Goal: Communication & Community: Ask a question

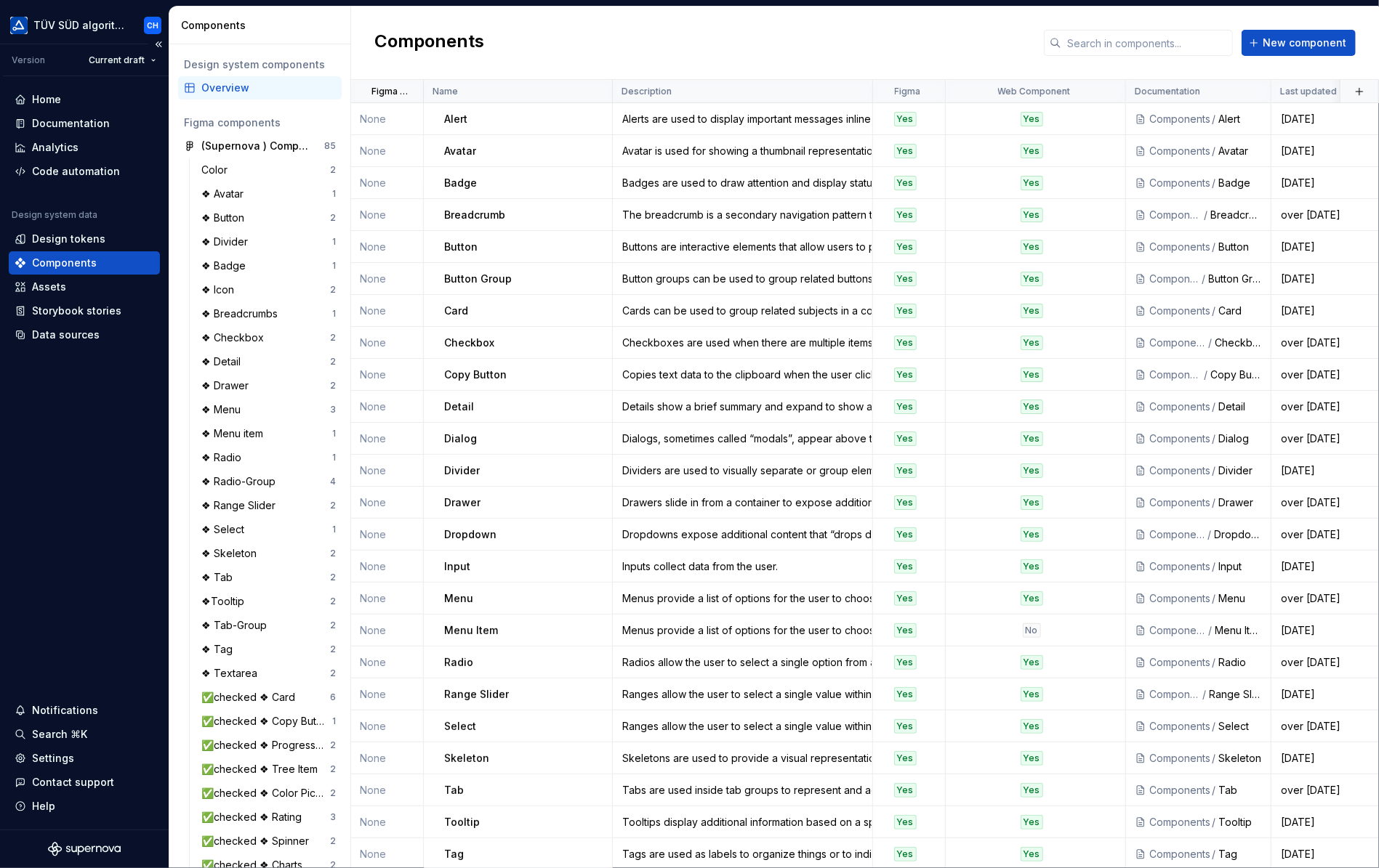
click at [84, 262] on div "Components" at bounding box center [64, 263] width 65 height 14
click at [71, 128] on div "Documentation" at bounding box center [71, 124] width 78 height 14
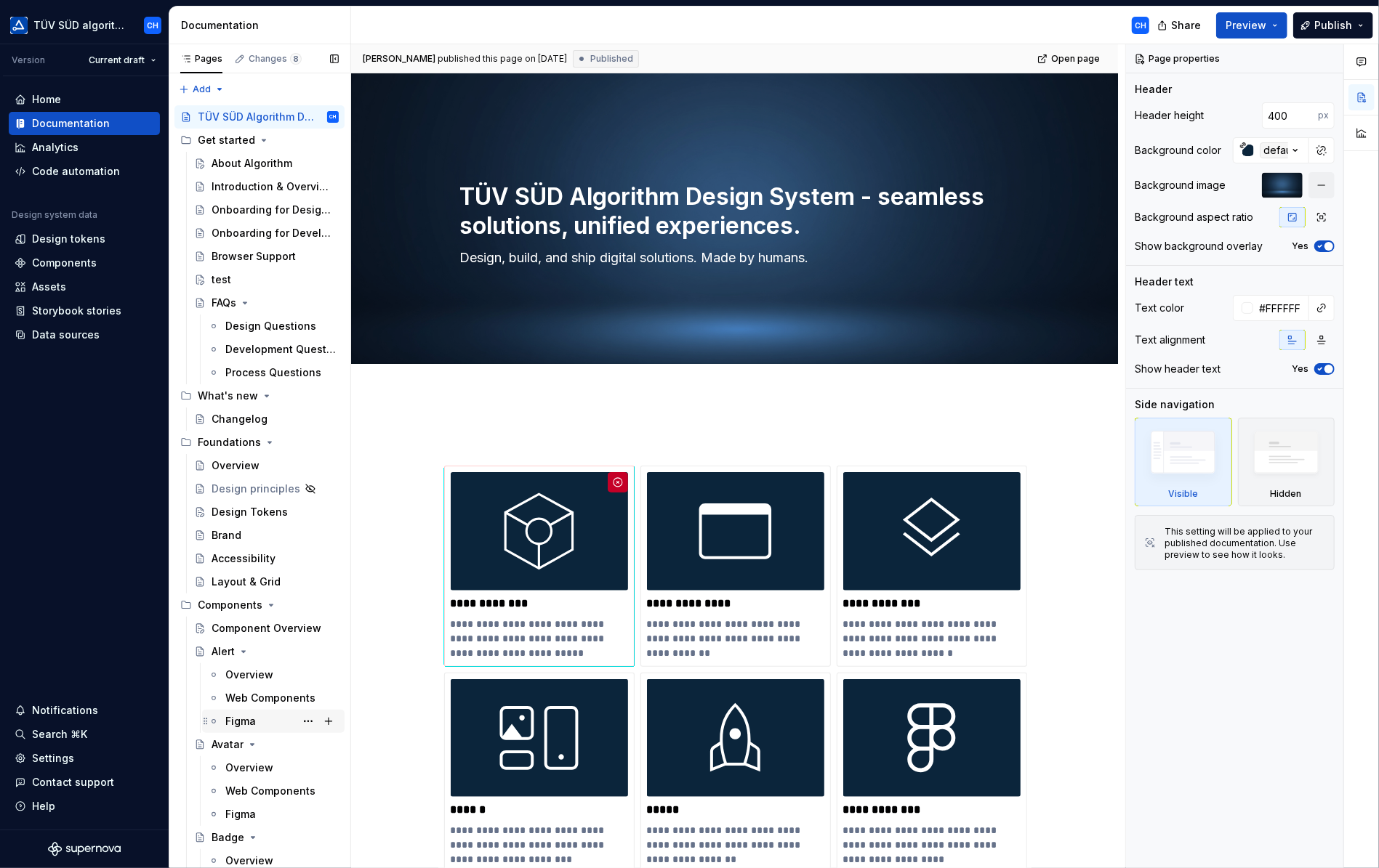
click at [249, 719] on div "Figma" at bounding box center [241, 721] width 31 height 14
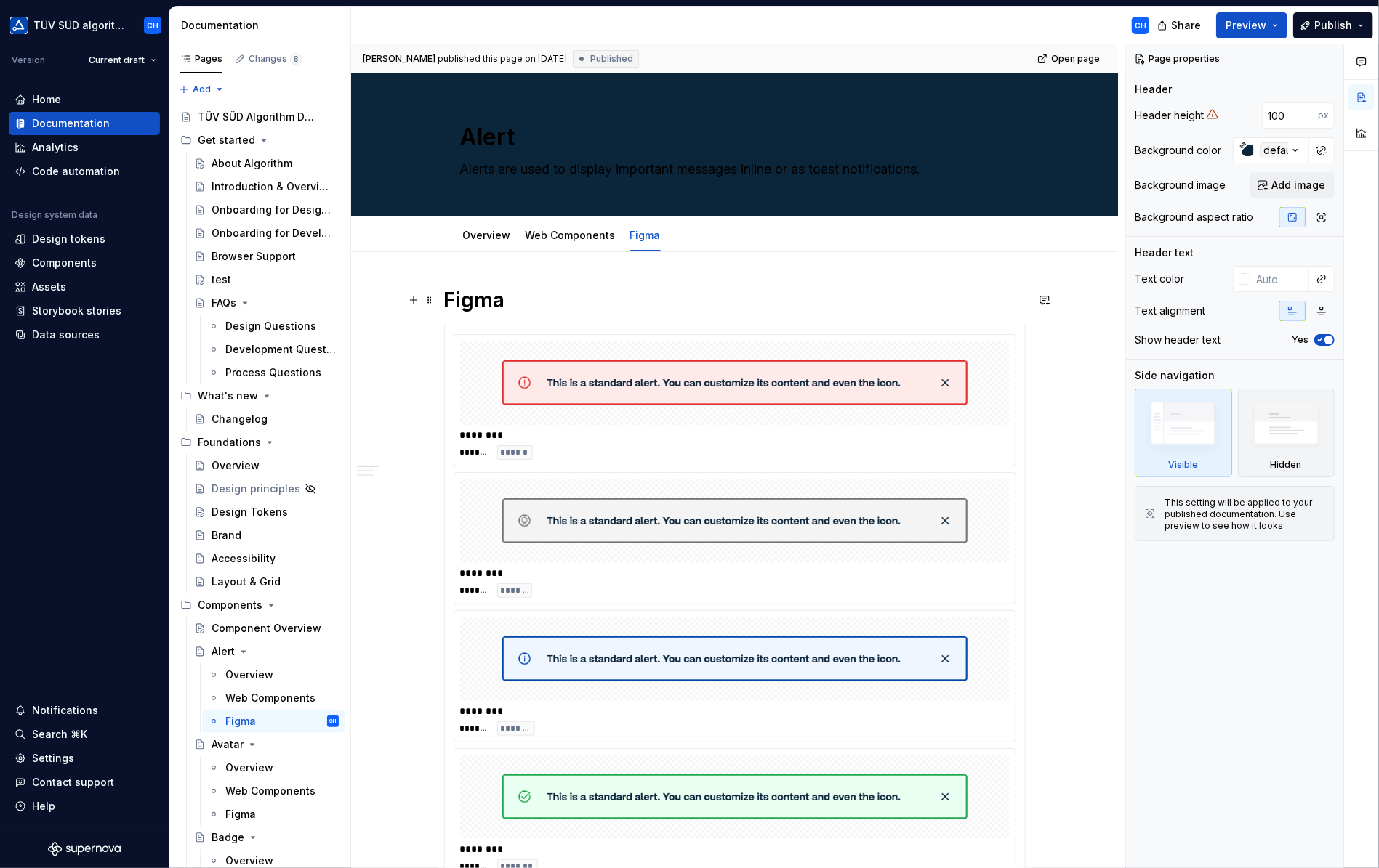
click at [613, 300] on h1 "Figma" at bounding box center [734, 300] width 582 height 26
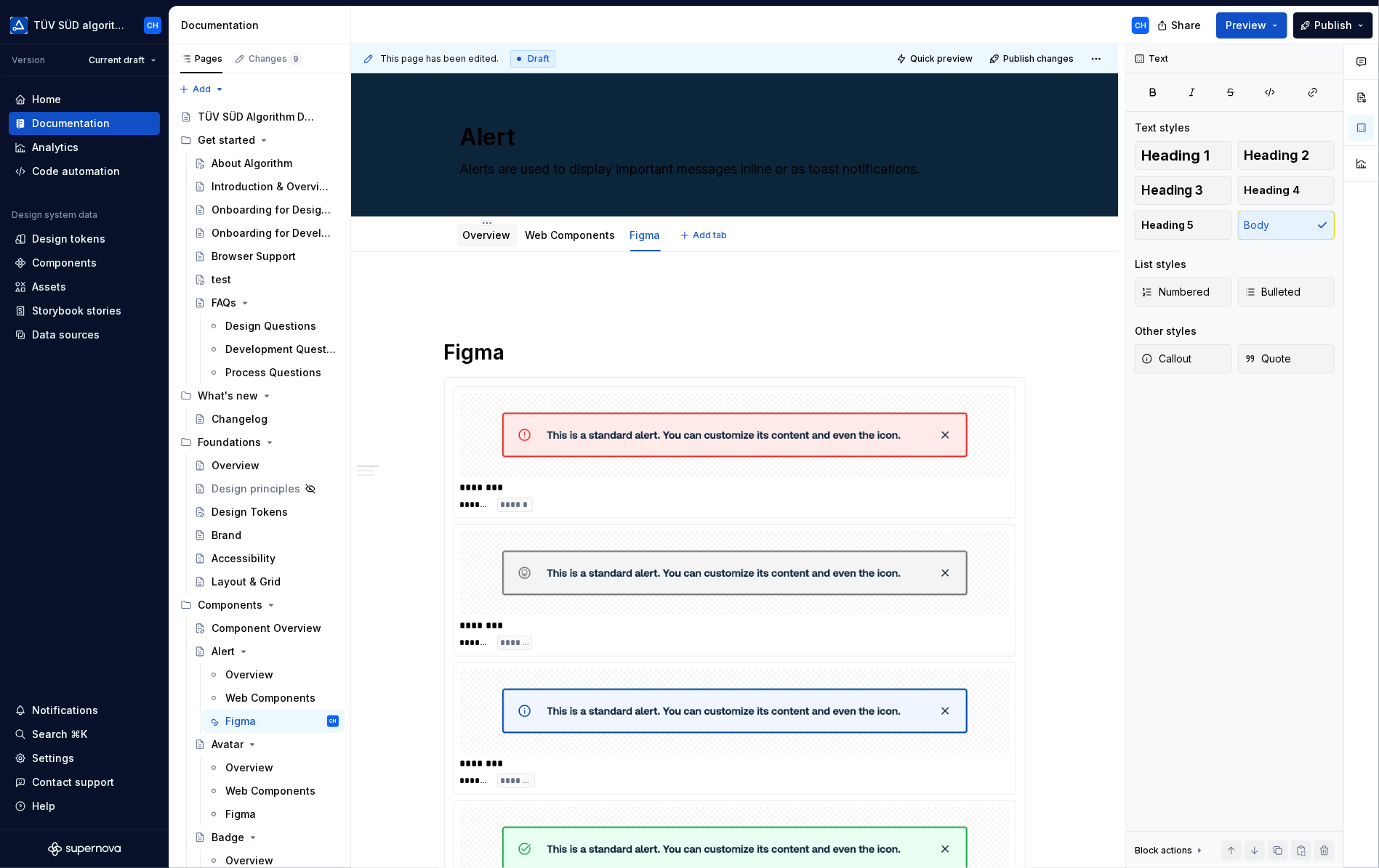
click at [478, 239] on link "Overview" at bounding box center [487, 234] width 48 height 12
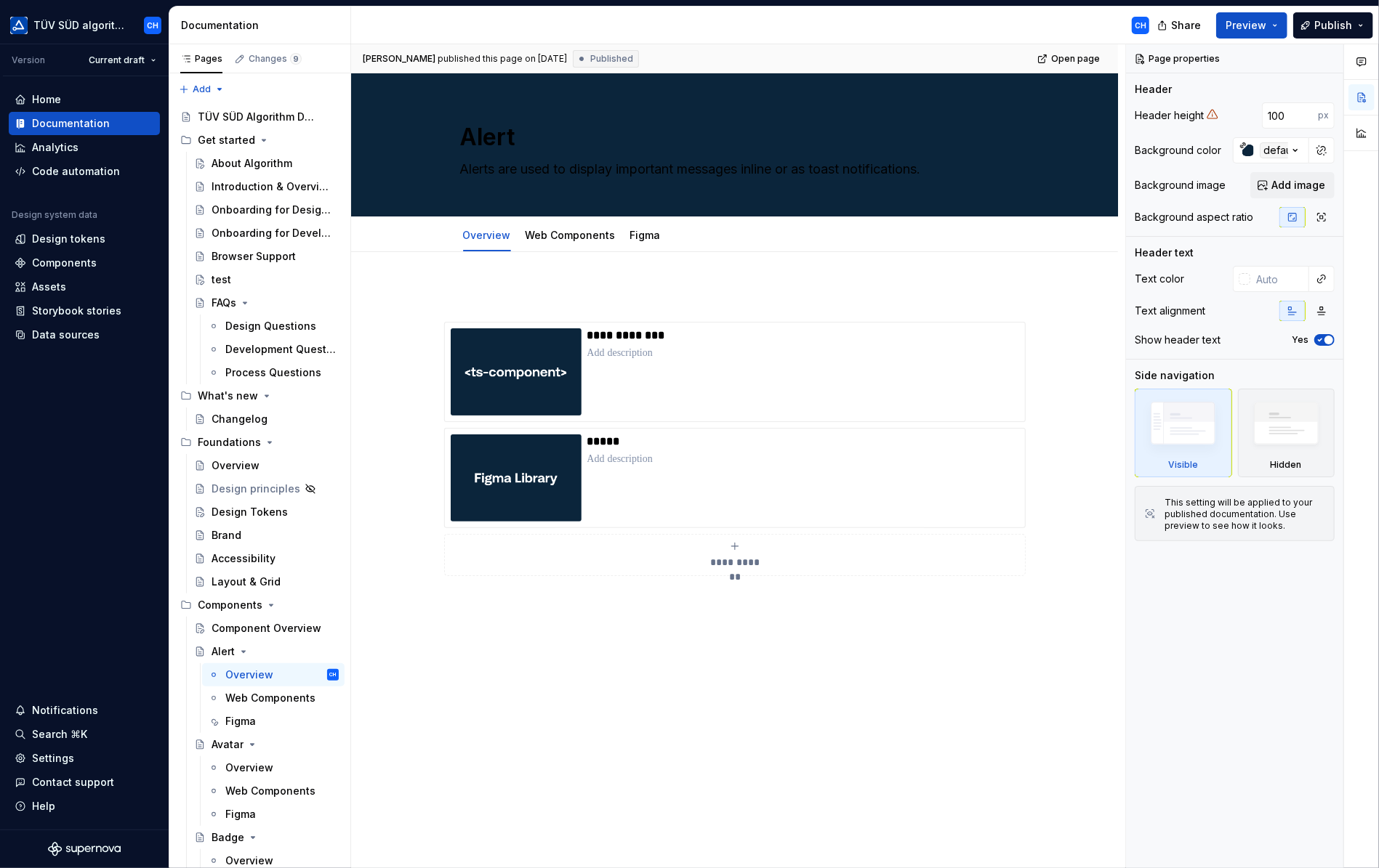
click at [471, 282] on div "**********" at bounding box center [734, 570] width 767 height 637
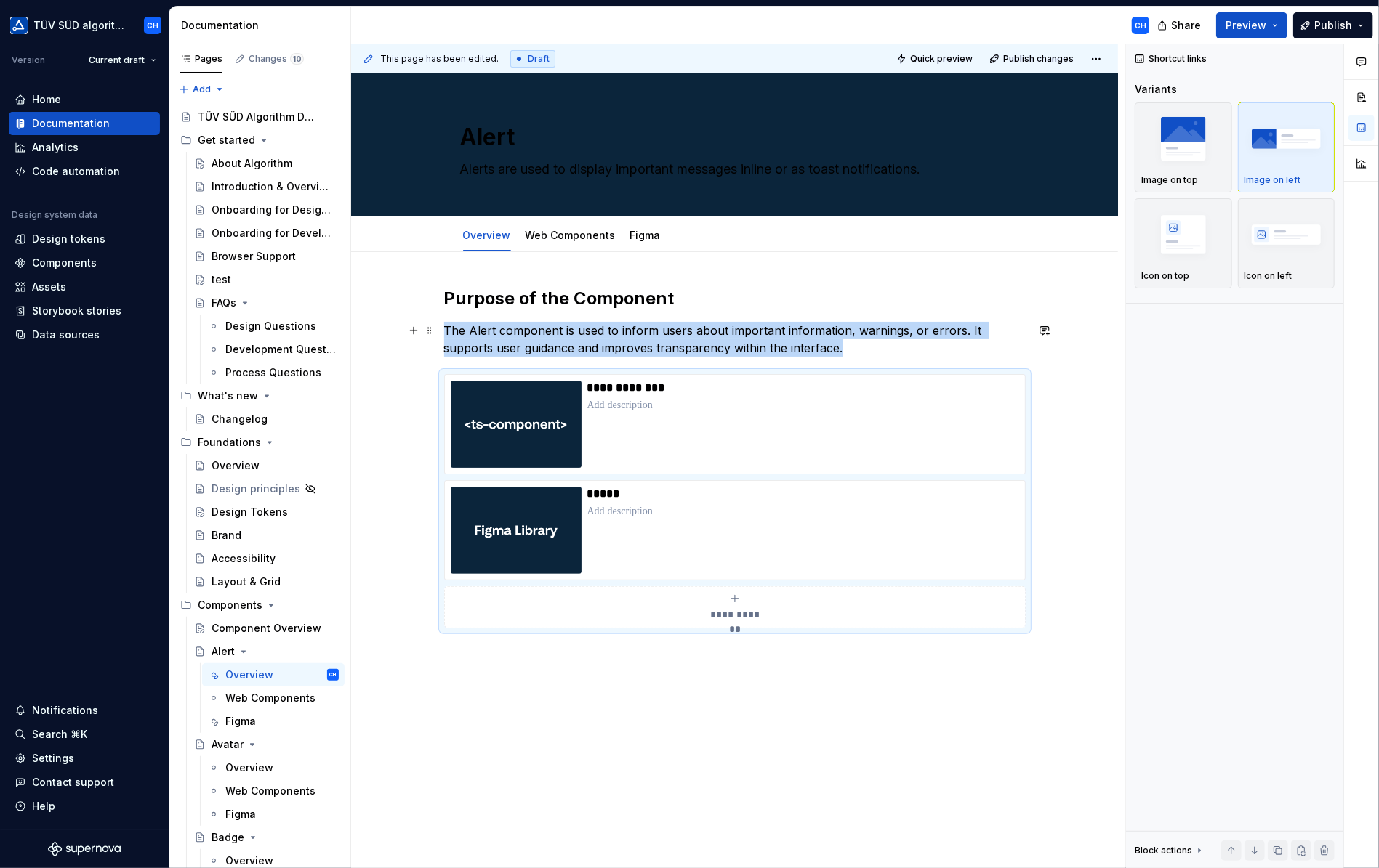
click at [799, 350] on p "The Alert component is used to inform users about important information, warnin…" at bounding box center [734, 339] width 582 height 34
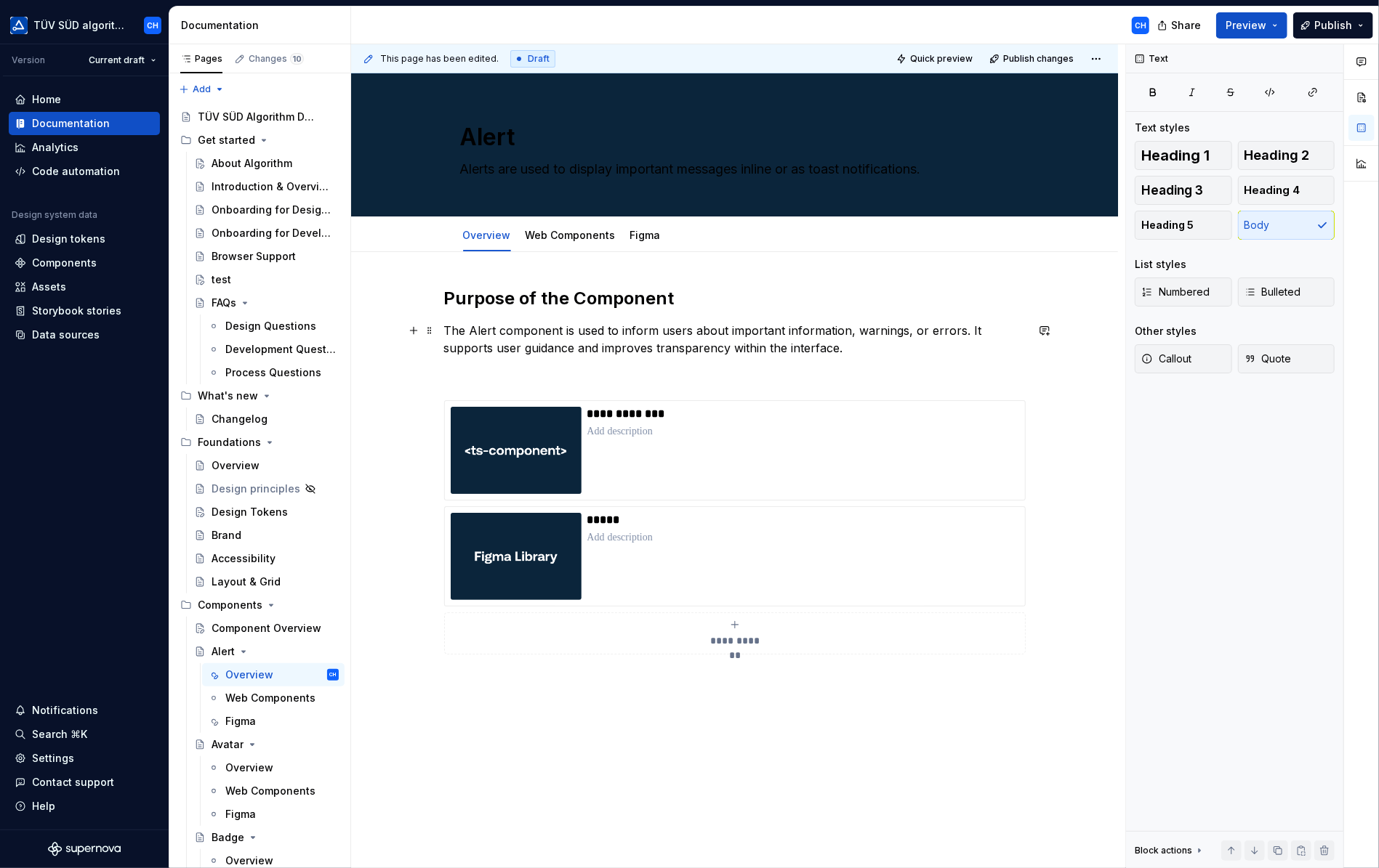
click at [828, 343] on p "The Alert component is used to inform users about important information, warnin…" at bounding box center [734, 339] width 582 height 34
click at [630, 233] on link "Figma" at bounding box center [645, 234] width 31 height 12
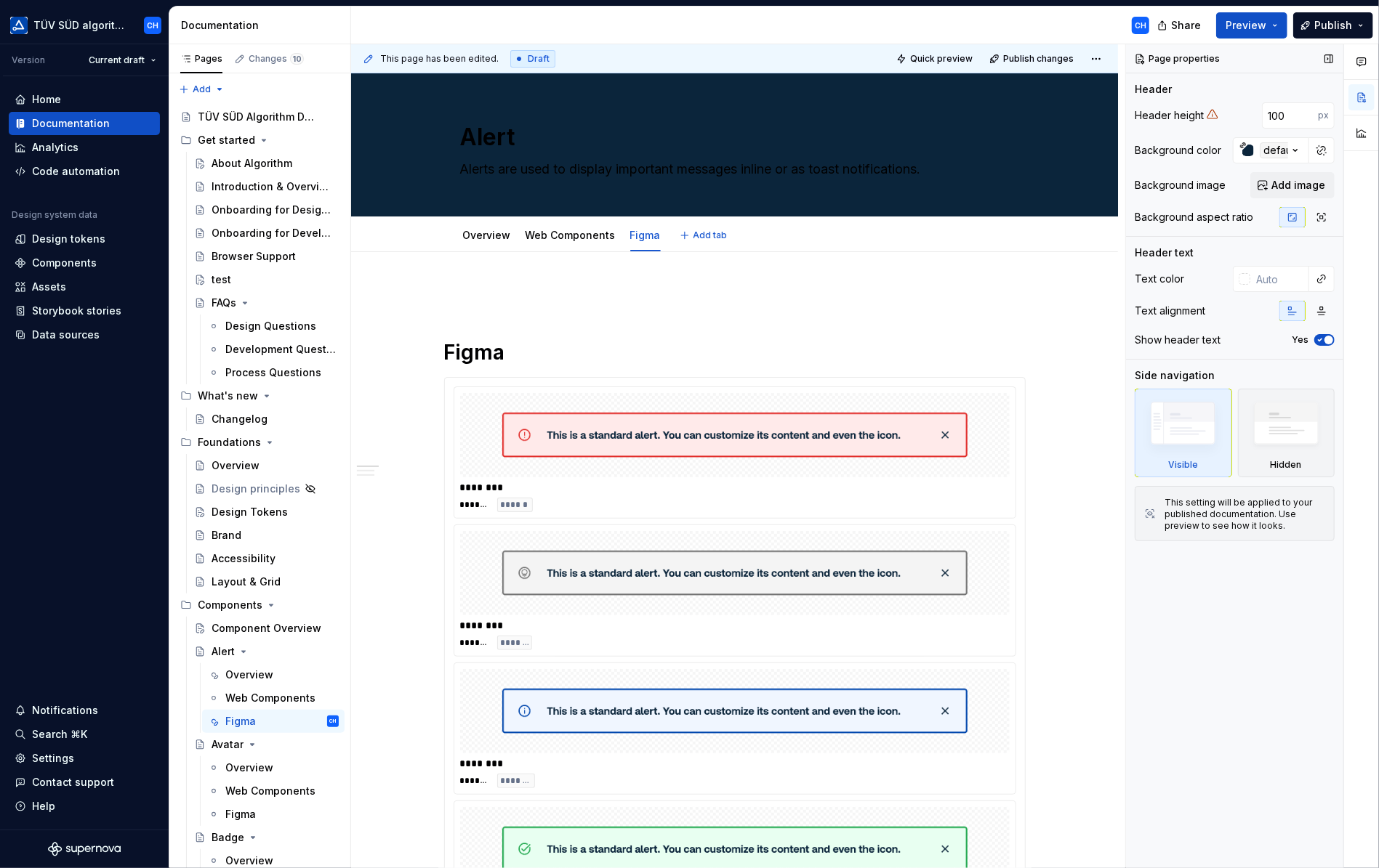
type textarea "*"
click at [1210, 115] on icon at bounding box center [1213, 114] width 11 height 11
click at [1283, 117] on input "100" at bounding box center [1290, 116] width 56 height 26
drag, startPoint x: 1287, startPoint y: 113, endPoint x: 1262, endPoint y: 114, distance: 25.0
click at [1262, 114] on div "100 px" at bounding box center [1285, 116] width 99 height 26
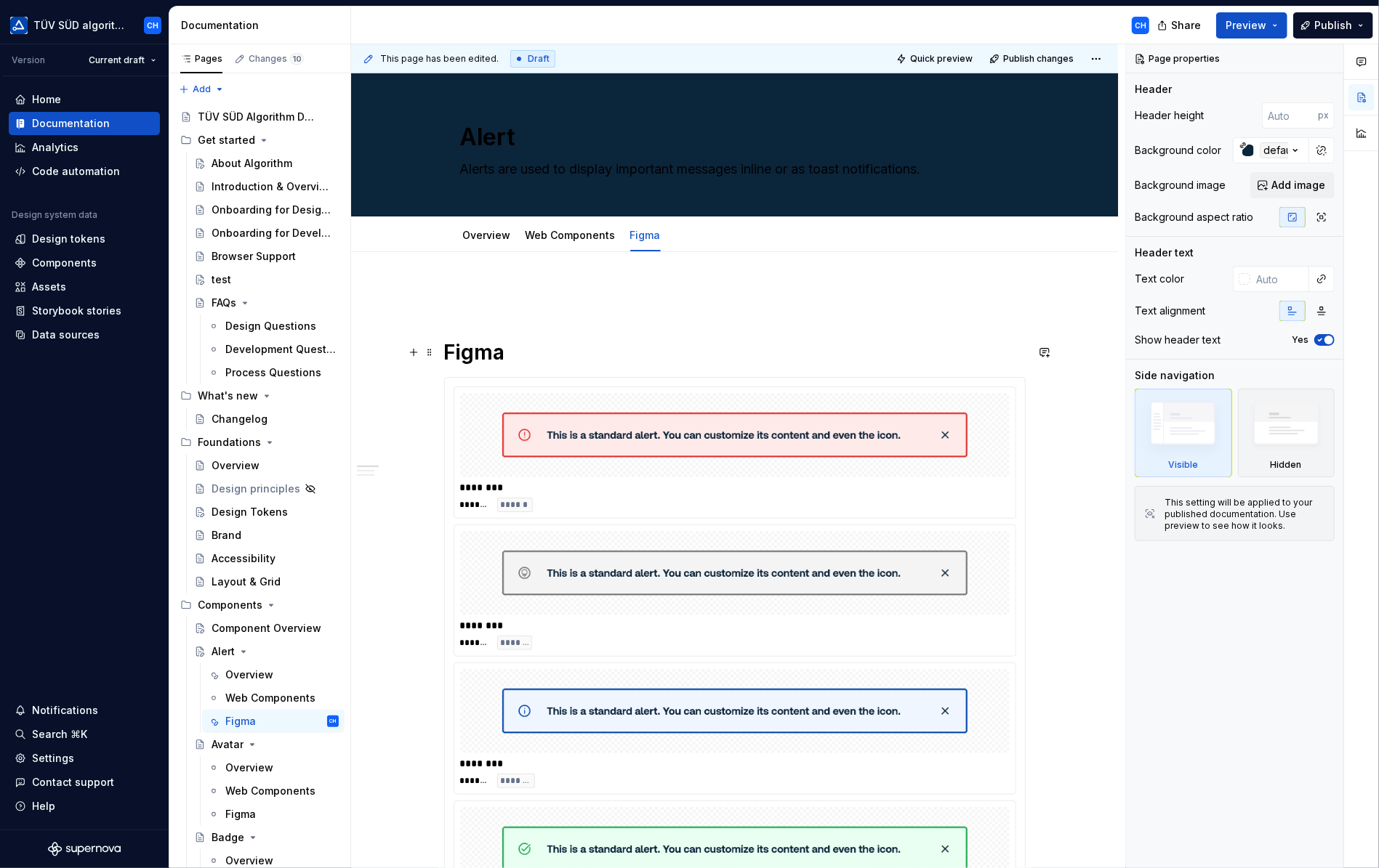
click at [1004, 341] on h1 "Figma" at bounding box center [734, 352] width 582 height 26
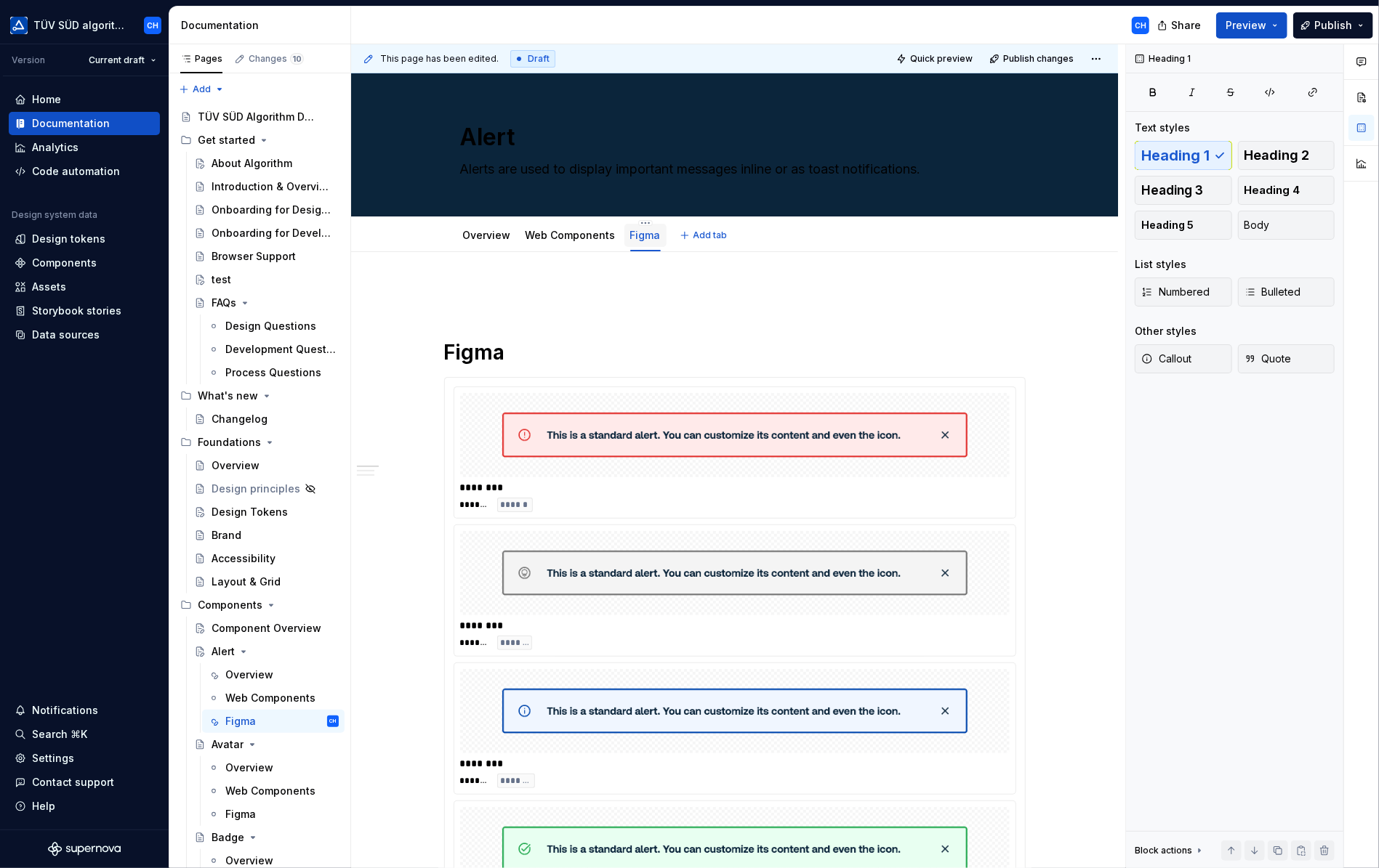
click at [647, 233] on link "Figma" at bounding box center [645, 234] width 31 height 12
click at [638, 223] on html "TÜV SÜD algorithm CH Version Current draft Home Documentation Analytics Code au…" at bounding box center [690, 434] width 1379 height 868
click at [605, 274] on html "TÜV SÜD algorithm CH Version Current draft Home Documentation Analytics Code au…" at bounding box center [690, 434] width 1379 height 868
click at [481, 235] on link "Overview" at bounding box center [487, 234] width 48 height 12
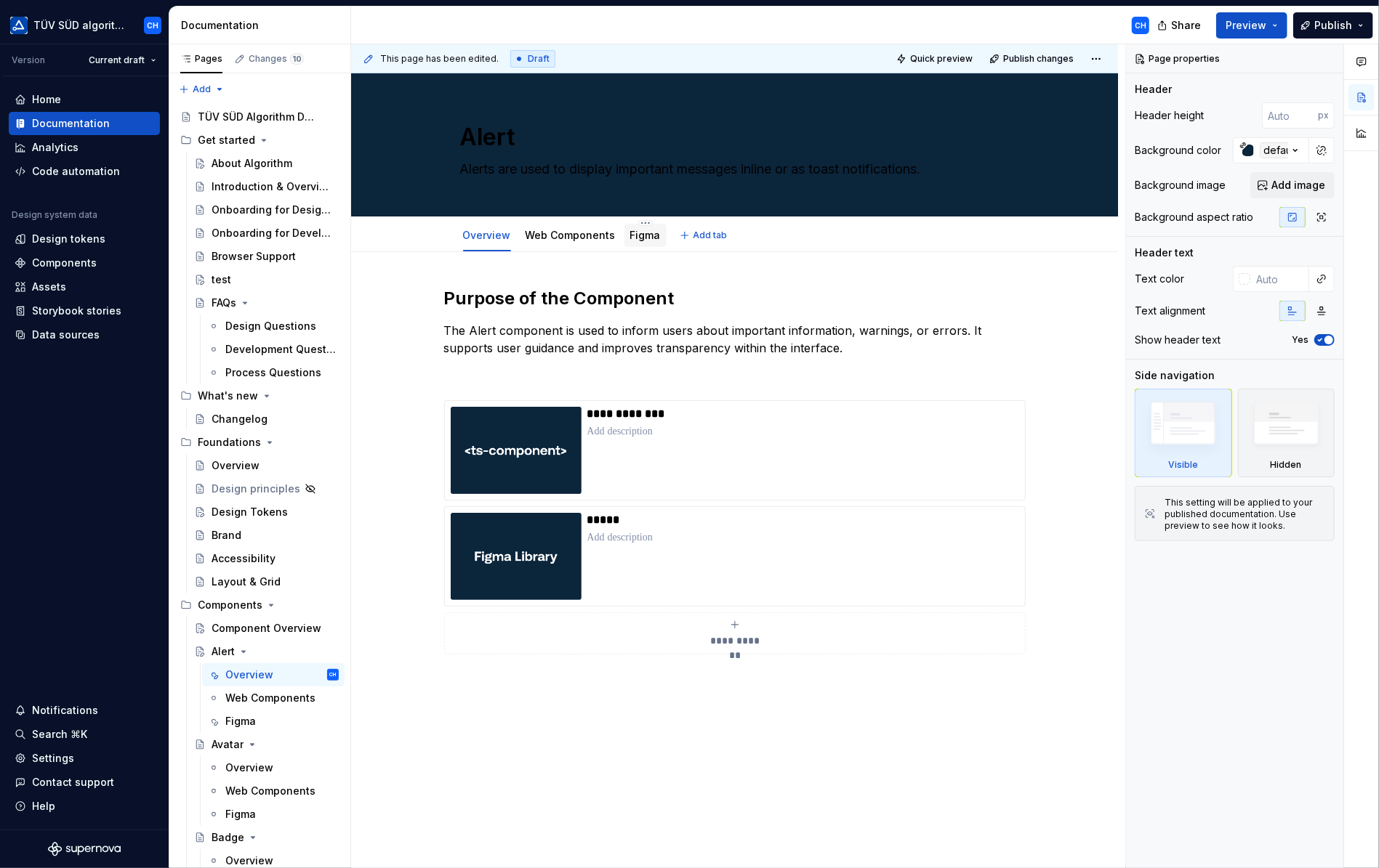
click at [640, 236] on link "Figma" at bounding box center [645, 234] width 31 height 12
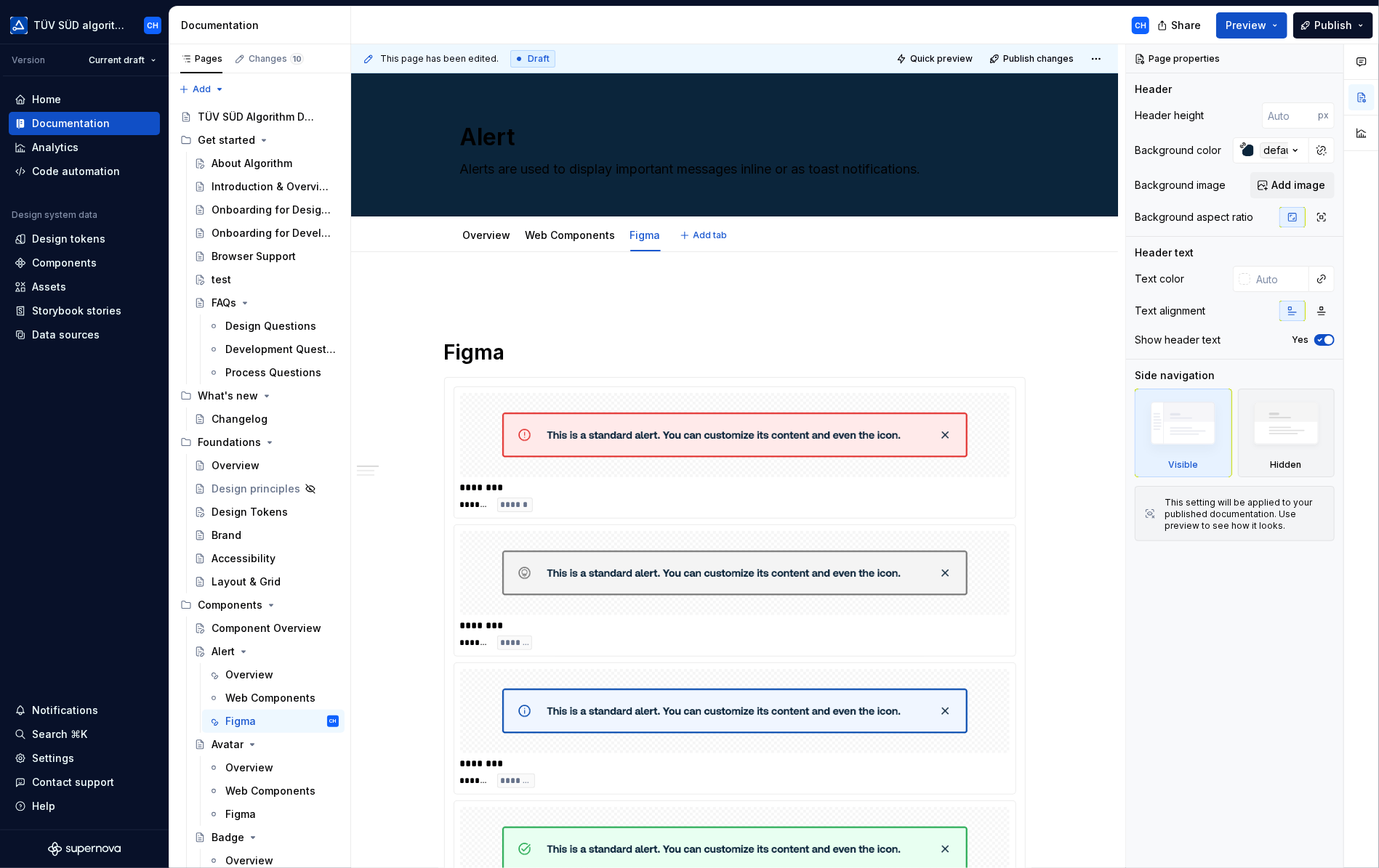
type textarea "*"
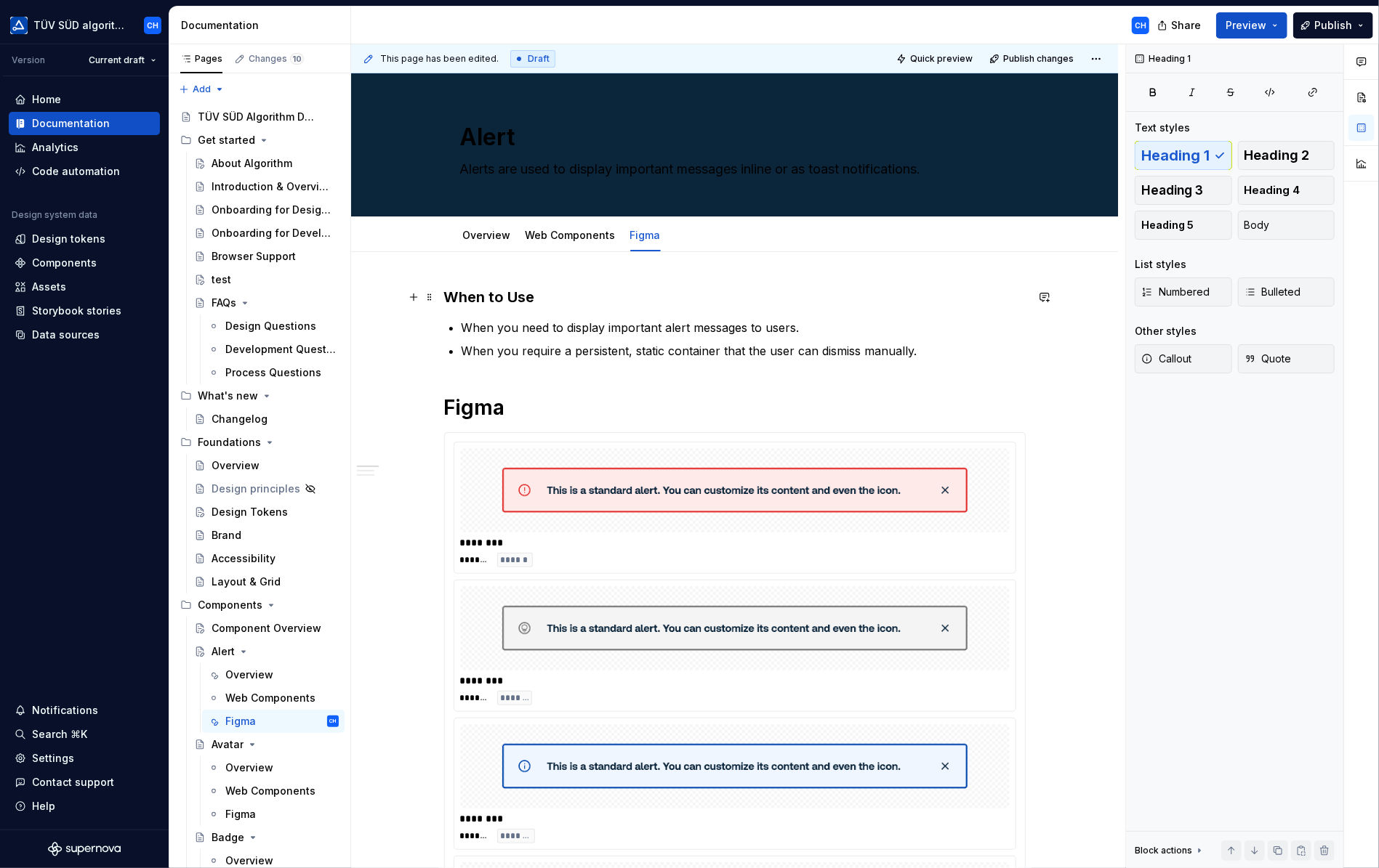
click at [514, 296] on strong "When to Use" at bounding box center [489, 298] width 91 height 18
click at [602, 298] on h3 "When to use" at bounding box center [734, 297] width 582 height 20
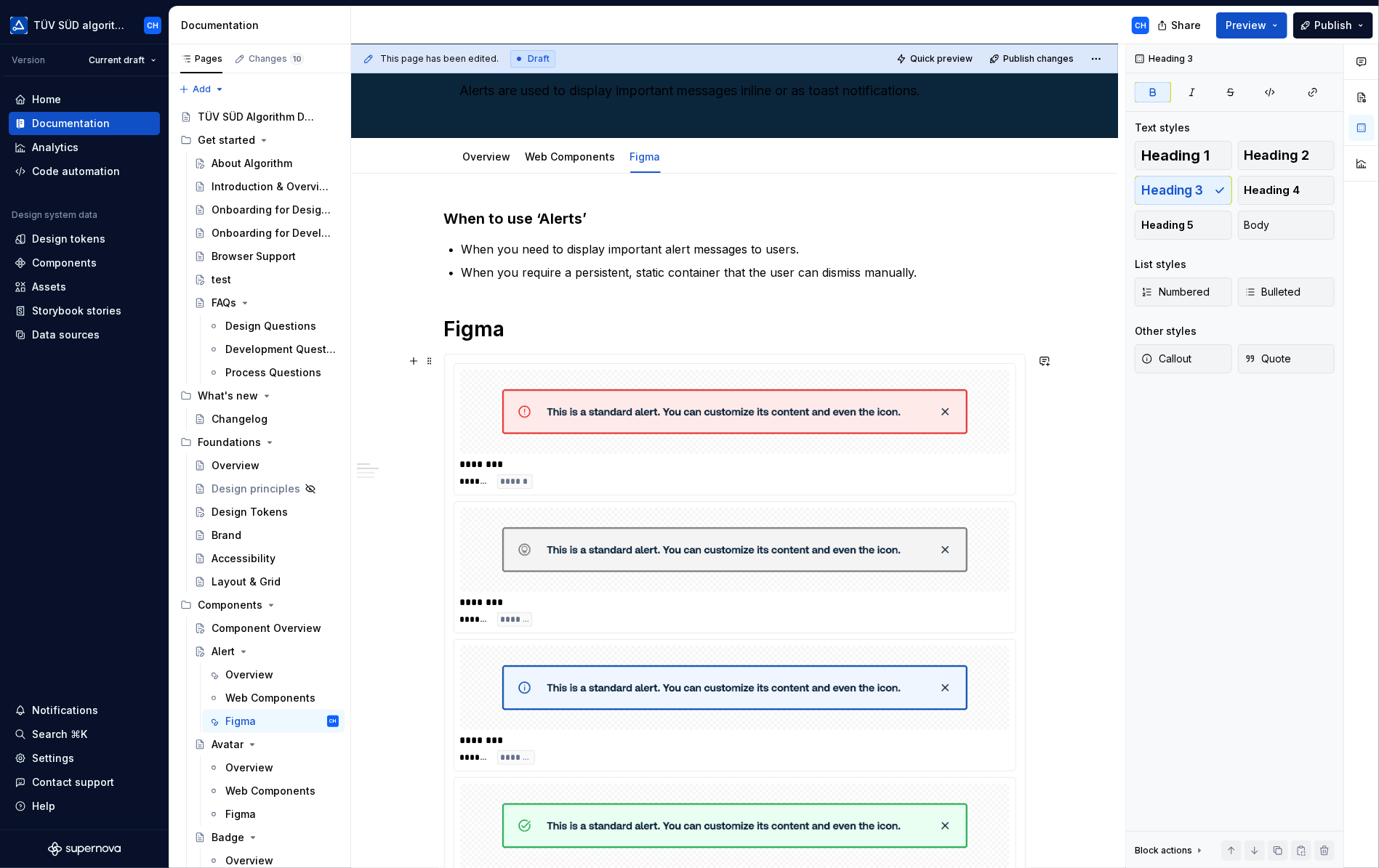
scroll to position [73, 0]
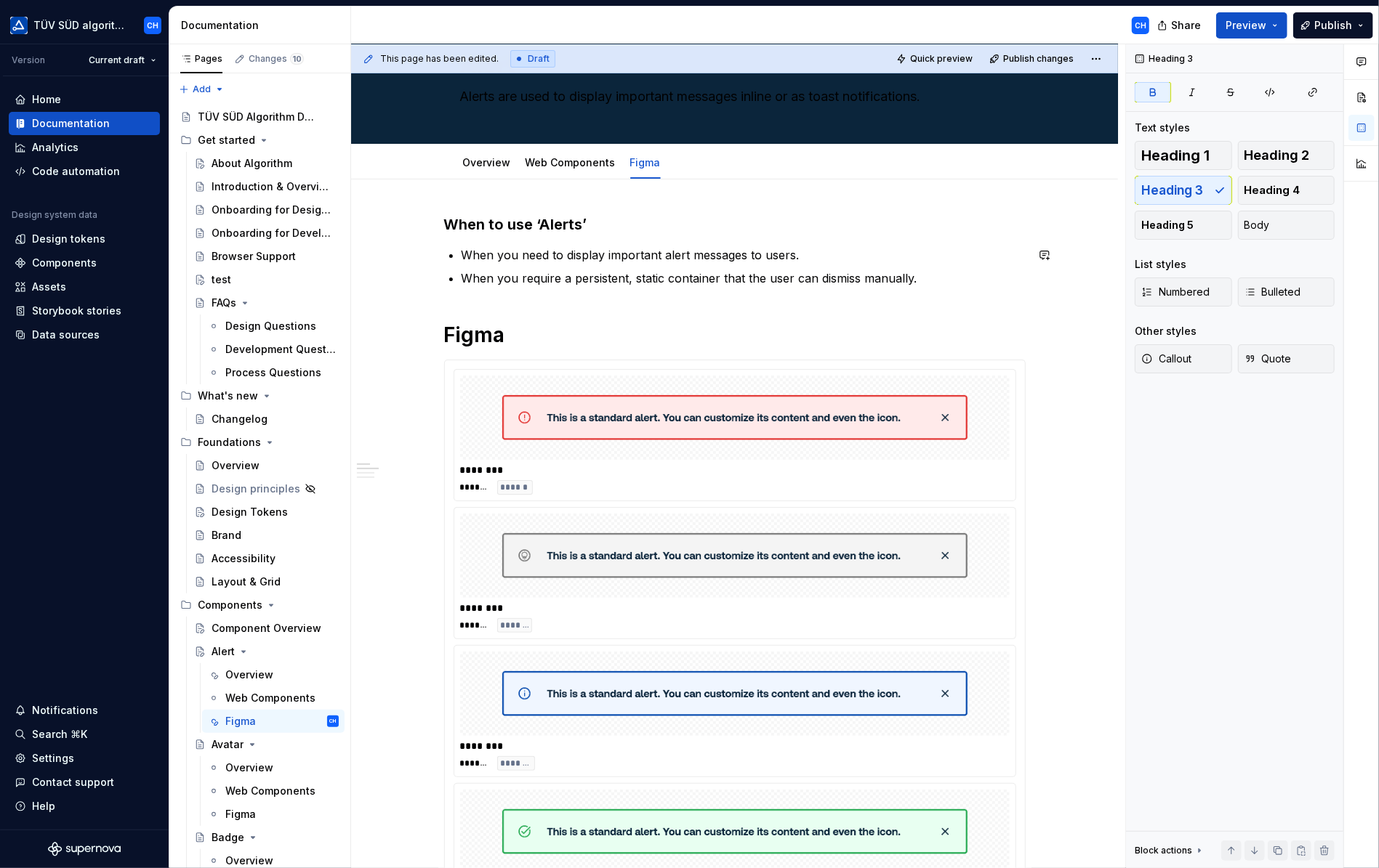
click at [926, 275] on p "When you require a persistent, static container that the user can dismiss manua…" at bounding box center [743, 278] width 564 height 18
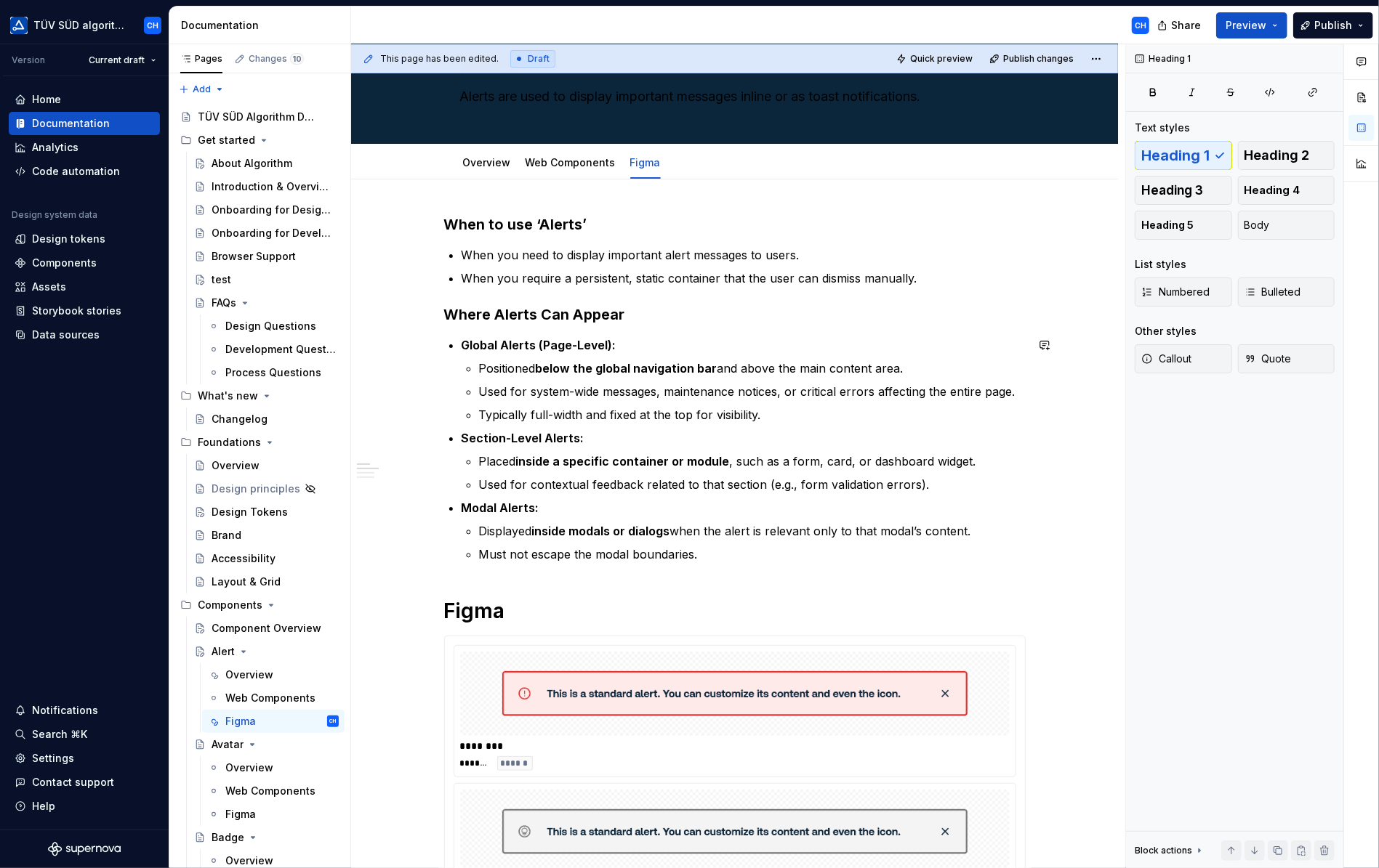
click at [717, 551] on p "Must not escape the modal boundaries." at bounding box center [752, 554] width 547 height 18
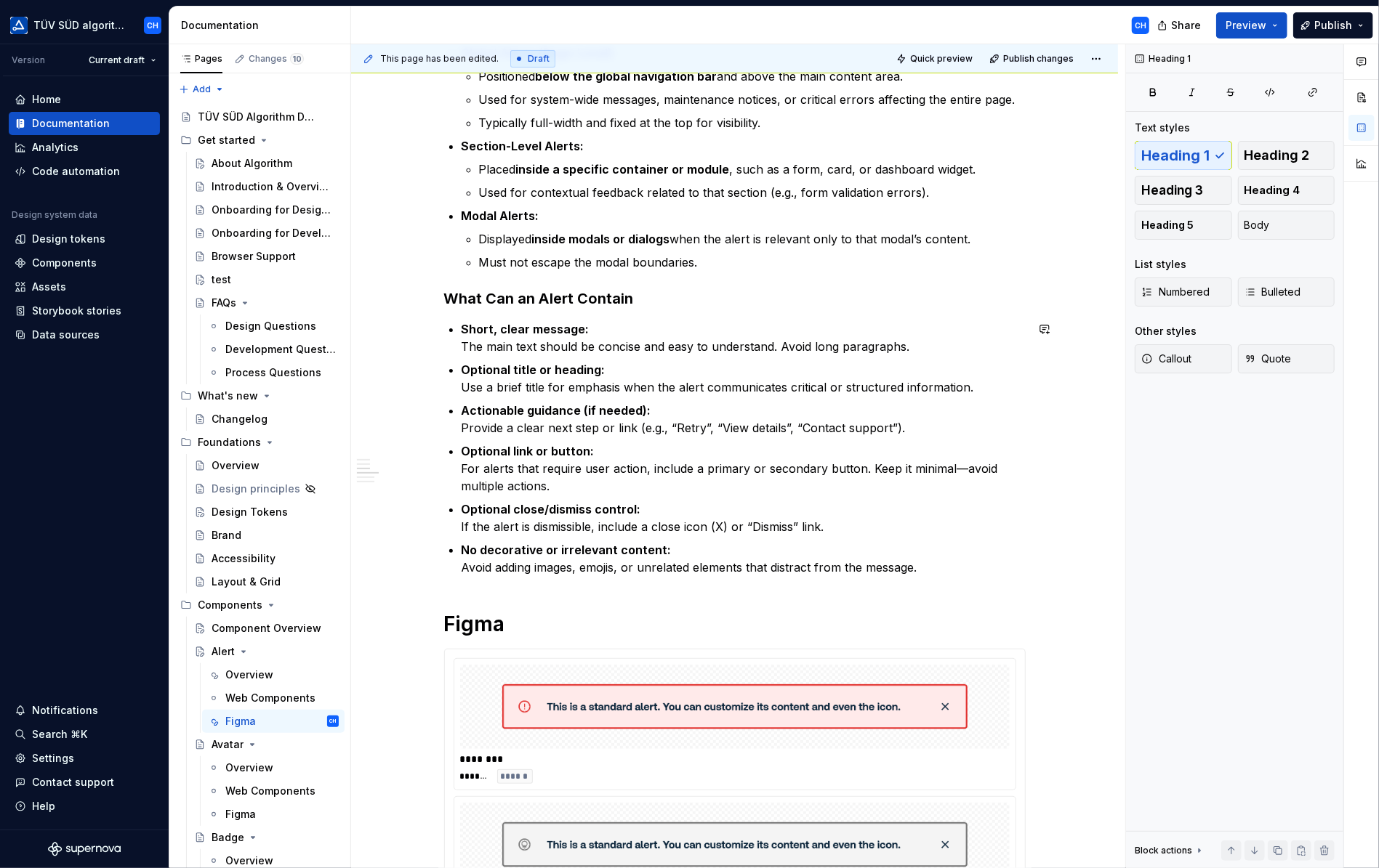
scroll to position [436, 0]
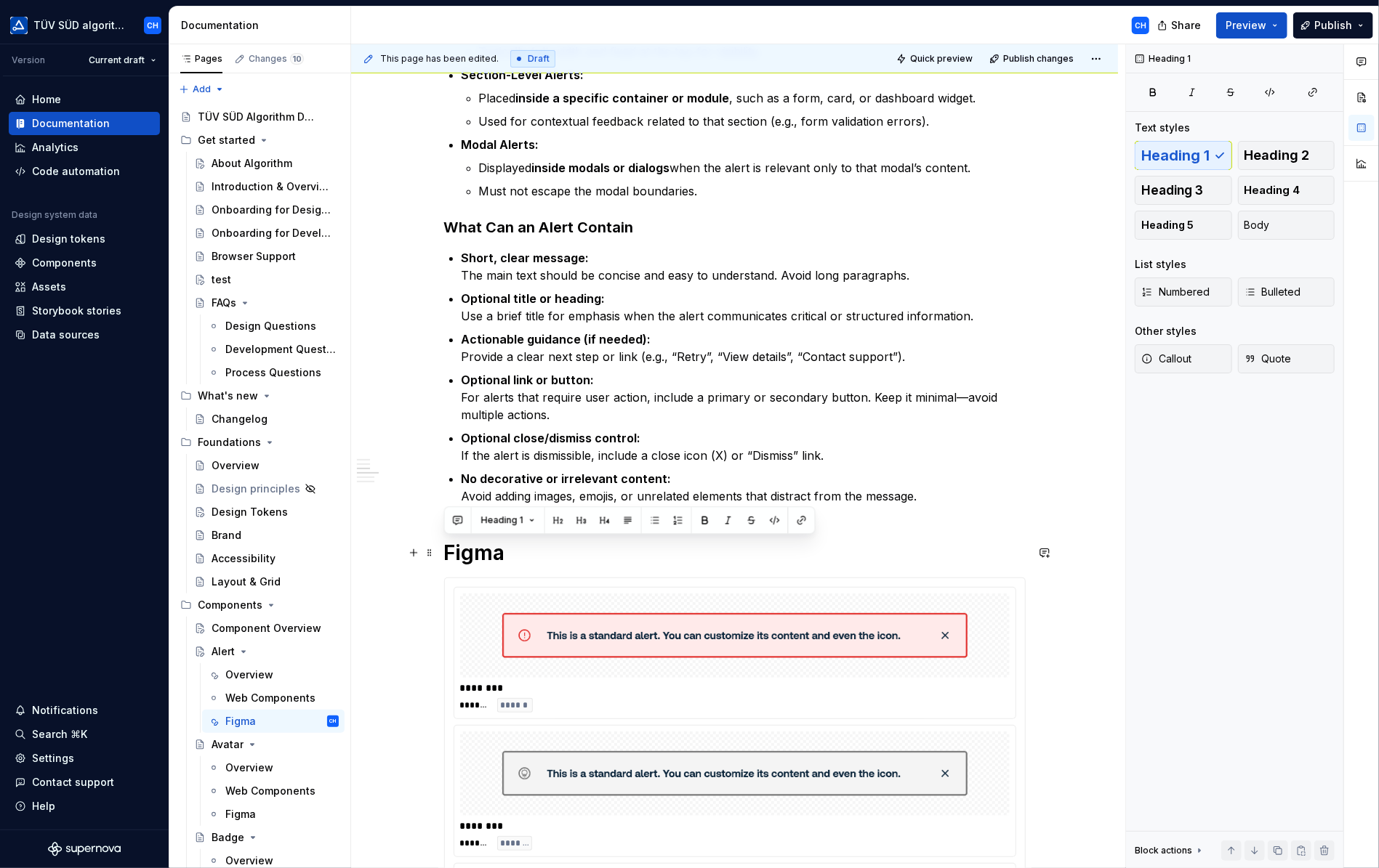
drag, startPoint x: 507, startPoint y: 551, endPoint x: 443, endPoint y: 549, distance: 64.0
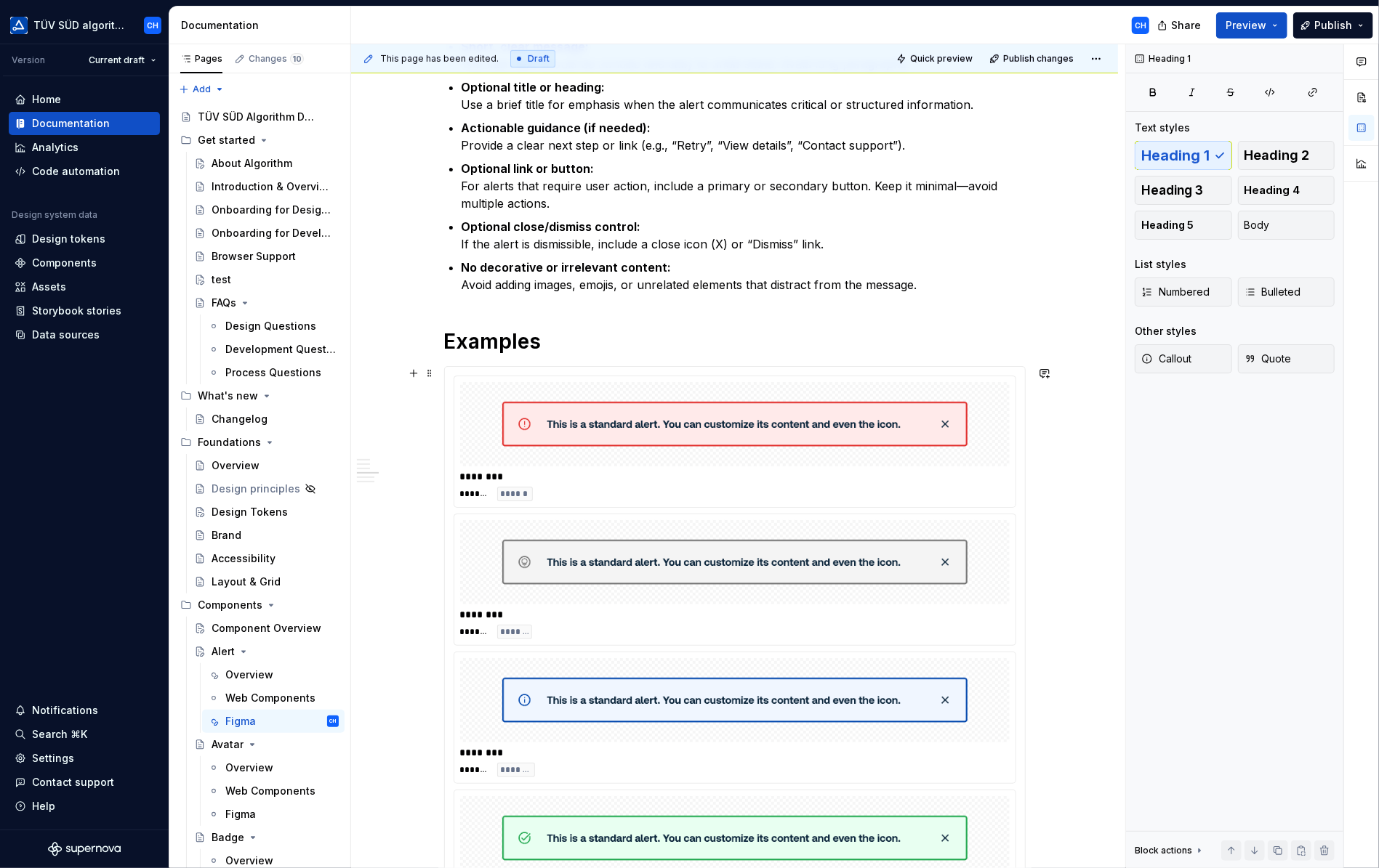
scroll to position [799, 0]
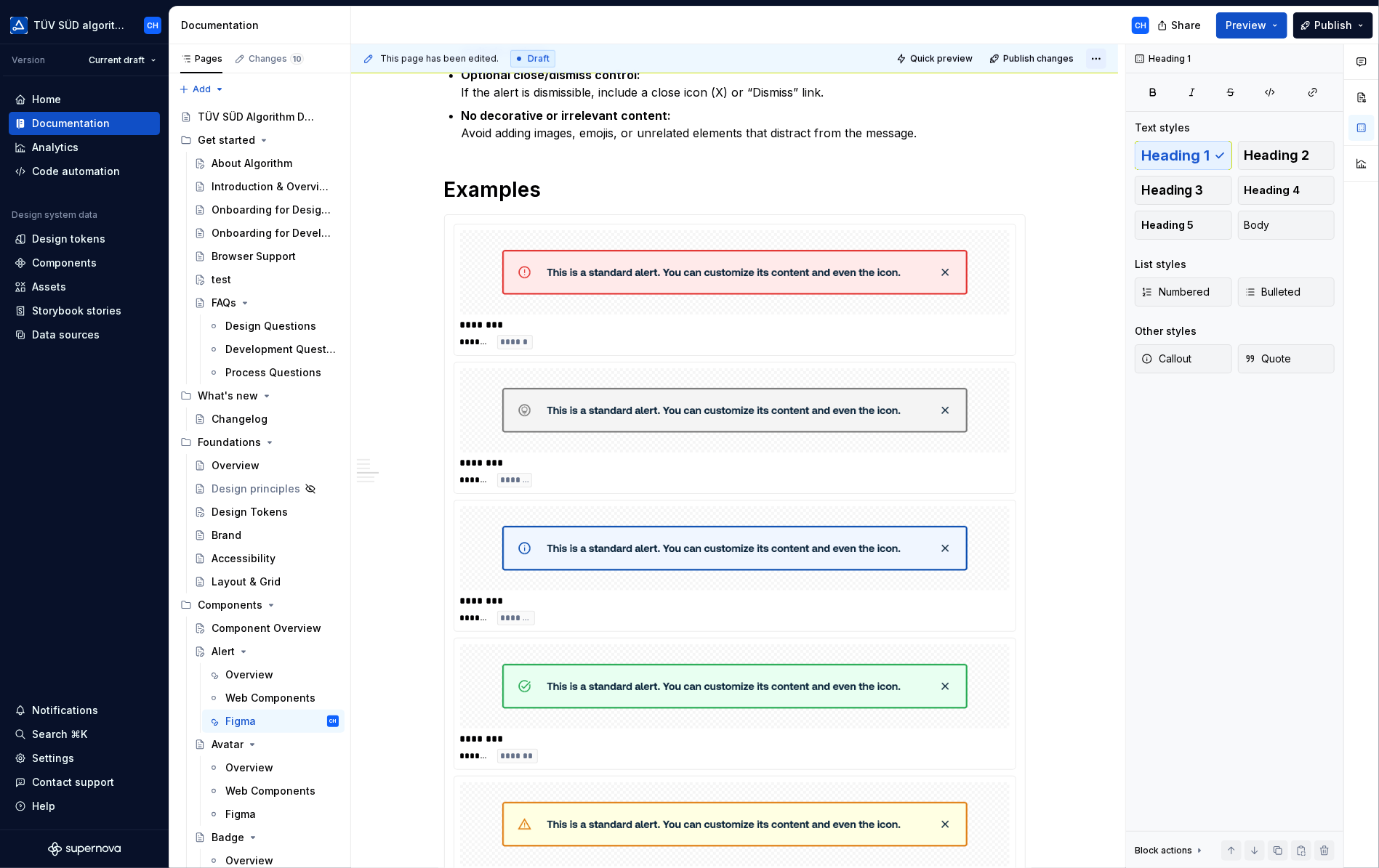
click at [1095, 55] on html "TÜV SÜD algorithm CH Version Current draft Home Documentation Analytics Code au…" at bounding box center [690, 434] width 1379 height 868
click at [1046, 85] on div "Open preview" at bounding box center [1051, 87] width 95 height 14
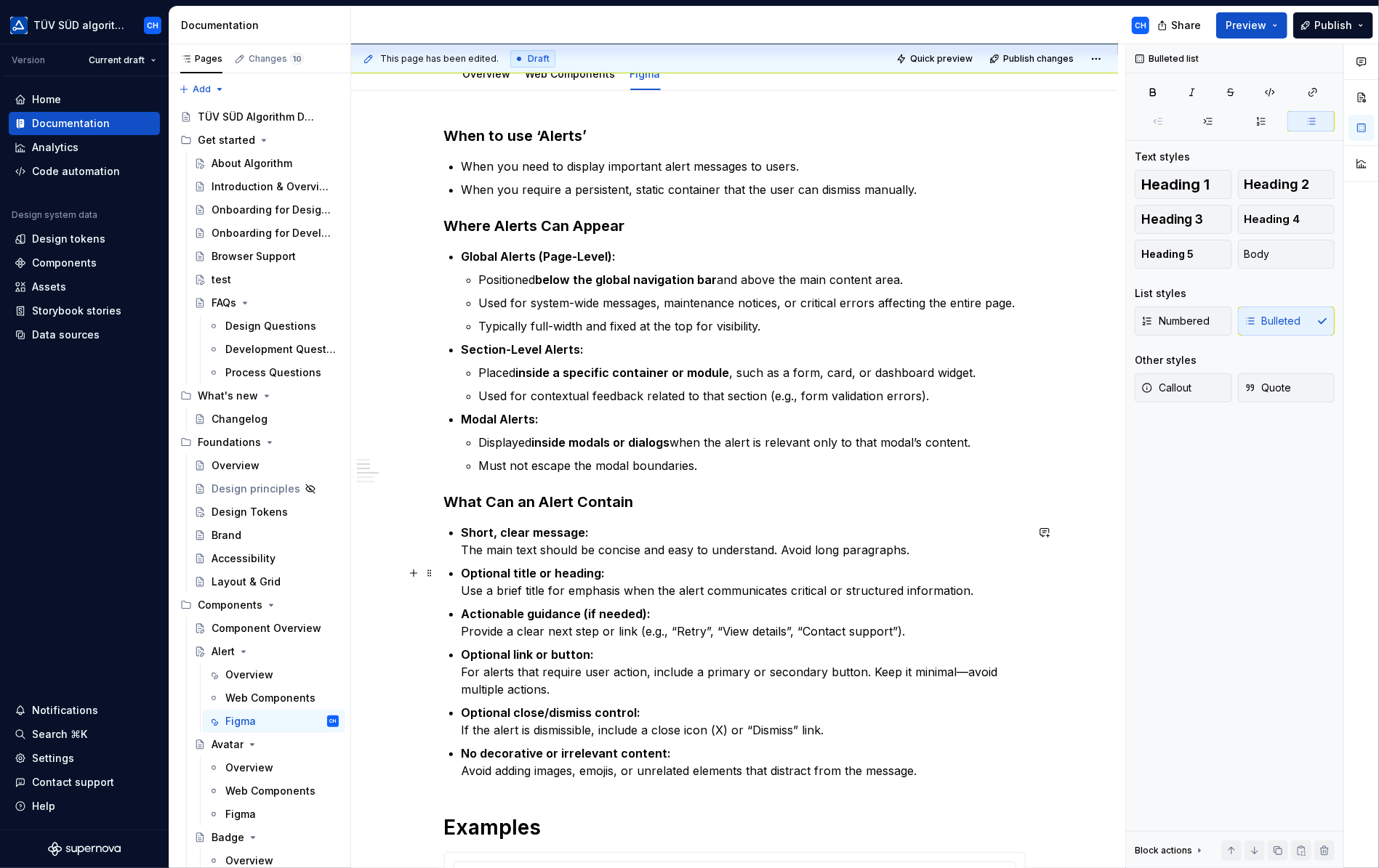
scroll to position [0, 0]
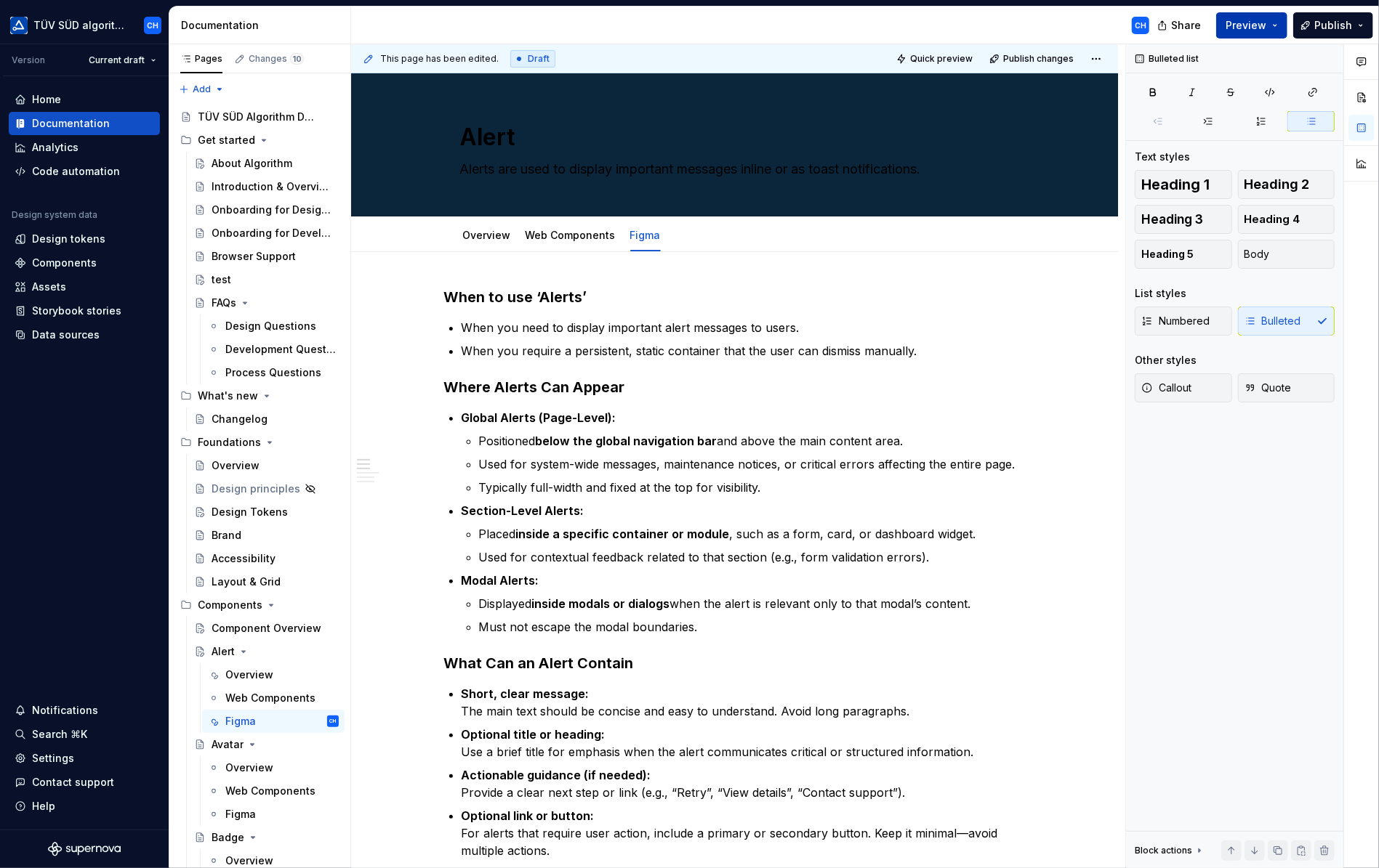
click at [1245, 24] on span "Preview" at bounding box center [1246, 26] width 41 height 14
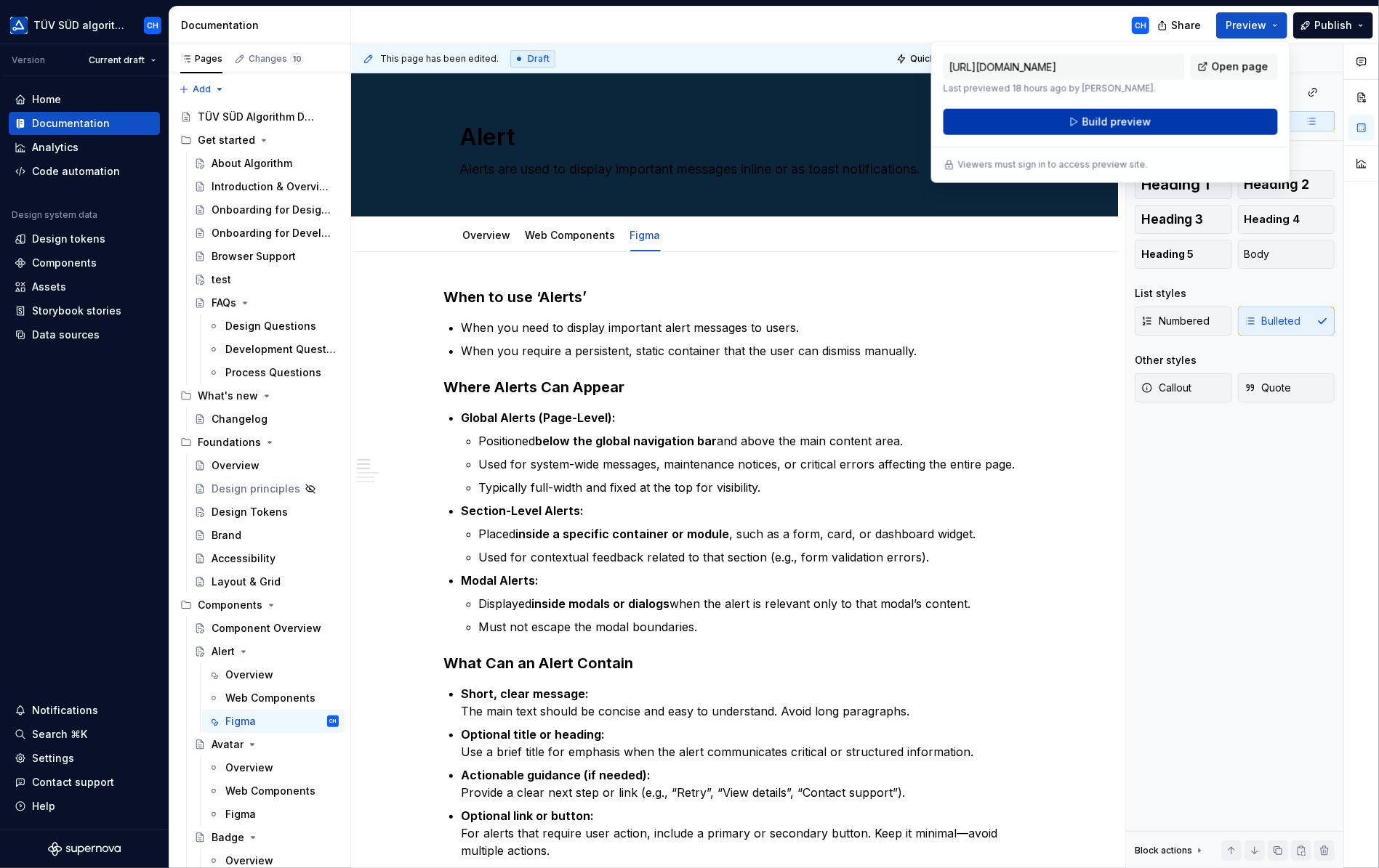
click at [1113, 121] on span "Build preview" at bounding box center [1117, 122] width 69 height 14
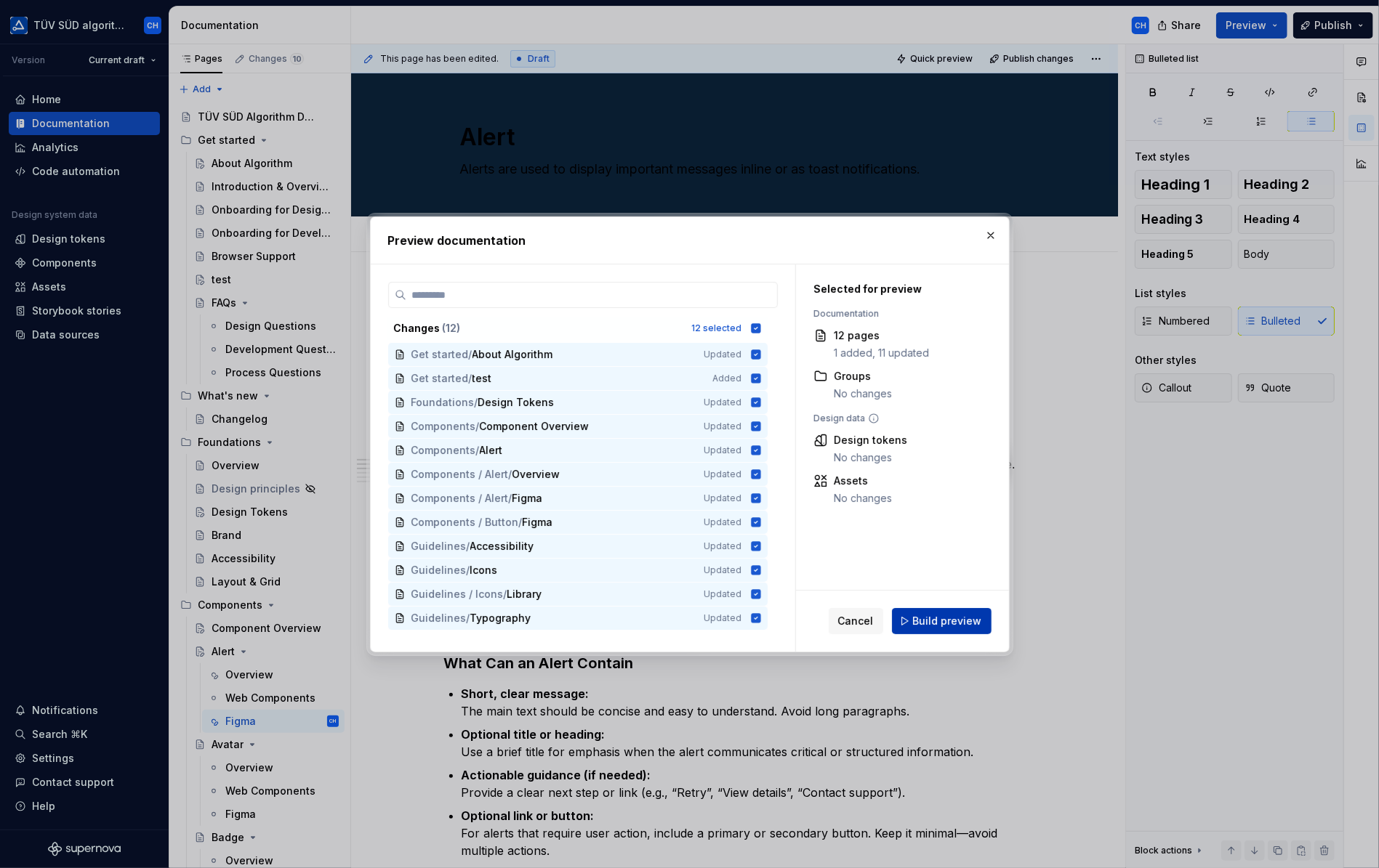
click at [938, 624] on span "Build preview" at bounding box center [948, 621] width 69 height 14
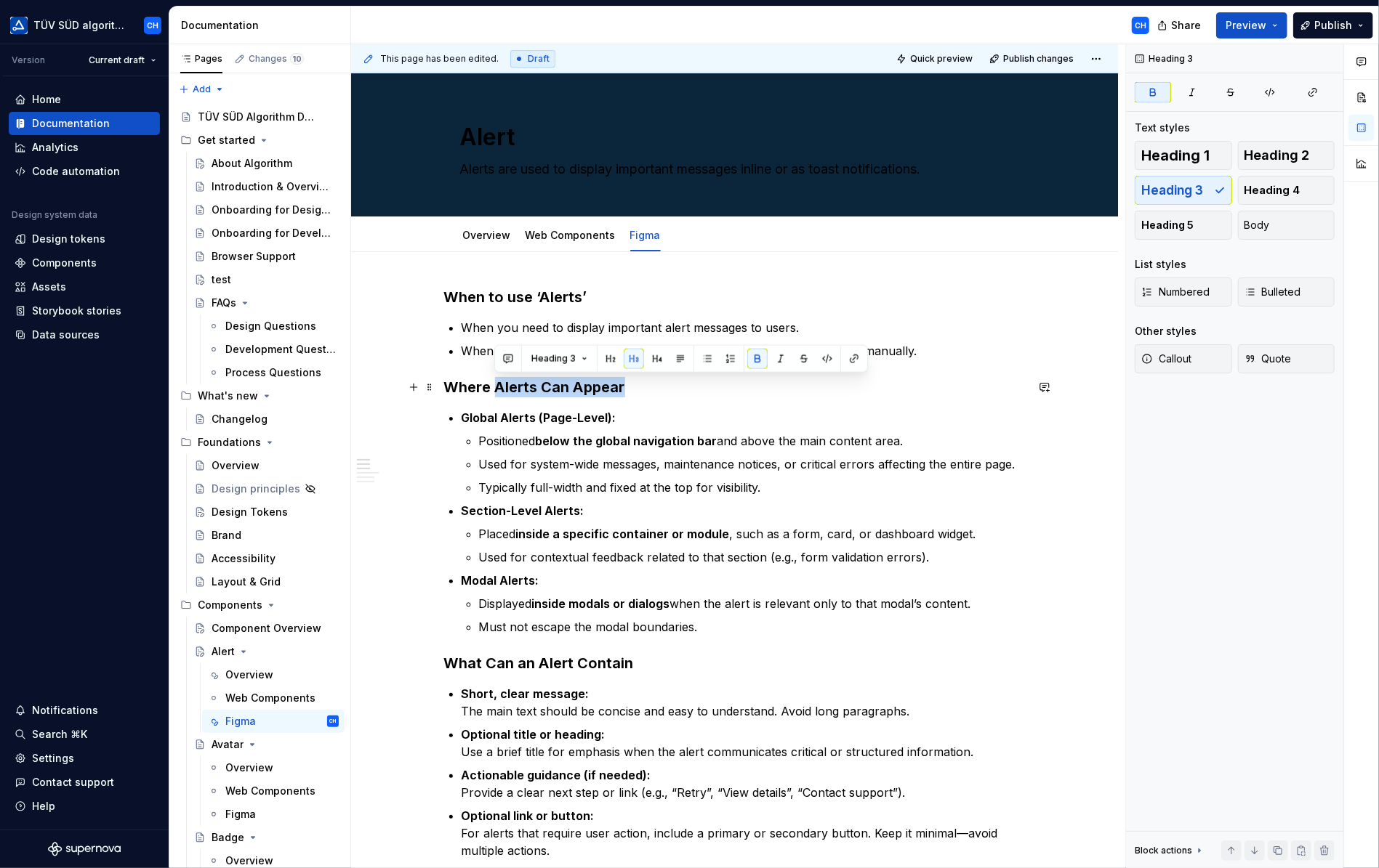
drag, startPoint x: 496, startPoint y: 387, endPoint x: 628, endPoint y: 387, distance: 132.0
click at [628, 387] on h3 "Where Alerts Can Appear" at bounding box center [734, 387] width 582 height 20
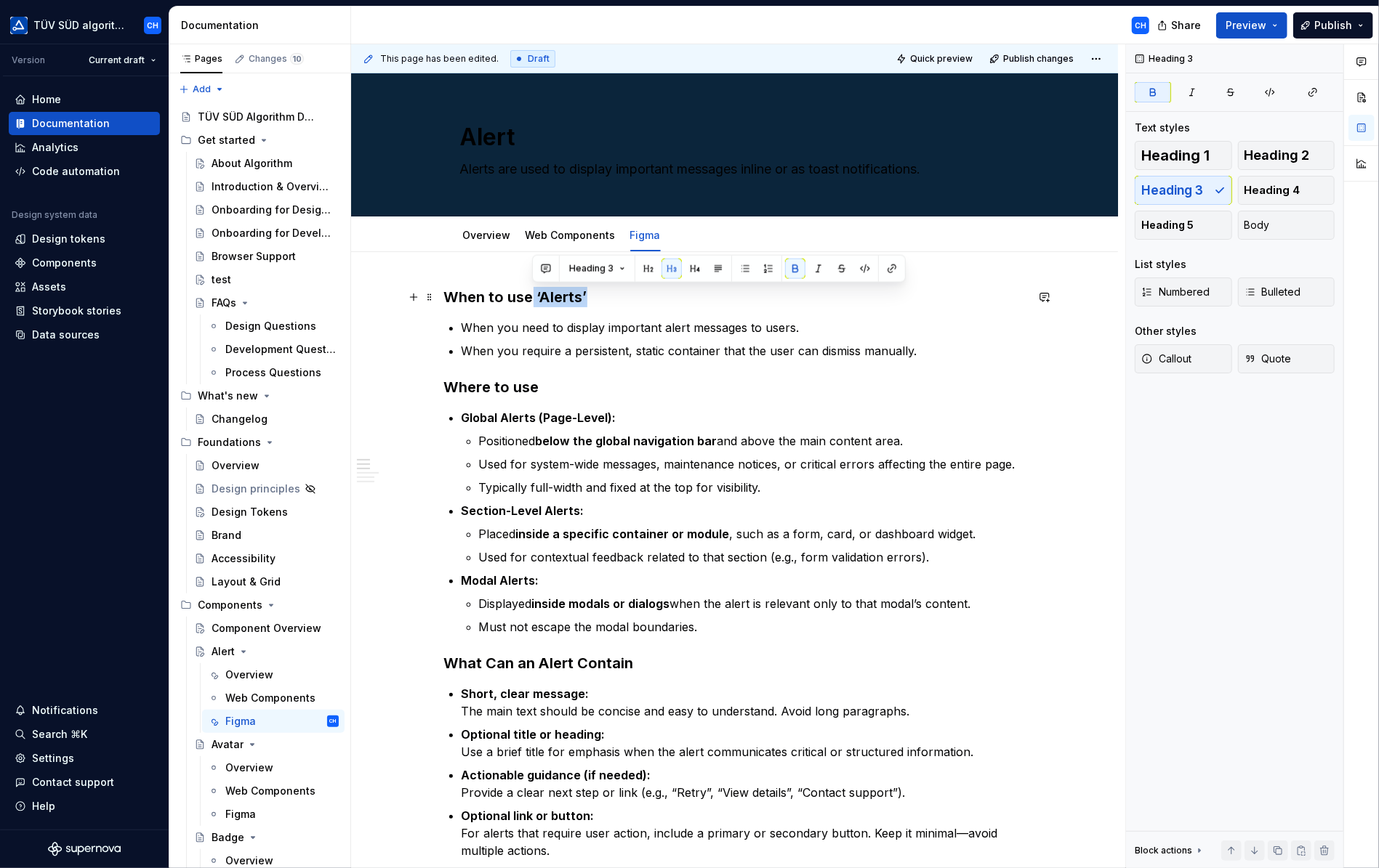
drag, startPoint x: 589, startPoint y: 295, endPoint x: 532, endPoint y: 297, distance: 57.0
click at [532, 297] on h3 "When to use ‘Alerts’" at bounding box center [734, 297] width 582 height 20
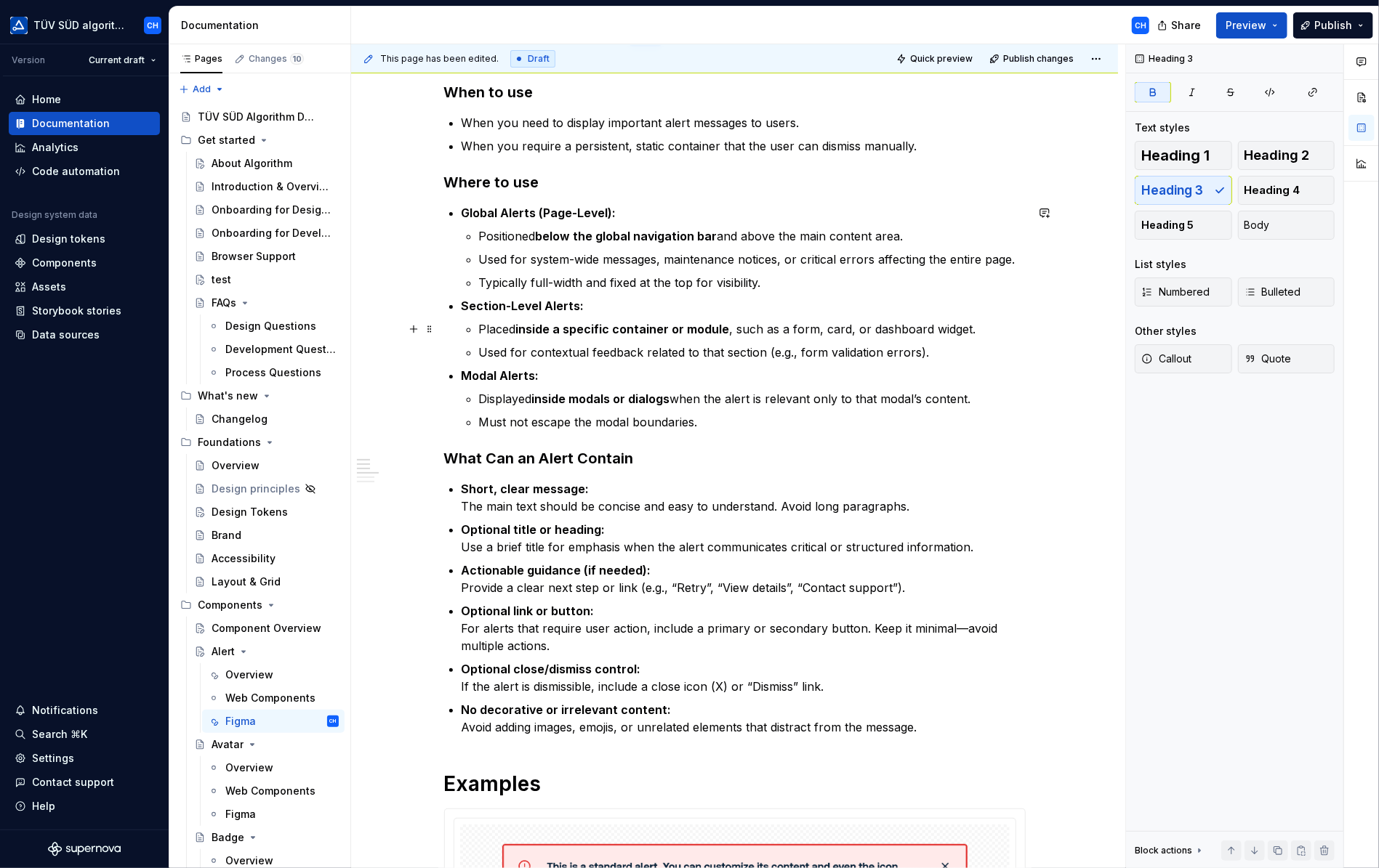
scroll to position [218, 0]
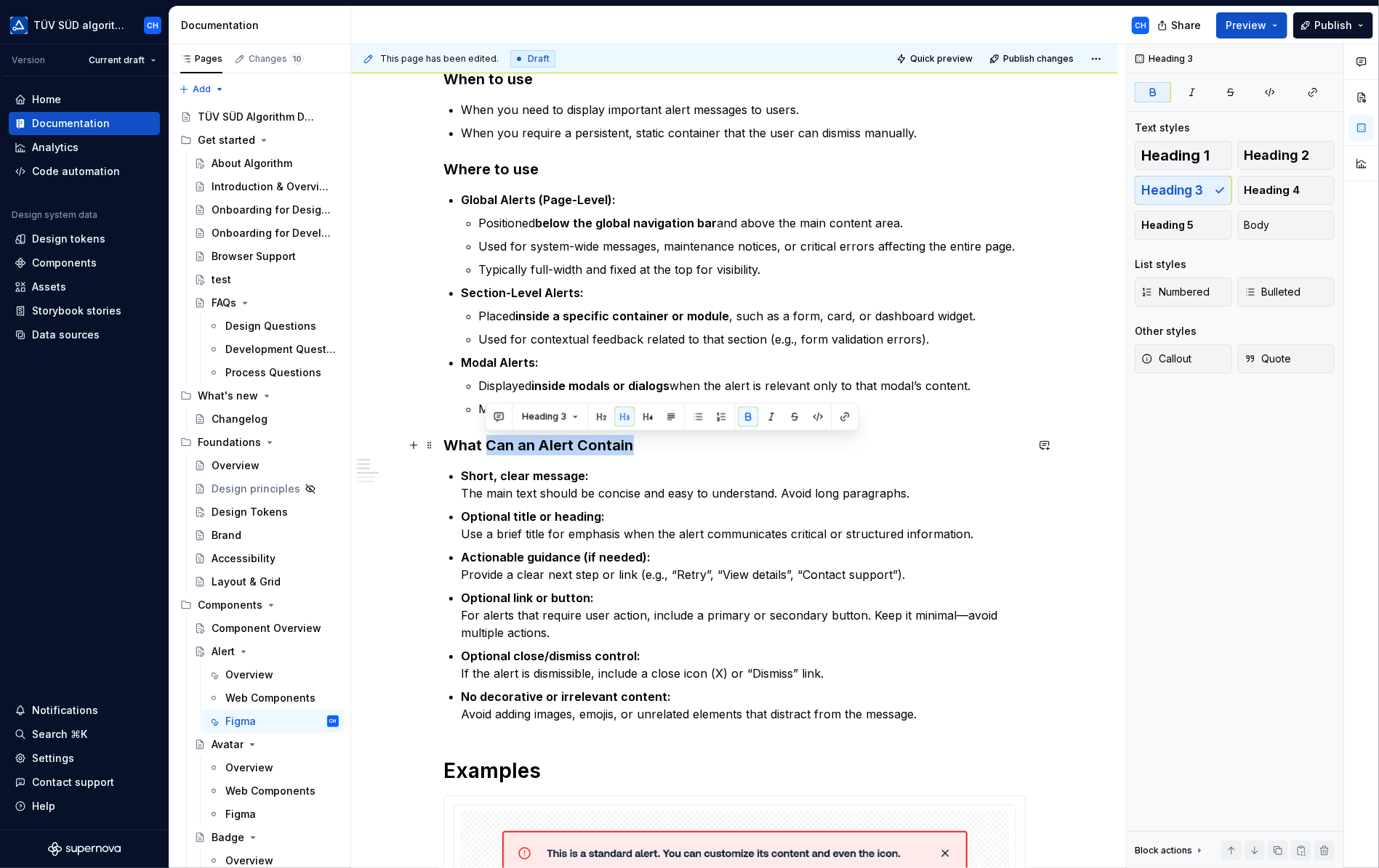
drag, startPoint x: 633, startPoint y: 445, endPoint x: 487, endPoint y: 436, distance: 146.3
click at [487, 436] on h3 "What Can an Alert Contain" at bounding box center [734, 445] width 582 height 20
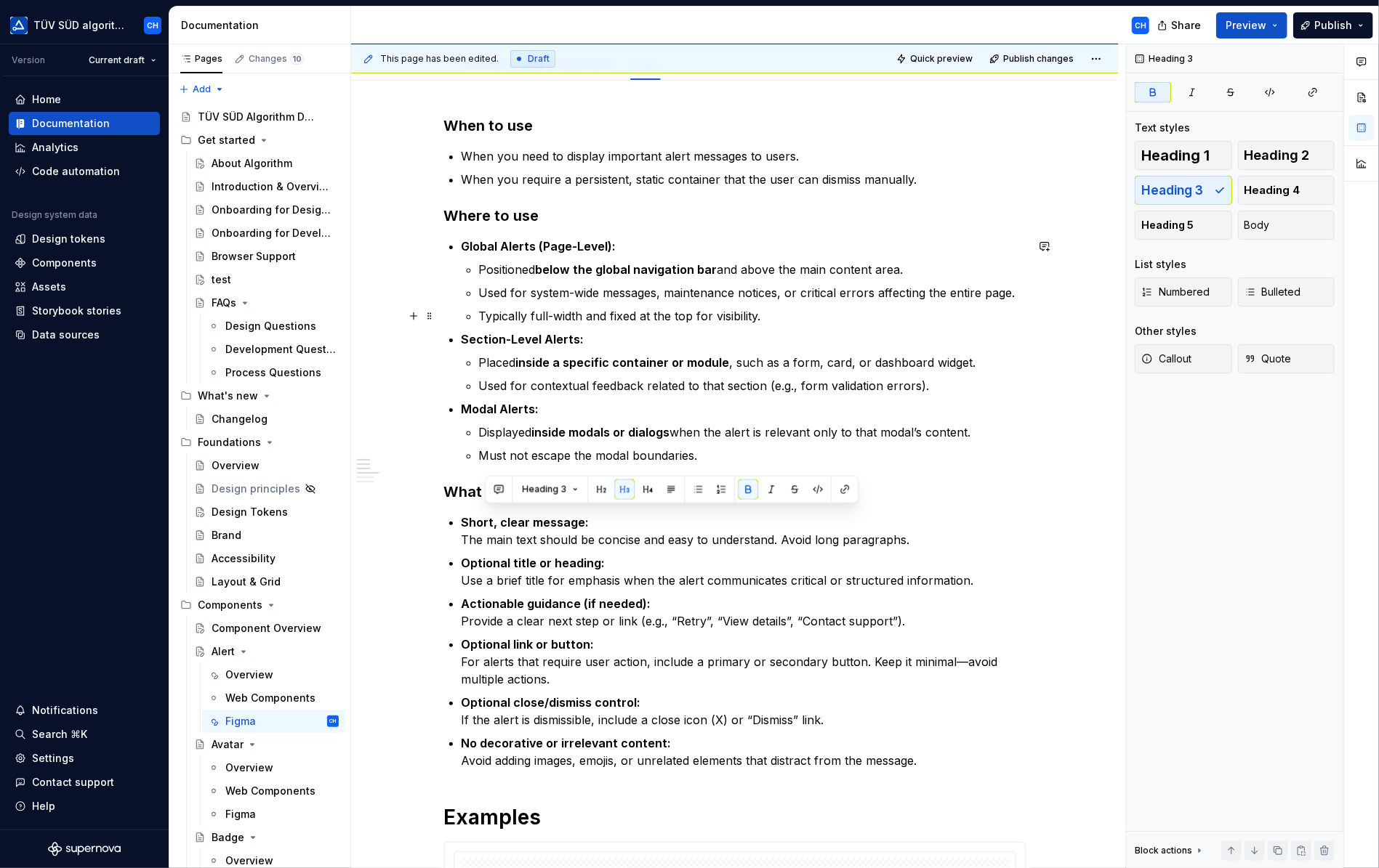
scroll to position [145, 0]
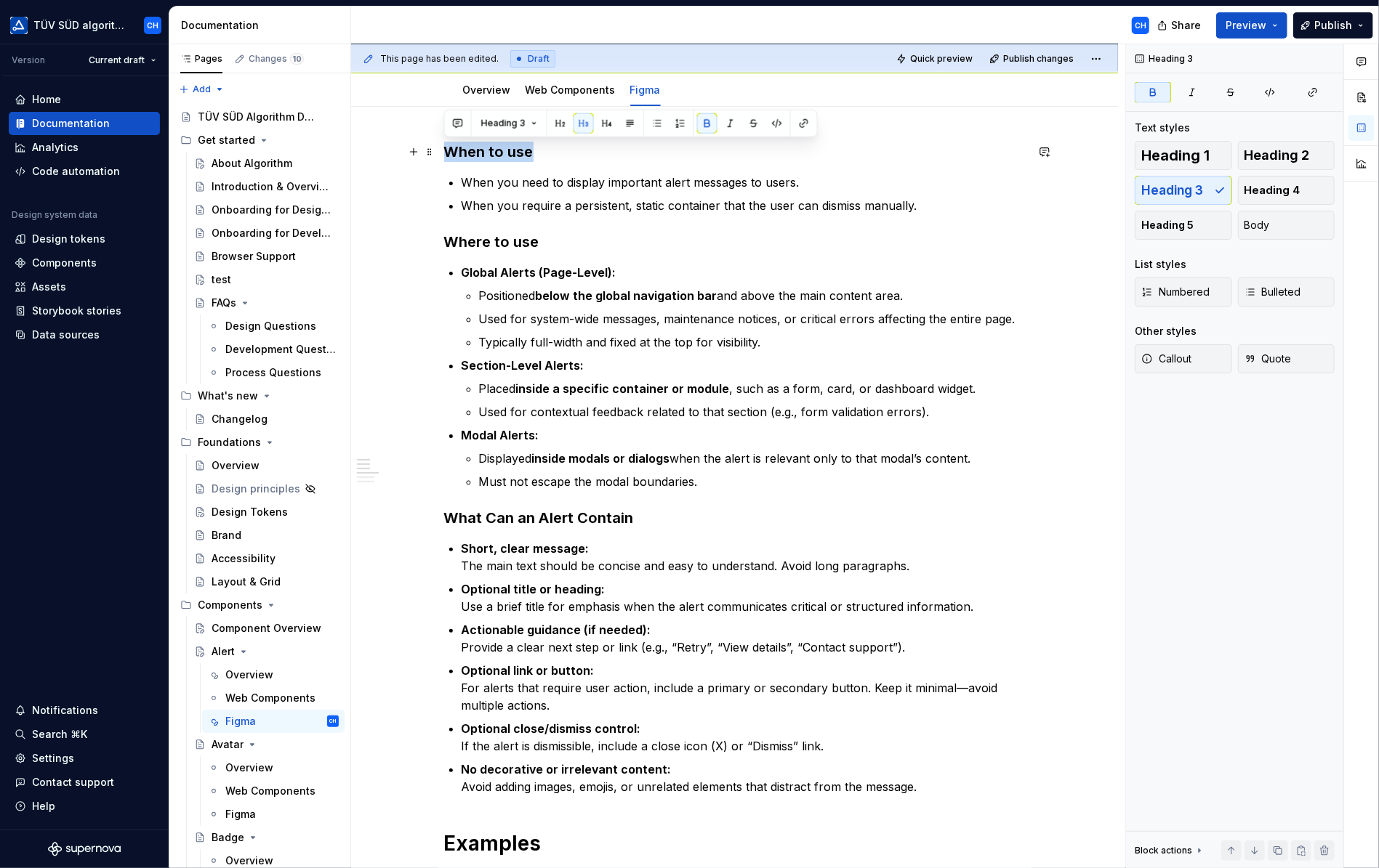
drag, startPoint x: 542, startPoint y: 152, endPoint x: 444, endPoint y: 150, distance: 98.0
copy strong "When to use"
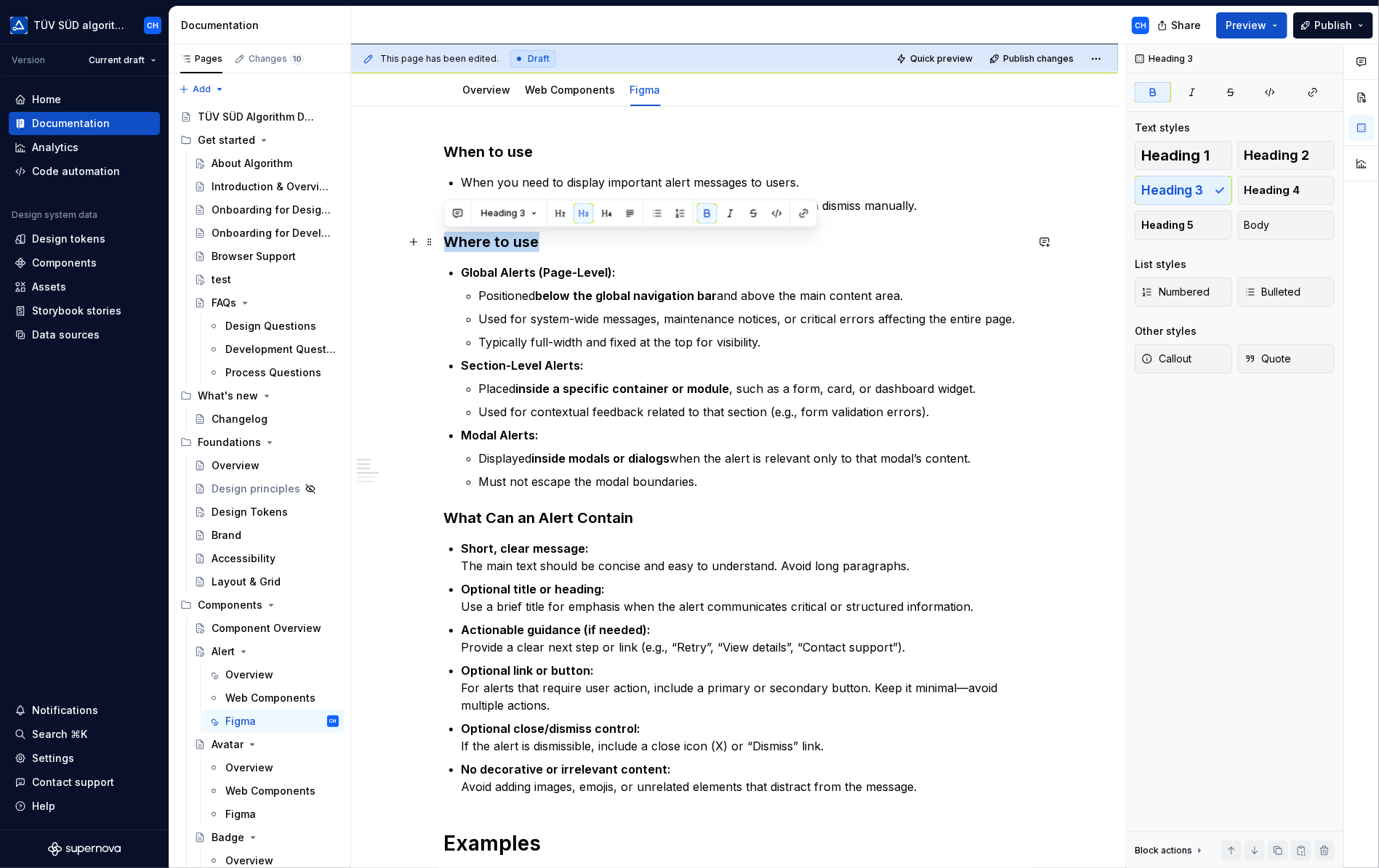
drag, startPoint x: 541, startPoint y: 243, endPoint x: 444, endPoint y: 241, distance: 97.0
copy strong "Where to use"
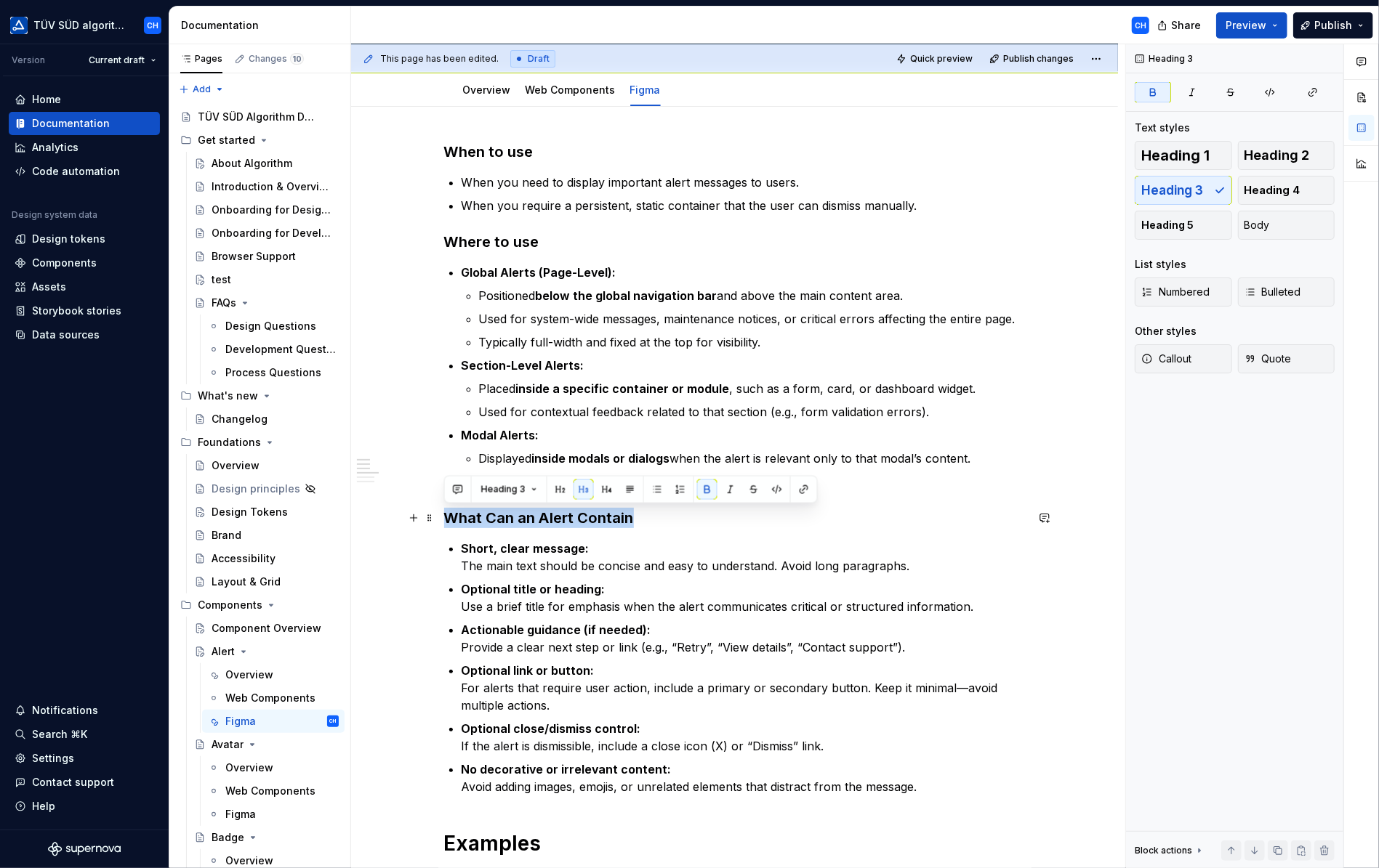
drag, startPoint x: 633, startPoint y: 513, endPoint x: 448, endPoint y: 516, distance: 185.0
click at [448, 516] on h3 "What Can an Alert Contain" at bounding box center [734, 517] width 582 height 20
copy strong "What Can an Alert Contain"
click at [493, 522] on strong "What Can an Alert Contain" at bounding box center [539, 518] width 189 height 18
click at [536, 517] on strong "What can an Alert Contain" at bounding box center [538, 518] width 188 height 18
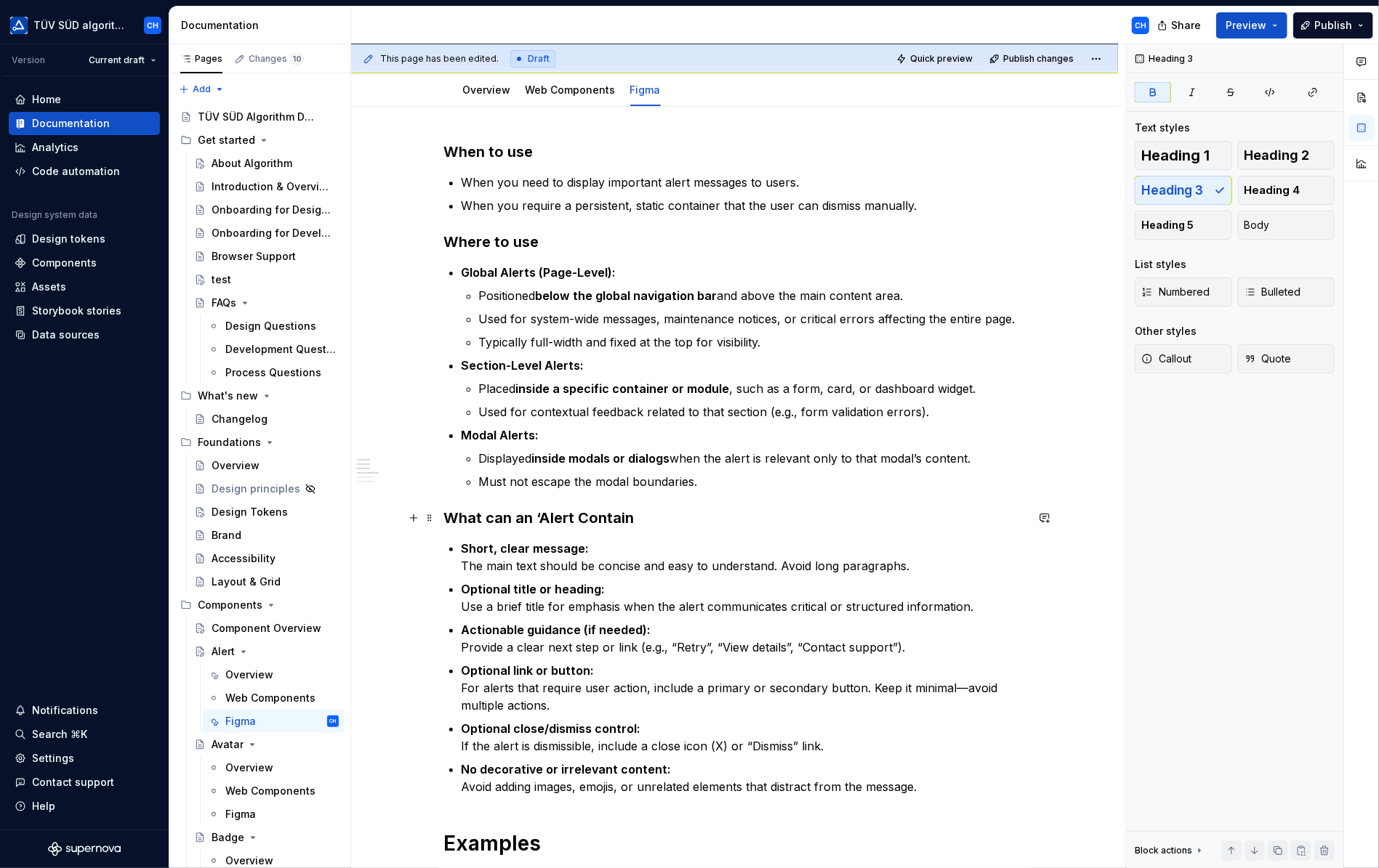
click at [572, 517] on strong "What can an ‘Alert Contain" at bounding box center [539, 518] width 190 height 18
click at [593, 517] on strong "What can an ‘Alert’ Contain" at bounding box center [541, 518] width 195 height 18
click at [445, 237] on strong "Where to use" at bounding box center [491, 242] width 96 height 18
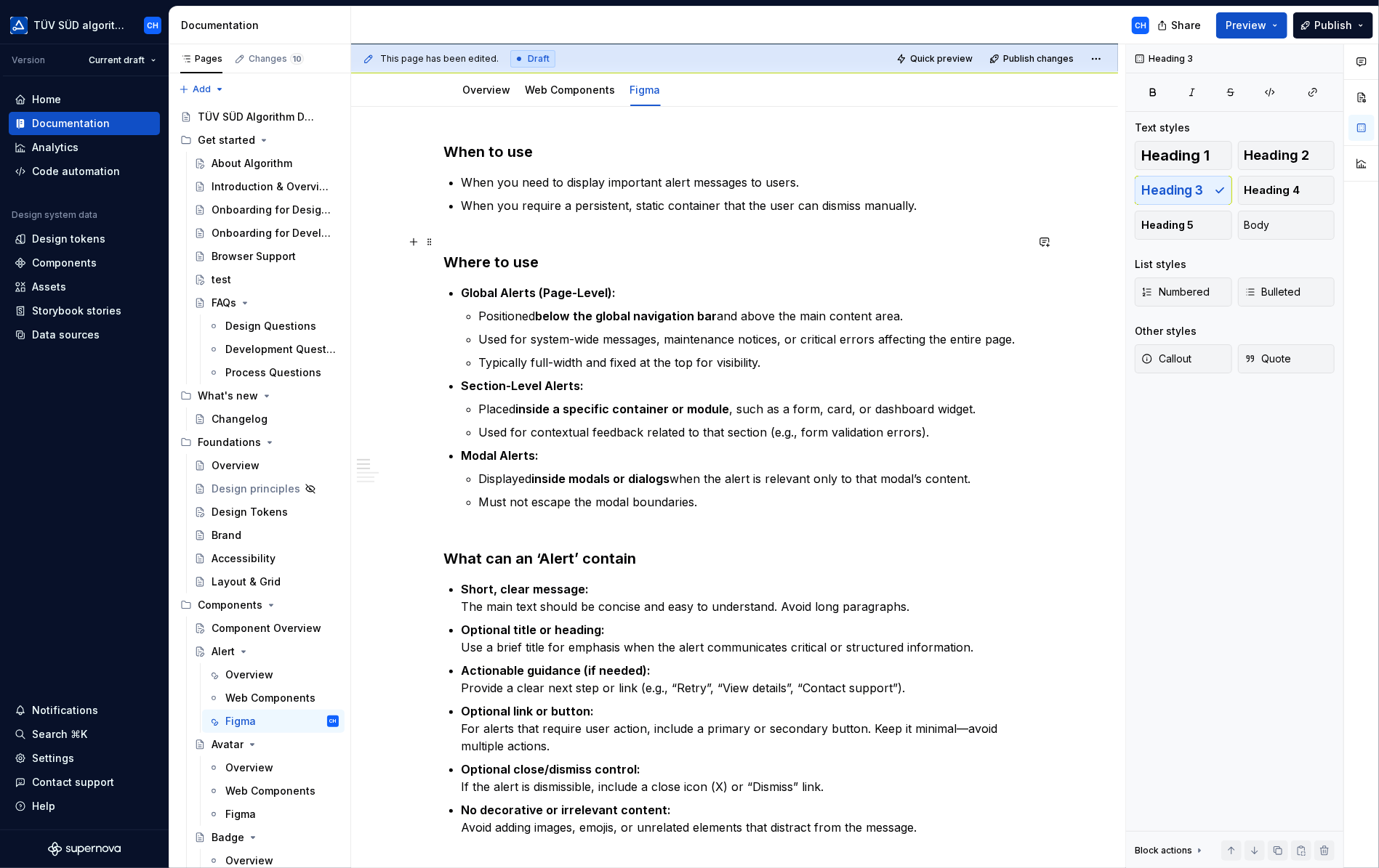
click at [484, 240] on h3 "Where to use" at bounding box center [734, 252] width 582 height 41
click at [416, 243] on button "button" at bounding box center [413, 241] width 20 height 20
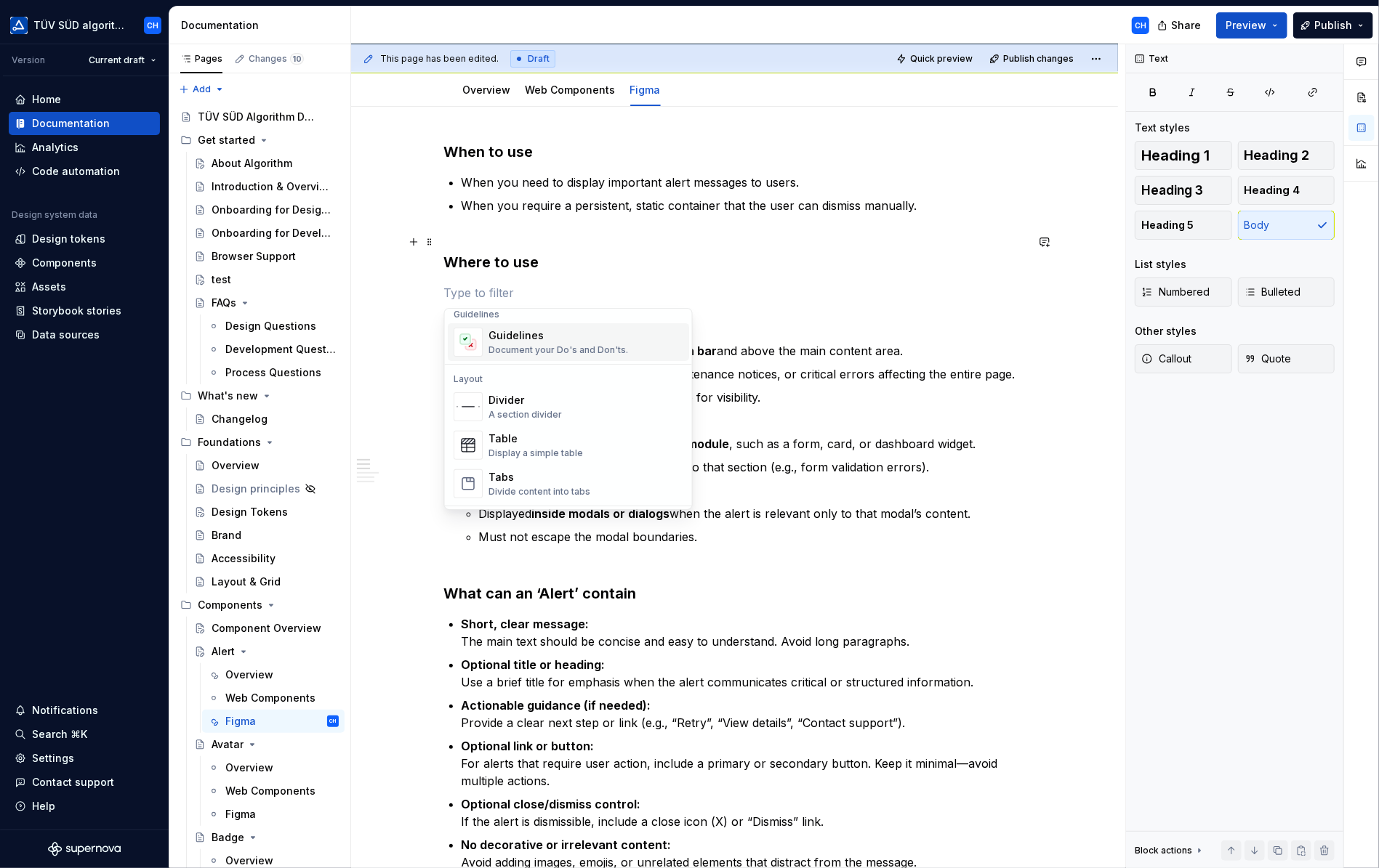
scroll to position [436, 0]
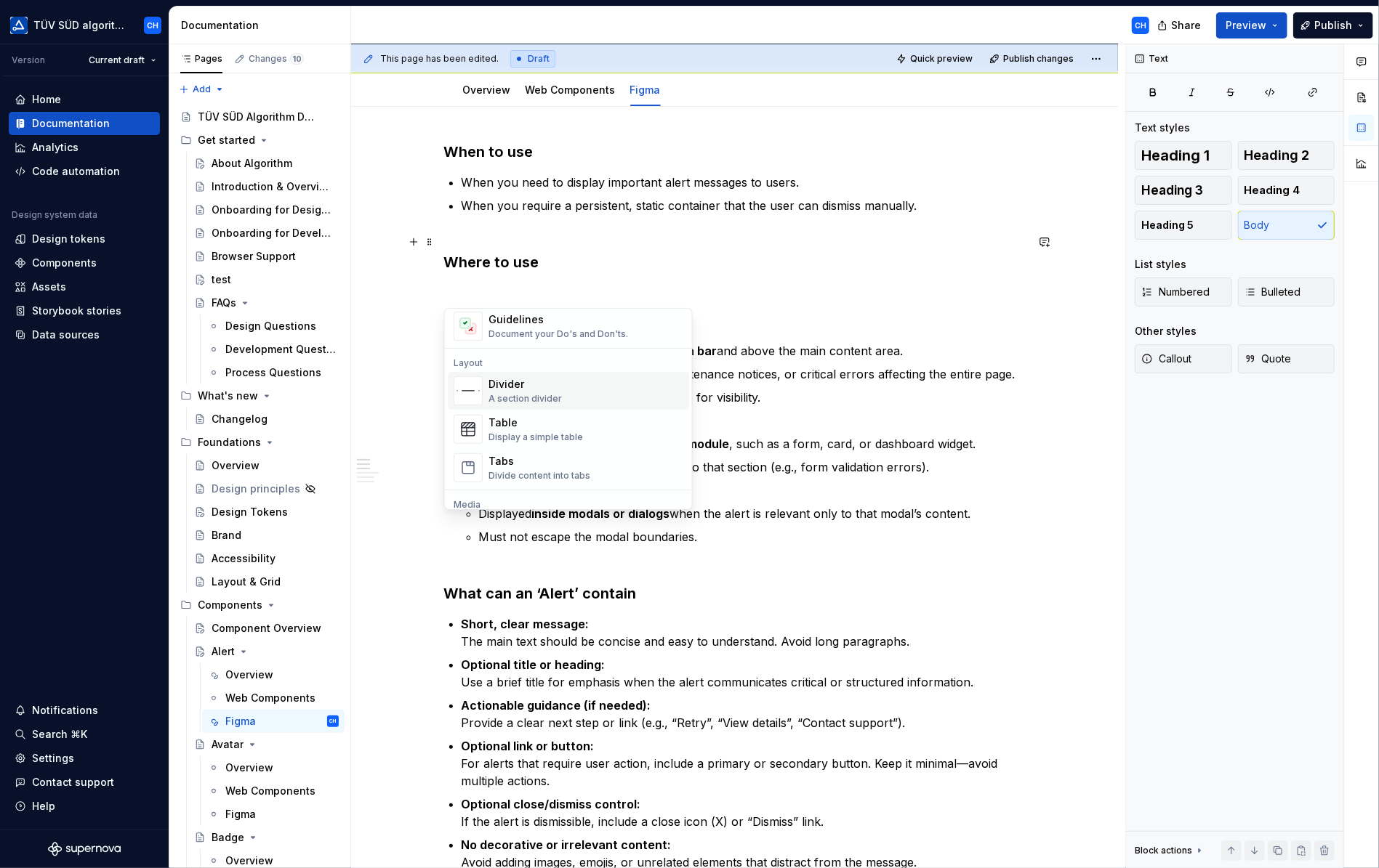
click at [612, 392] on div "Divider A section divider" at bounding box center [586, 391] width 195 height 29
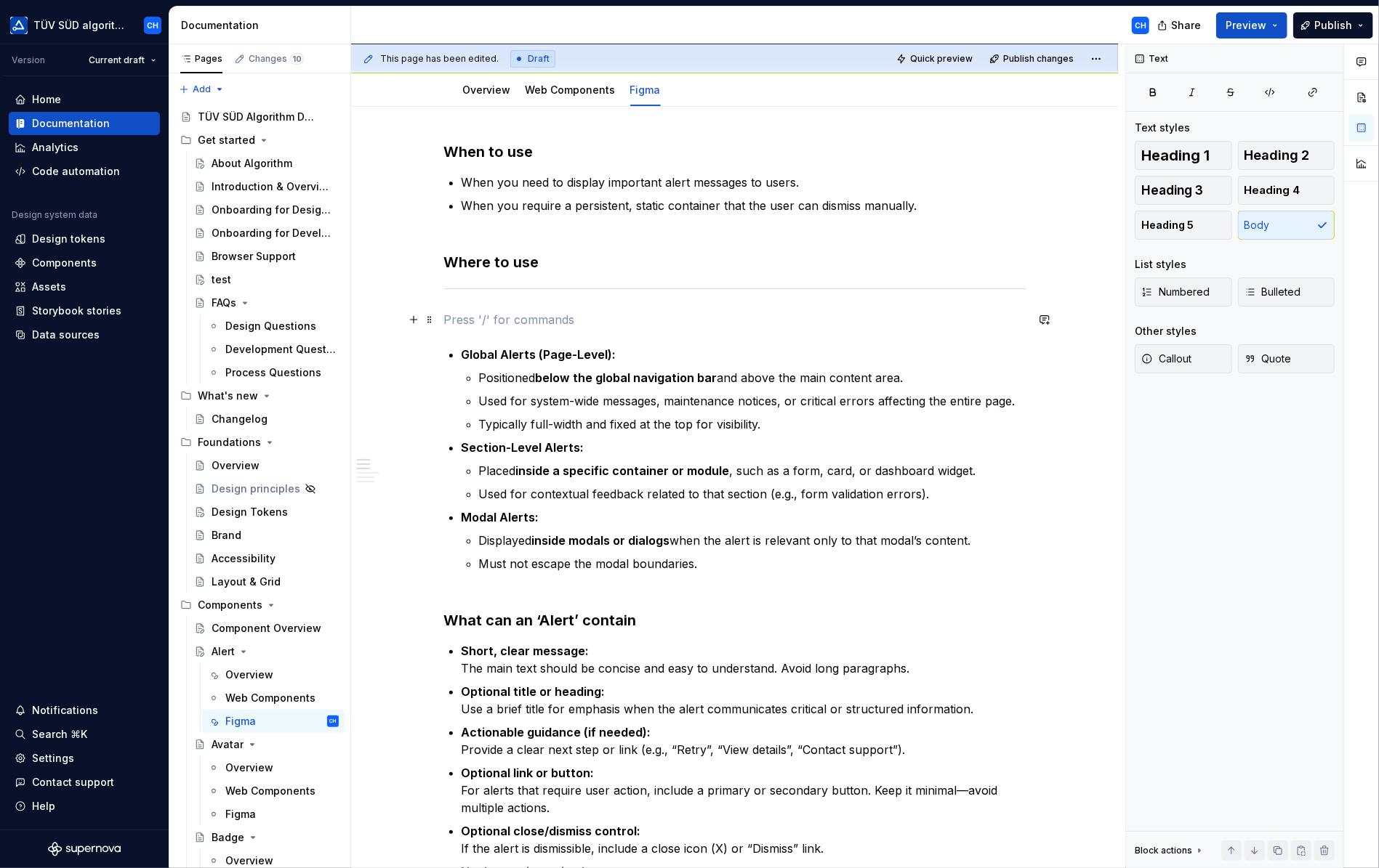
click at [561, 322] on p at bounding box center [734, 320] width 582 height 18
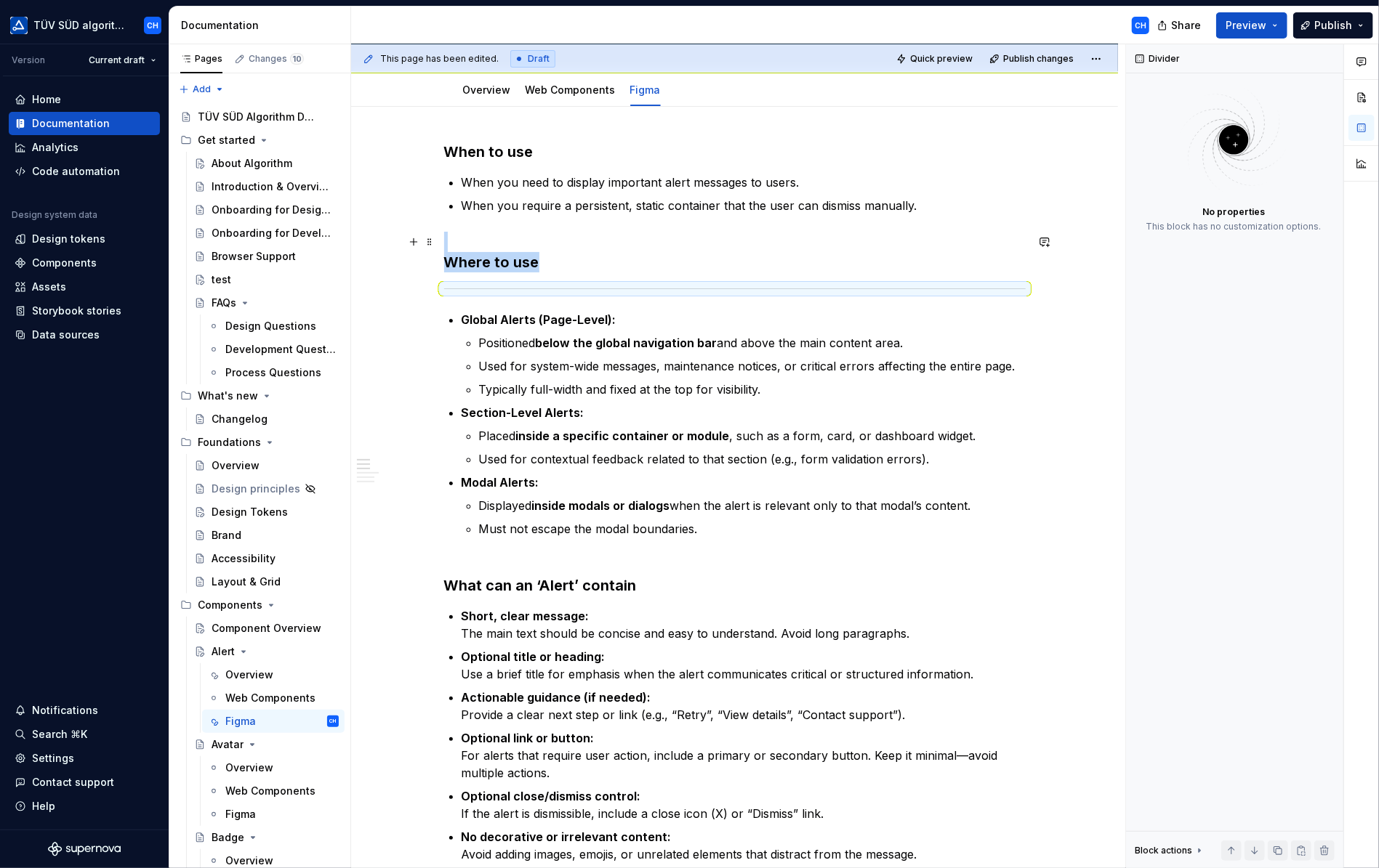
click at [486, 239] on h3 "Where to use" at bounding box center [734, 252] width 582 height 41
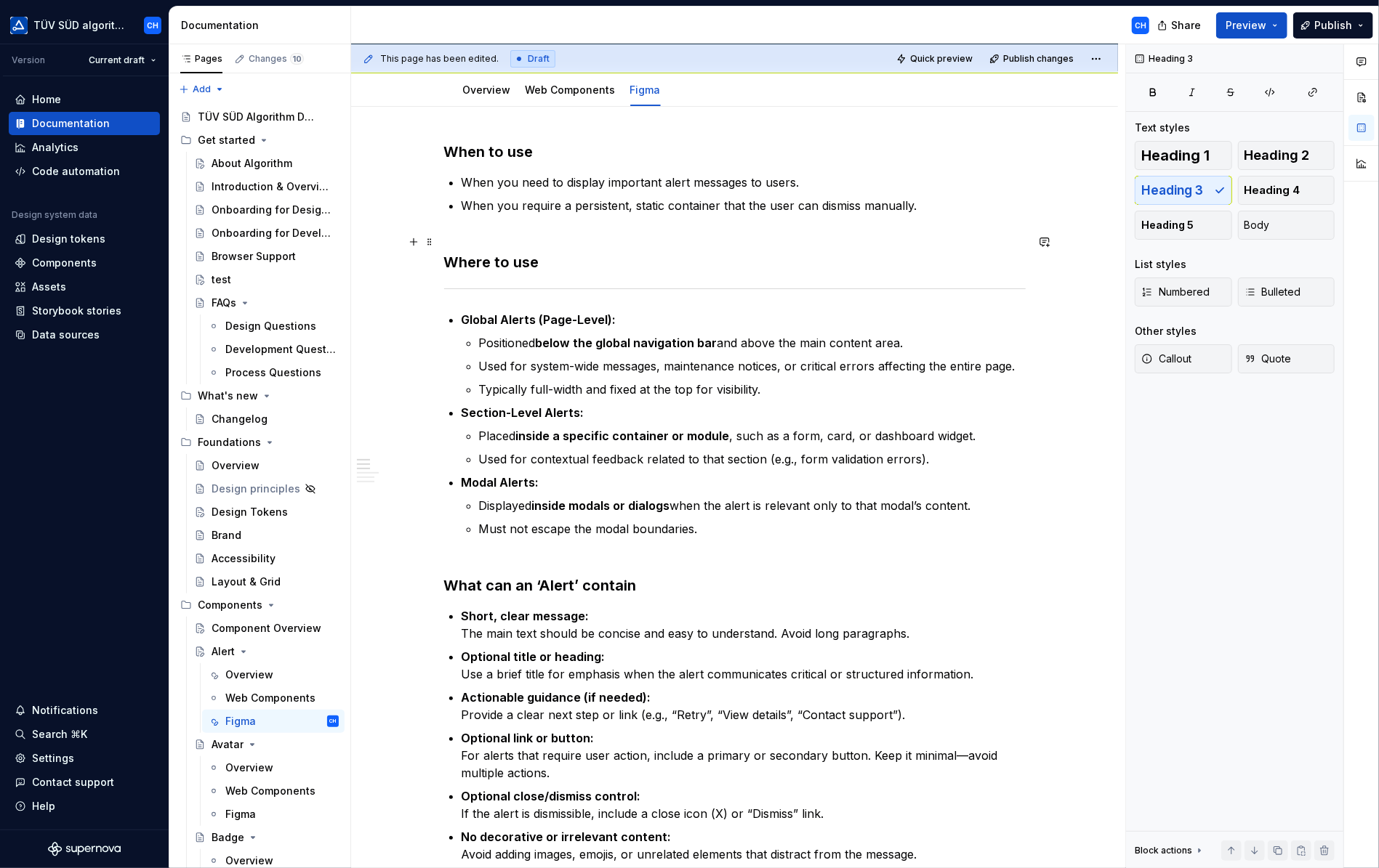
click at [480, 243] on h3 "Where to use" at bounding box center [734, 252] width 582 height 41
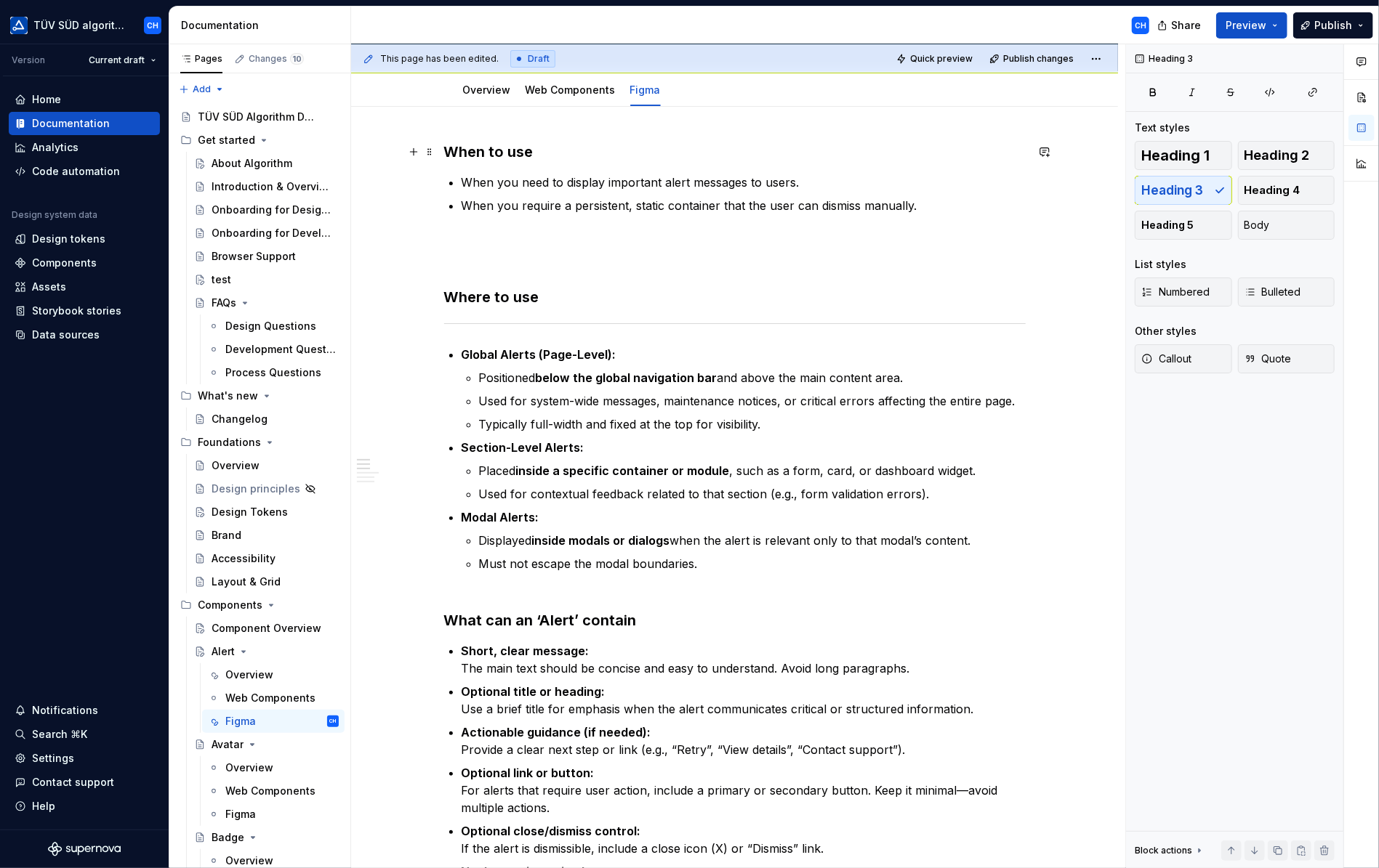
click at [539, 151] on h3 "When to use" at bounding box center [734, 152] width 582 height 20
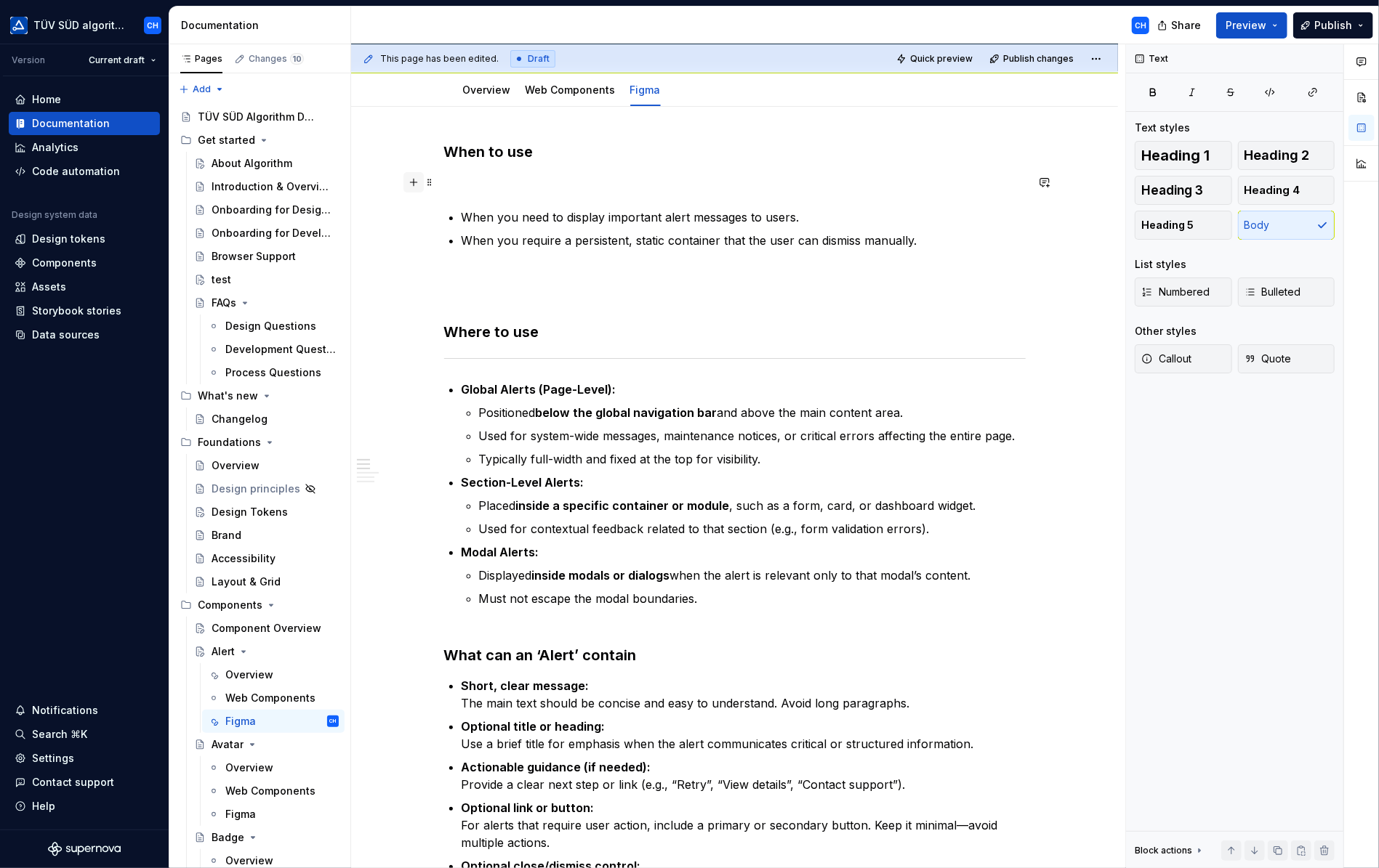
click at [413, 184] on button "button" at bounding box center [413, 182] width 20 height 20
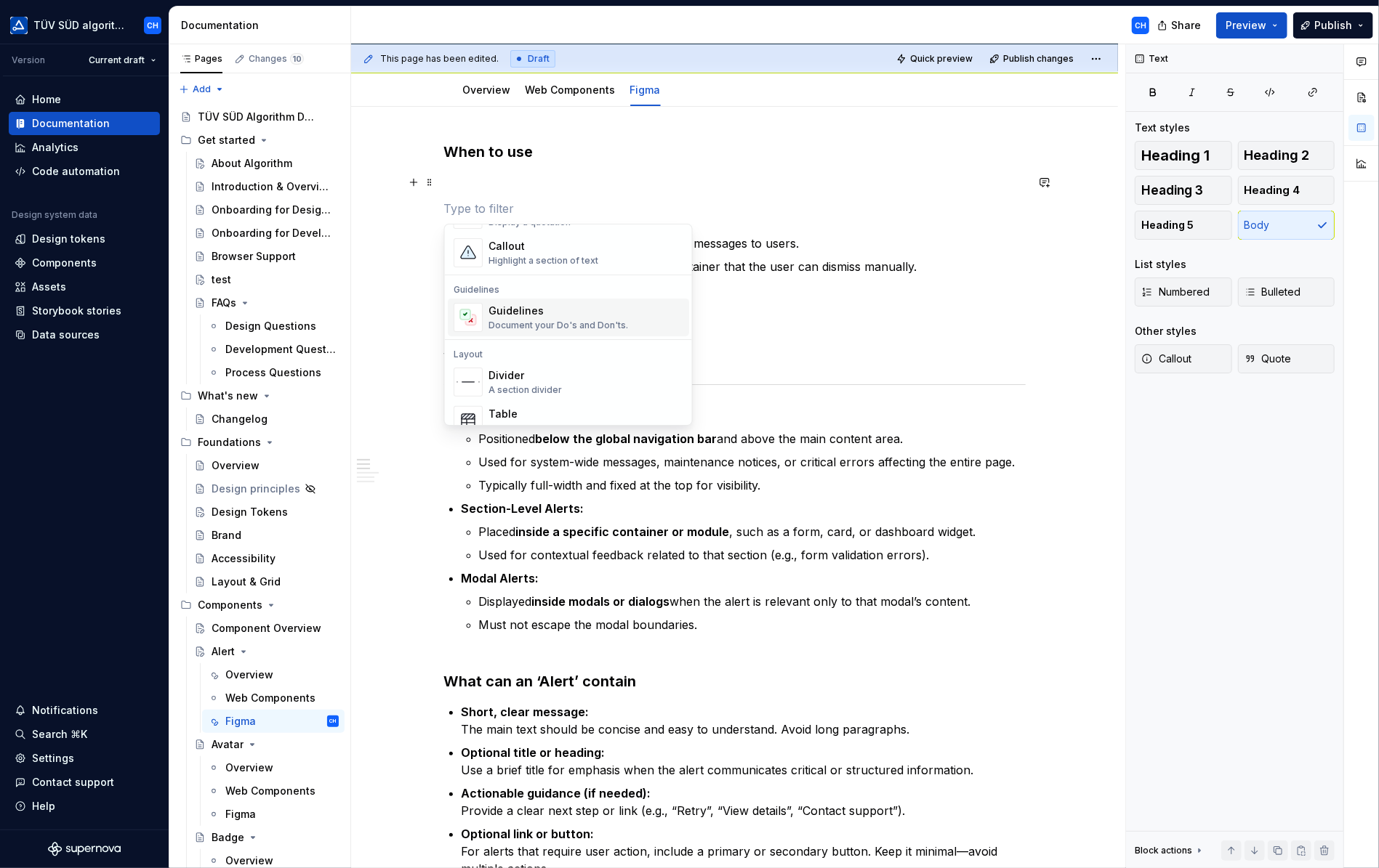
scroll to position [363, 0]
click at [547, 376] on div "Divider" at bounding box center [525, 373] width 73 height 14
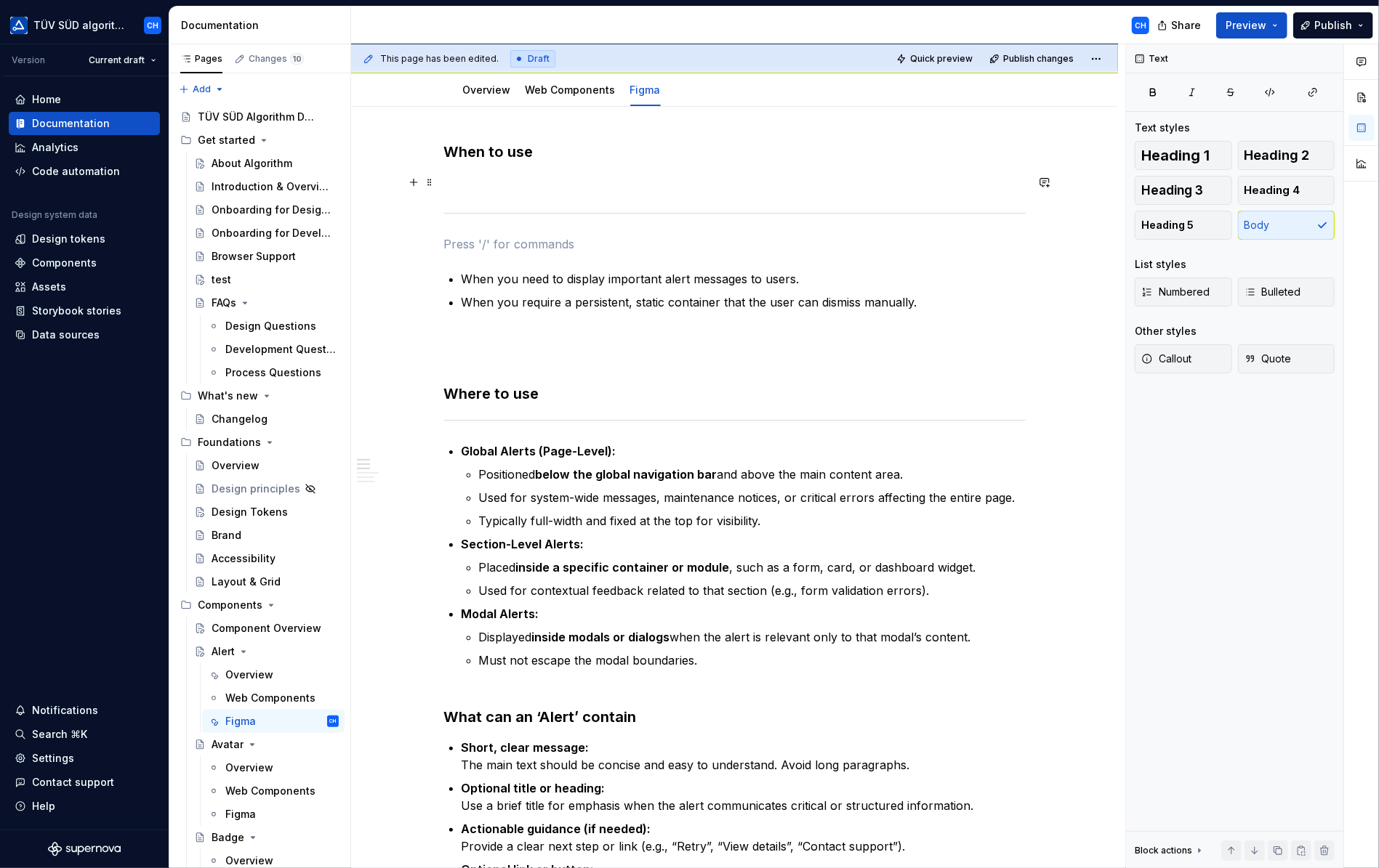
click at [484, 185] on p at bounding box center [734, 182] width 582 height 18
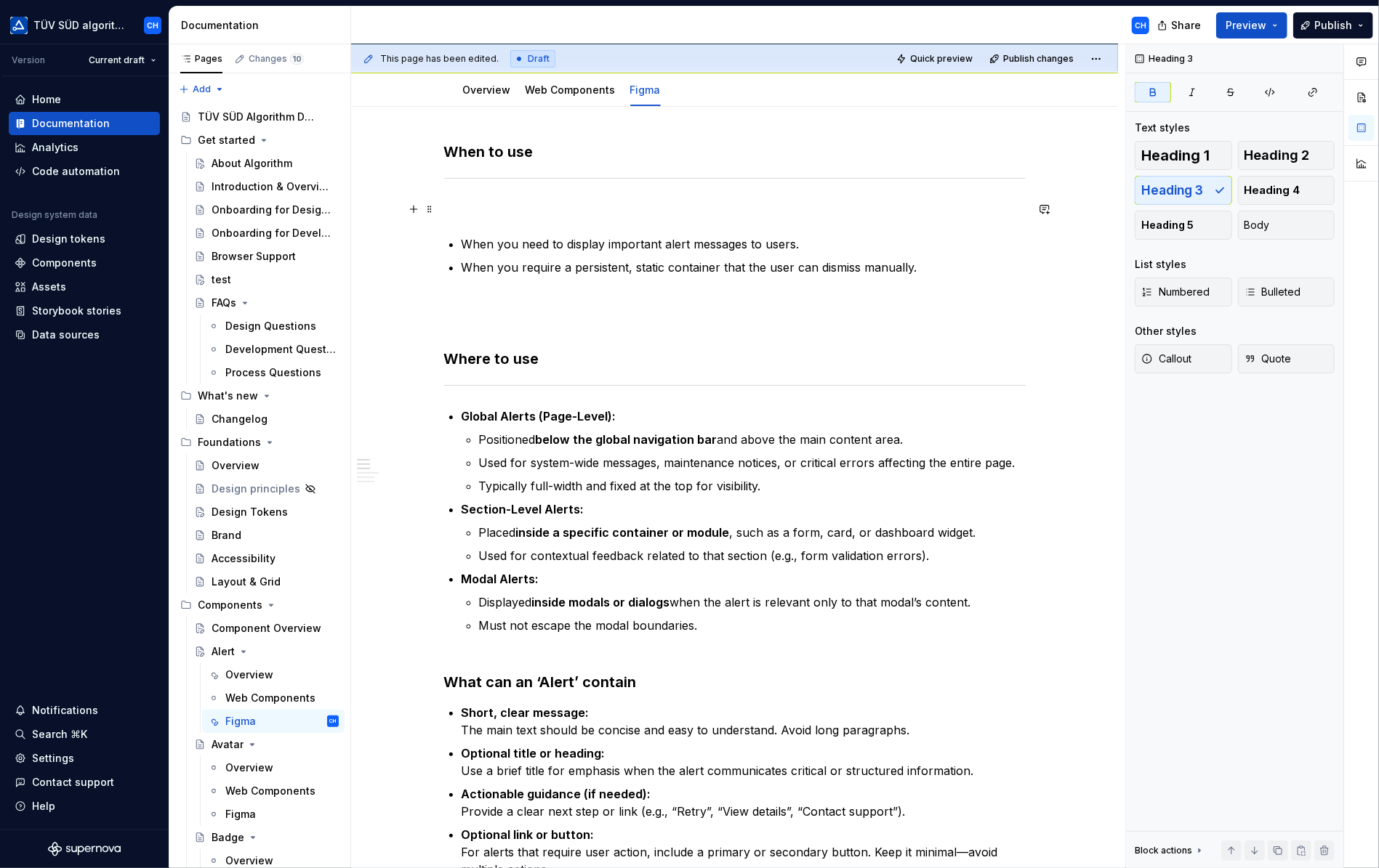
click at [498, 213] on p at bounding box center [734, 209] width 582 height 18
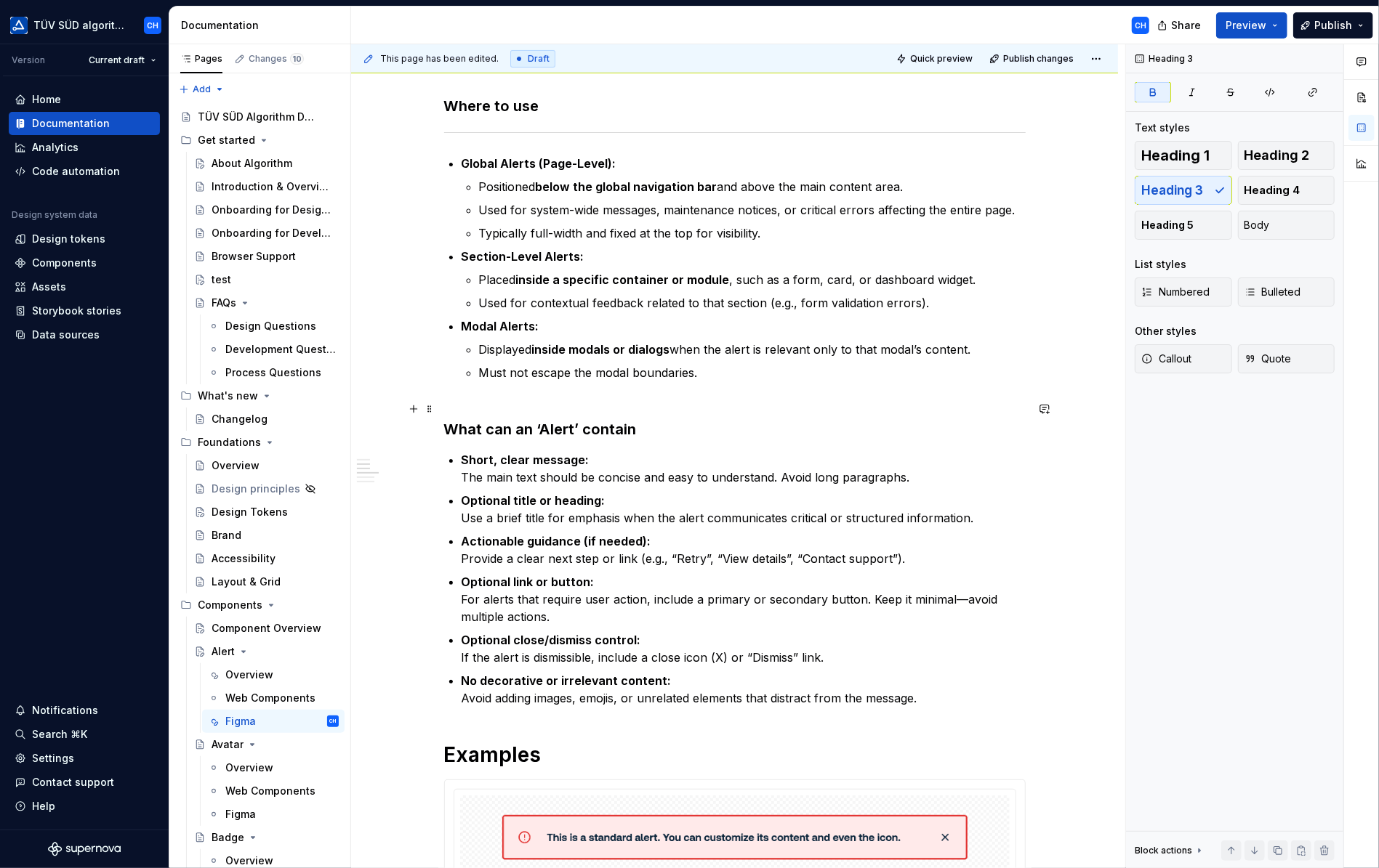
click at [645, 427] on h3 "What can an ‘Alert’ contain" at bounding box center [734, 419] width 582 height 41
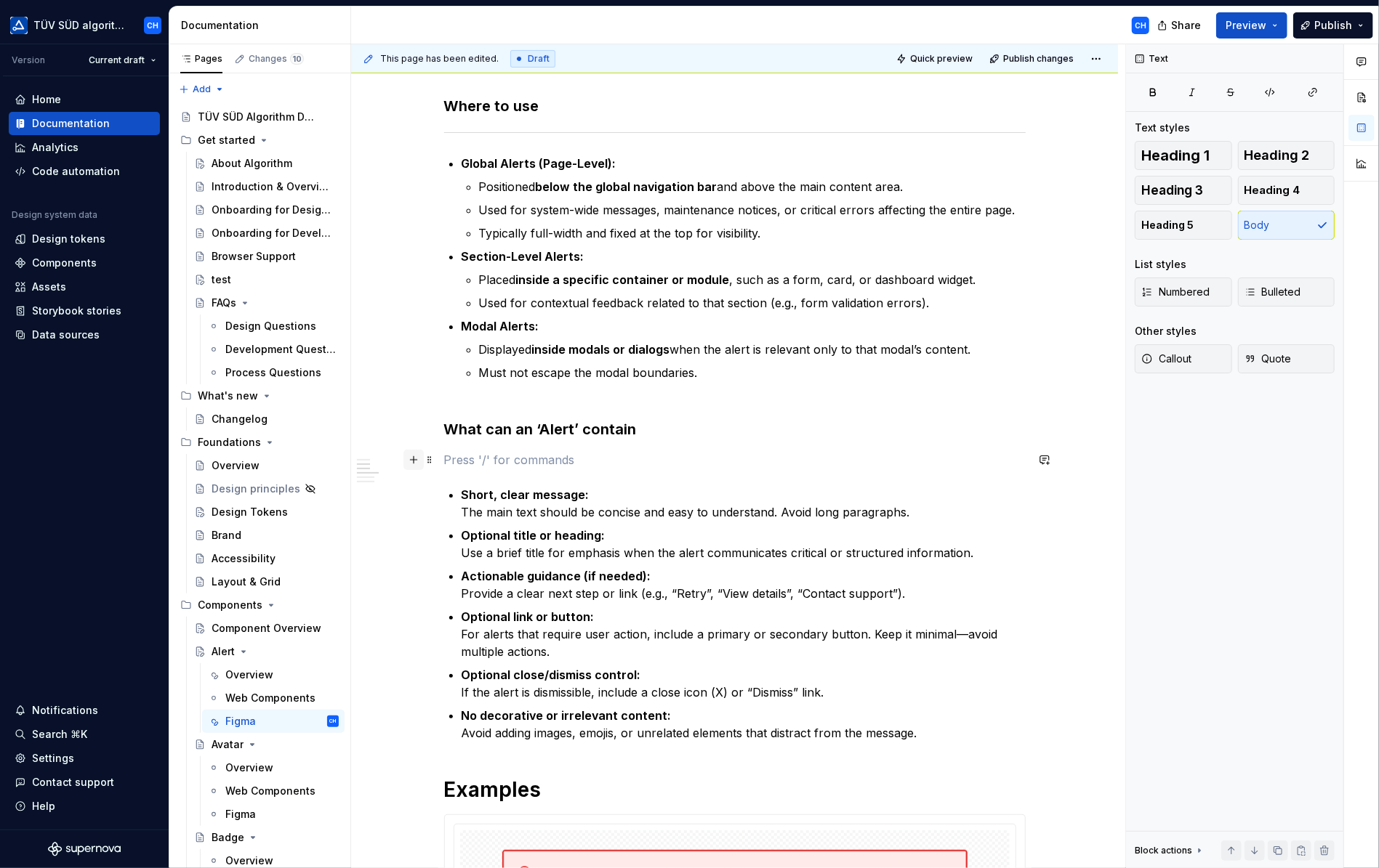
click at [413, 460] on button "button" at bounding box center [413, 460] width 20 height 20
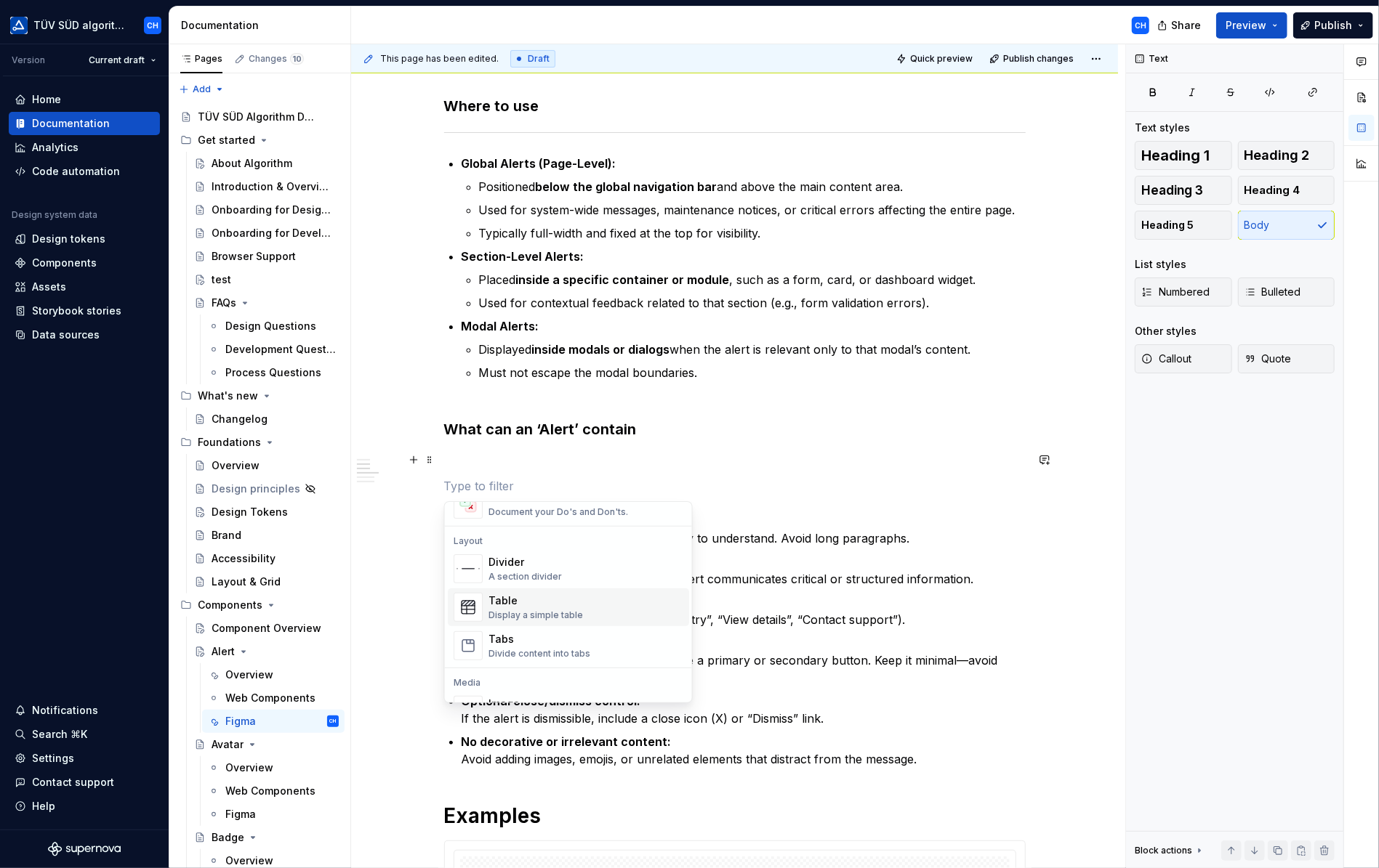
scroll to position [436, 0]
click at [535, 588] on div "A section divider" at bounding box center [525, 592] width 73 height 11
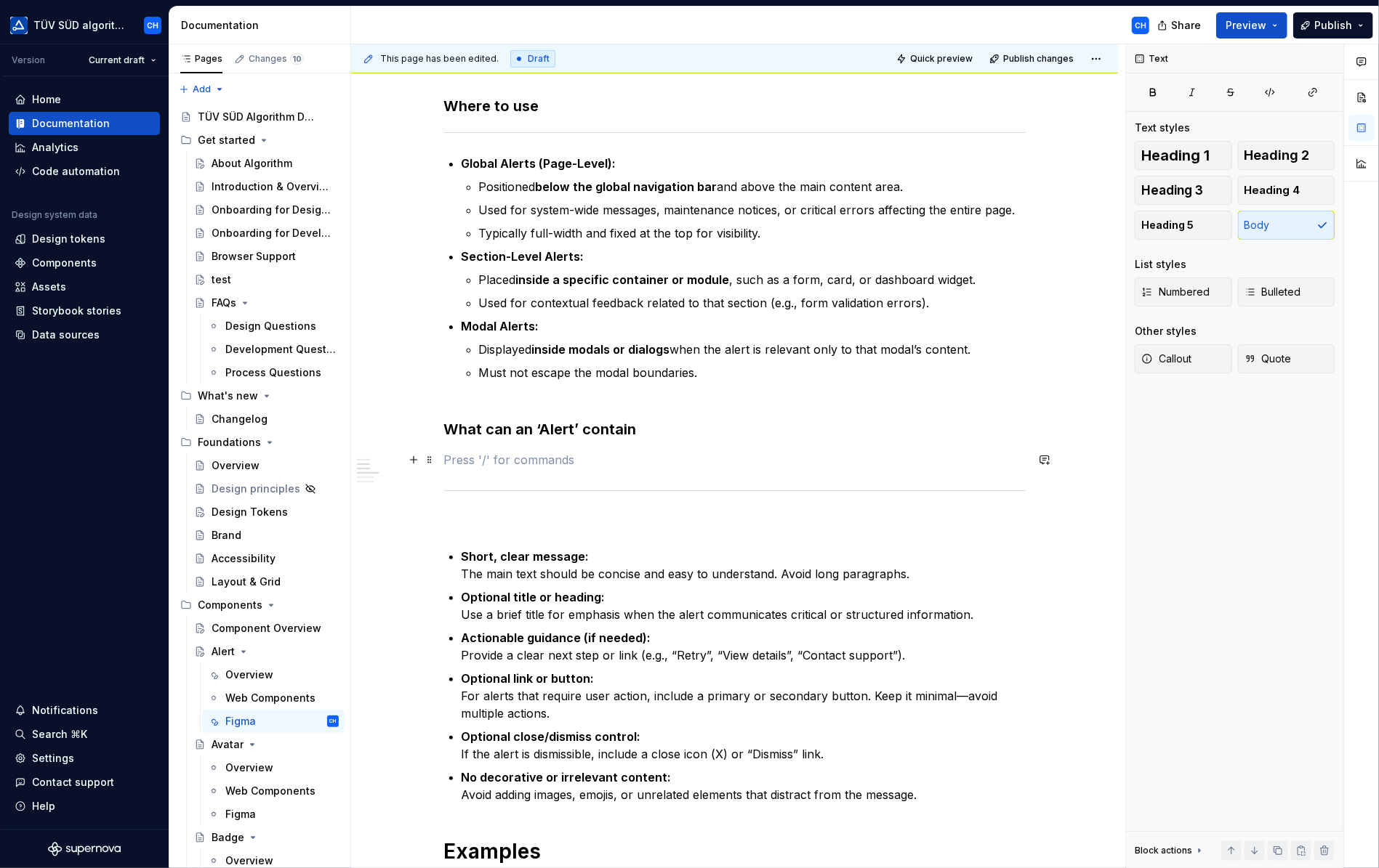
click at [580, 464] on p at bounding box center [734, 460] width 582 height 18
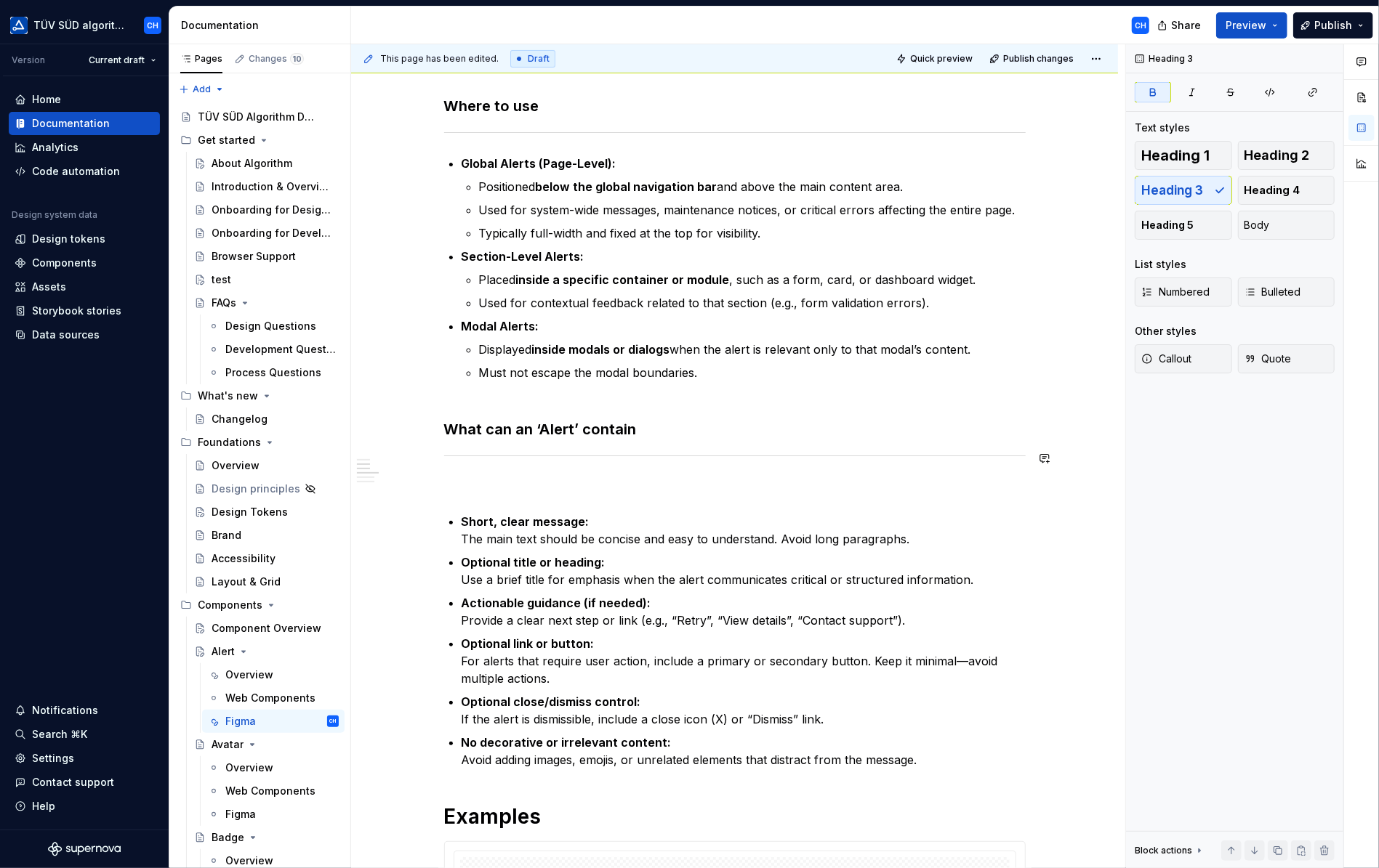
scroll to position [218, 0]
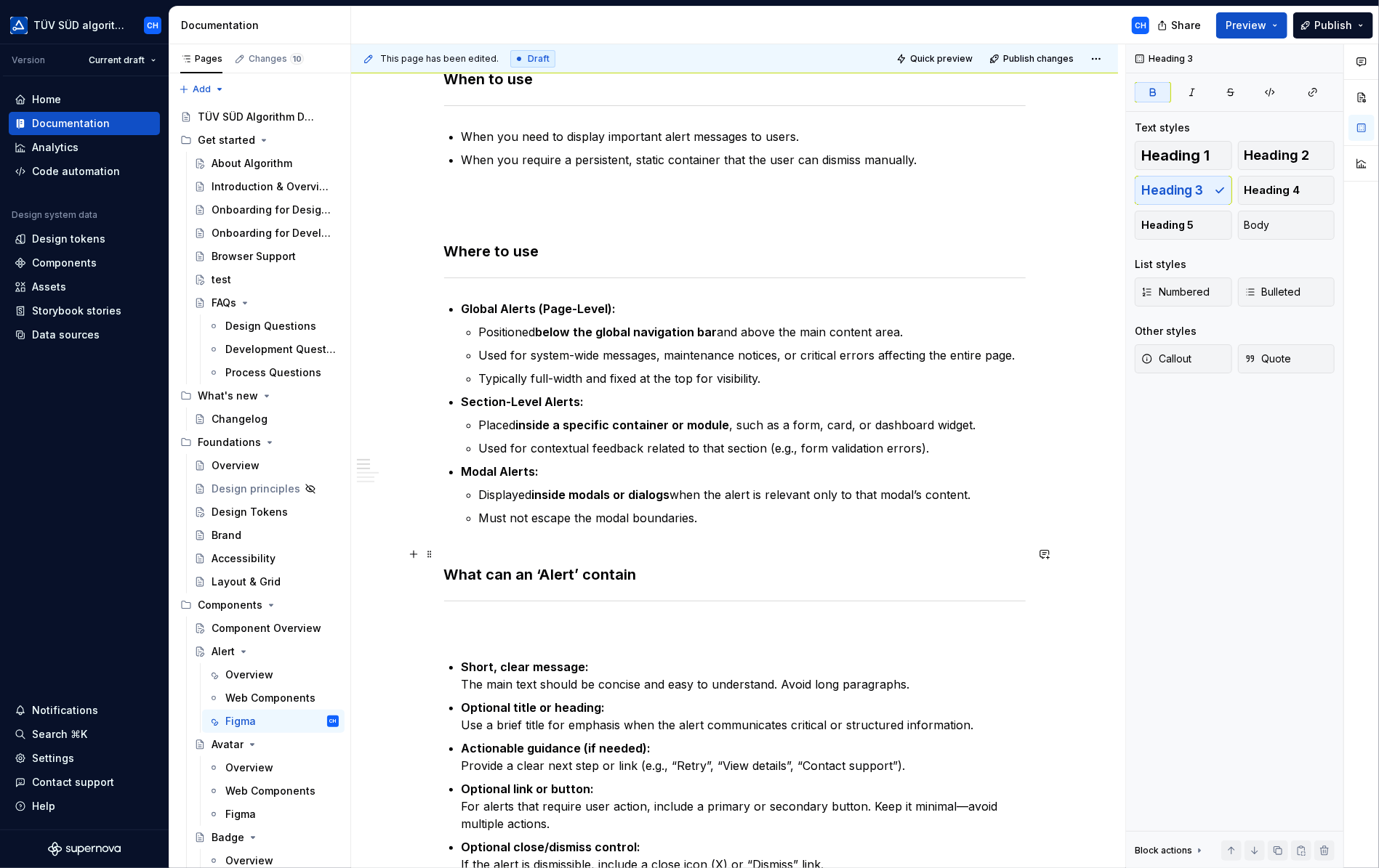
click at [475, 544] on h3 "What can an ‘Alert’ contain" at bounding box center [734, 564] width 582 height 41
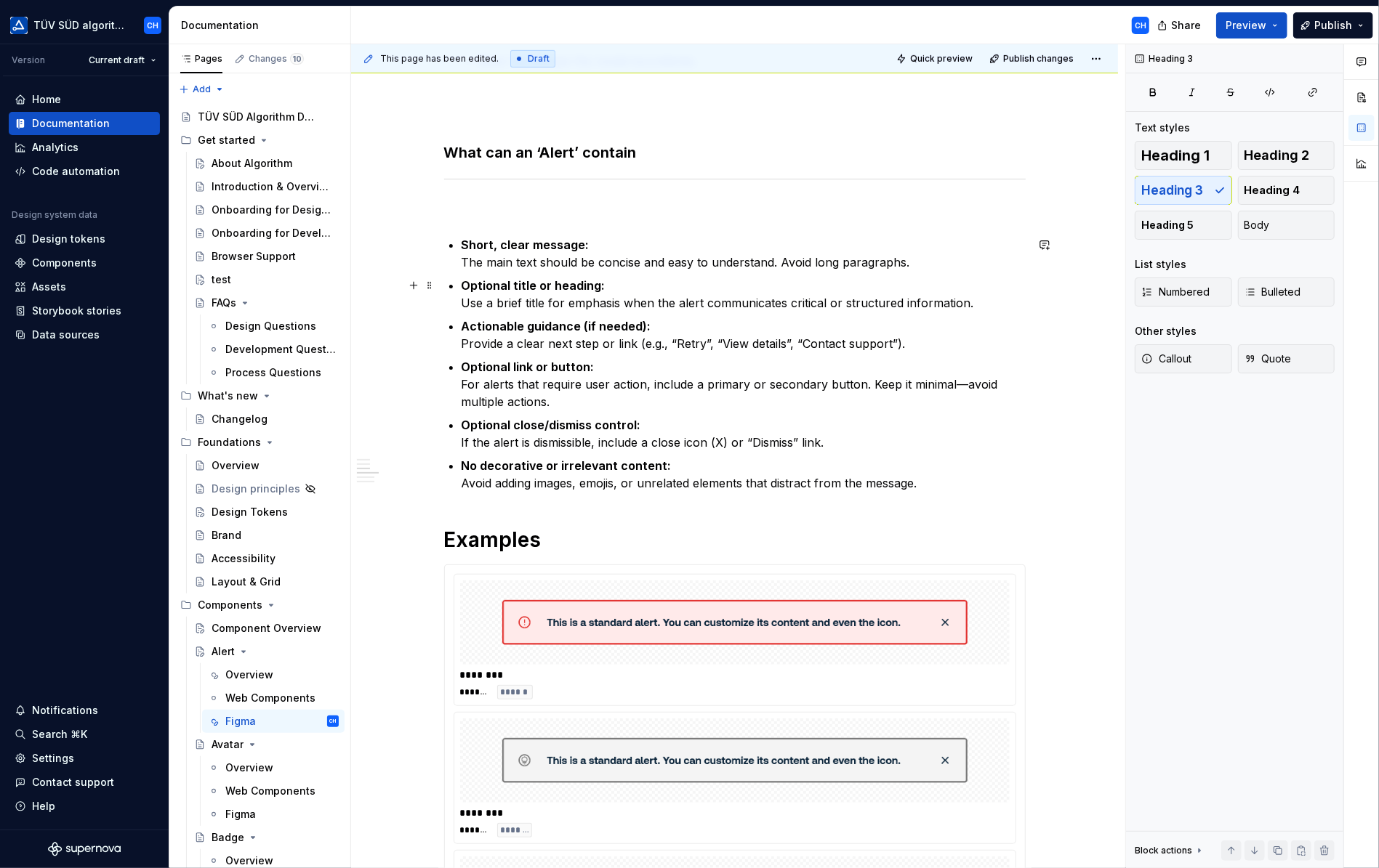
scroll to position [727, 0]
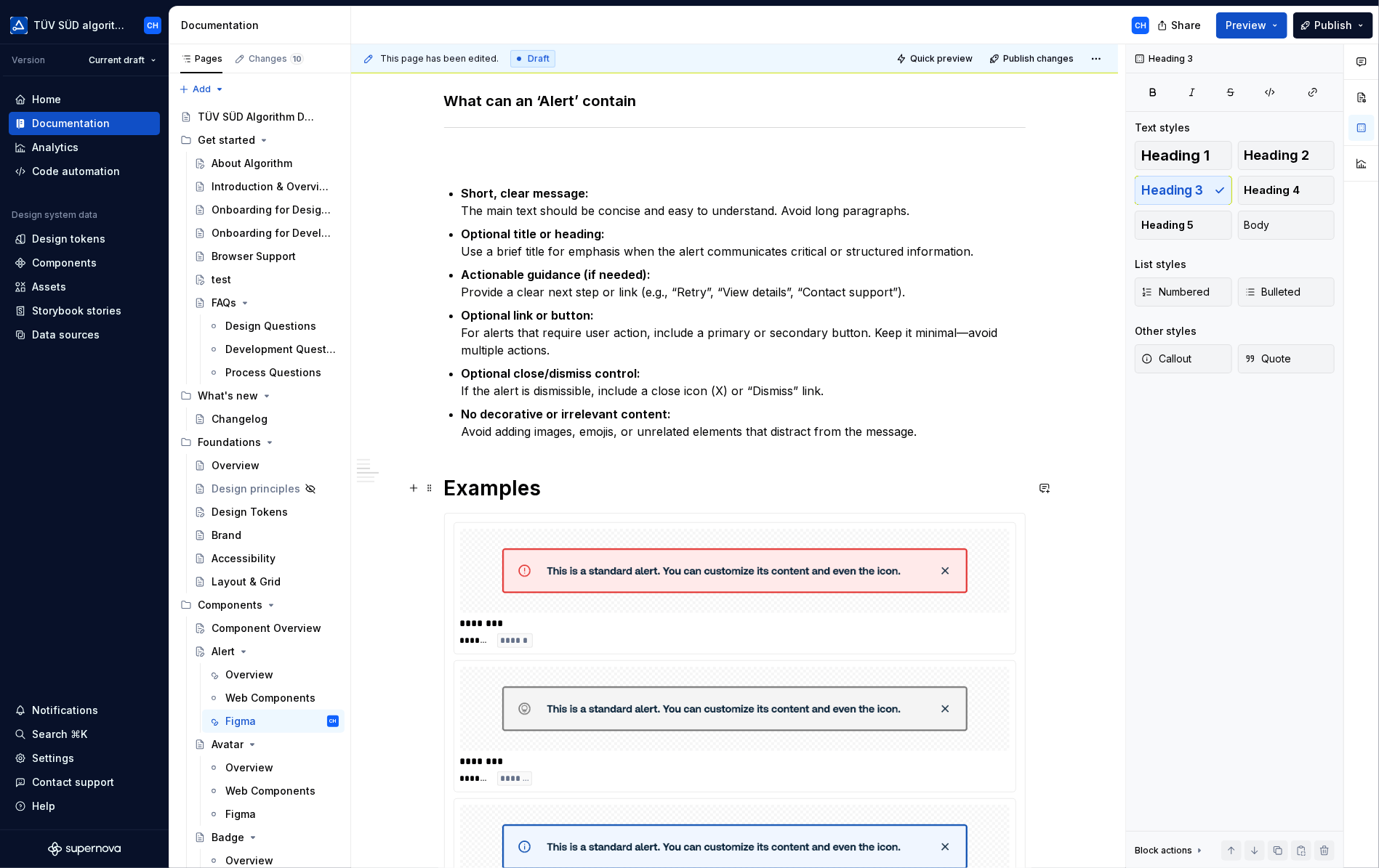
click at [445, 487] on h1 "Examples" at bounding box center [734, 488] width 582 height 26
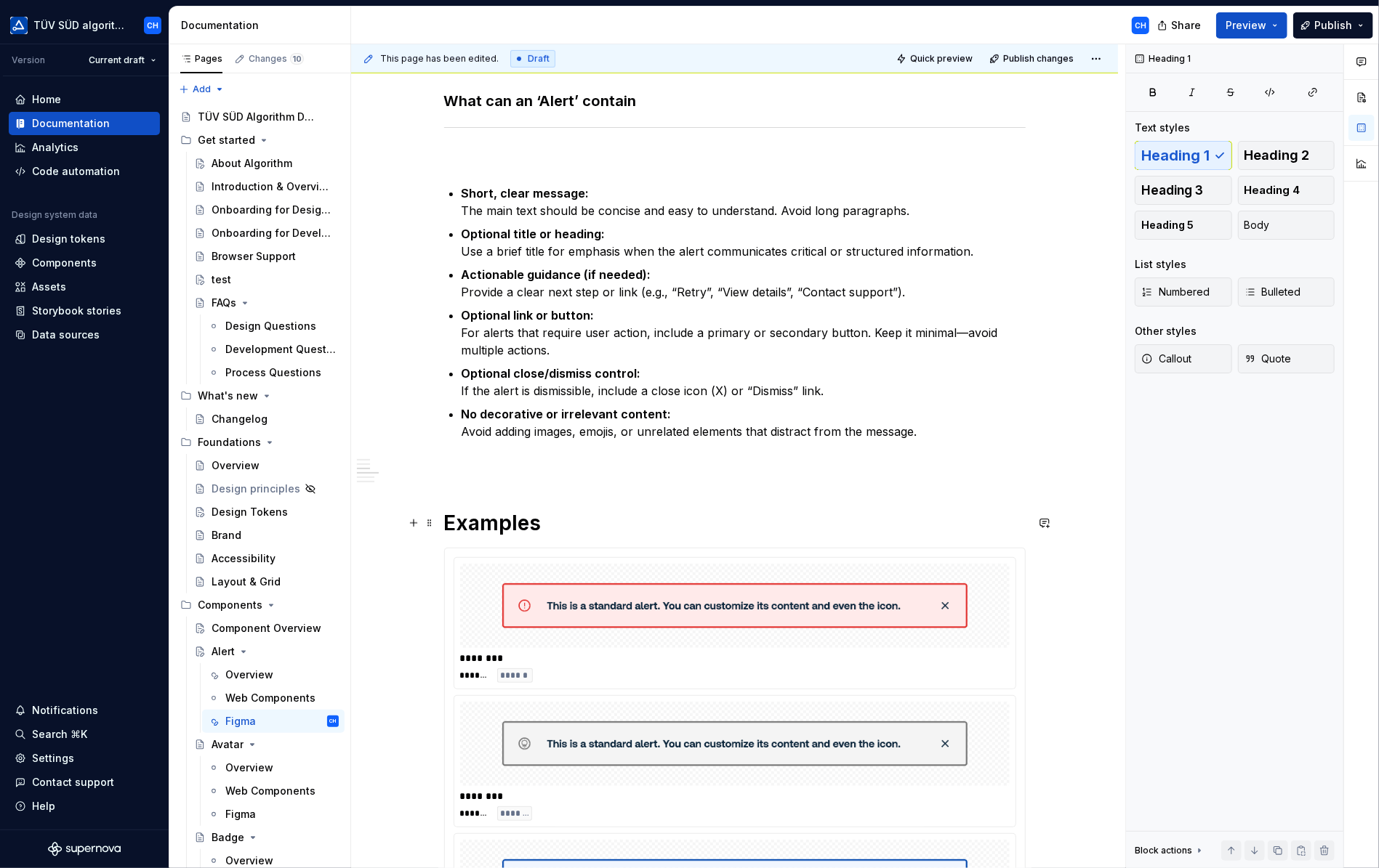
click at [544, 528] on h1 "Examples" at bounding box center [734, 523] width 582 height 26
click at [428, 525] on span at bounding box center [429, 522] width 11 height 20
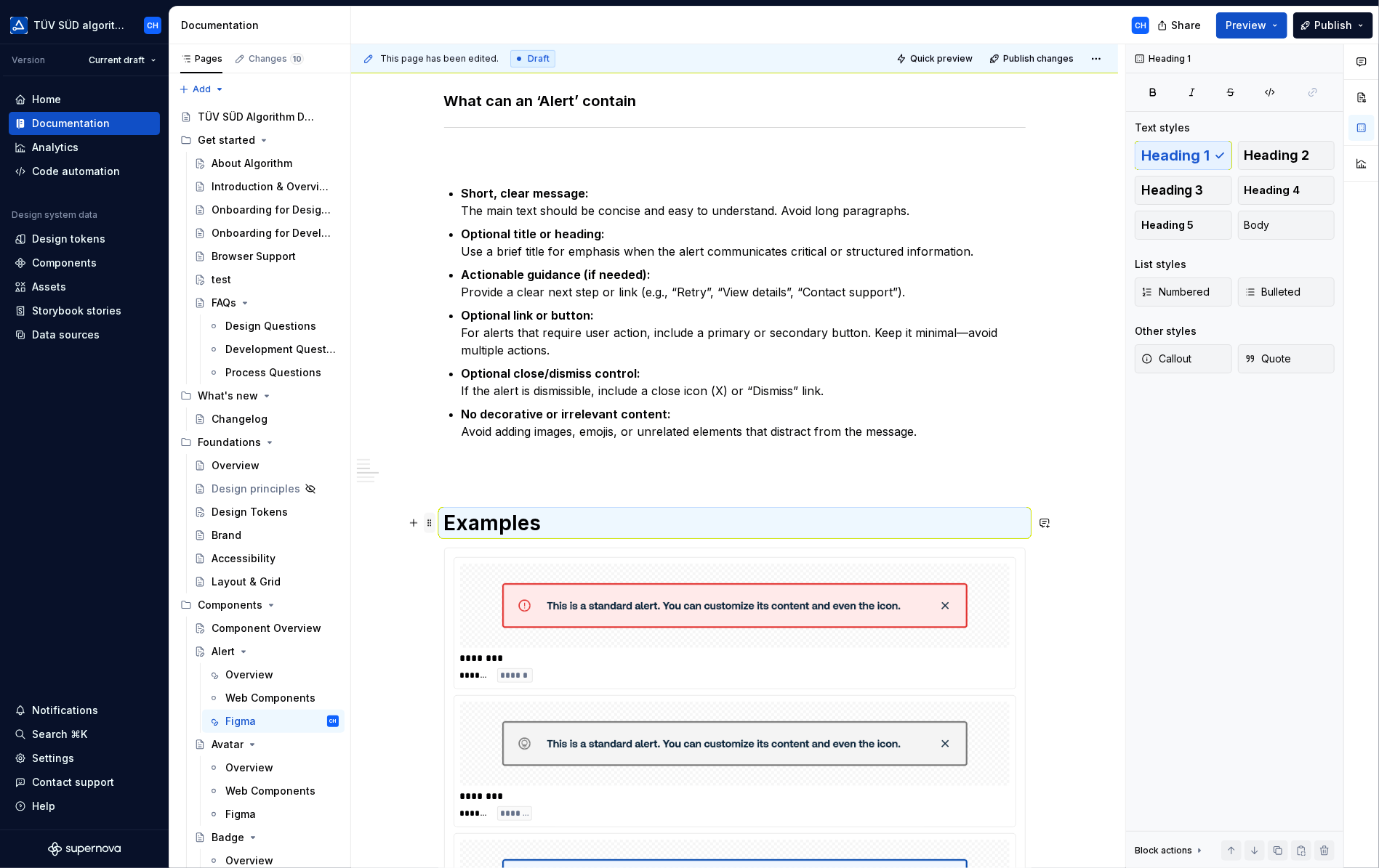
click at [428, 525] on span at bounding box center [429, 522] width 11 height 20
click at [416, 524] on button "button" at bounding box center [413, 522] width 20 height 20
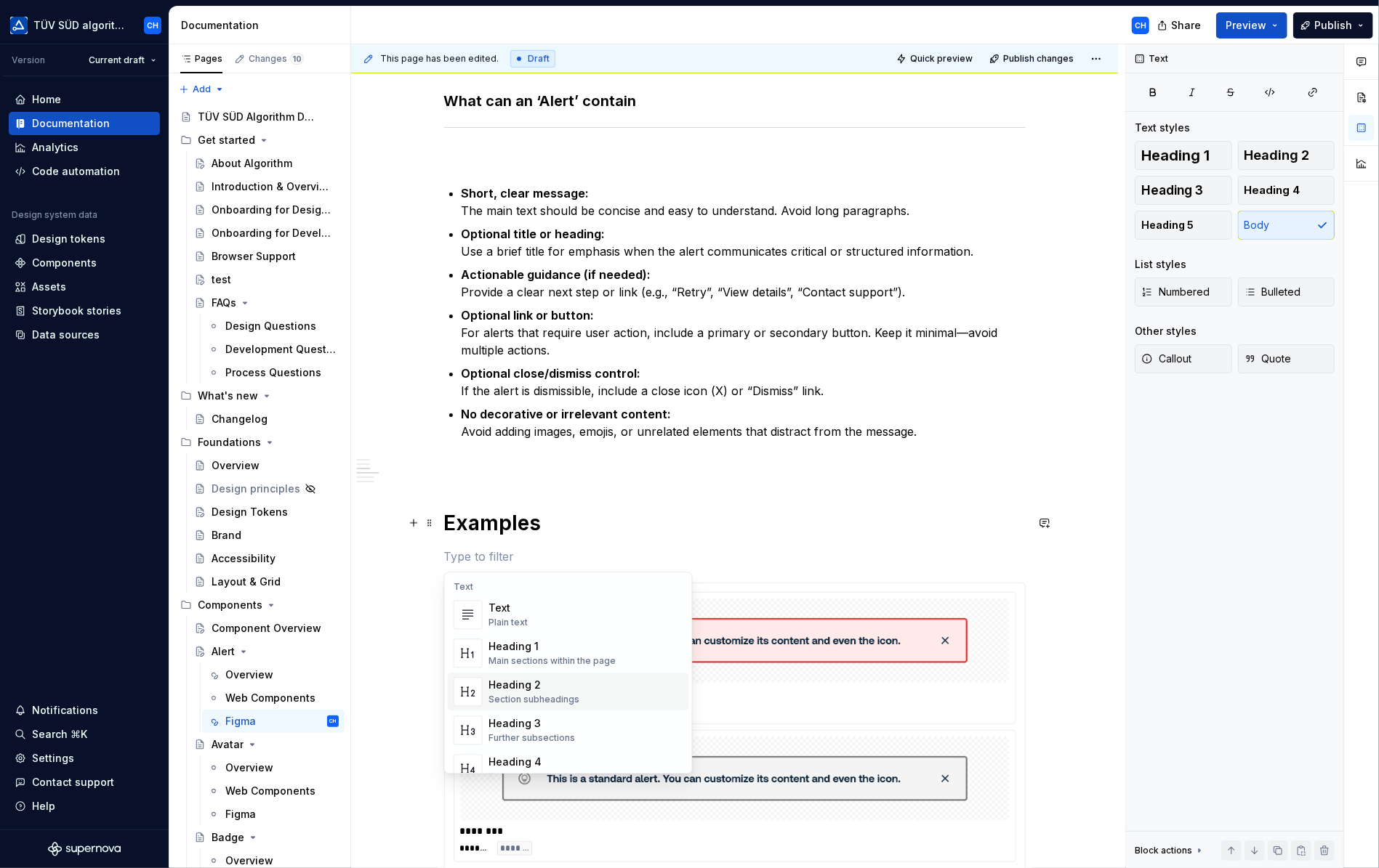
click at [451, 96] on strong "What can an ‘Alert’ contain" at bounding box center [540, 101] width 193 height 18
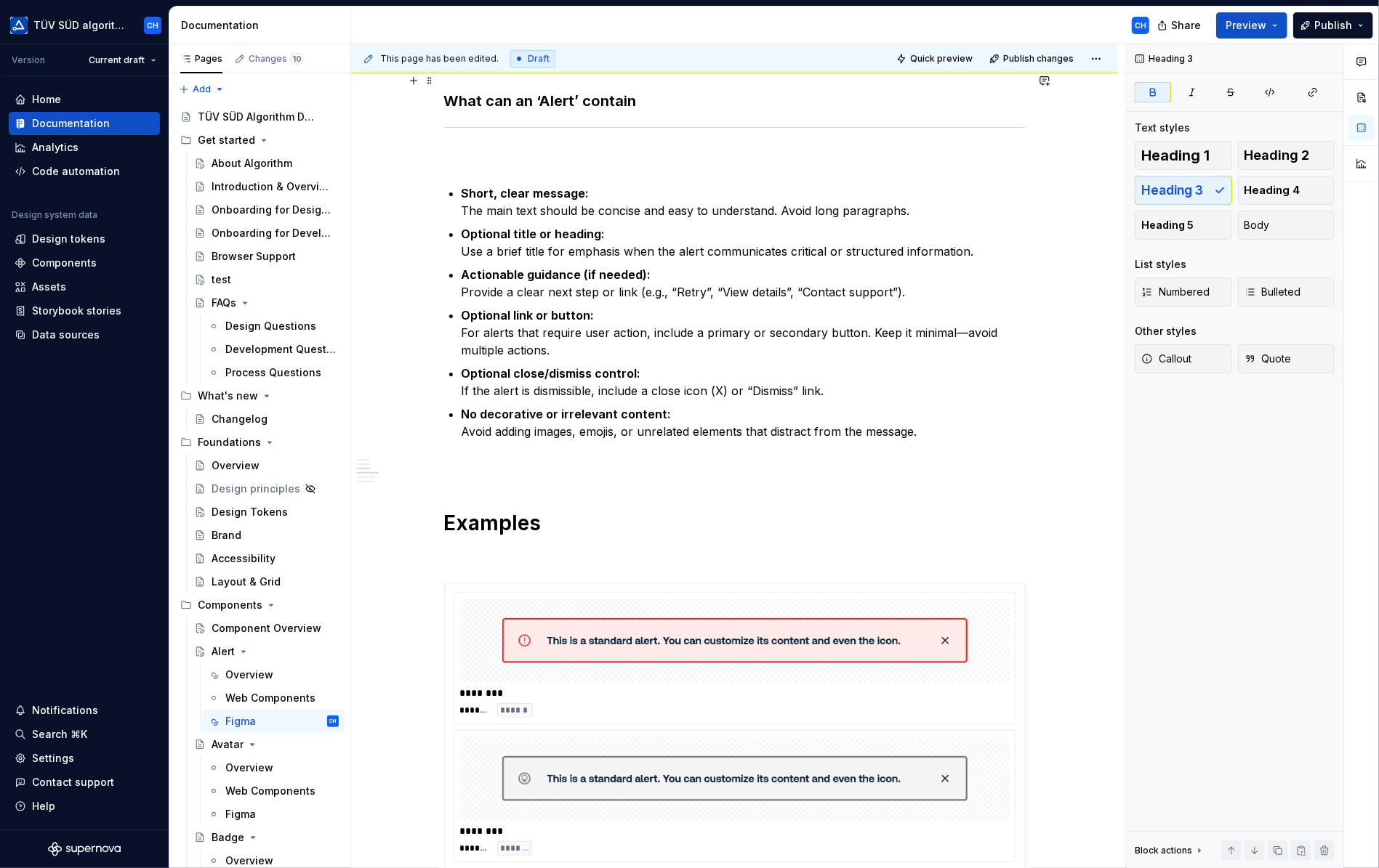
click at [454, 99] on strong "What can an ‘Alert’ contain" at bounding box center [540, 101] width 193 height 18
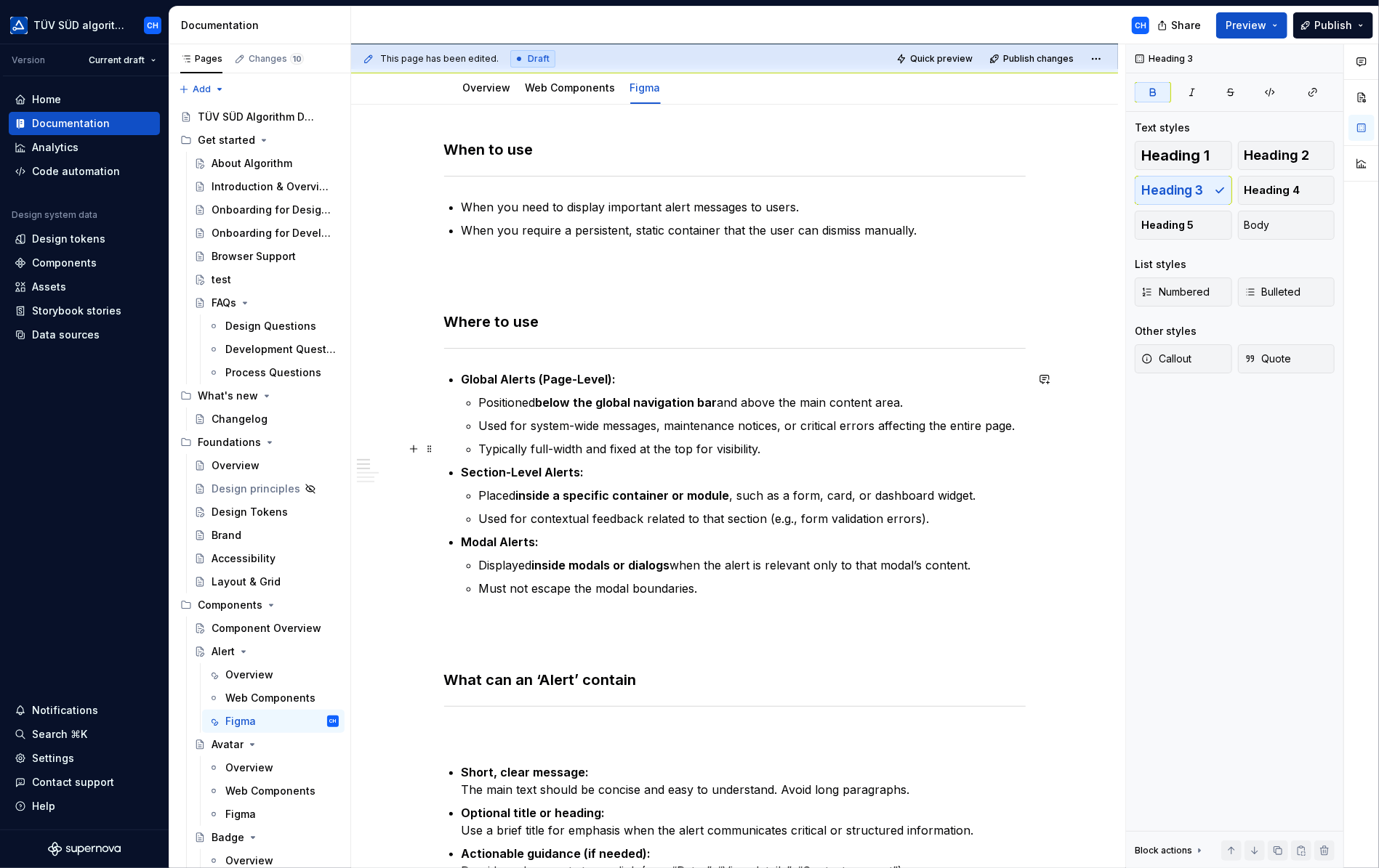
scroll to position [145, 0]
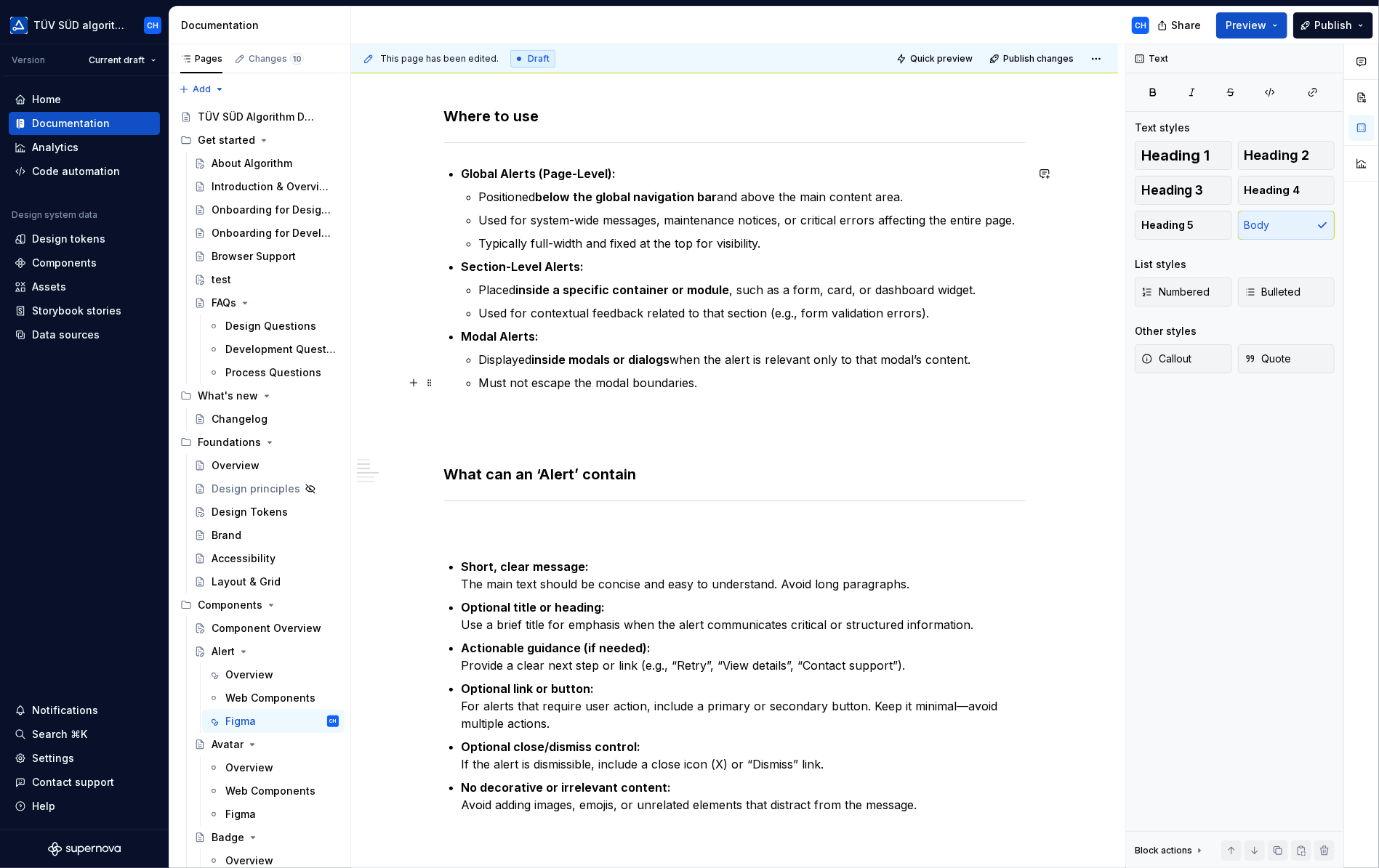
scroll to position [436, 0]
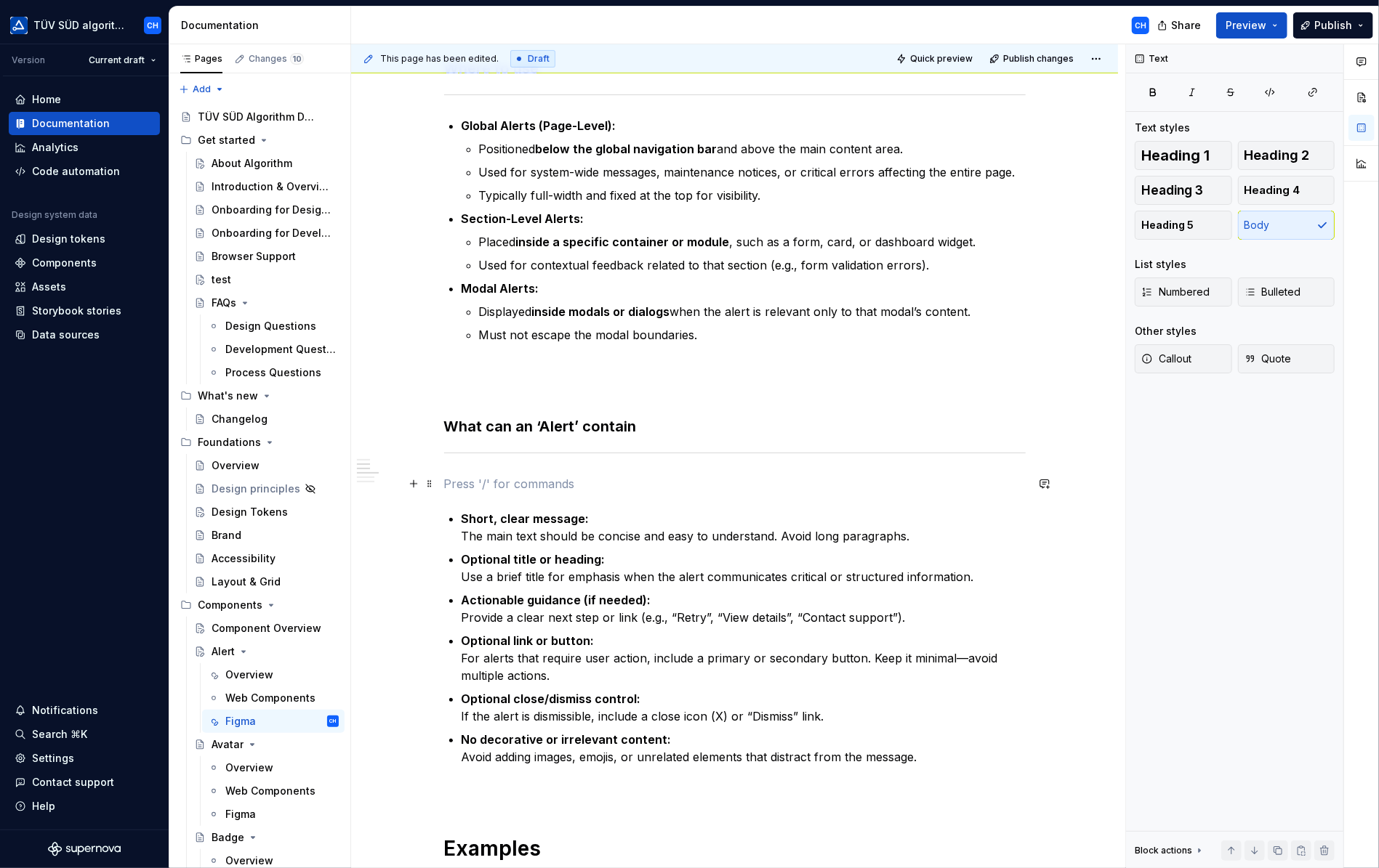
click at [486, 478] on p at bounding box center [734, 484] width 582 height 18
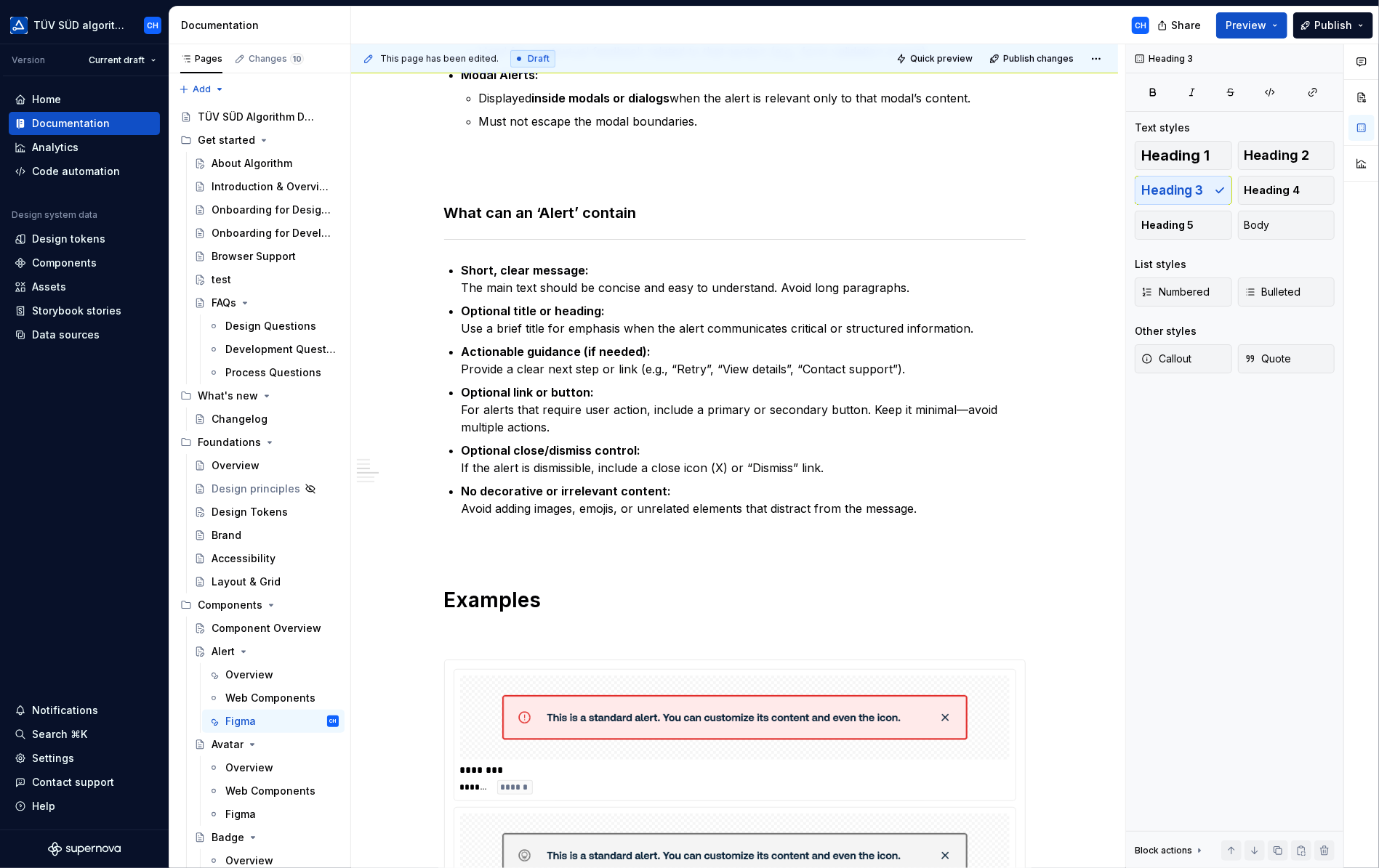
scroll to position [654, 0]
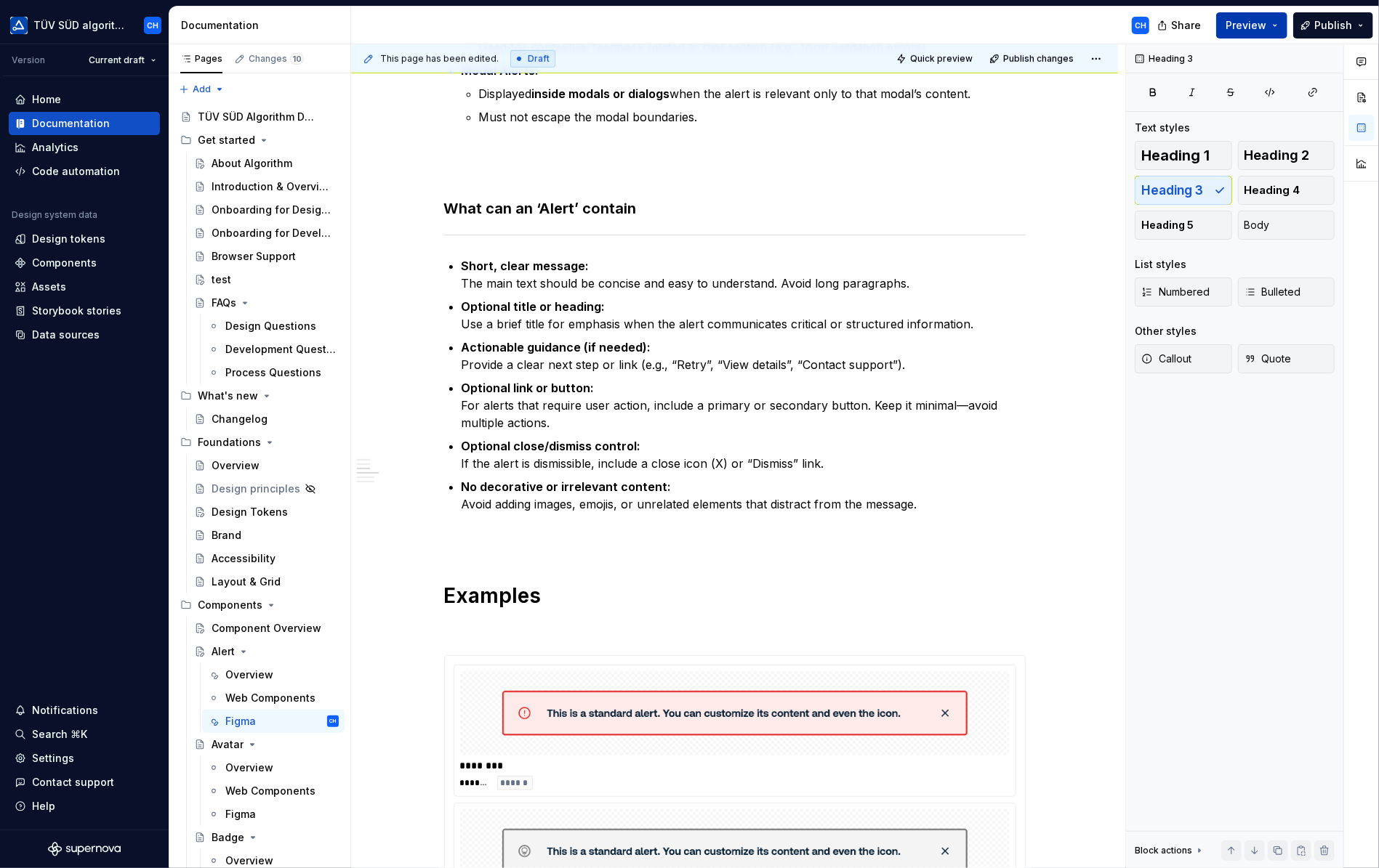
click at [1234, 29] on span "Preview" at bounding box center [1246, 26] width 41 height 14
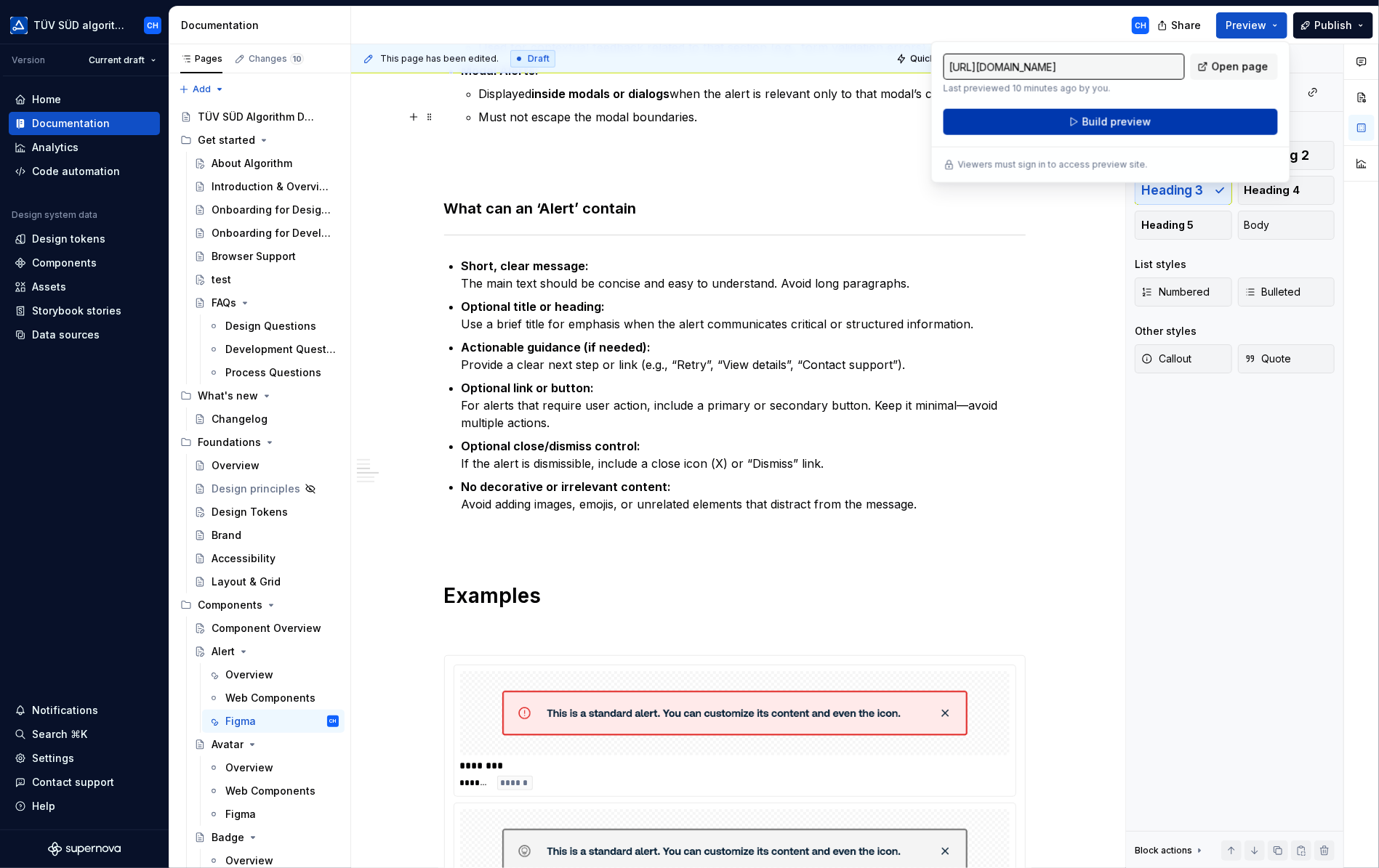
click at [1098, 115] on span "Build preview" at bounding box center [1117, 122] width 69 height 14
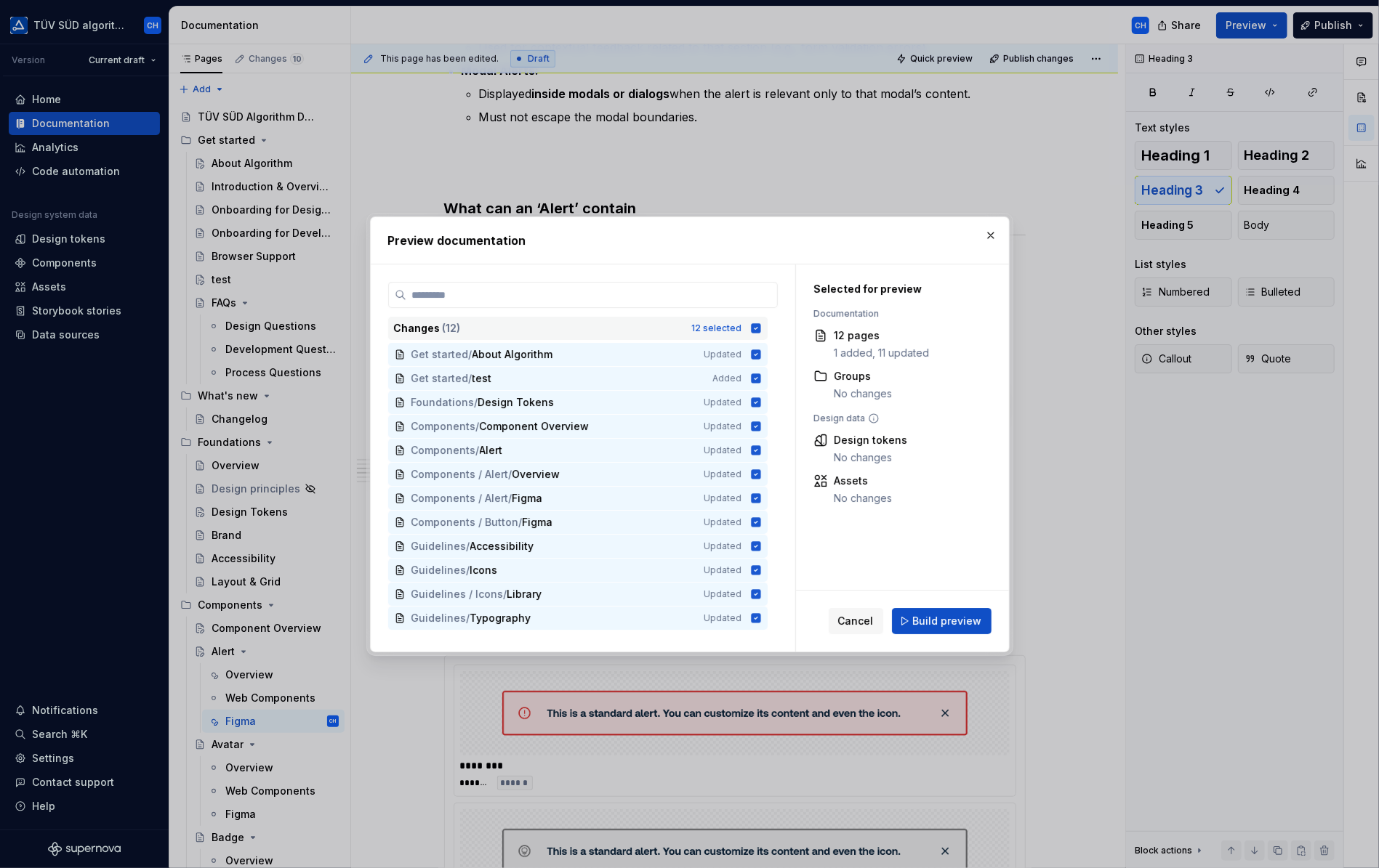
click at [759, 327] on icon at bounding box center [756, 328] width 10 height 10
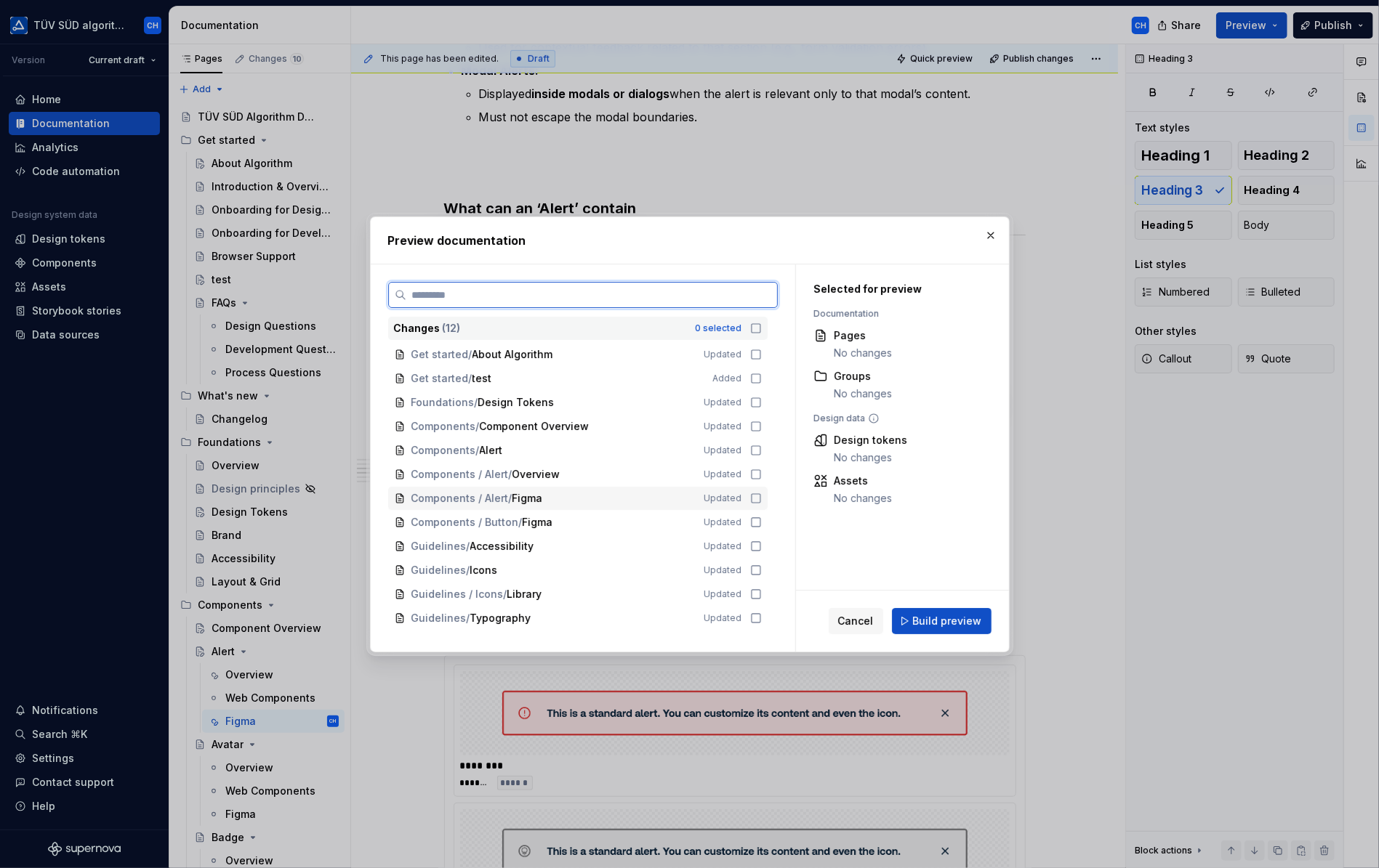
click at [753, 497] on icon at bounding box center [756, 498] width 11 height 11
click at [753, 470] on icon at bounding box center [756, 474] width 11 height 11
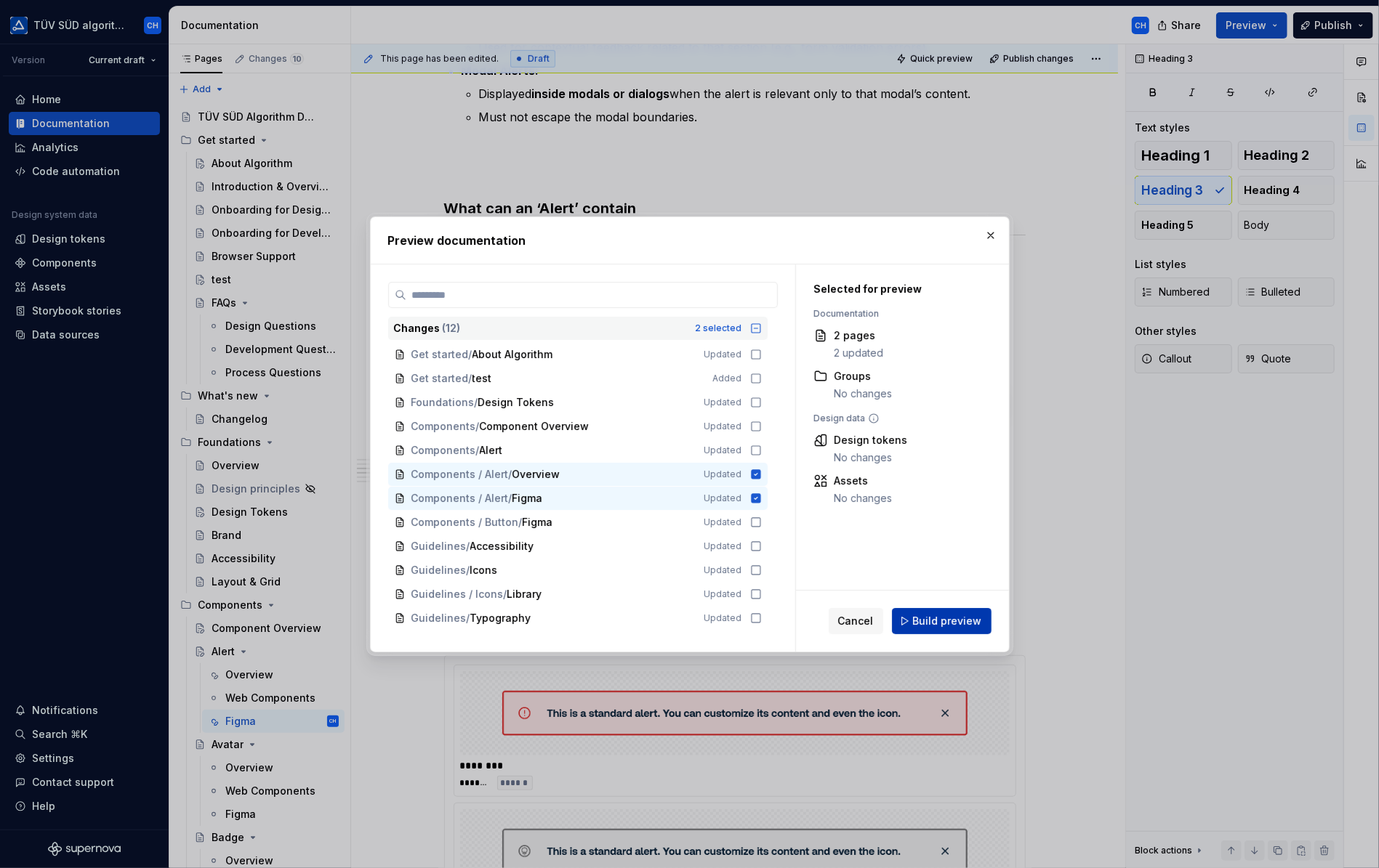
click at [930, 623] on span "Build preview" at bounding box center [948, 621] width 69 height 14
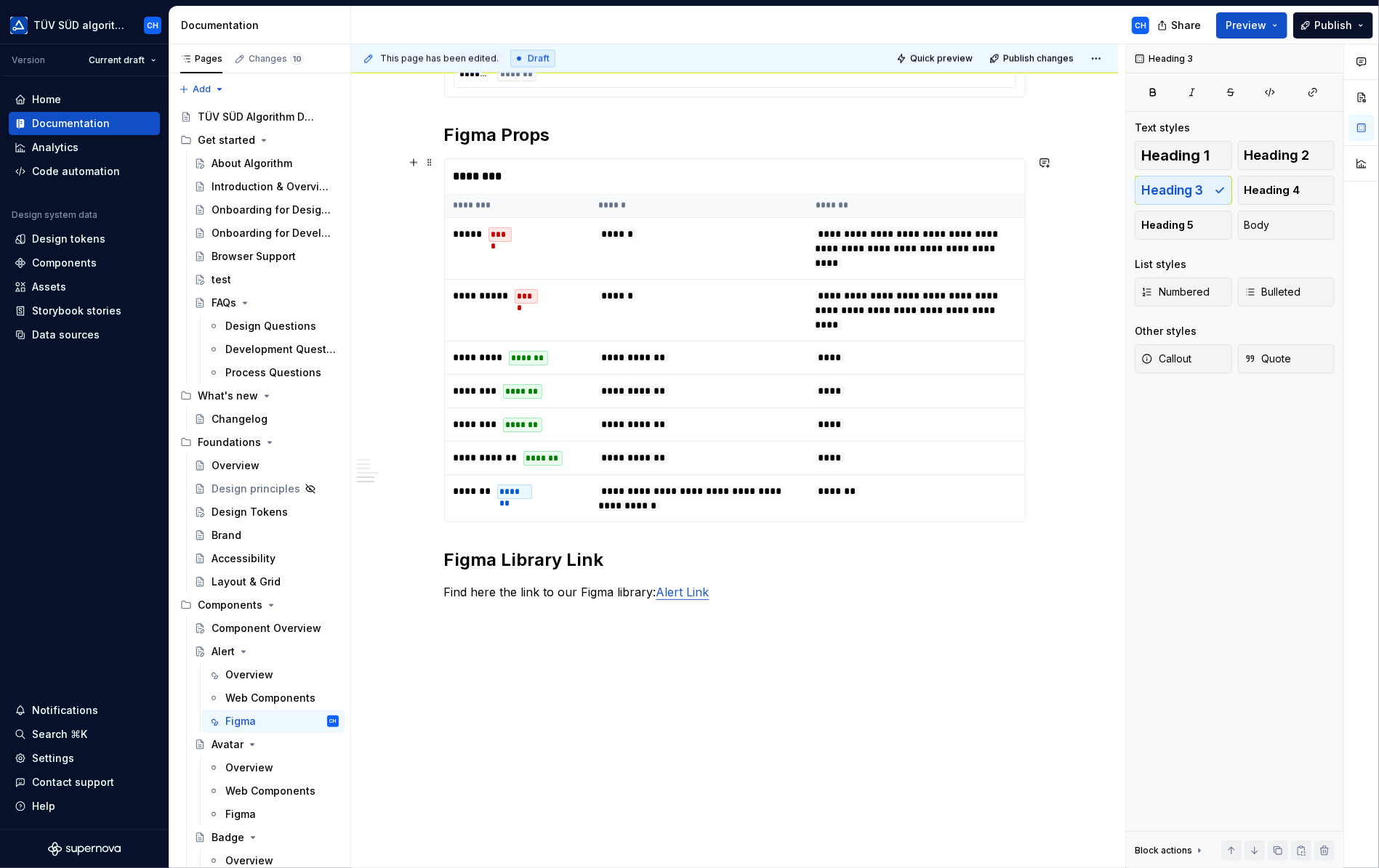
scroll to position [1945, 0]
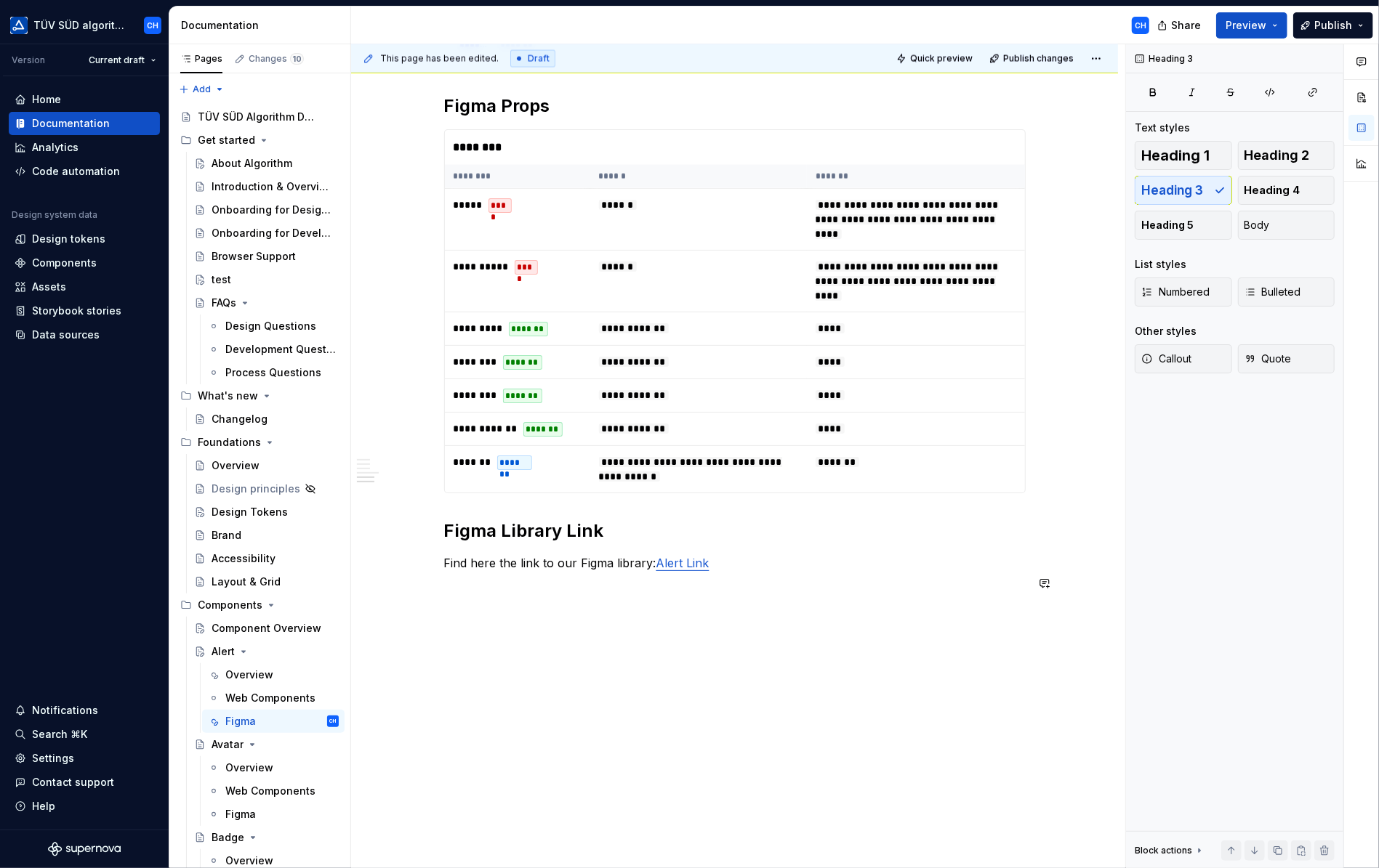
click at [677, 590] on p at bounding box center [734, 590] width 582 height 18
click at [679, 556] on link "Alert Link" at bounding box center [683, 563] width 53 height 14
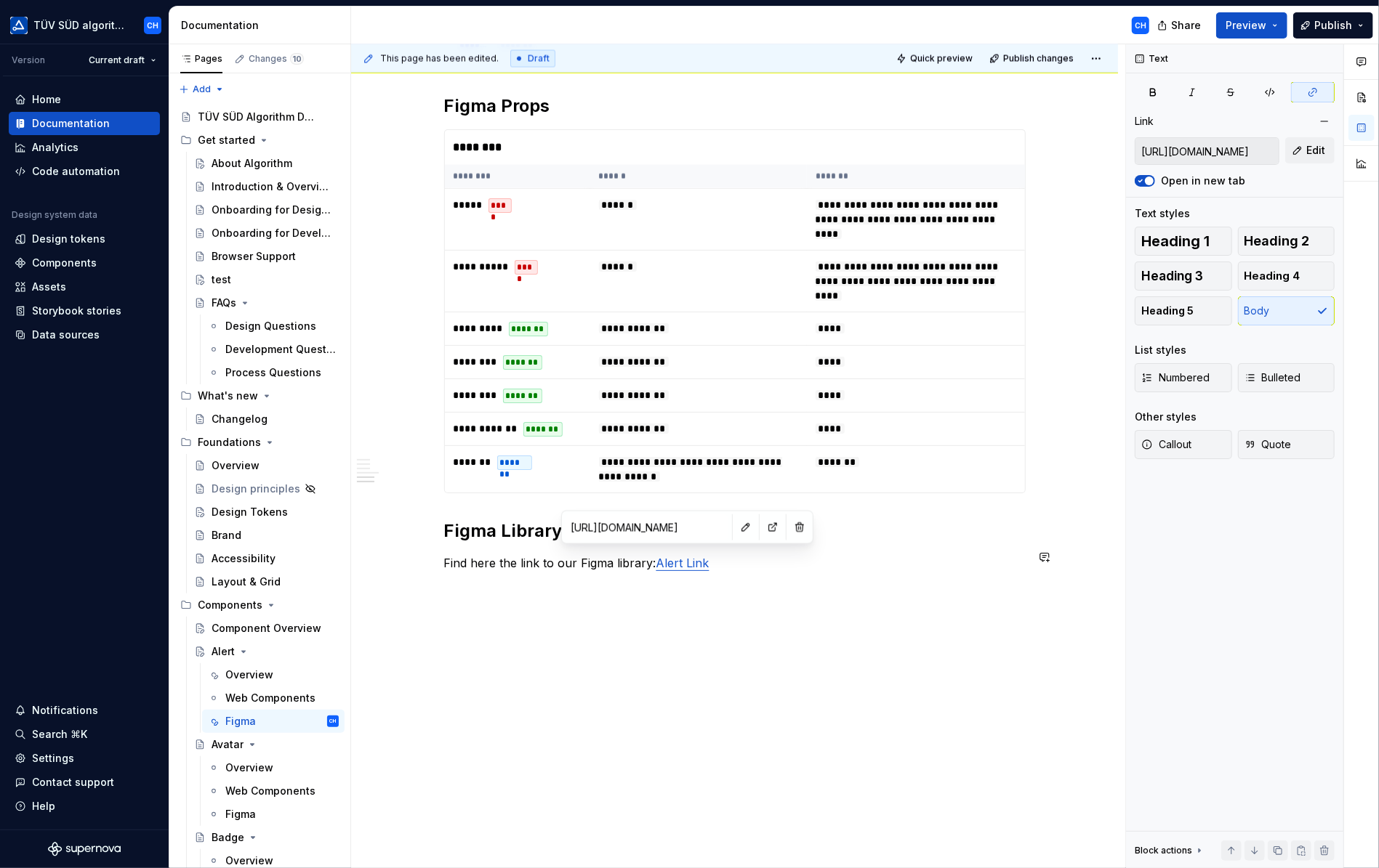
click at [663, 522] on input "[URL][DOMAIN_NAME]" at bounding box center [647, 527] width 165 height 26
drag, startPoint x: 576, startPoint y: 529, endPoint x: 800, endPoint y: 533, distance: 224.0
click at [800, 533] on body "TÜV SÜD algorithm CH Version Current draft Home Documentation Analytics Code au…" at bounding box center [690, 434] width 1379 height 868
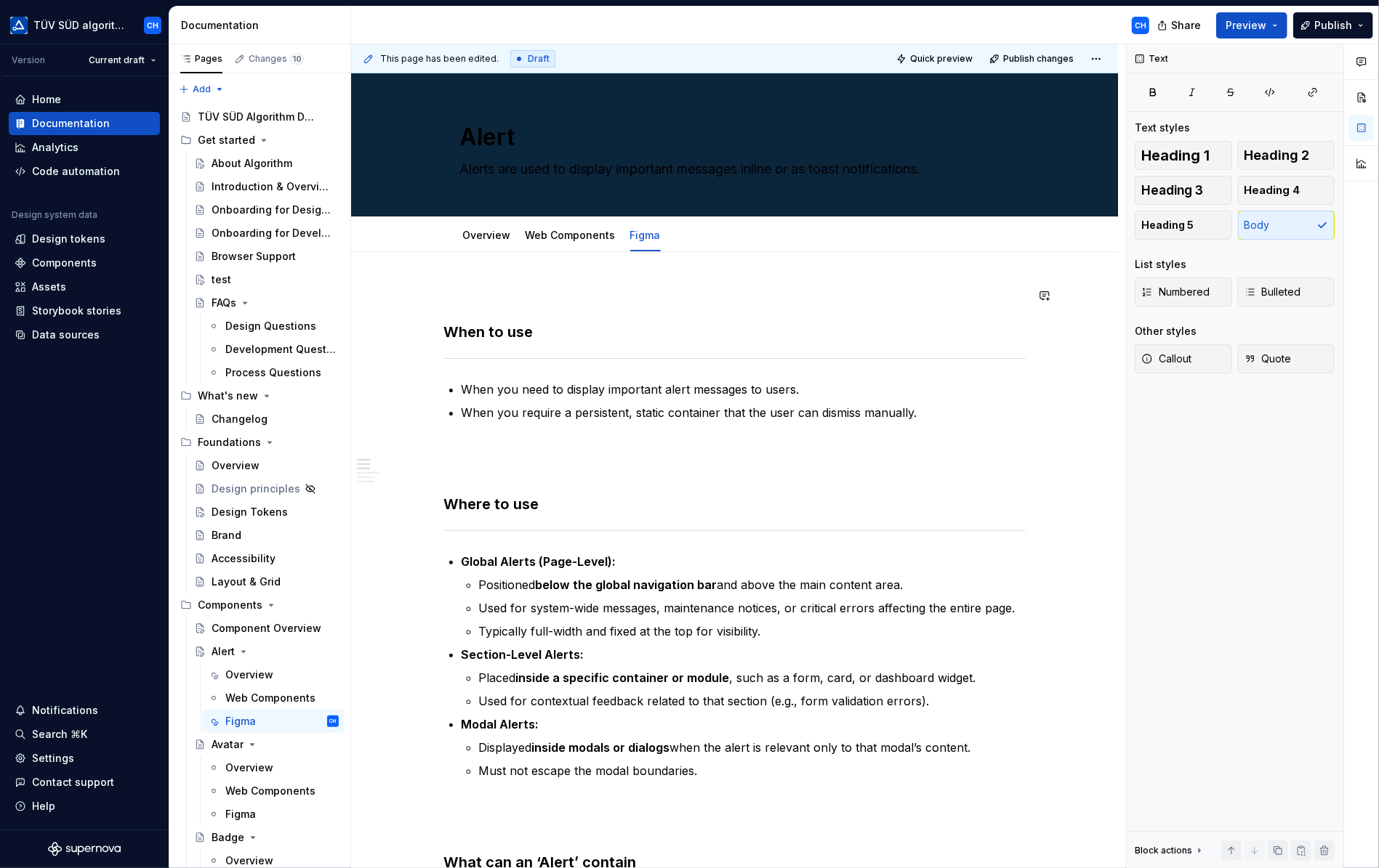
click at [487, 291] on p at bounding box center [734, 296] width 582 height 18
click at [416, 297] on button "button" at bounding box center [413, 295] width 20 height 20
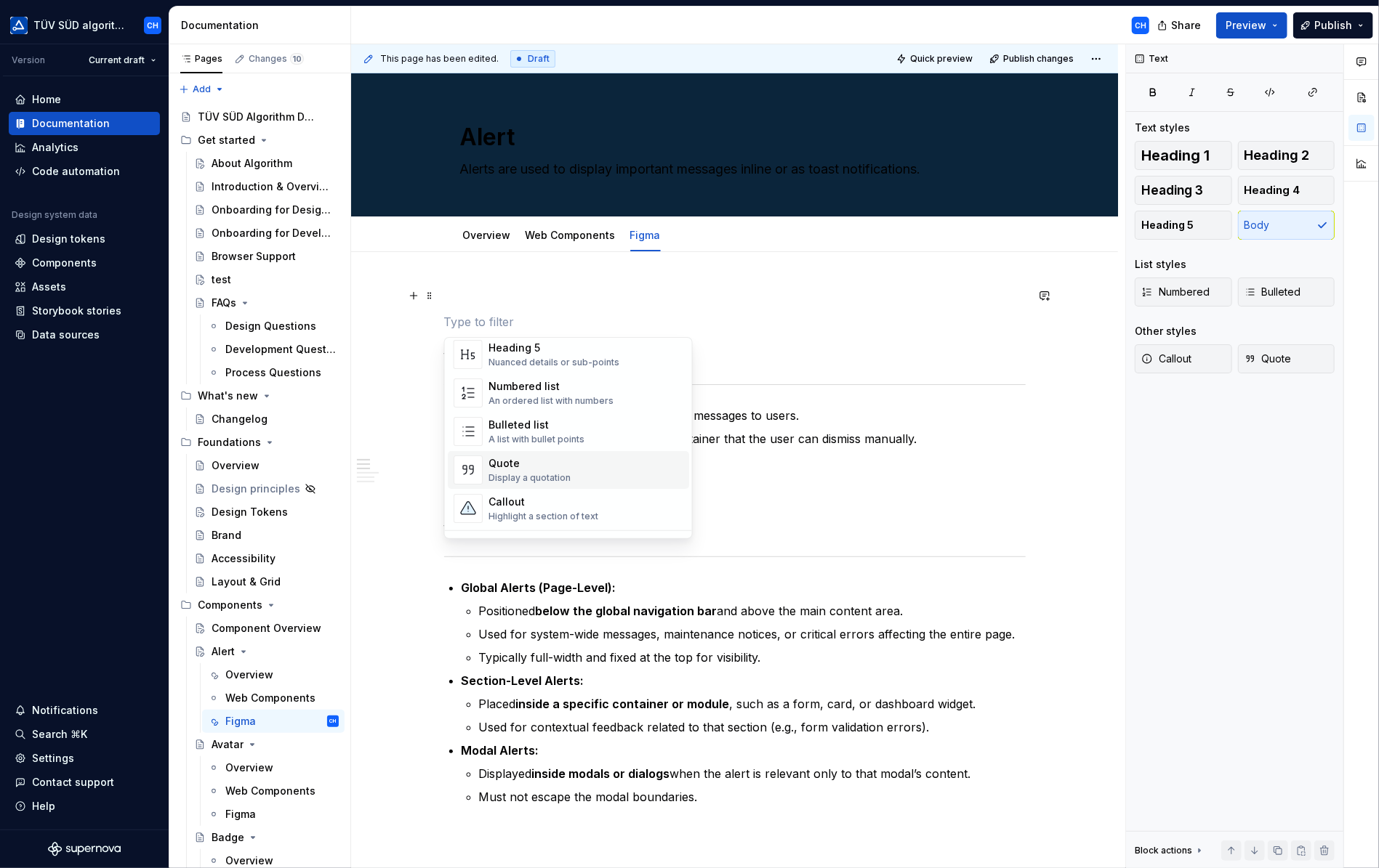
scroll to position [290, 0]
click at [526, 436] on div "Callout Highlight a section of text" at bounding box center [543, 436] width 110 height 27
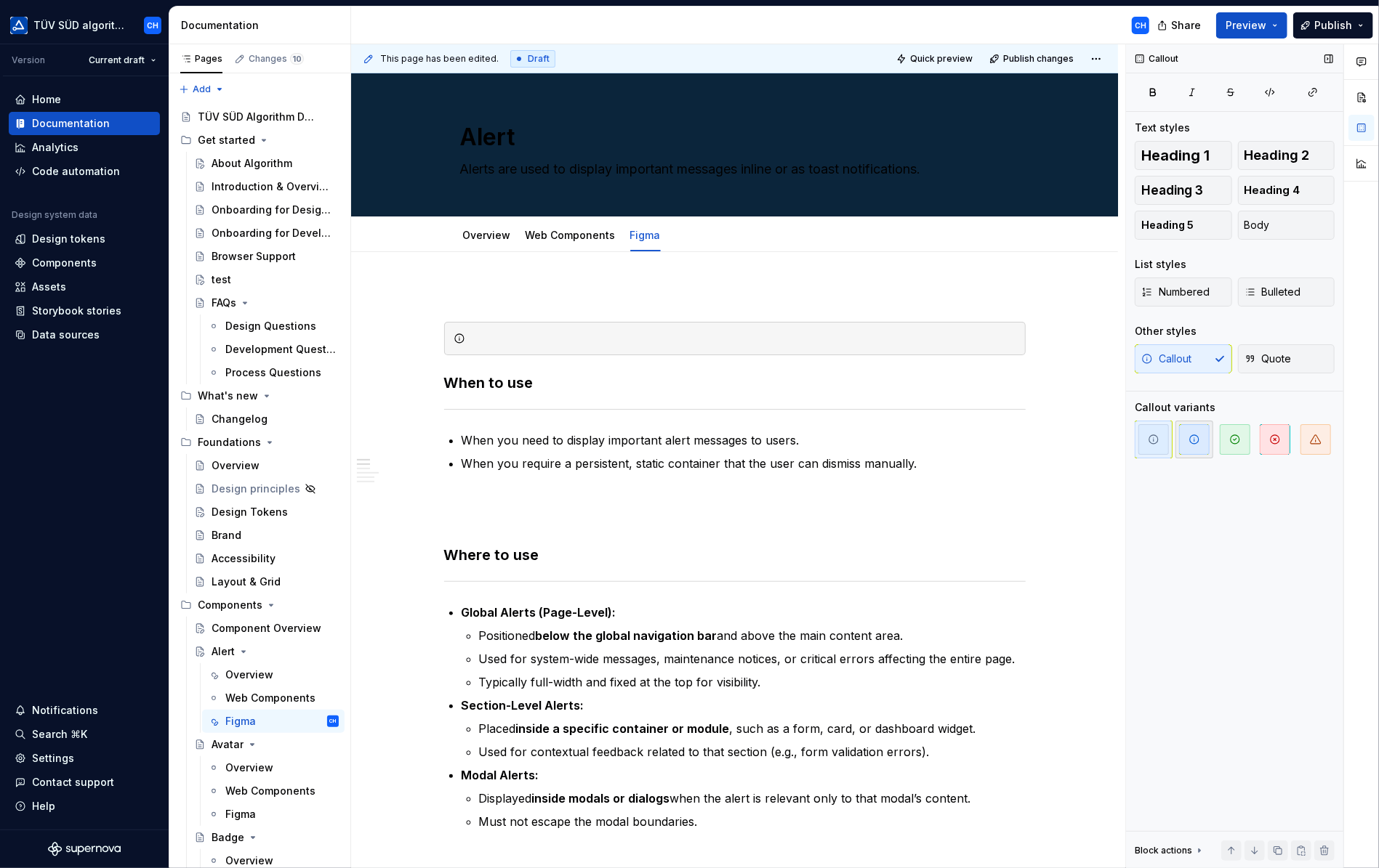
click at [1195, 440] on icon "button" at bounding box center [1194, 440] width 11 height 11
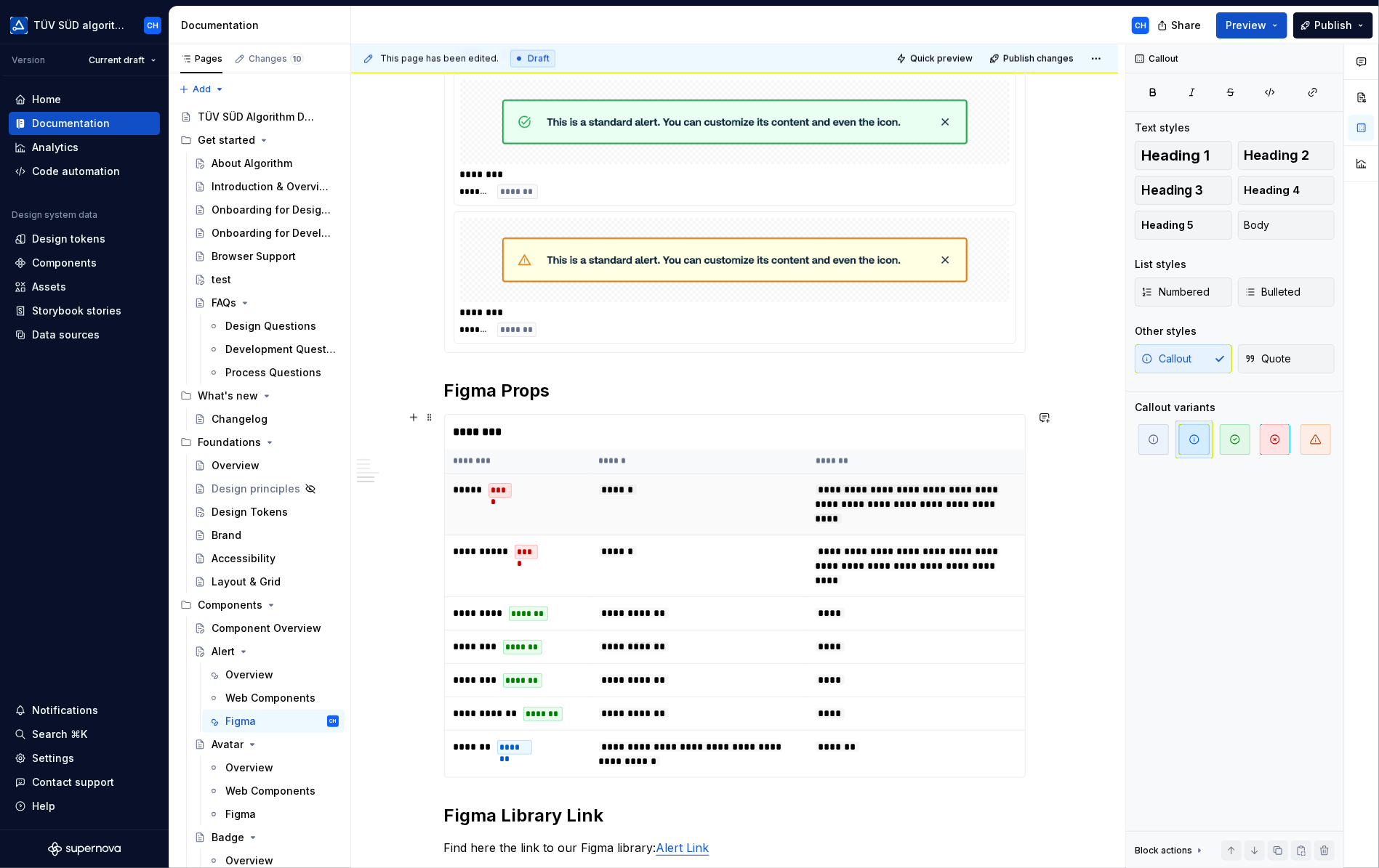
scroll to position [1889, 0]
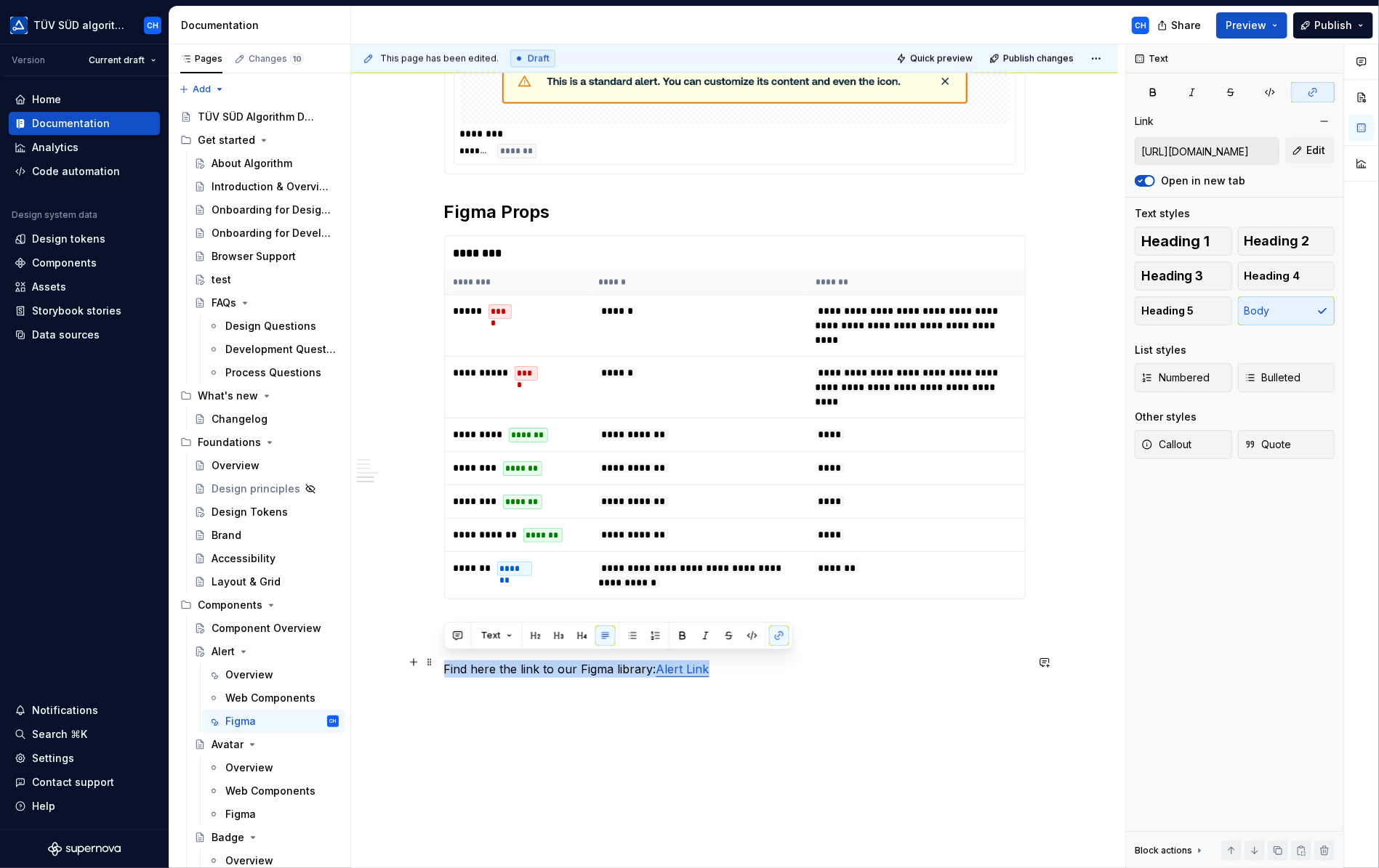
drag, startPoint x: 718, startPoint y: 664, endPoint x: 444, endPoint y: 661, distance: 274.0
click at [444, 661] on p "Find here the link to our Figma library: Alert Link" at bounding box center [734, 669] width 582 height 18
copy p "Find here the link to our Figma library: Alert Link"
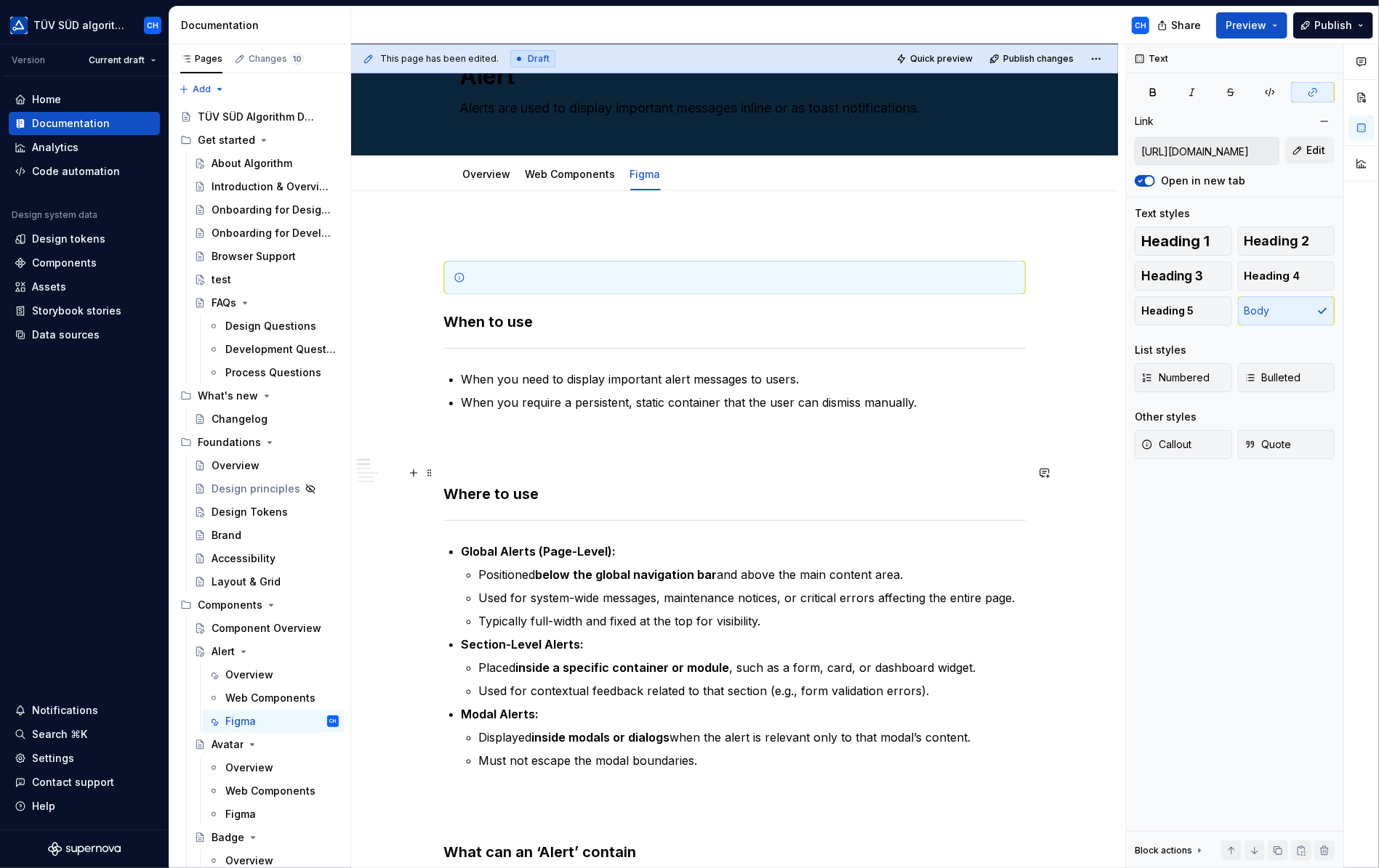
scroll to position [0, 0]
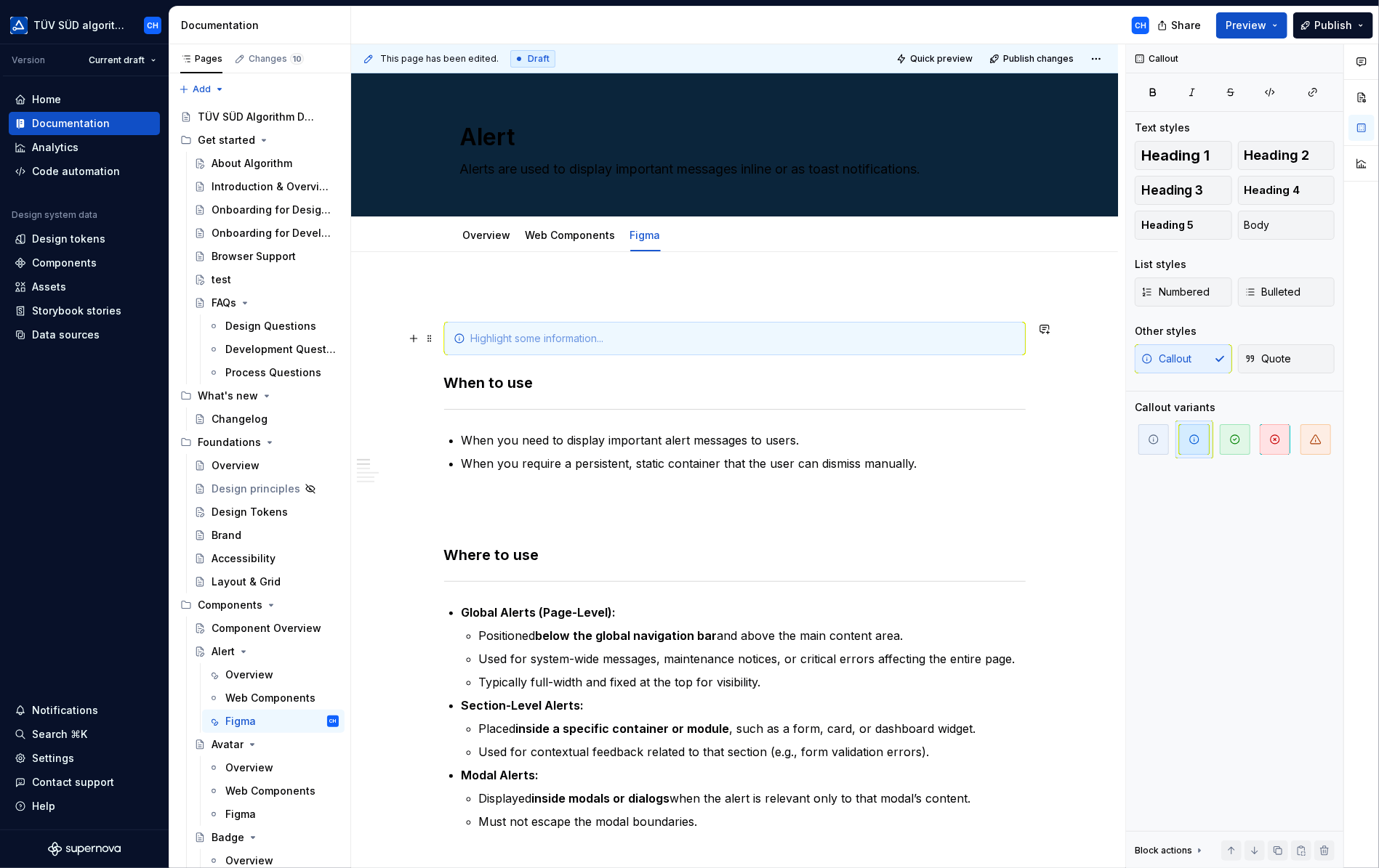
click at [555, 339] on div at bounding box center [743, 339] width 545 height 14
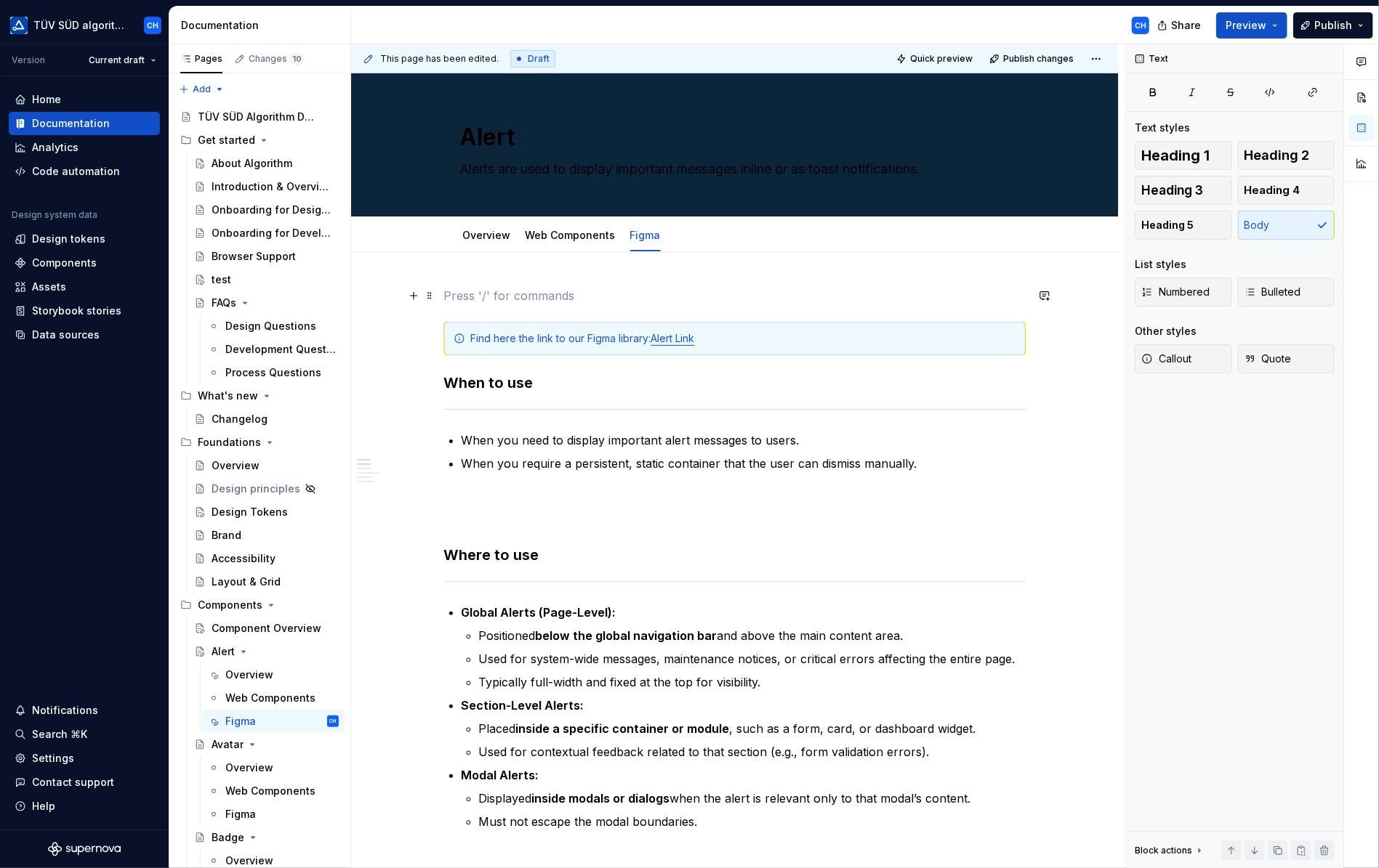
click at [914, 294] on p at bounding box center [734, 296] width 582 height 18
click at [446, 302] on p at bounding box center [734, 296] width 582 height 18
click at [426, 296] on span at bounding box center [429, 295] width 11 height 20
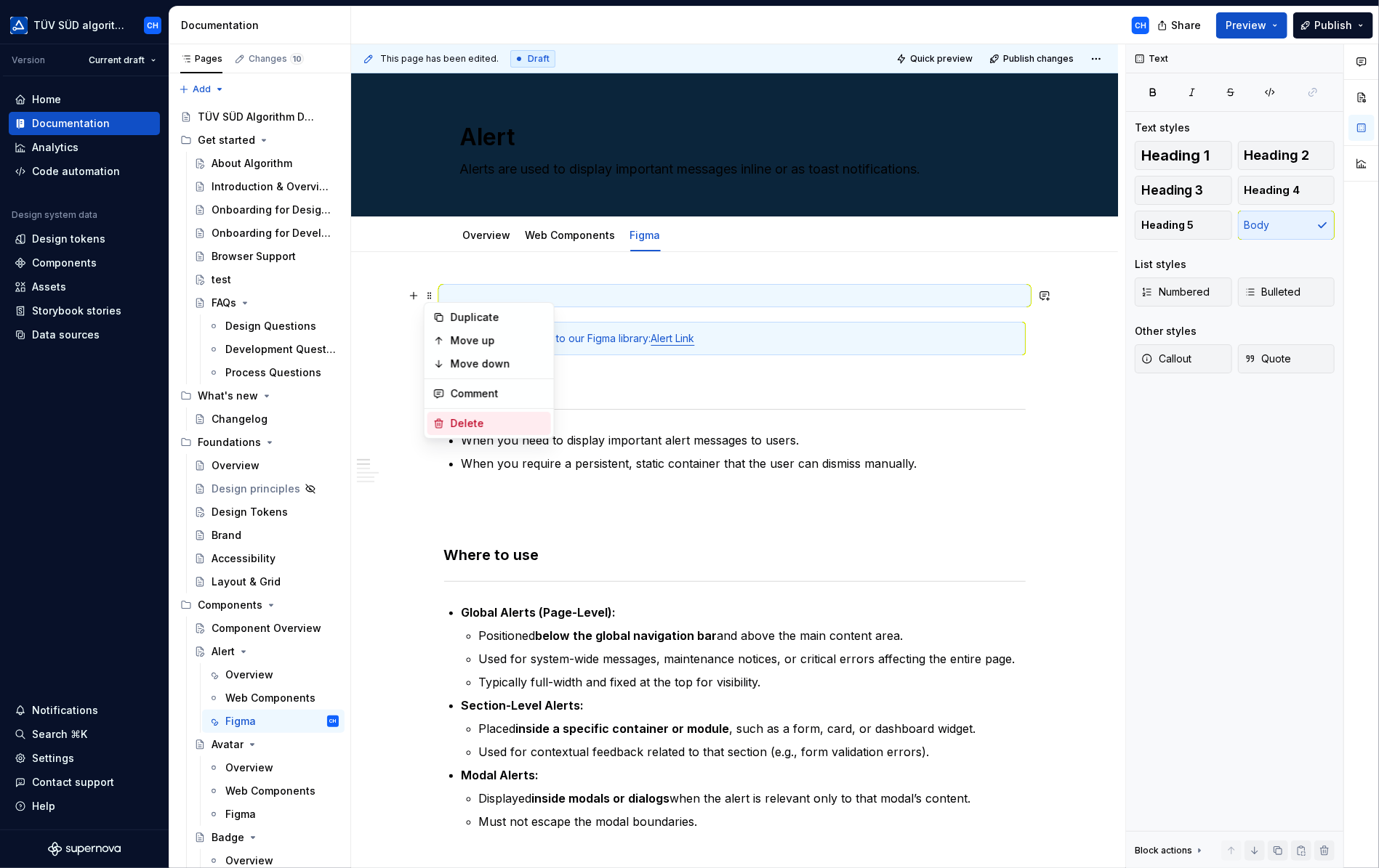
click at [451, 420] on div "Delete" at bounding box center [498, 424] width 95 height 14
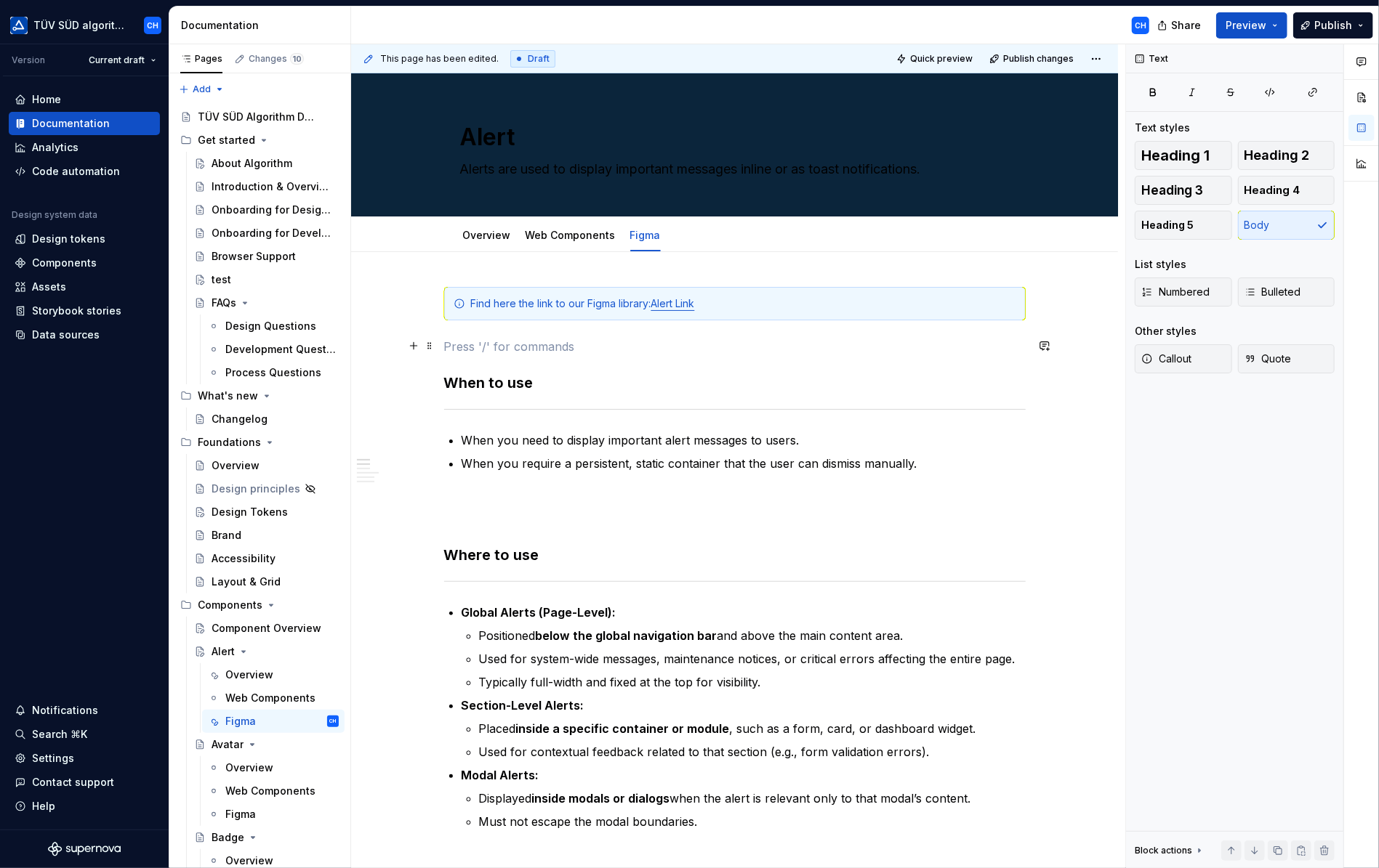
click at [457, 351] on p at bounding box center [734, 347] width 582 height 18
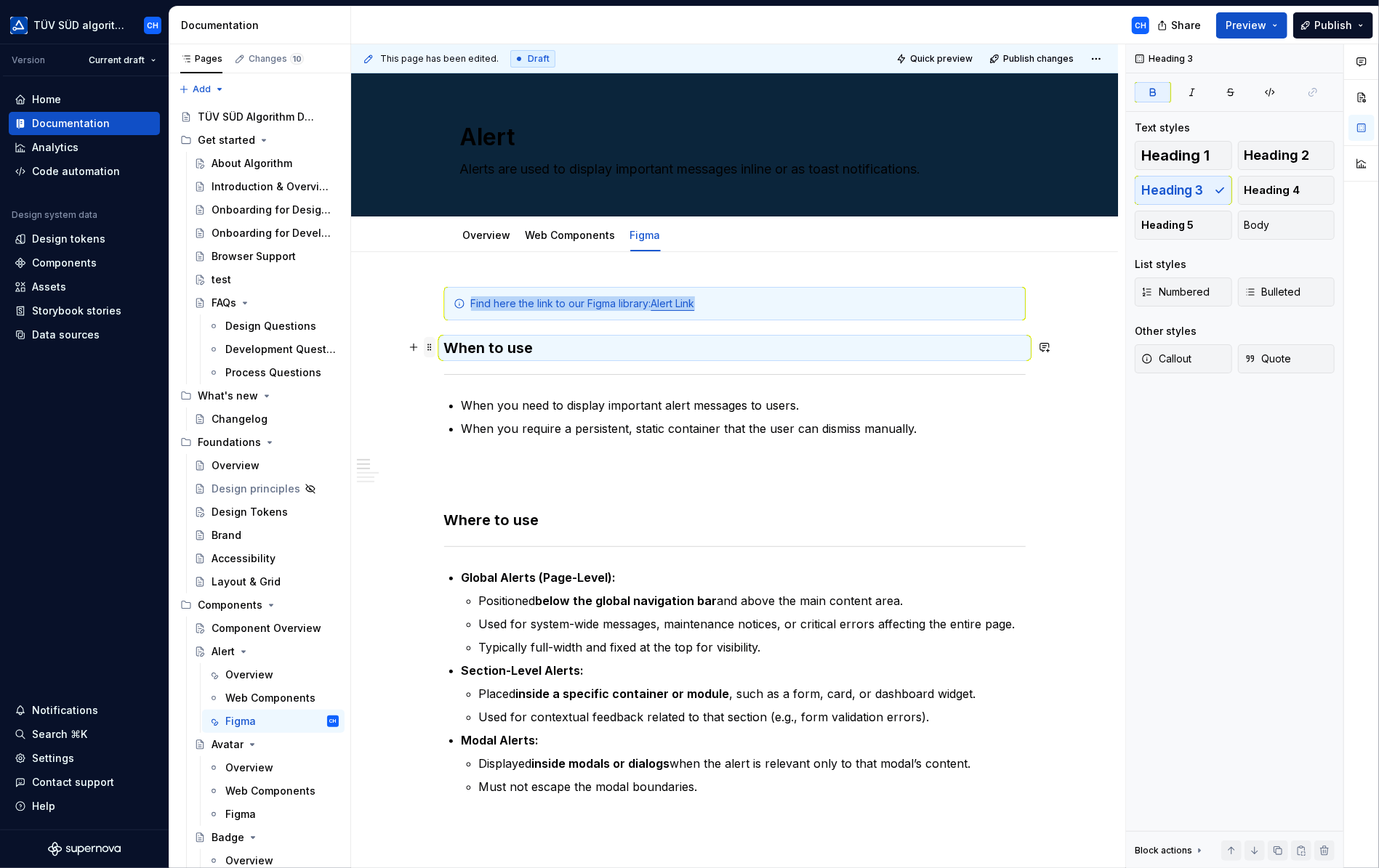
click at [433, 348] on span at bounding box center [429, 347] width 11 height 20
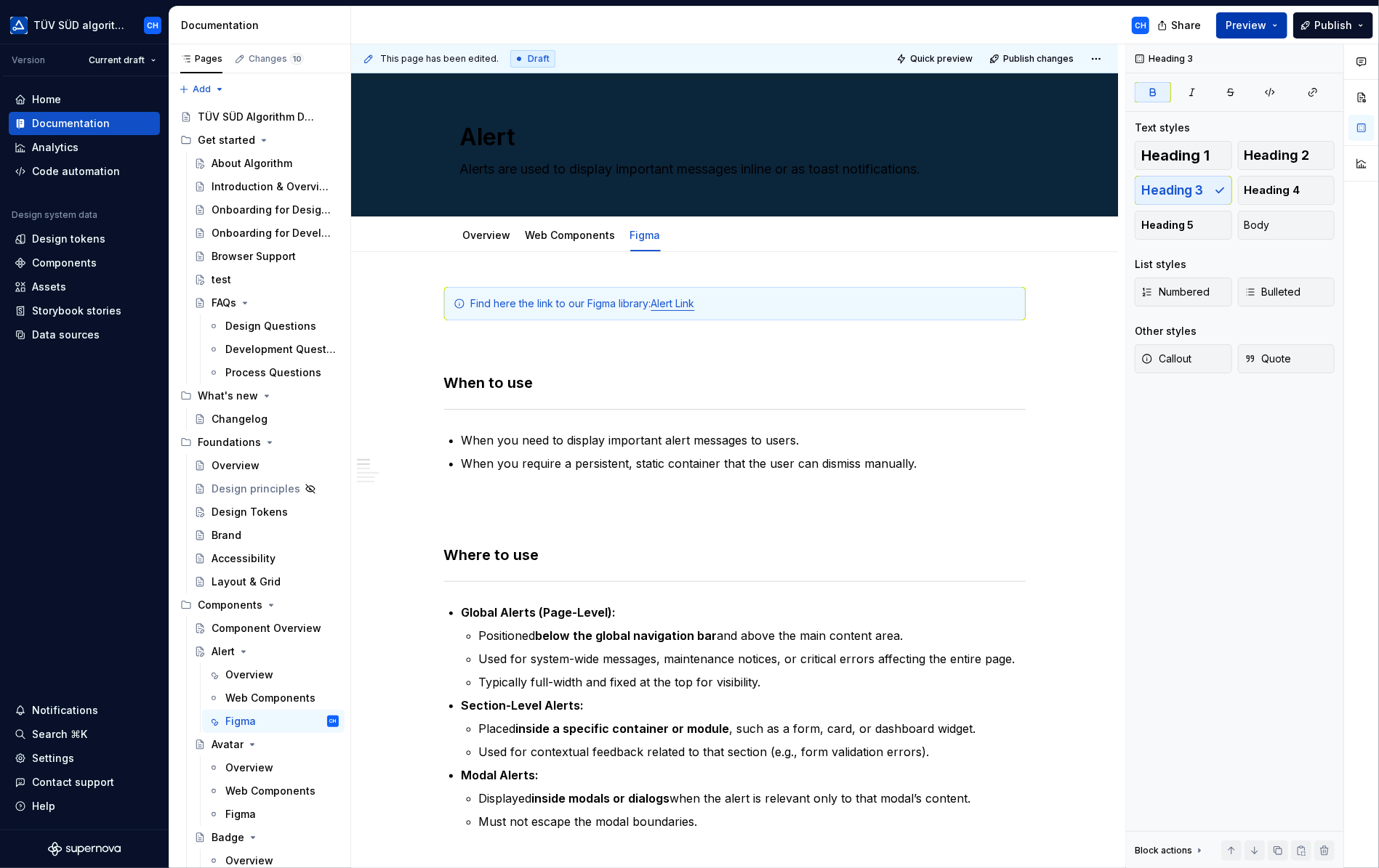
click at [1238, 24] on span "Preview" at bounding box center [1246, 26] width 41 height 14
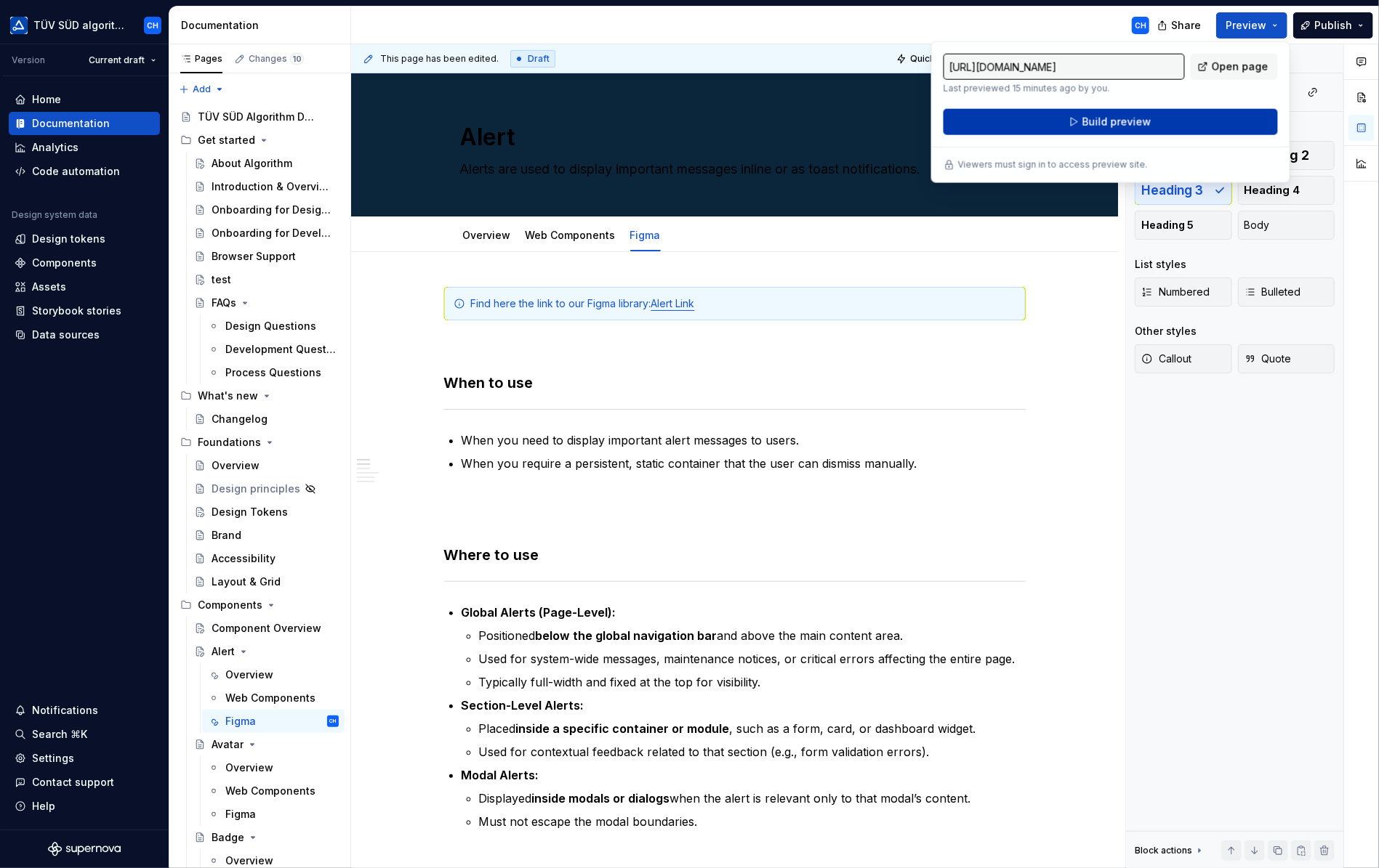
drag, startPoint x: 1238, startPoint y: 24, endPoint x: 1133, endPoint y: 128, distance: 147.8
click at [1133, 128] on span "Build preview" at bounding box center [1117, 122] width 69 height 14
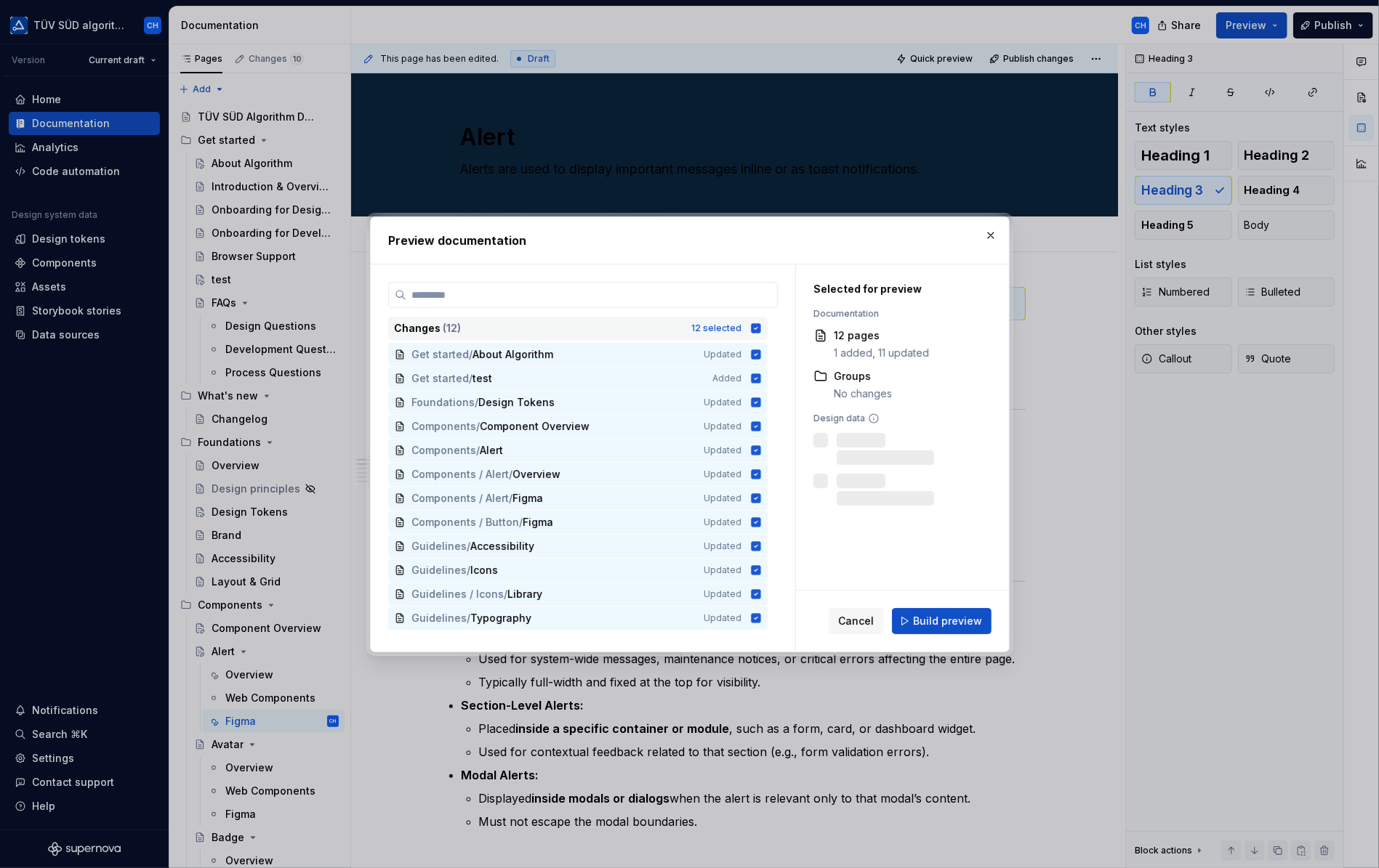
click at [753, 325] on icon at bounding box center [756, 328] width 10 height 10
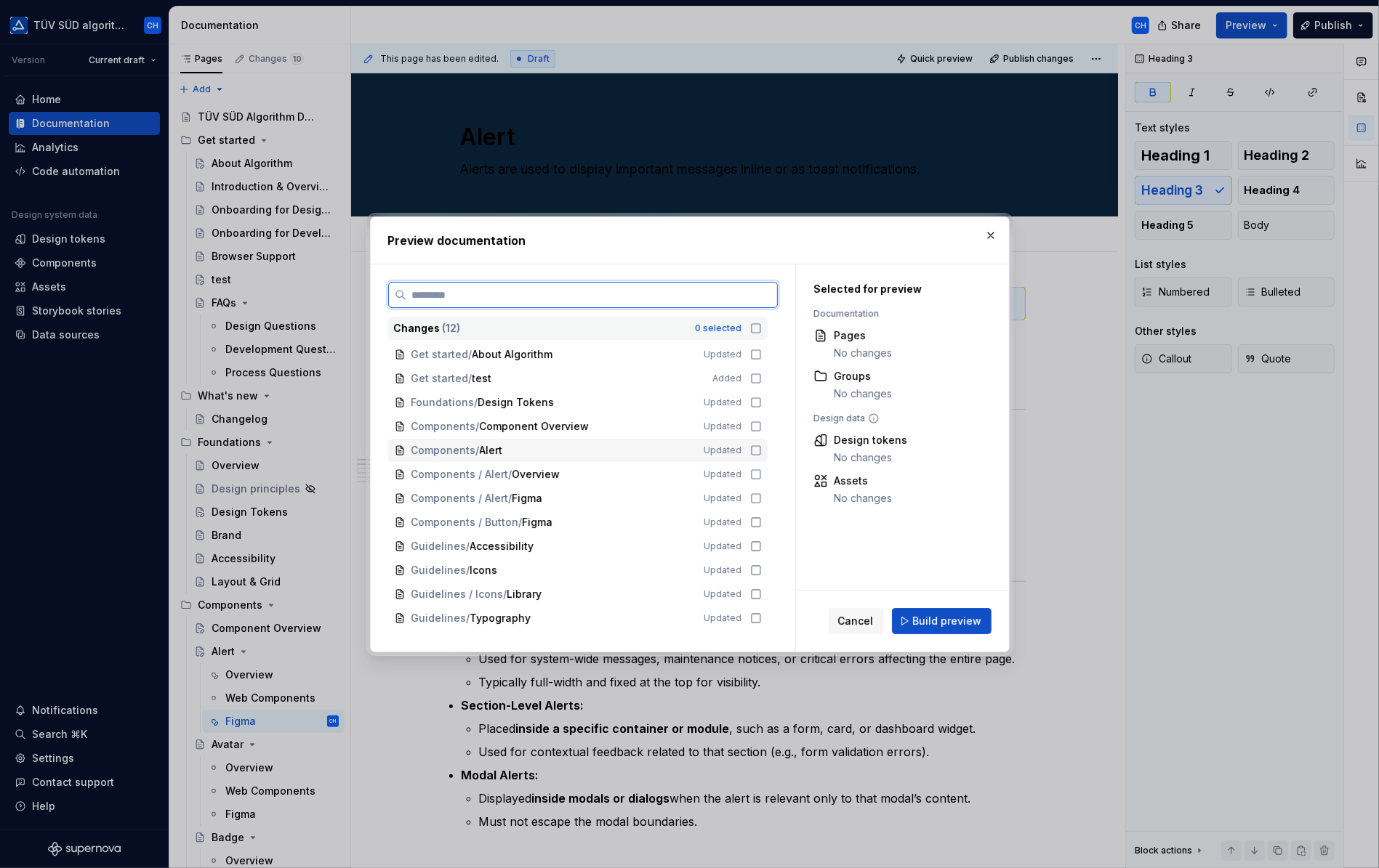
click at [752, 449] on icon at bounding box center [756, 450] width 11 height 11
click at [753, 472] on icon at bounding box center [756, 474] width 11 height 11
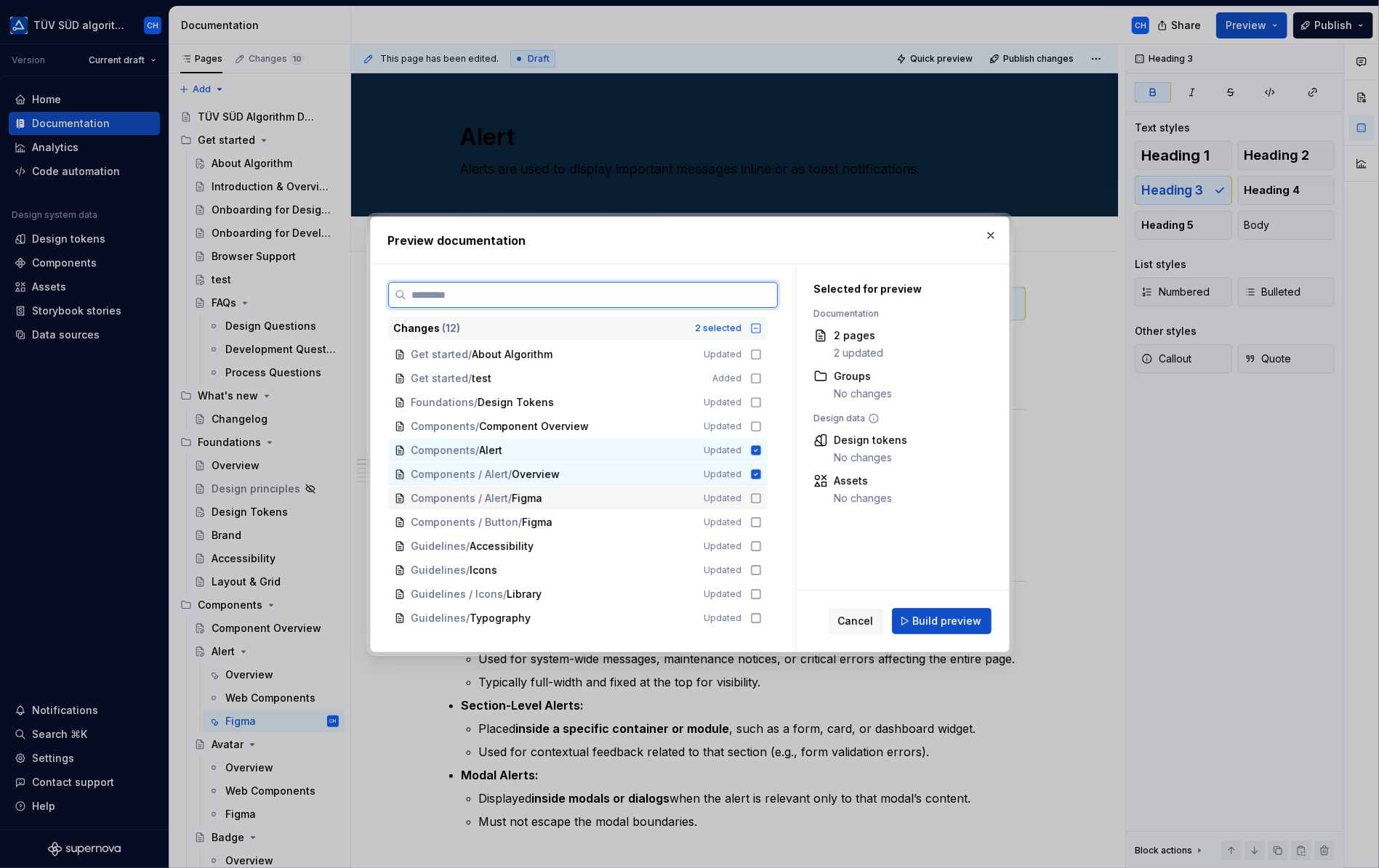
click at [758, 497] on icon at bounding box center [756, 498] width 11 height 11
click at [924, 620] on span "Build preview" at bounding box center [948, 621] width 69 height 14
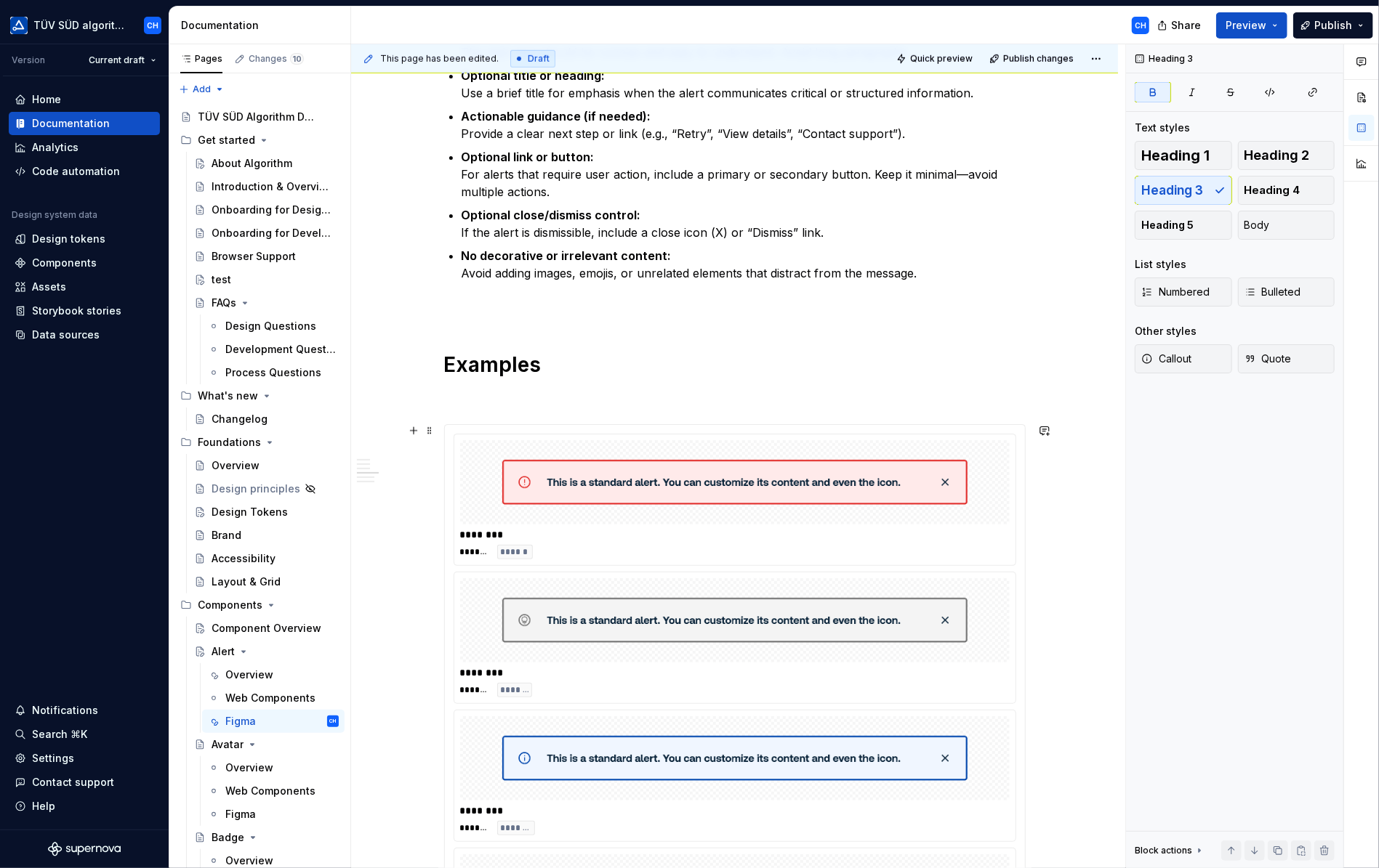
scroll to position [1090, 0]
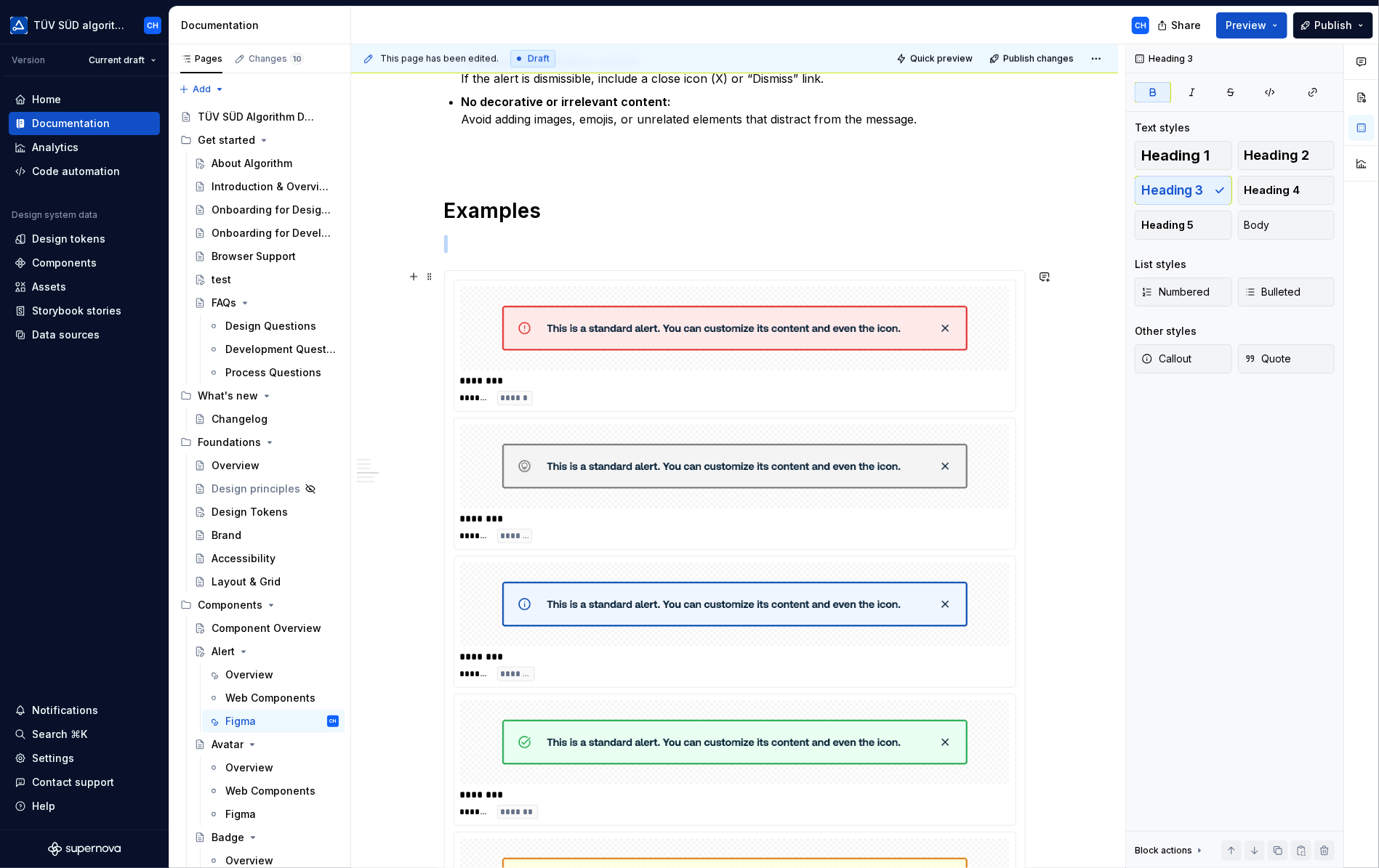
click at [980, 327] on div at bounding box center [734, 328] width 550 height 84
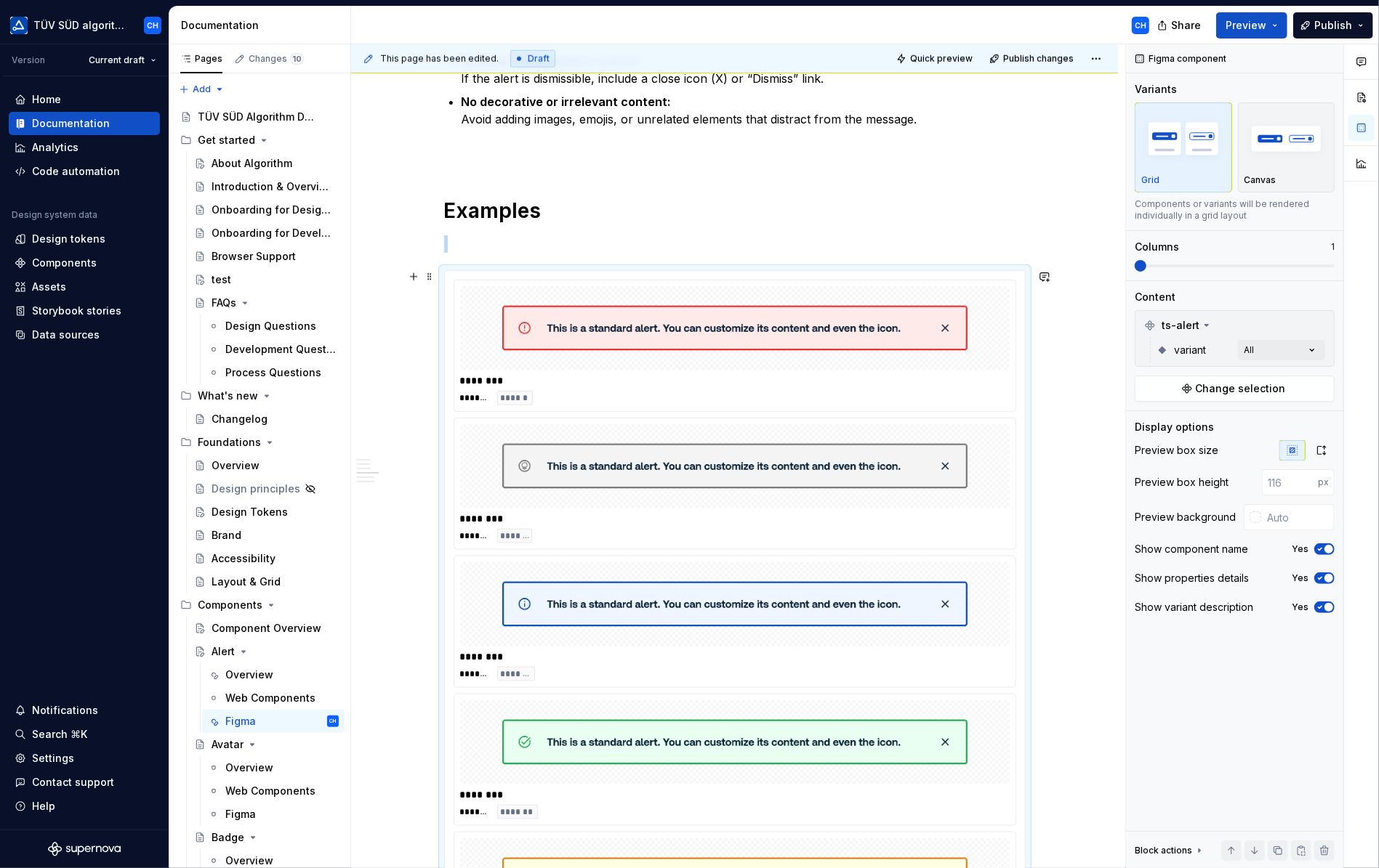
click at [980, 327] on div at bounding box center [734, 328] width 550 height 84
click at [953, 328] on img at bounding box center [735, 328] width 466 height 73
click at [1263, 349] on div "Comments Open comments No comments yet Select ‘Comment’ from the block context …" at bounding box center [1252, 456] width 253 height 825
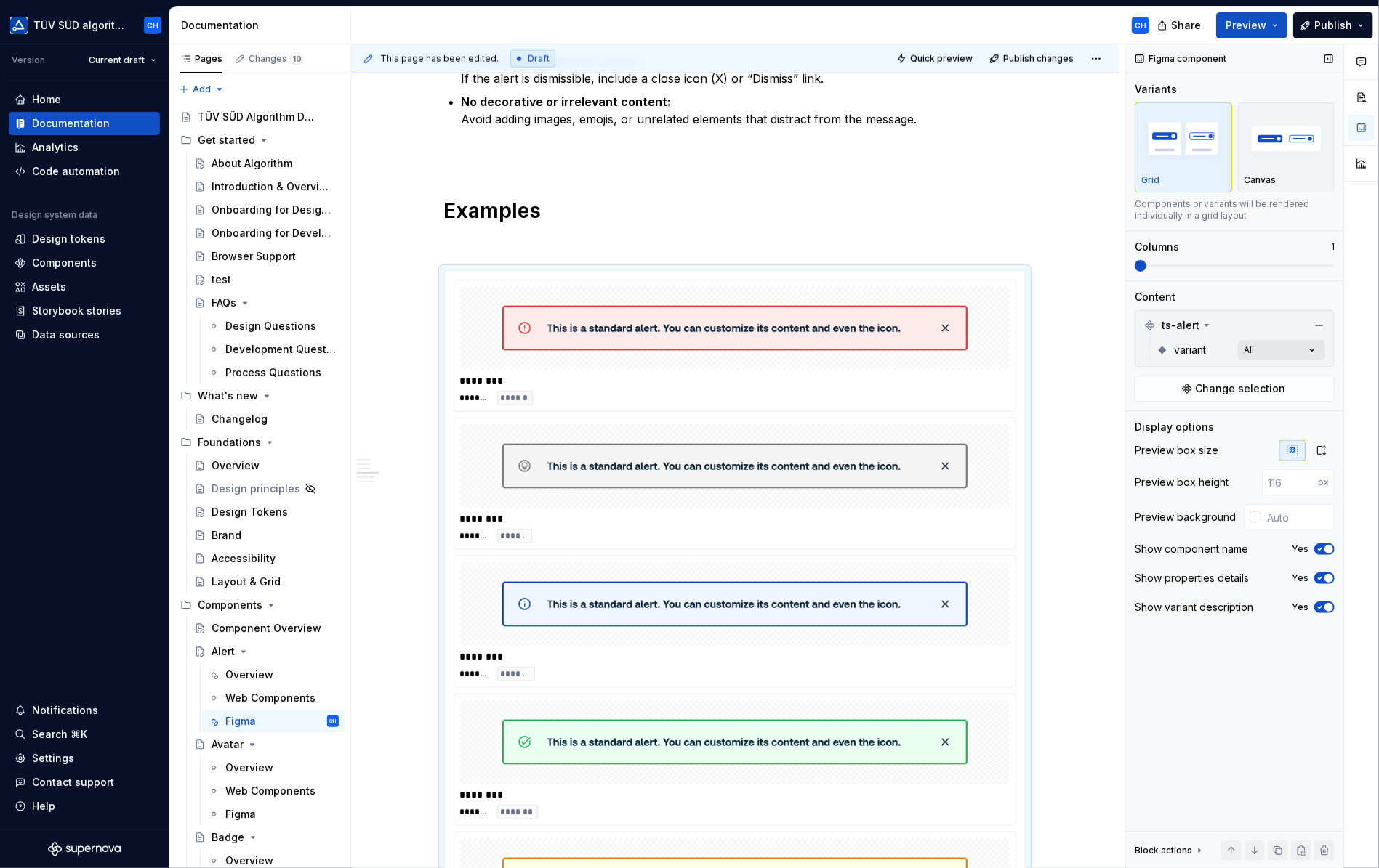
click at [1263, 349] on div "Comments Open comments No comments yet Select ‘Comment’ from the block context …" at bounding box center [1252, 456] width 253 height 825
click at [1242, 389] on span "Change selection" at bounding box center [1241, 389] width 90 height 14
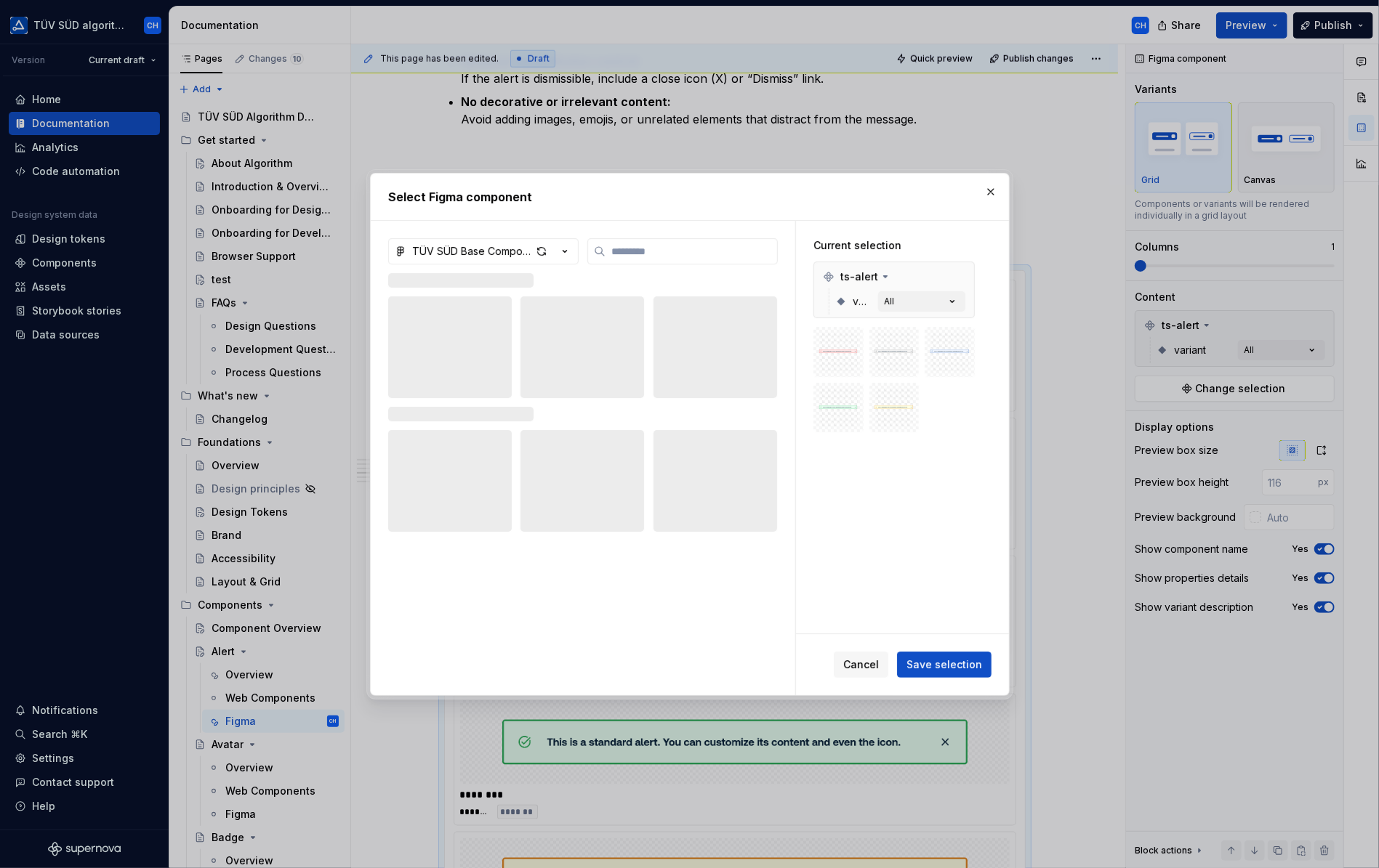
type textarea "*"
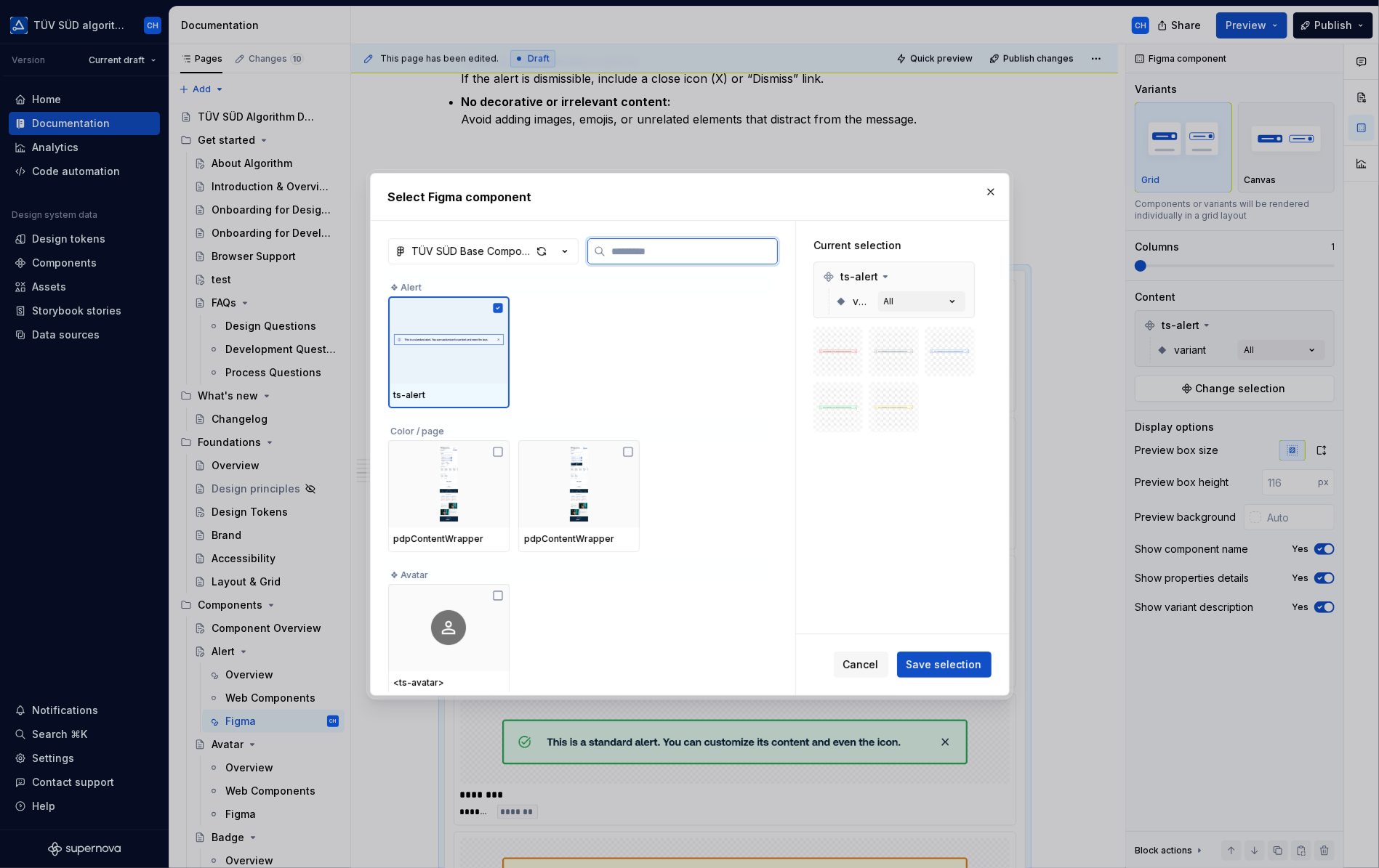
click at [455, 350] on img at bounding box center [449, 340] width 110 height 57
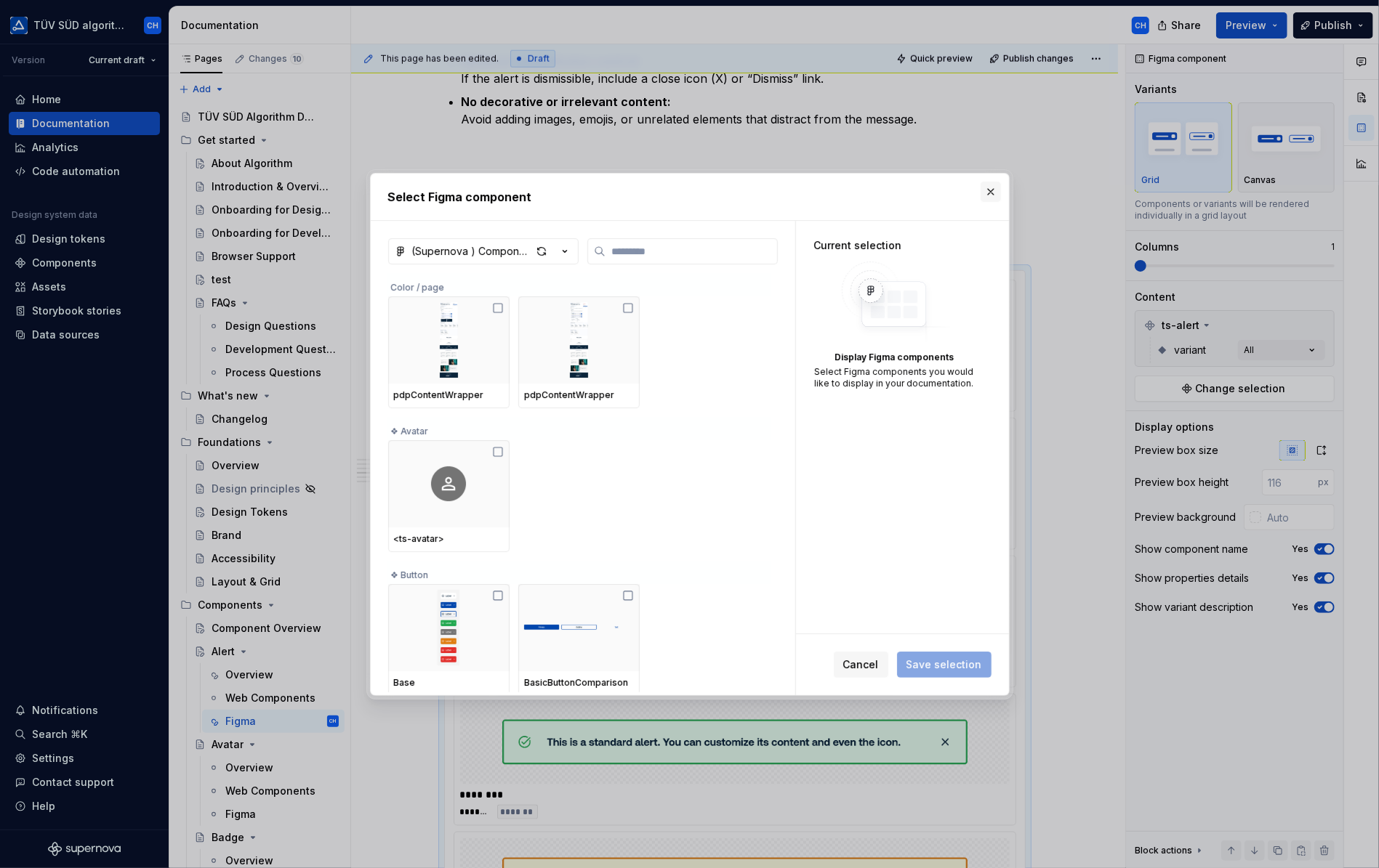
click at [984, 189] on button "button" at bounding box center [991, 191] width 20 height 20
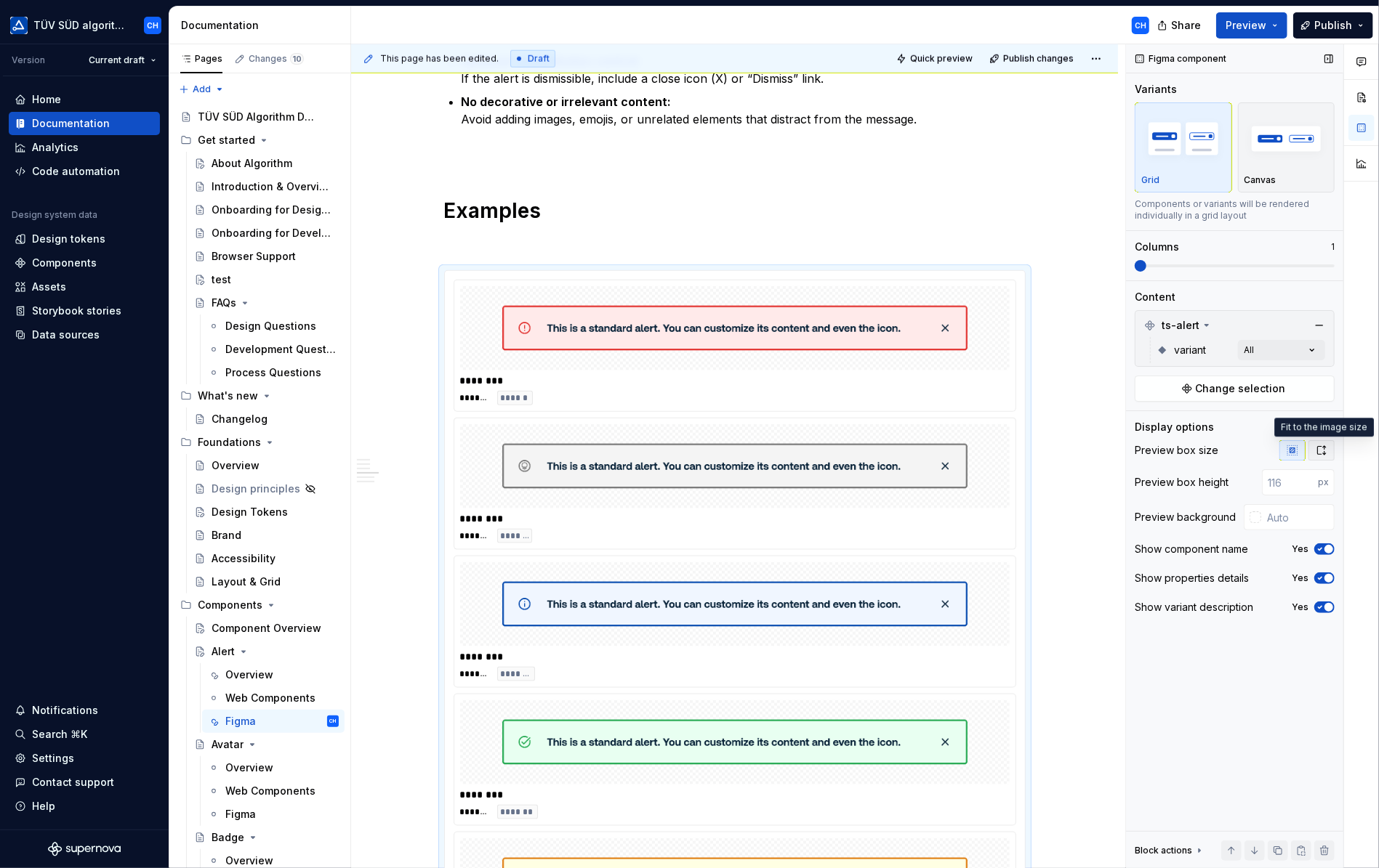
click at [1320, 448] on icon "button" at bounding box center [1321, 450] width 11 height 11
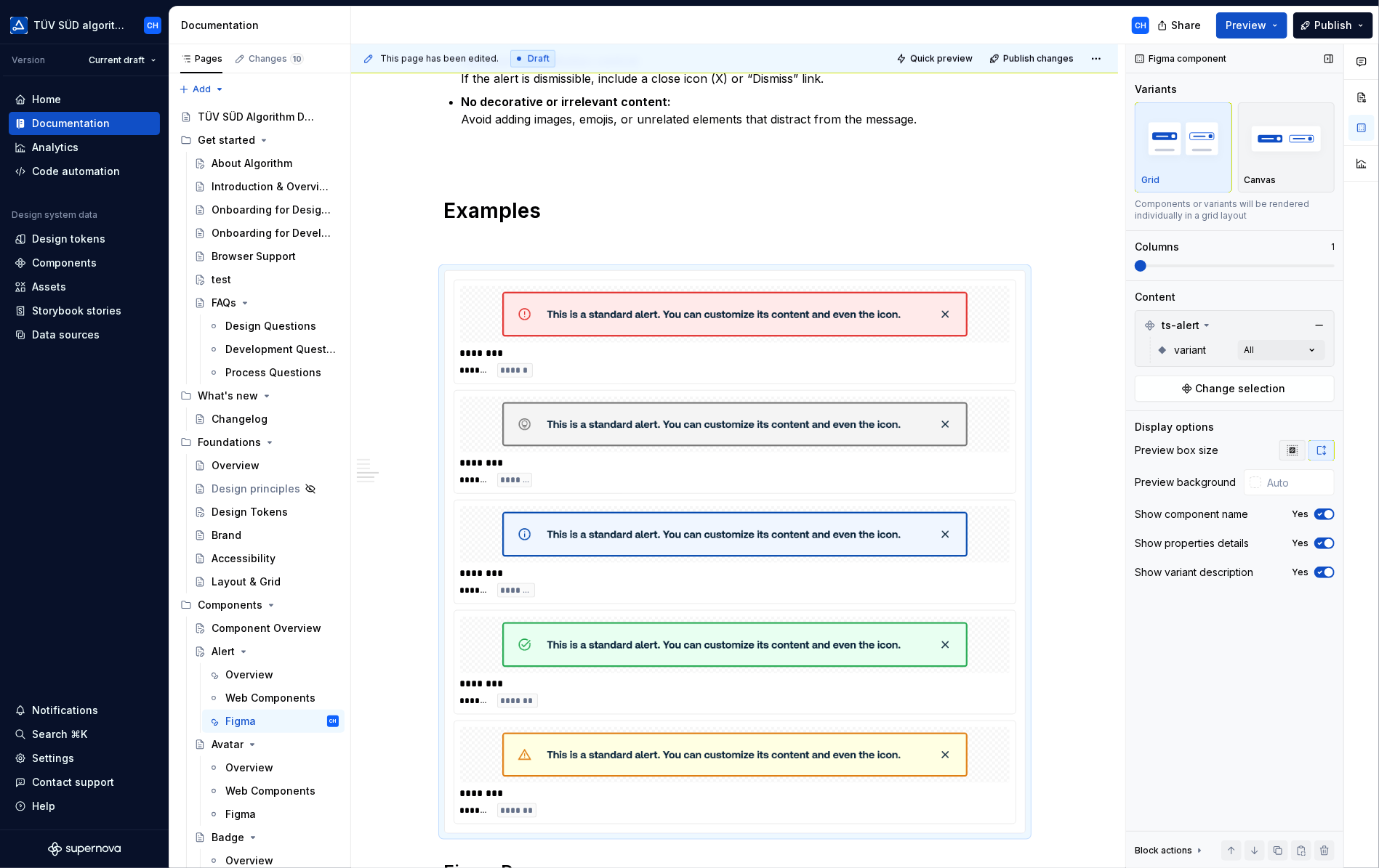
click at [1296, 447] on icon "button" at bounding box center [1292, 450] width 11 height 11
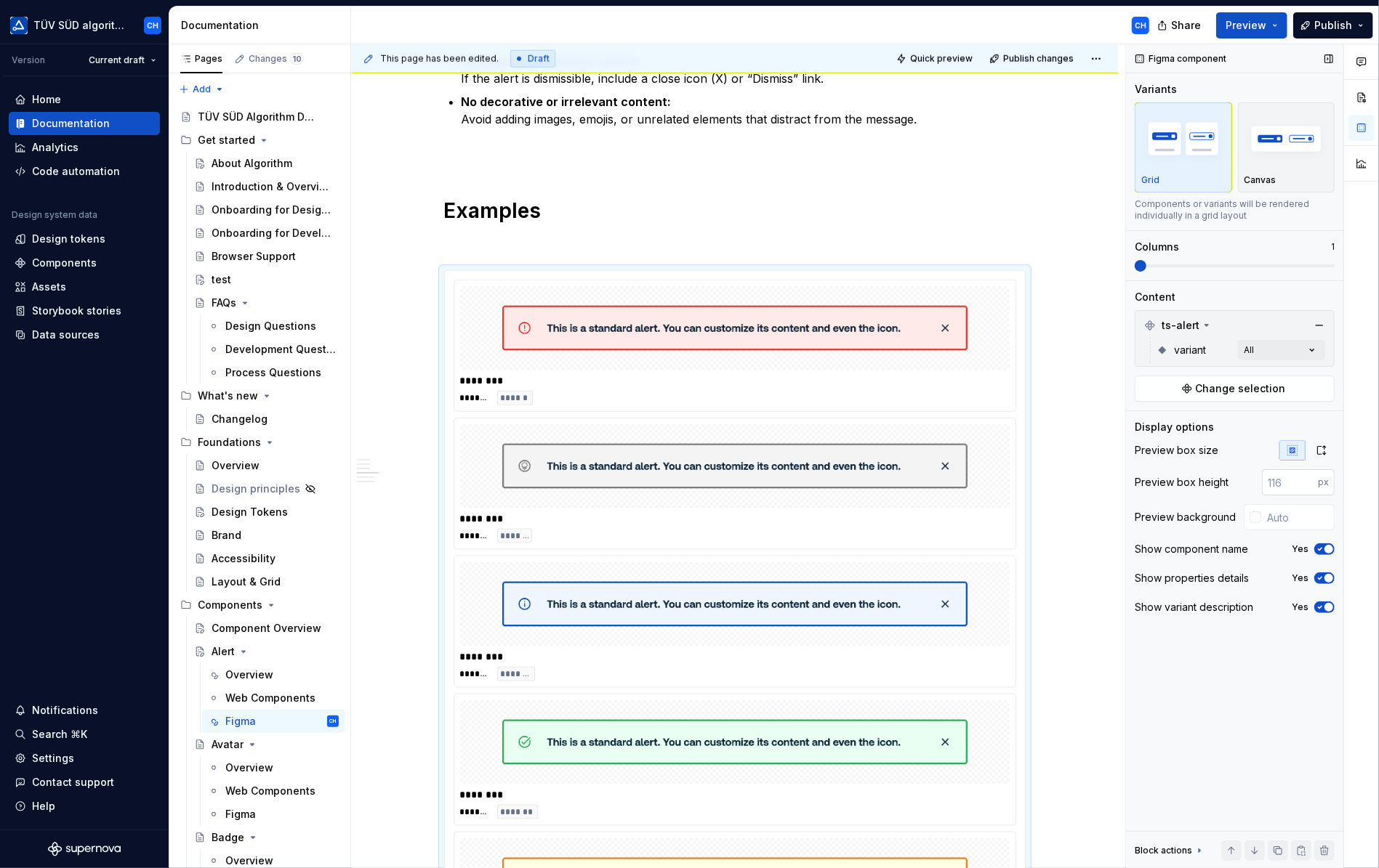
click at [1293, 485] on input "number" at bounding box center [1290, 482] width 56 height 26
click at [1308, 477] on input "1" at bounding box center [1290, 482] width 56 height 26
click at [1308, 477] on input "2" at bounding box center [1290, 482] width 56 height 26
drag, startPoint x: 1285, startPoint y: 478, endPoint x: 1258, endPoint y: 477, distance: 27.0
click at [1258, 477] on div "2 px" at bounding box center [1285, 482] width 99 height 26
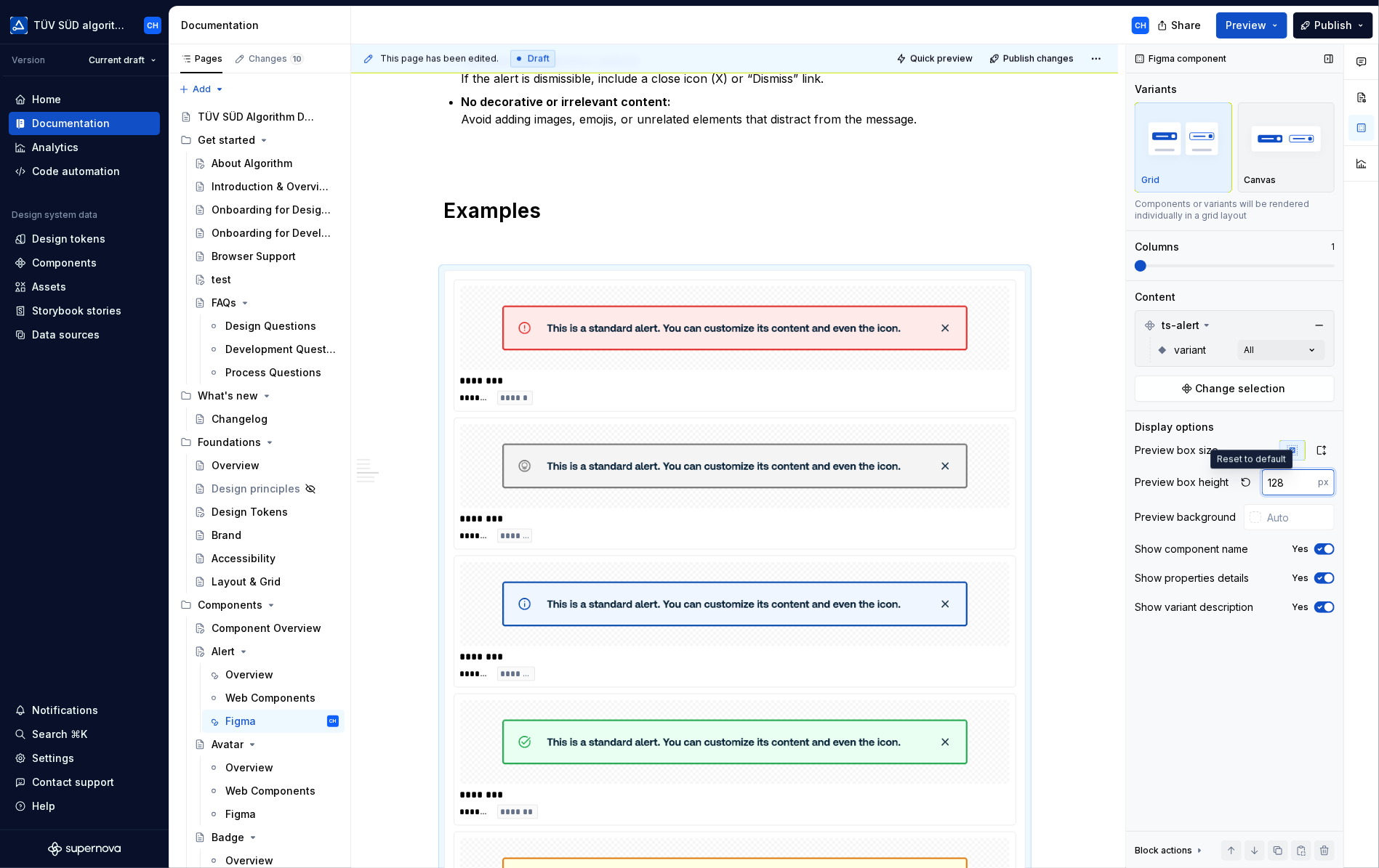
type input "128"
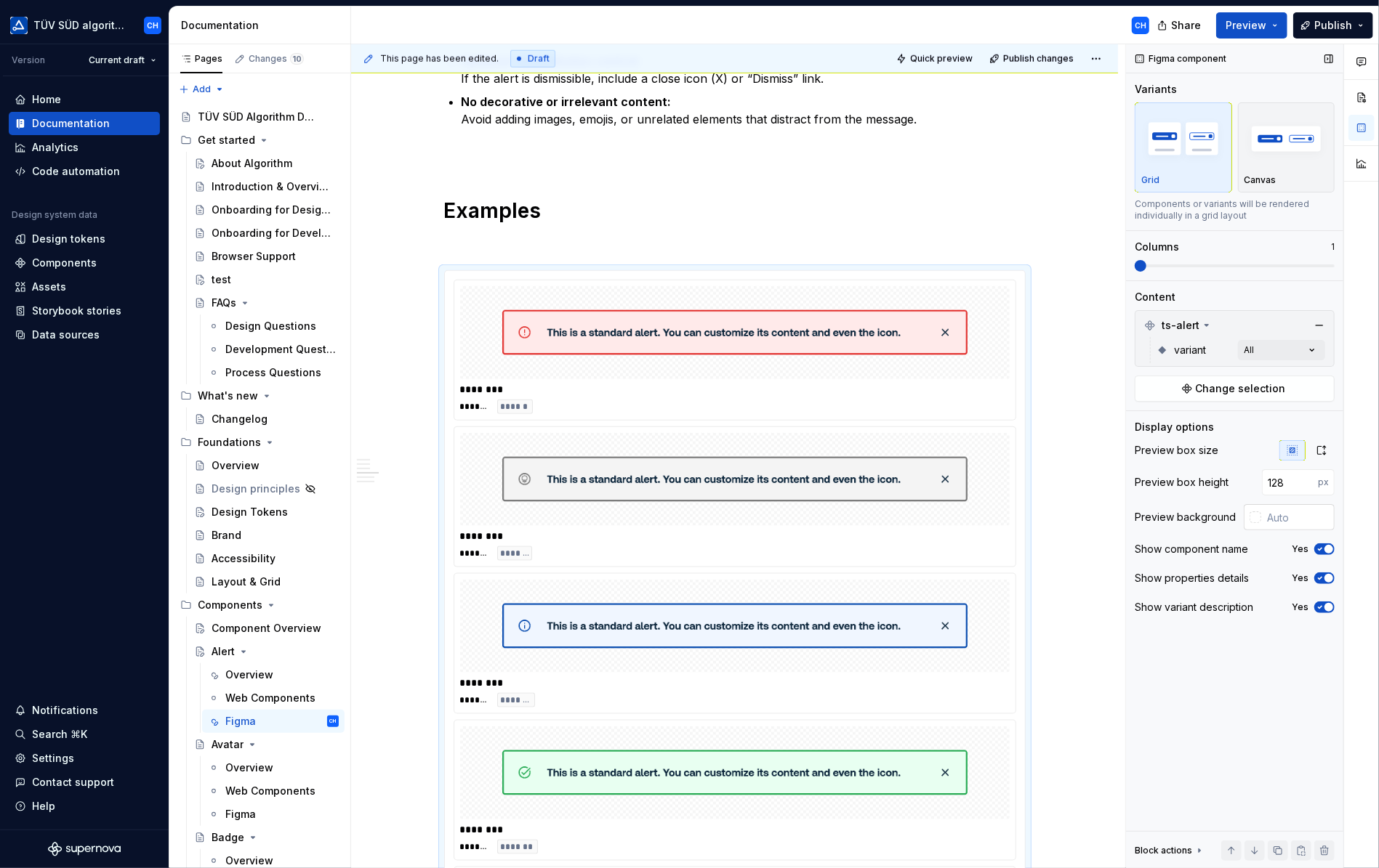
click at [1275, 518] on input "text" at bounding box center [1298, 517] width 73 height 26
click at [1254, 516] on div at bounding box center [1255, 517] width 11 height 11
type input "#E4D8D8"
type input "*******"
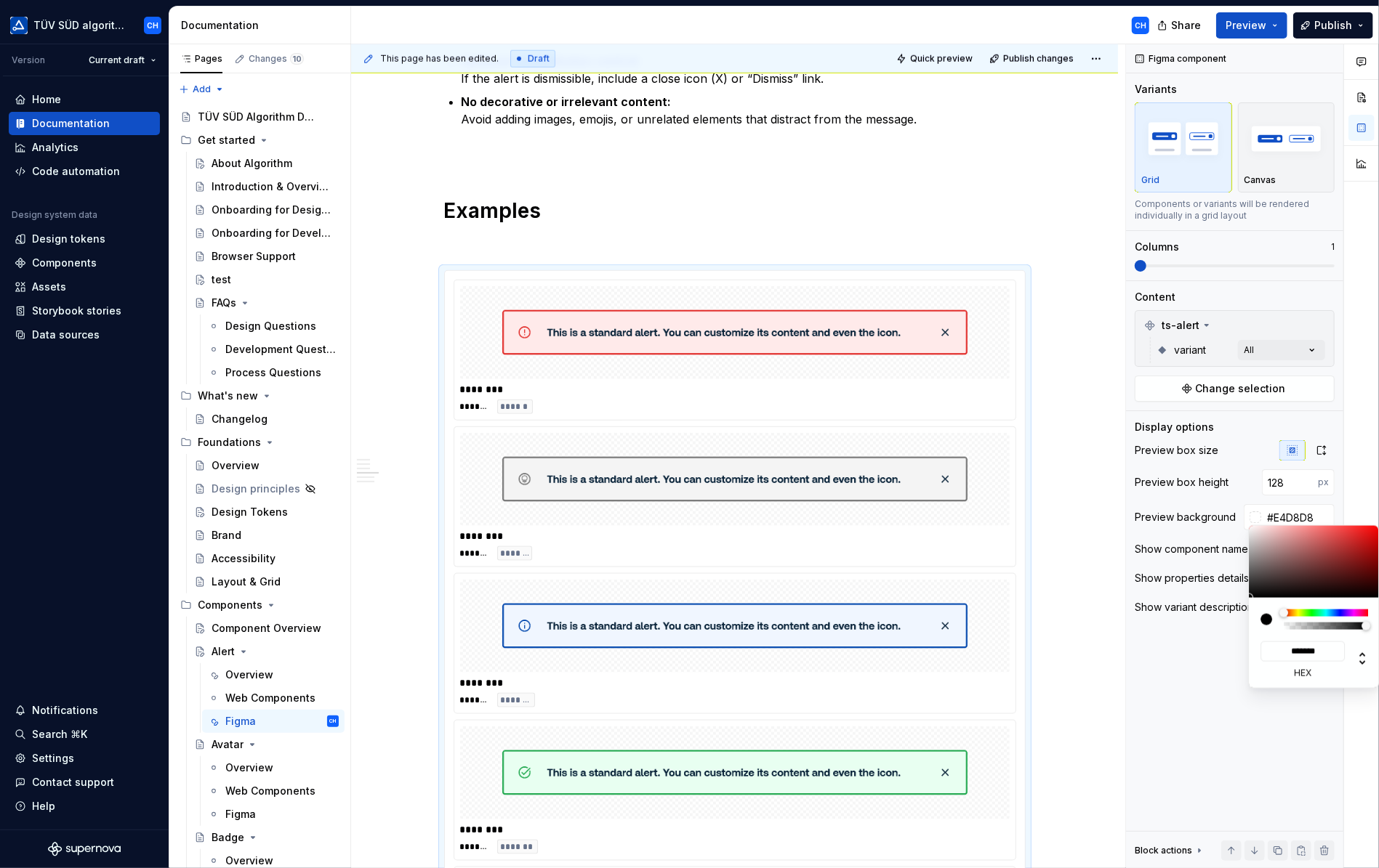
type input "#E4D7D7"
type input "*******"
type input "#E9D9D9"
type input "*******"
type input "#FBEAEA"
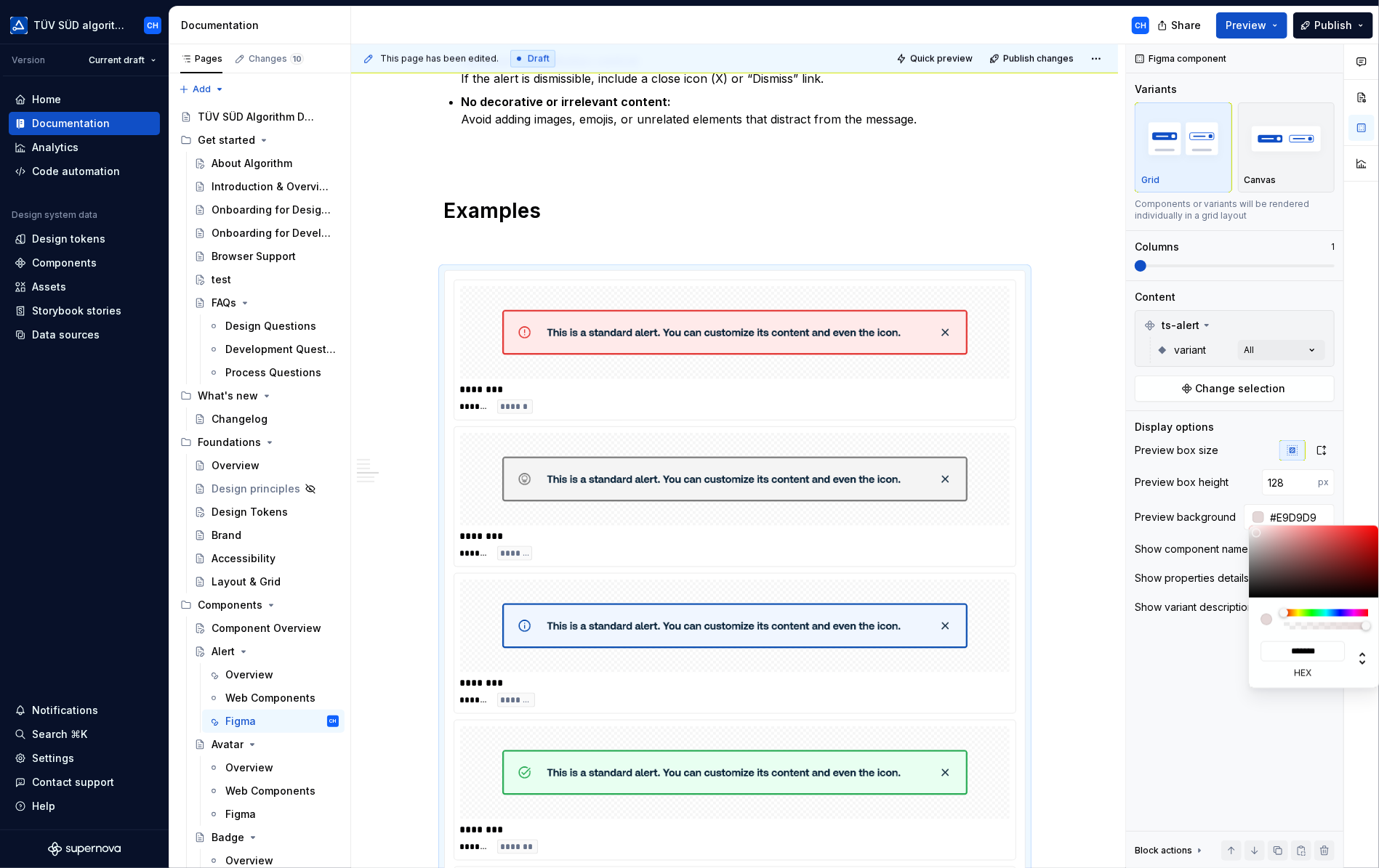
type input "*******"
type input "#FFF4F4"
type input "*******"
type input "#FFF9F9"
type input "*******"
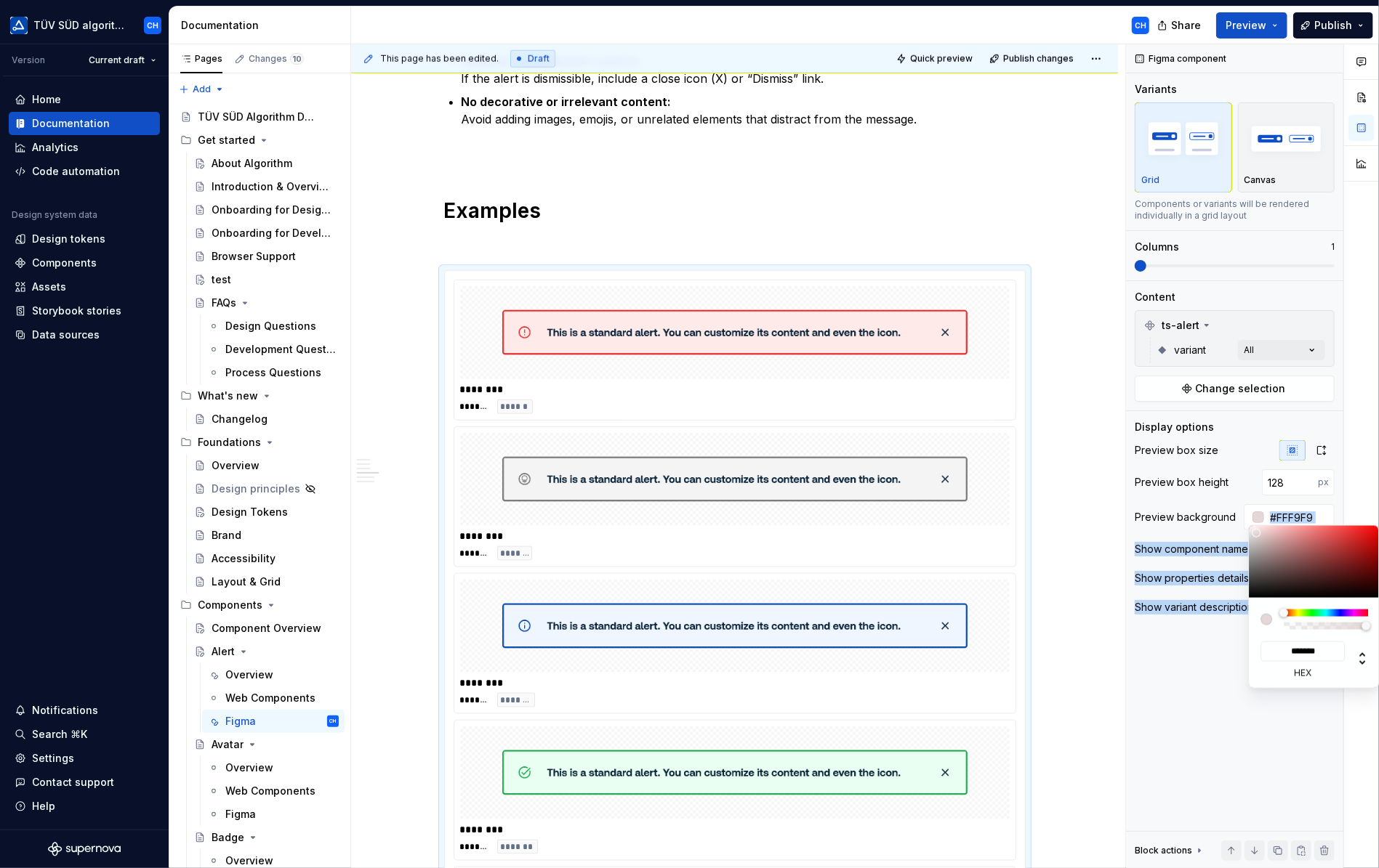
type input "#FFFFFF"
type input "*******"
drag, startPoint x: 1255, startPoint y: 533, endPoint x: 1243, endPoint y: 508, distance: 27.7
click at [1243, 508] on body "TÜV SÜD algorithm CH Version Current draft Home Documentation Analytics Code au…" at bounding box center [690, 434] width 1379 height 868
drag, startPoint x: 1243, startPoint y: 508, endPoint x: 1257, endPoint y: 517, distance: 16.6
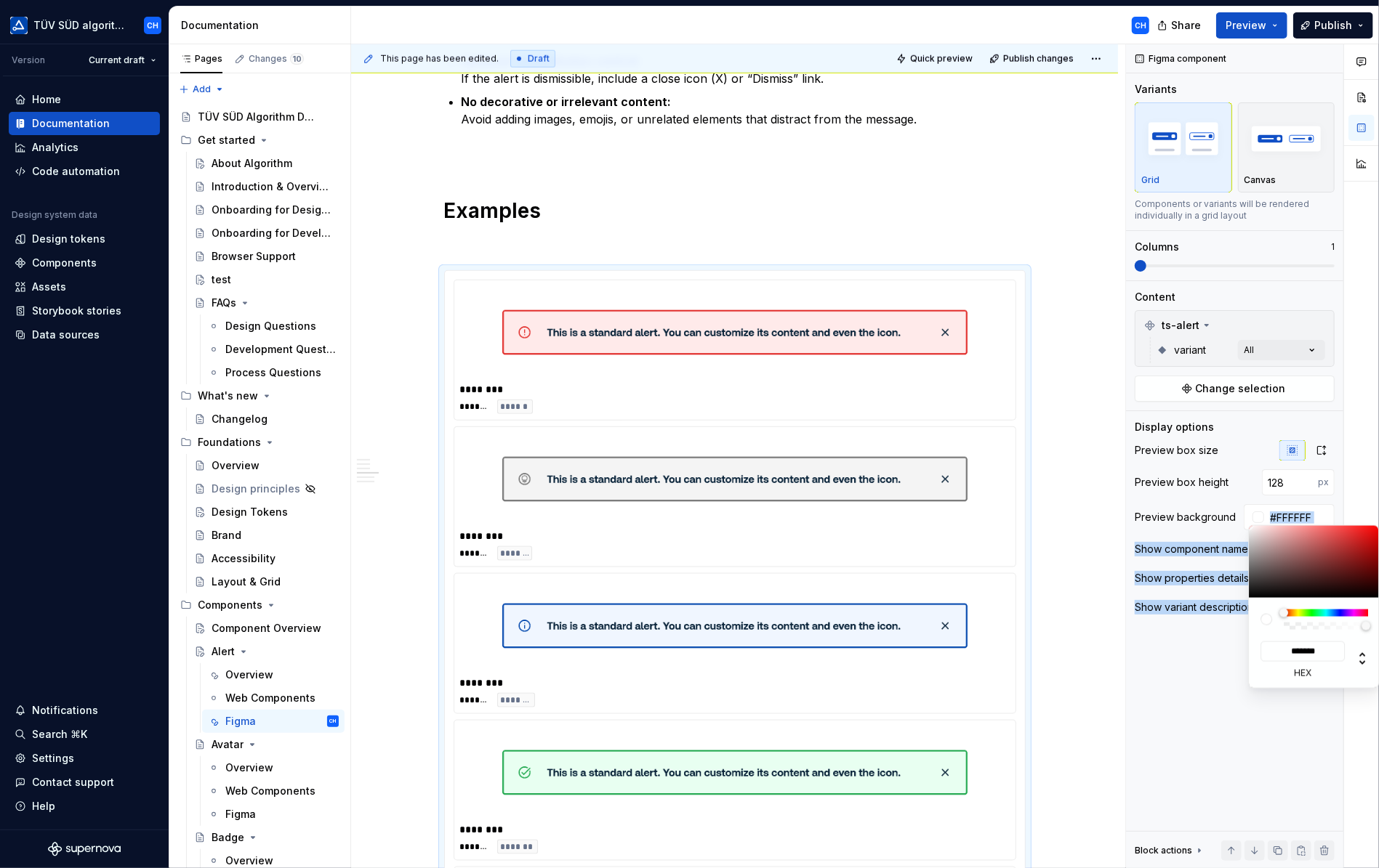
click at [1257, 517] on div "Comments Open comments No comments yet Select ‘Comment’ from the block context …" at bounding box center [1252, 456] width 253 height 825
click at [1218, 501] on div "Comments Open comments No comments yet Select ‘Comment’ from the block context …" at bounding box center [1252, 456] width 253 height 825
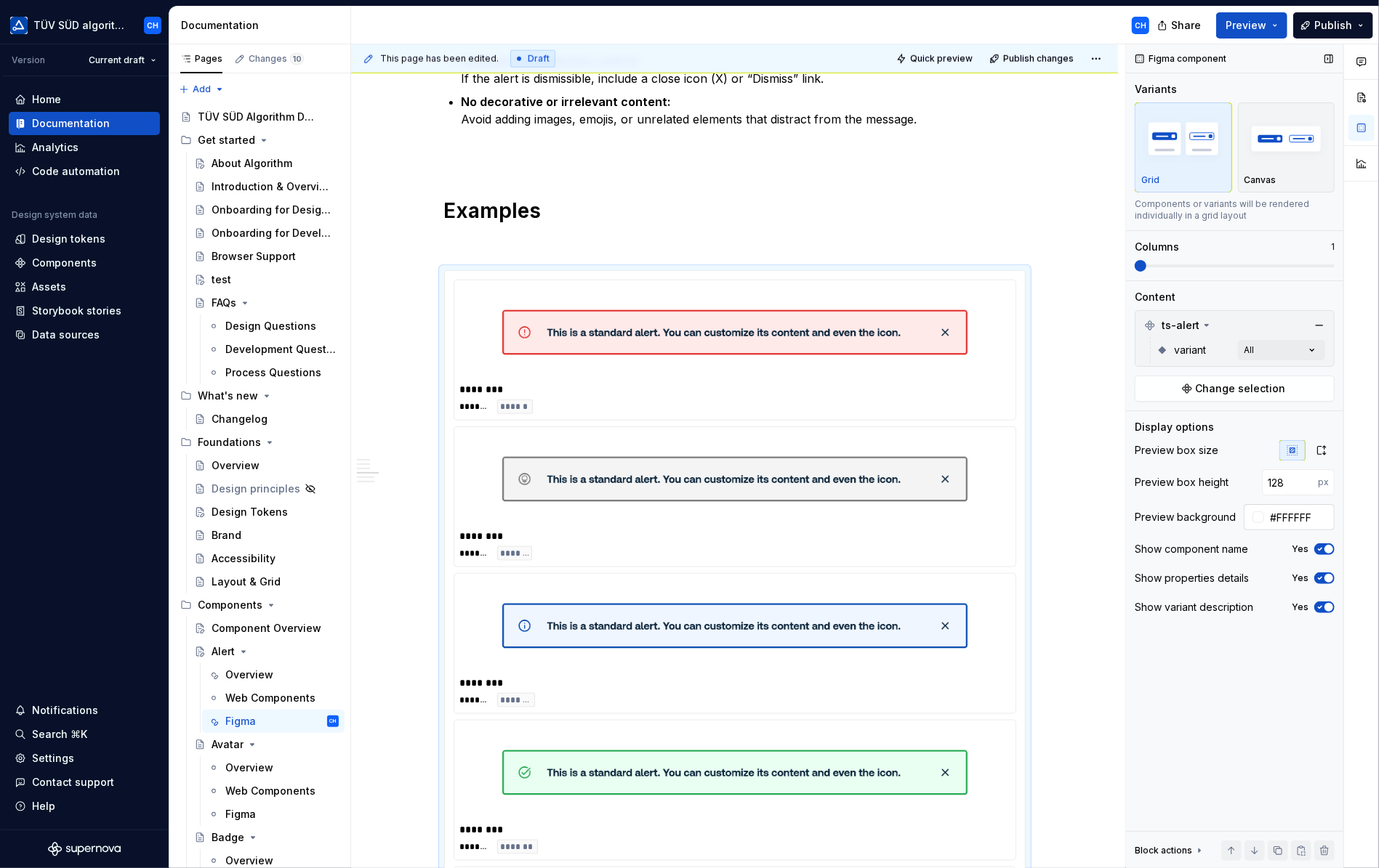
click at [1281, 518] on input "#FFFFFF" at bounding box center [1300, 517] width 71 height 26
click at [1261, 518] on div at bounding box center [1259, 517] width 11 height 11
type input "#FFFFFFFC"
type input "***"
type input "#FFFFFF30"
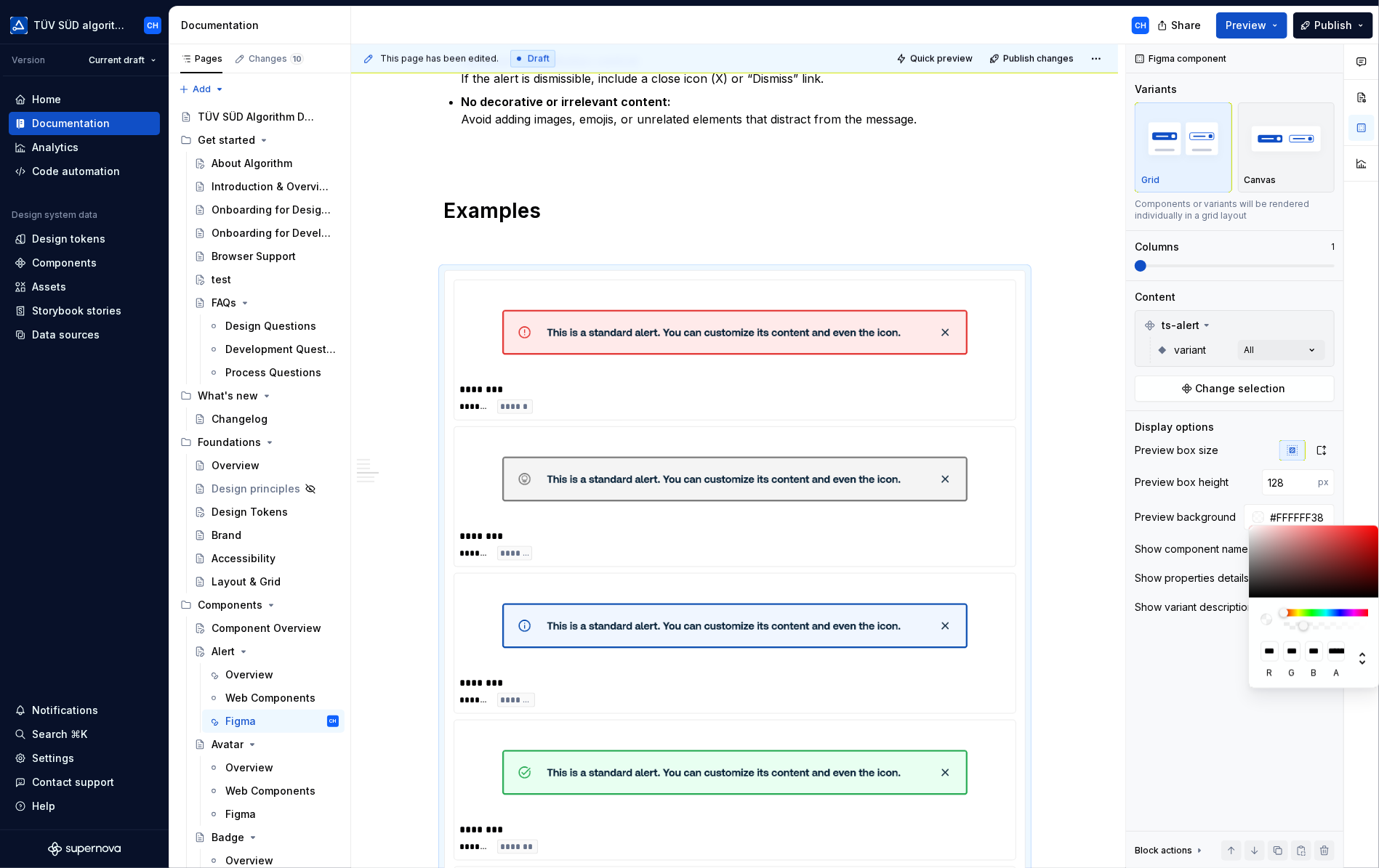
type input "**********"
type input "#FFFFFF26"
type input "**********"
type input "#FFFFFF21"
type input "**********"
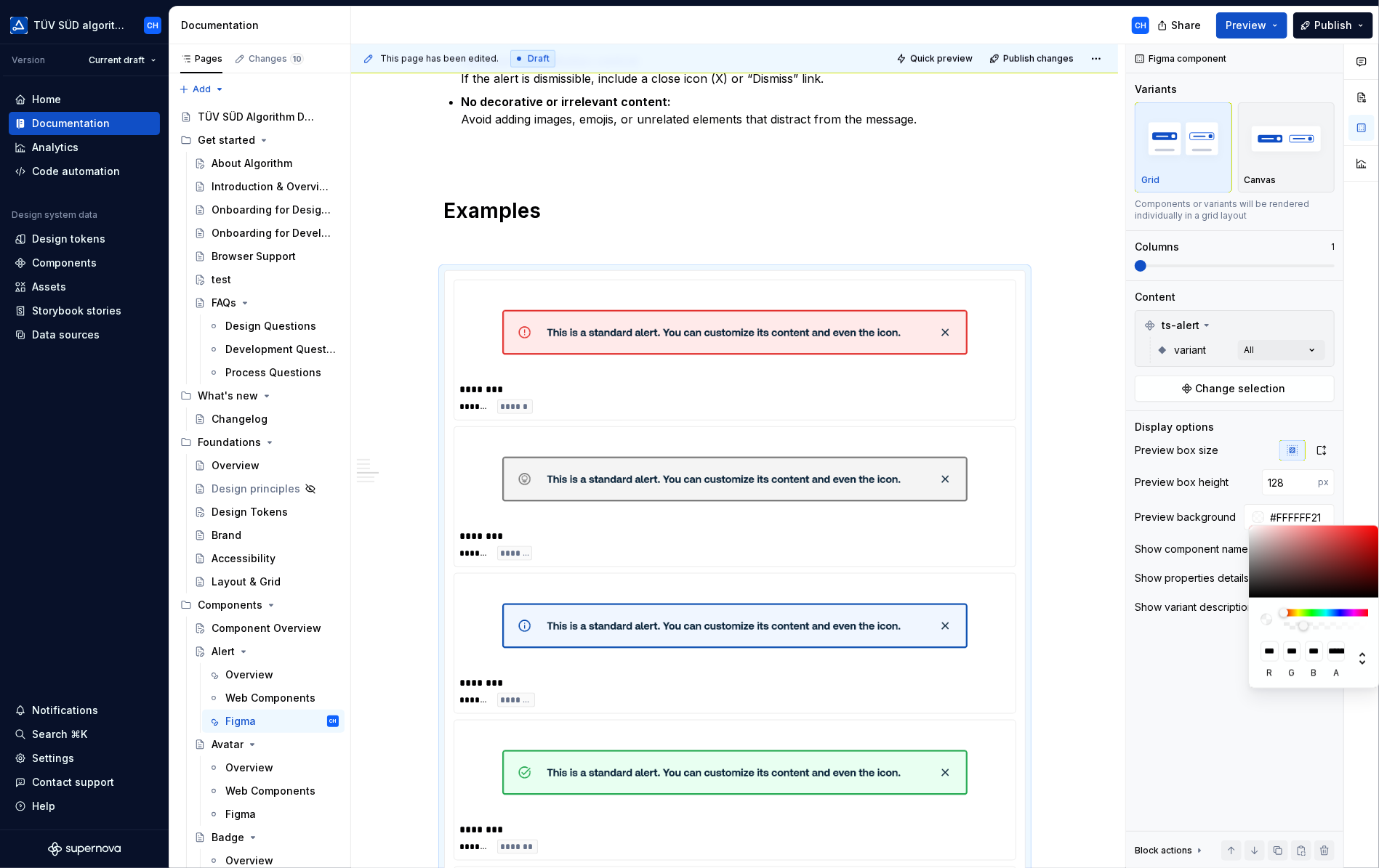
type input "#FFFFFF17"
type input "**********"
type input "#FFFFFF0D"
type input "**********"
type input "#FFFFFF03"
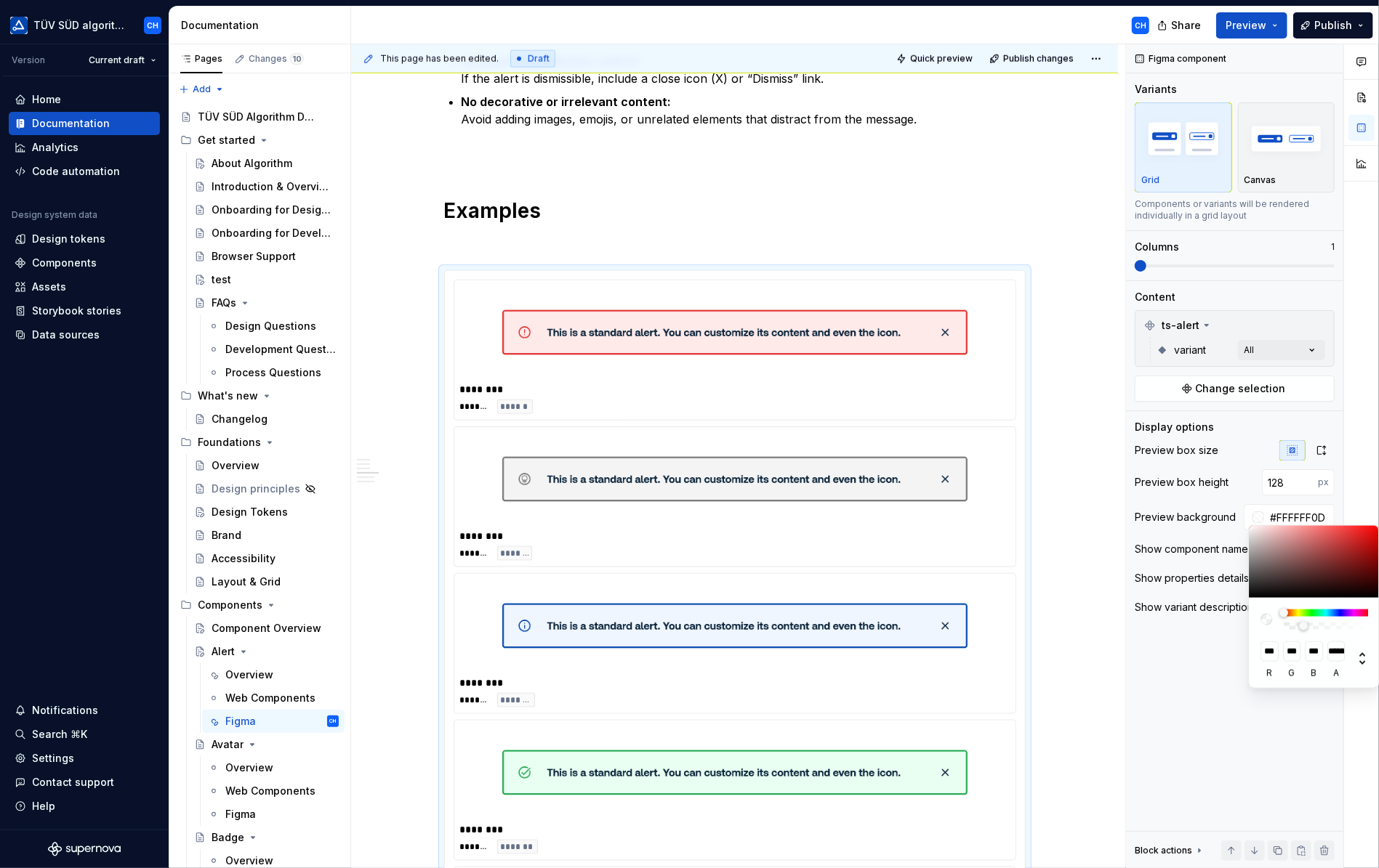
type input "**********"
type input "#FFFFFF00"
type input "*"
drag, startPoint x: 1366, startPoint y: 628, endPoint x: 1248, endPoint y: 624, distance: 118.1
click at [1248, 624] on div "*** r *** g *** b * a" at bounding box center [1313, 607] width 131 height 164
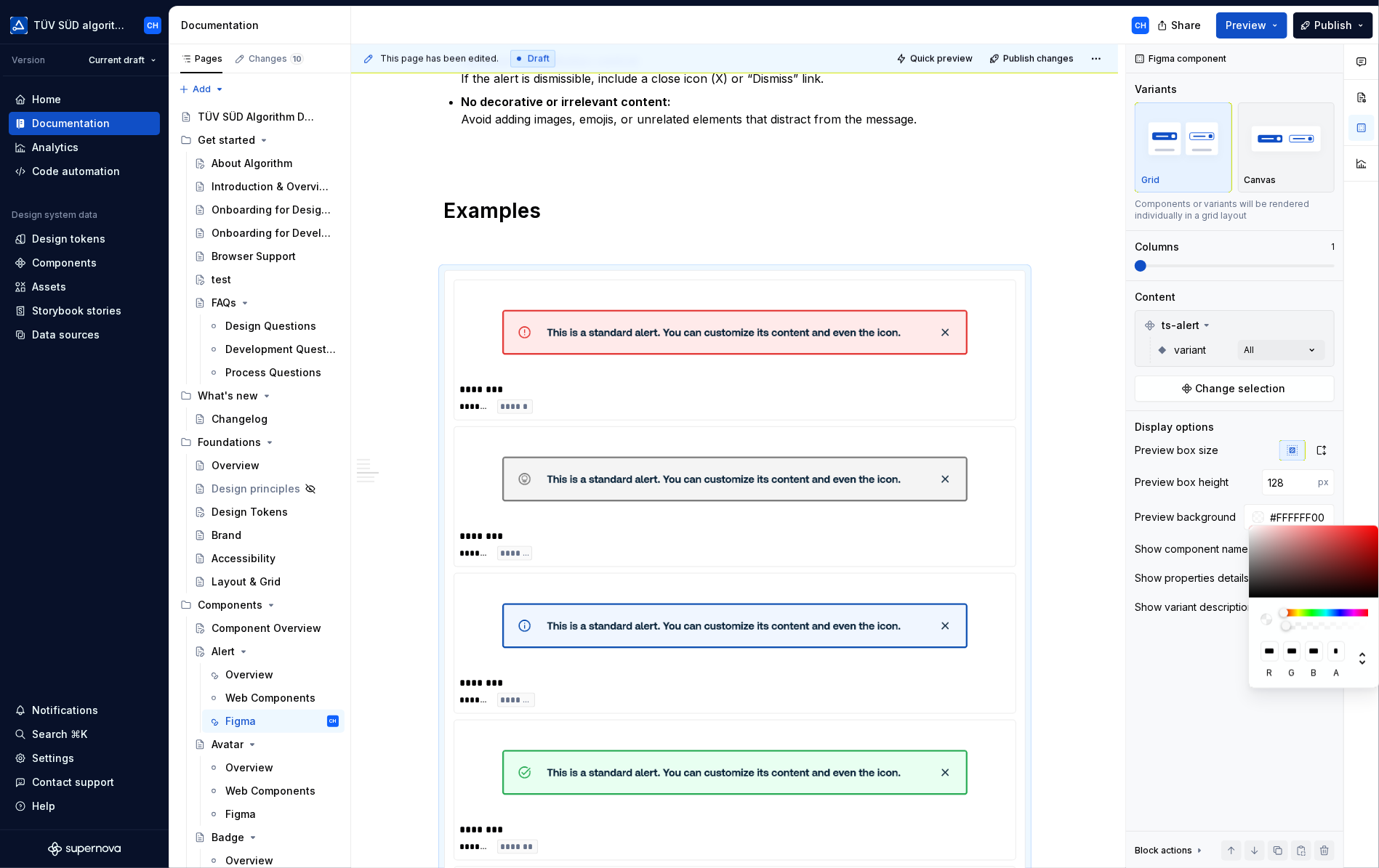
click at [1247, 457] on div "Comments Open comments No comments yet Select ‘Comment’ from the block context …" at bounding box center [1252, 456] width 253 height 825
click at [1353, 502] on div at bounding box center [1361, 456] width 35 height 825
type textarea "*"
click at [1269, 515] on input "#FFFFFF00" at bounding box center [1300, 517] width 71 height 26
click at [1256, 514] on div at bounding box center [1255, 517] width 11 height 11
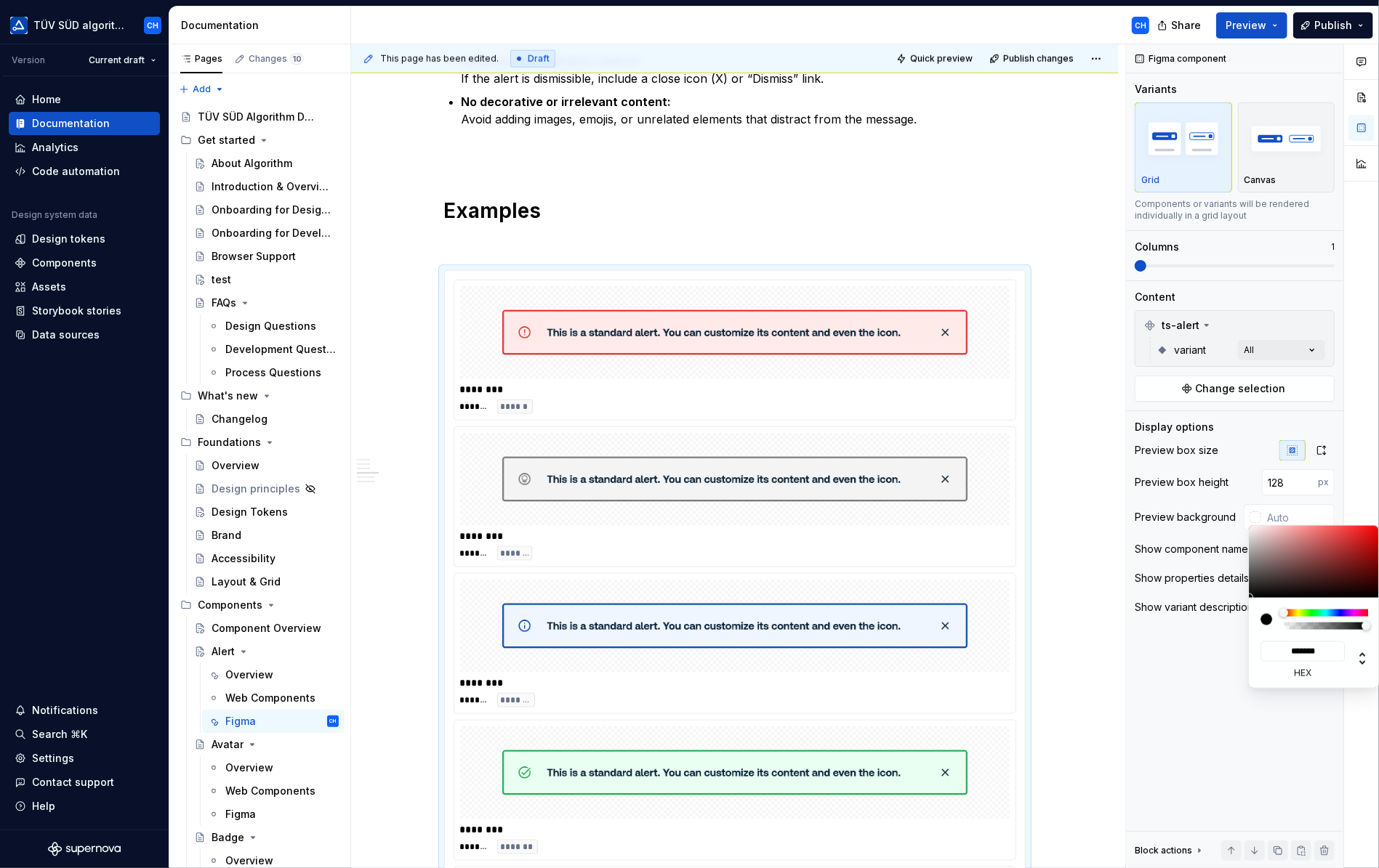
type input "#827979"
type input "*******"
type input "#8F8585"
type input "*******"
type input "#BDB3B3"
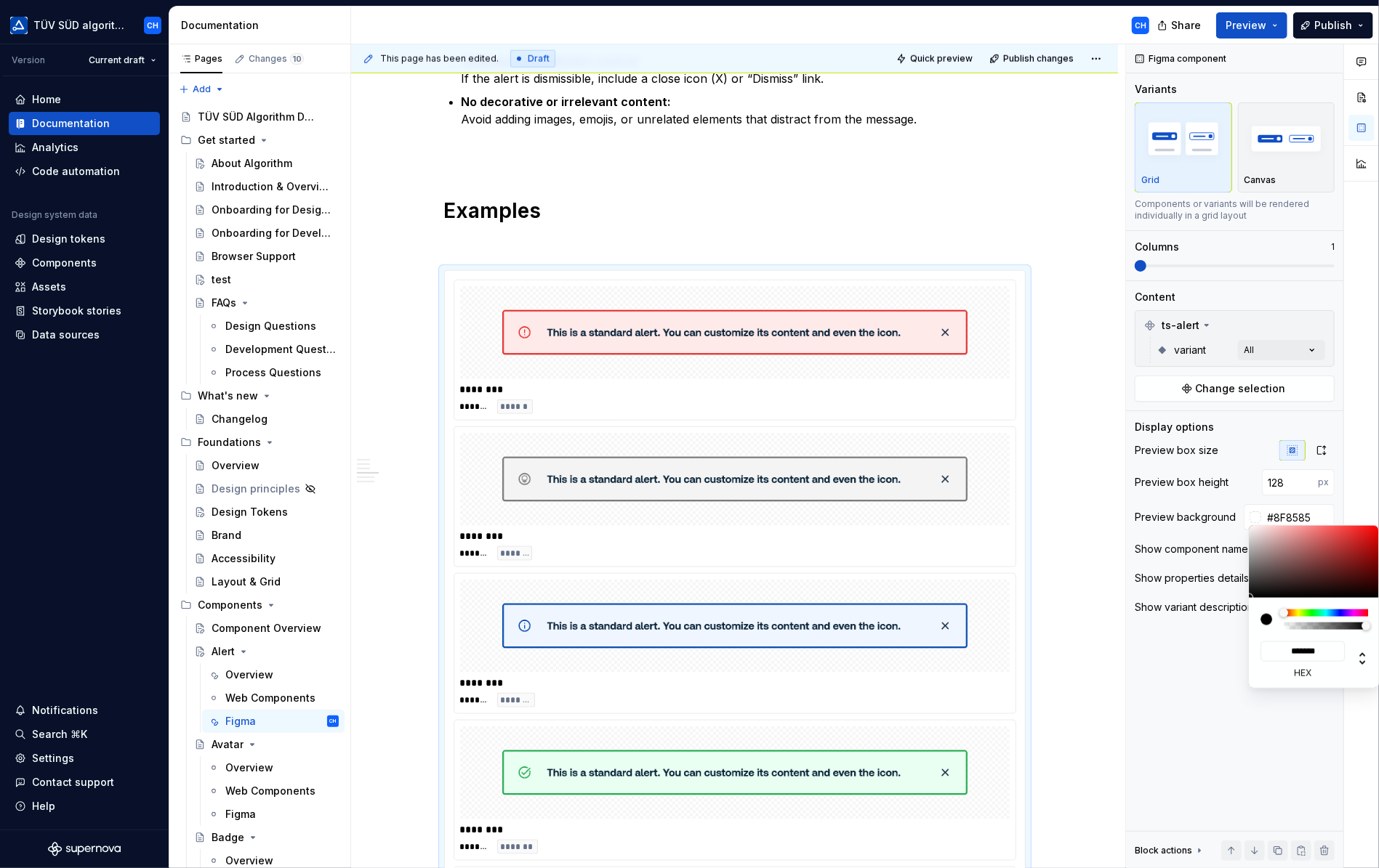
type input "*******"
type input "#F8F3F3"
type input "*******"
type input "#FFFEFE"
type input "*******"
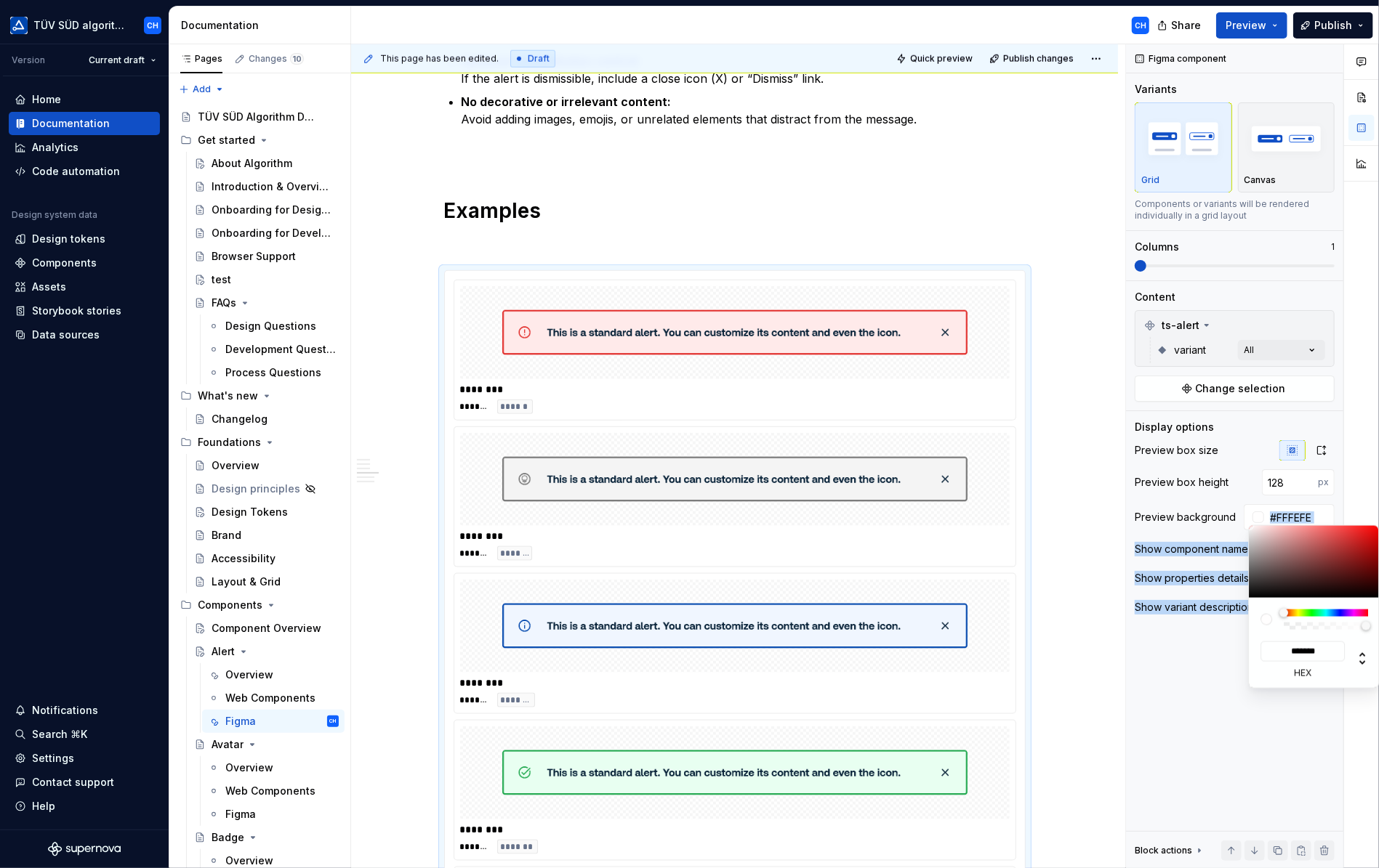
type input "#FFFFFF"
type input "*******"
drag, startPoint x: 1255, startPoint y: 544, endPoint x: 1245, endPoint y: 505, distance: 40.3
click at [1245, 505] on body "TÜV SÜD algorithm CH Version Current draft Home Documentation Analytics Code au…" at bounding box center [690, 434] width 1379 height 868
type input "#FFFFFFFC"
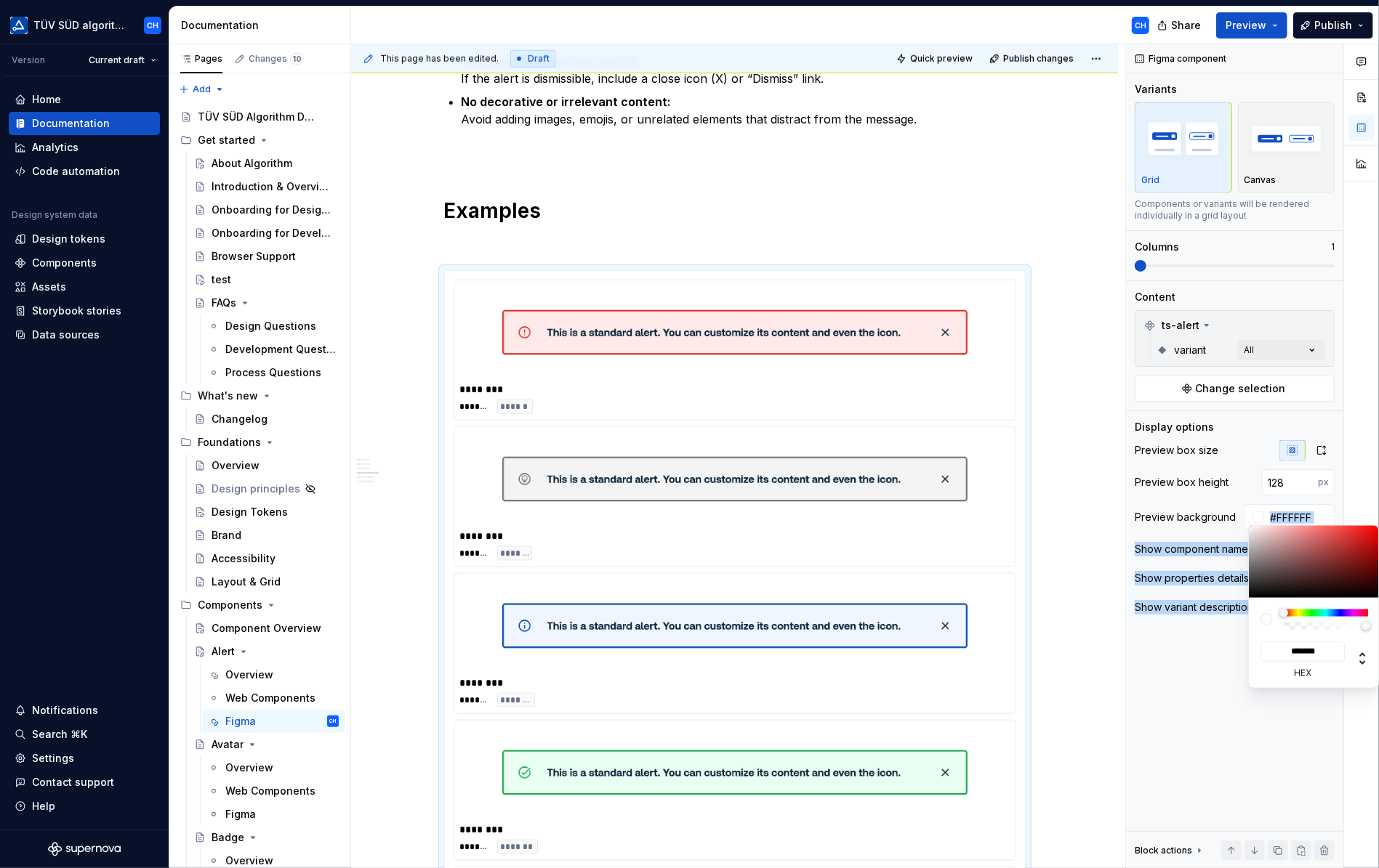
type input "***"
type input "#FFFFFFC7"
type input "**********"
type input "#FFFFFFA8"
type input "**********"
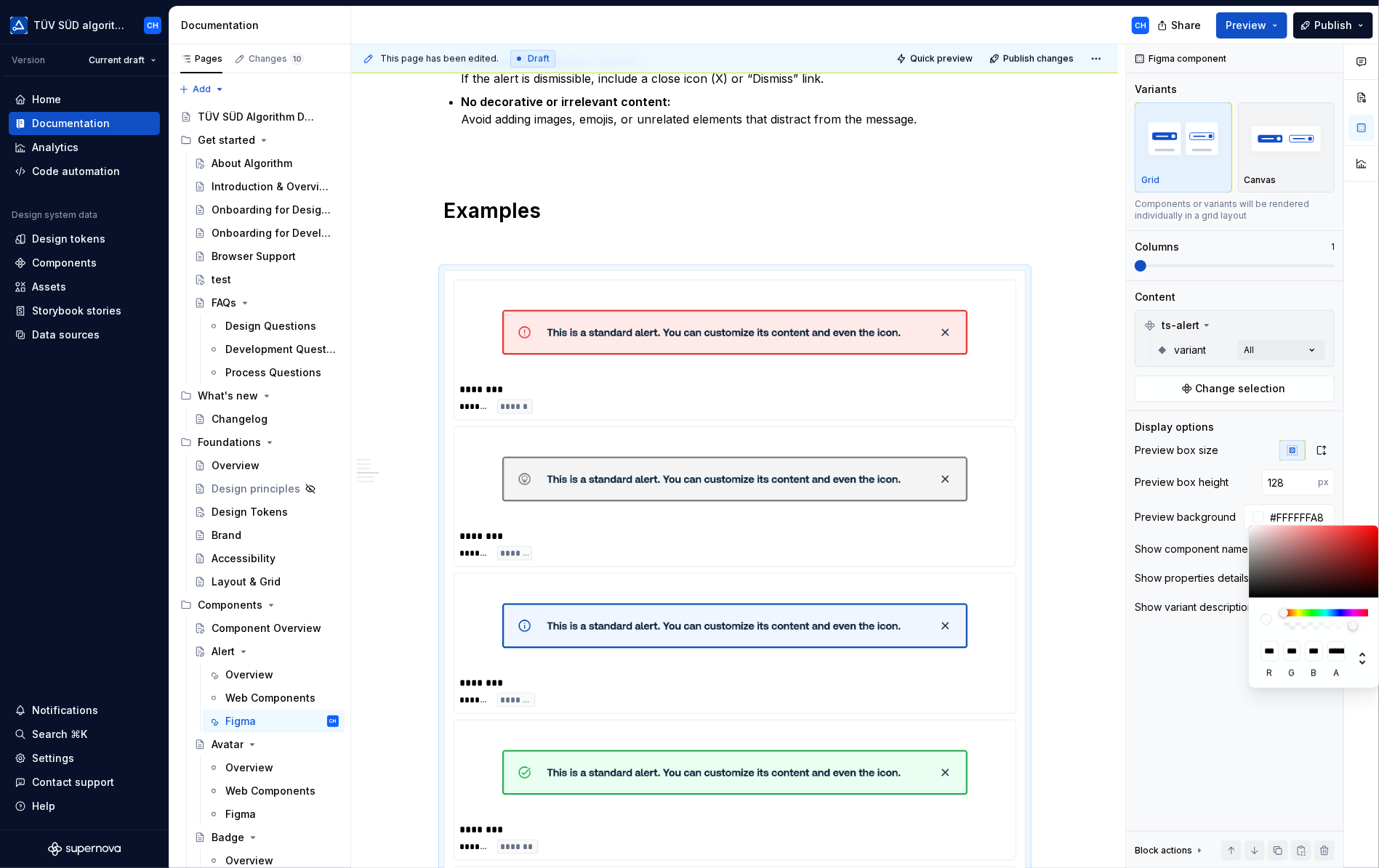
type input "#FFFFFF8A"
type input "**********"
type input "#FFFFFF66"
type input "***"
type input "#FFFFFF4A"
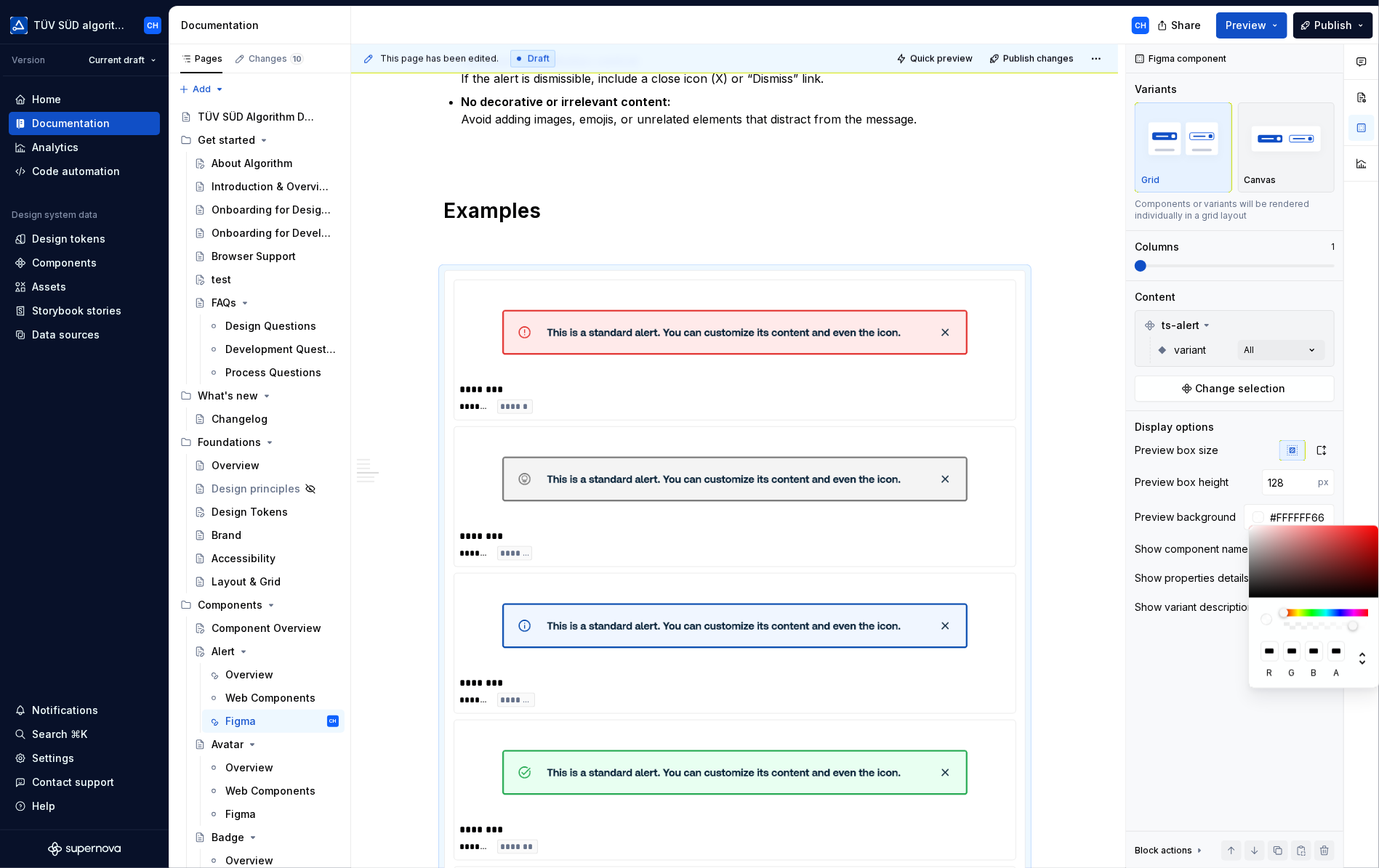
type input "**********"
type input "#FFFFFF2B"
type input "**********"
type input "#FFFFFF0F"
type input "**********"
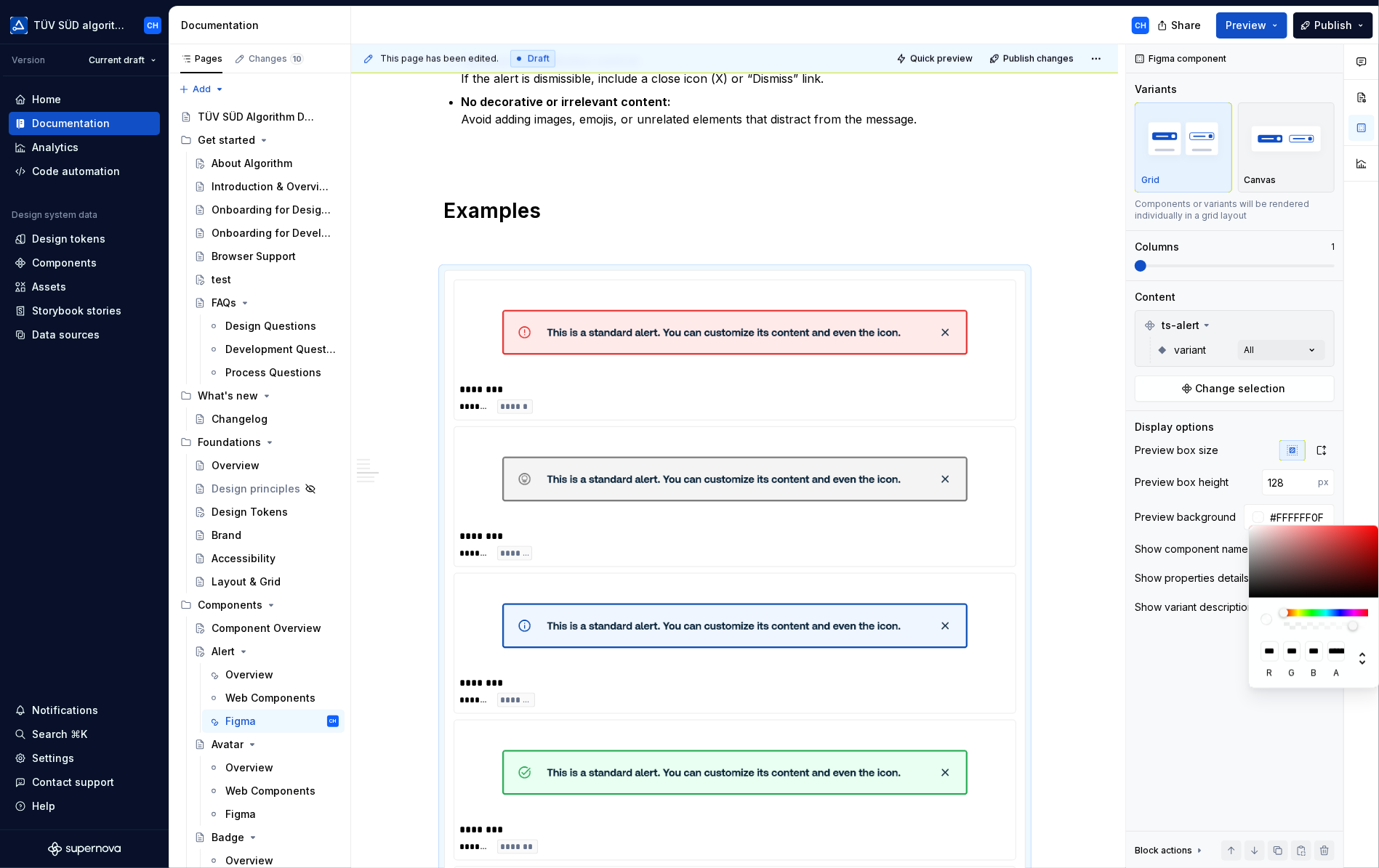
type input "#FFFFFF00"
type input "*"
drag, startPoint x: 1365, startPoint y: 626, endPoint x: 1256, endPoint y: 620, distance: 109.2
click at [1256, 620] on div "*** r *** g *** b * a" at bounding box center [1314, 643] width 131 height 90
click at [1239, 489] on div "Comments Open comments No comments yet Select ‘Comment’ from the block context …" at bounding box center [1252, 456] width 253 height 825
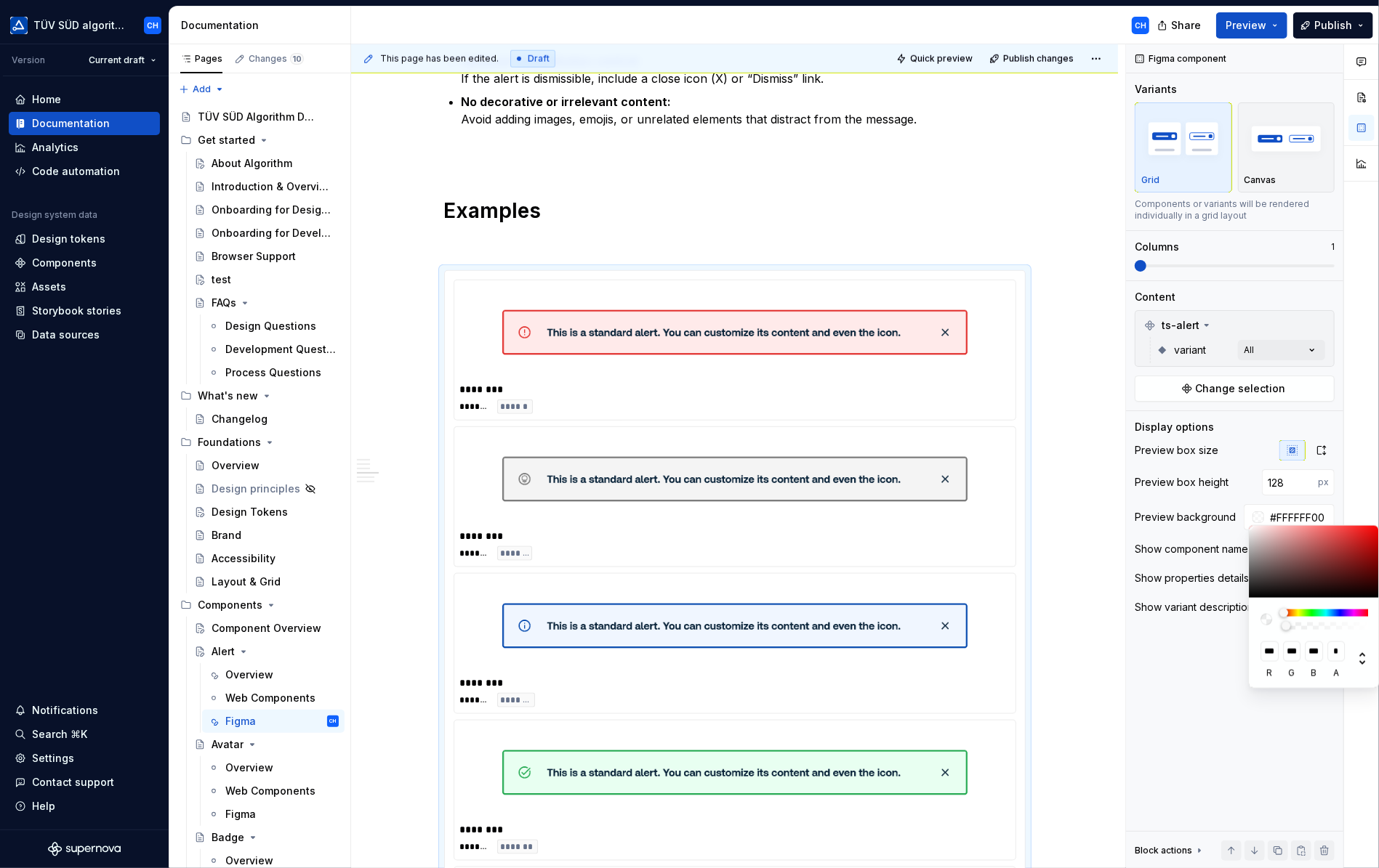
click at [1243, 481] on div "Comments Open comments No comments yet Select ‘Comment’ from the block context …" at bounding box center [1252, 456] width 253 height 825
click at [1326, 545] on span "button" at bounding box center [1328, 549] width 9 height 9
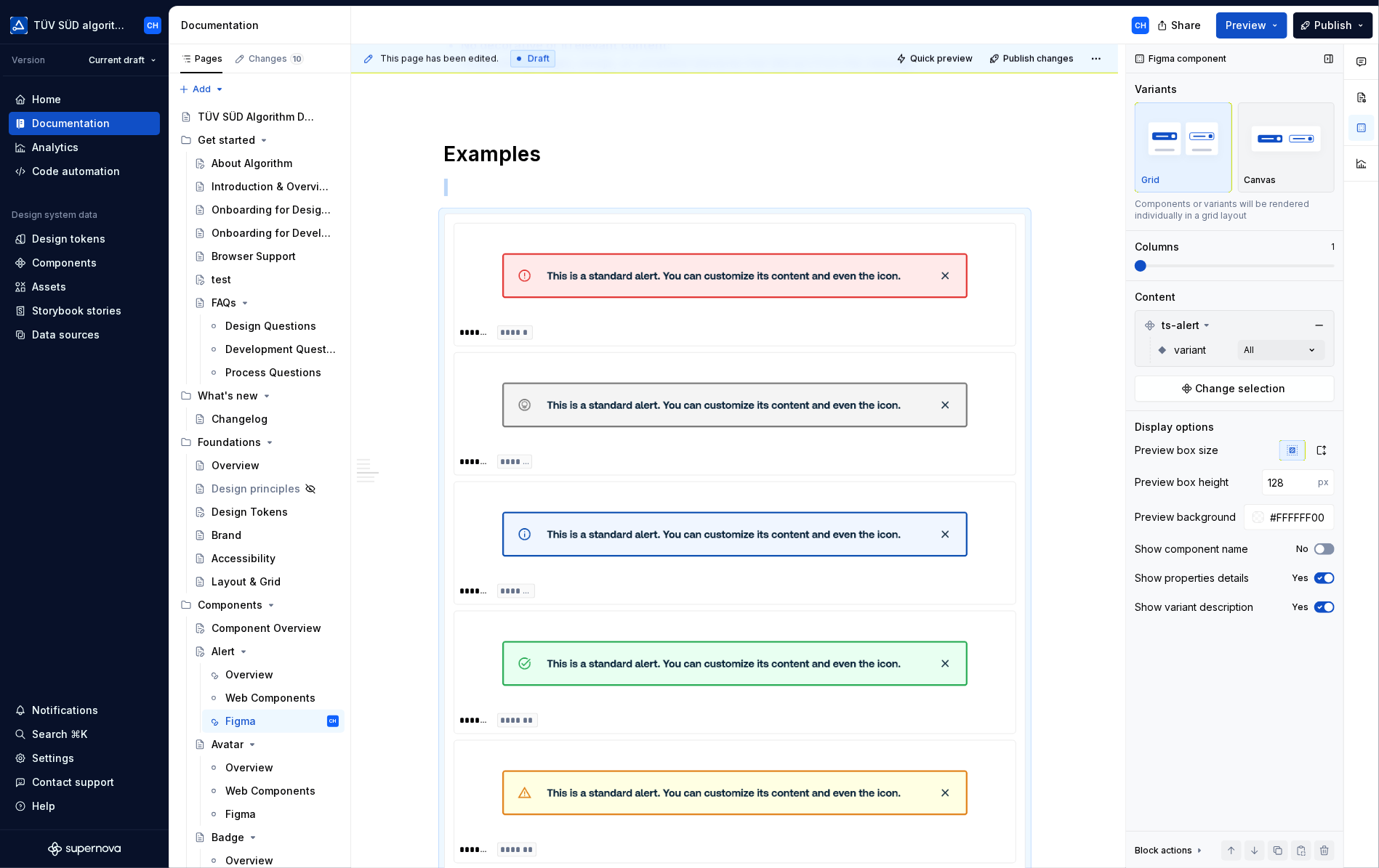
click at [1326, 545] on icon "button" at bounding box center [1320, 549] width 11 height 9
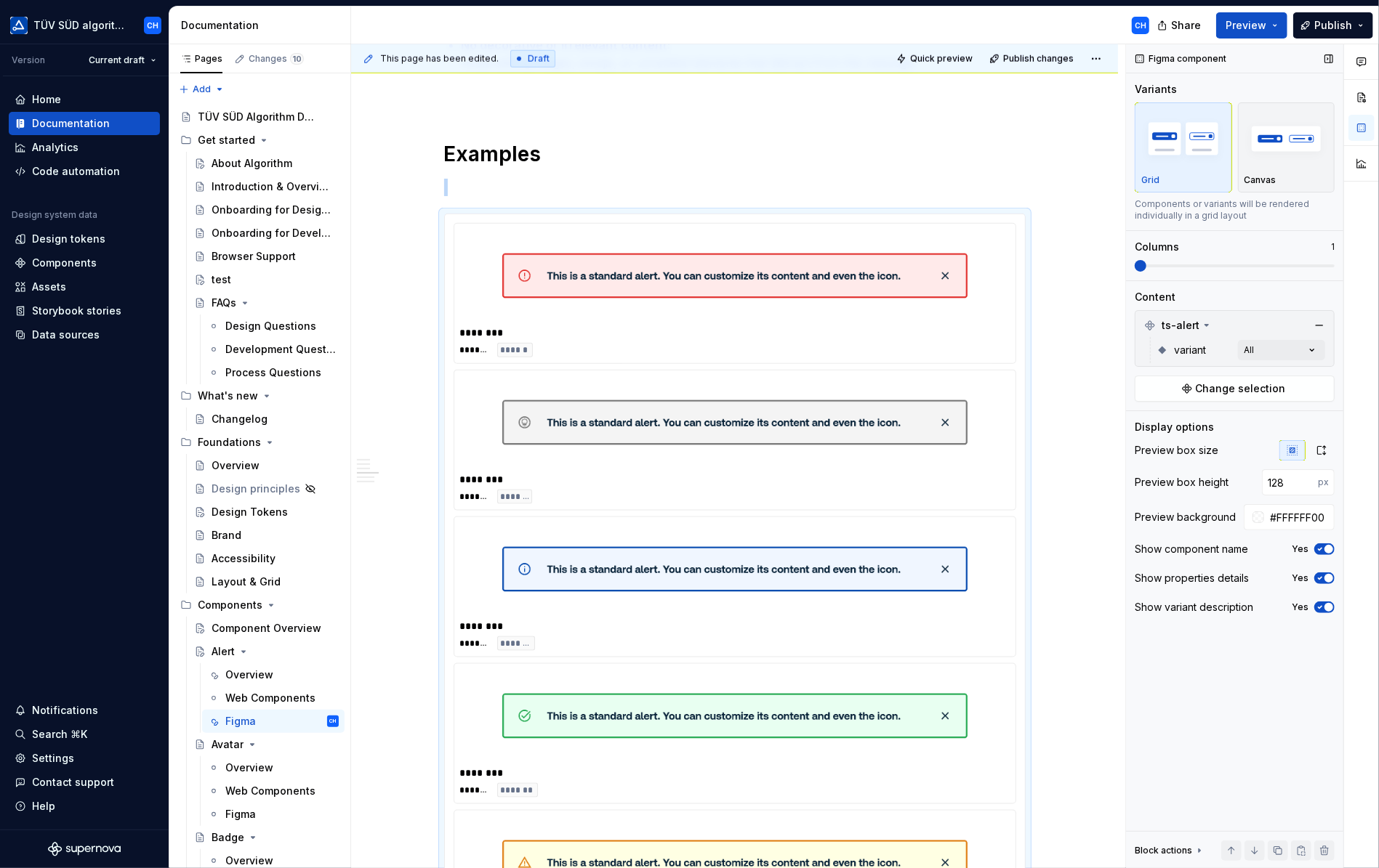
scroll to position [1234, 0]
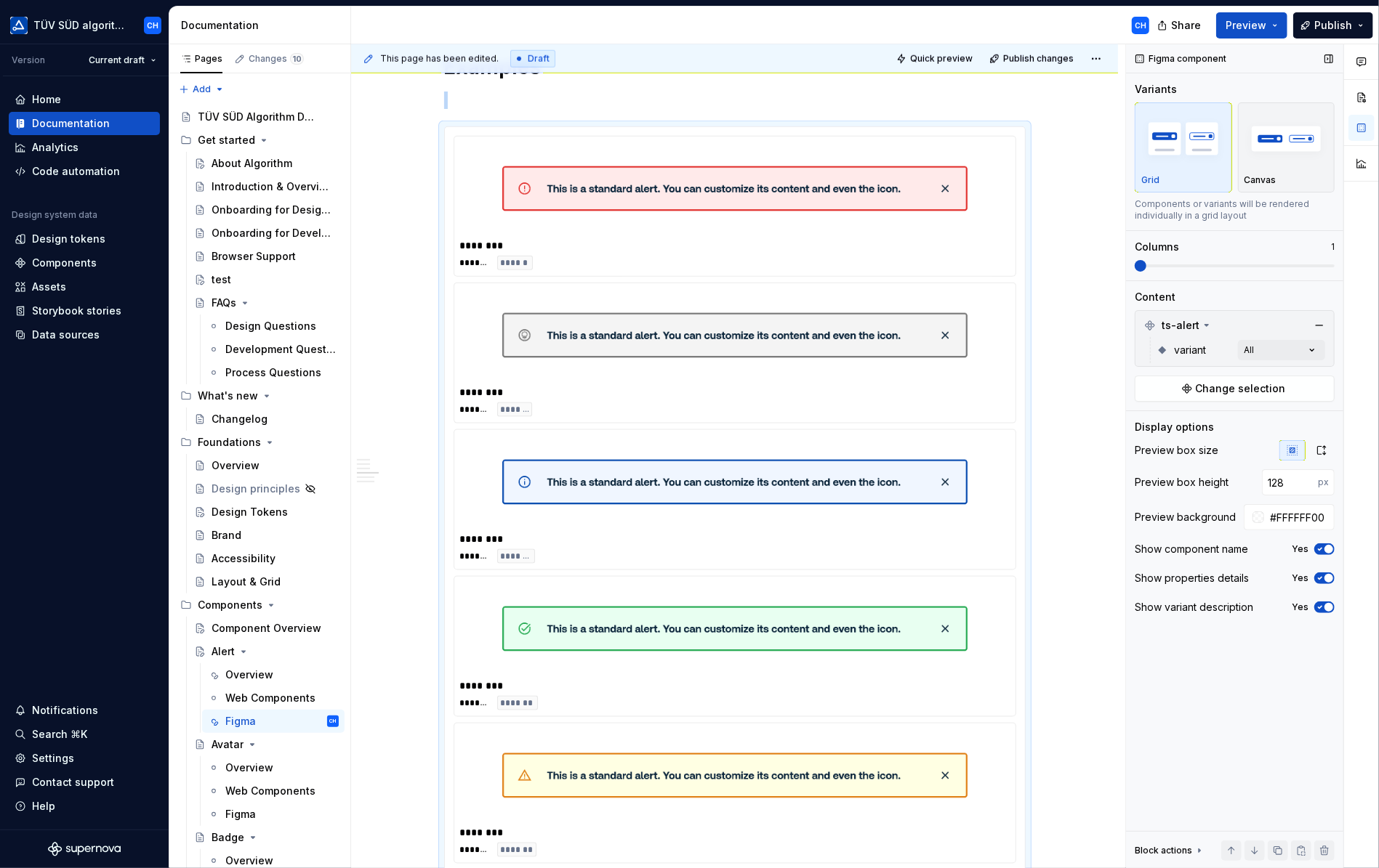
click at [1326, 545] on span "button" at bounding box center [1328, 549] width 9 height 9
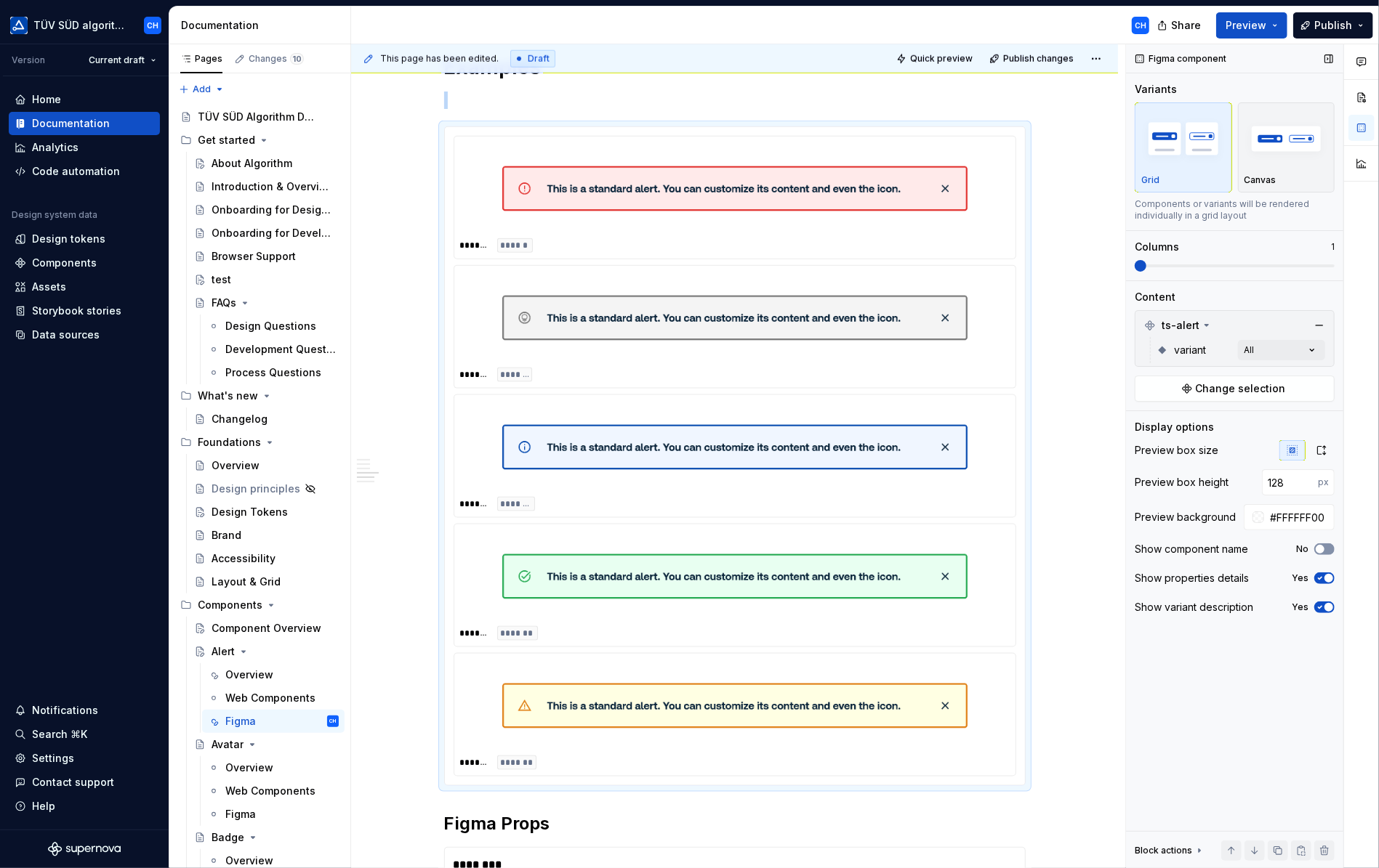
click at [1326, 545] on icon "button" at bounding box center [1320, 549] width 11 height 9
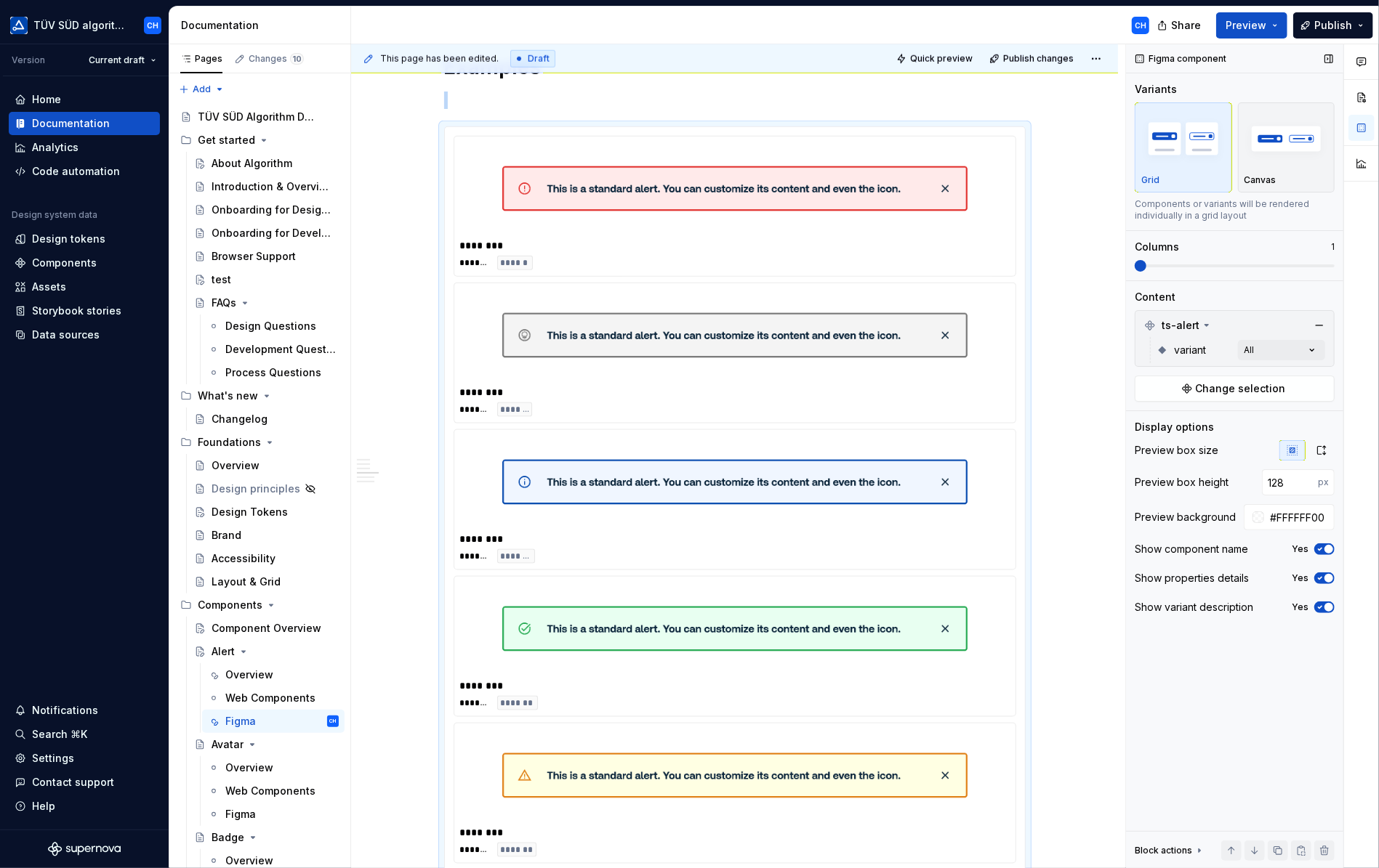
click at [1324, 575] on icon "button" at bounding box center [1320, 578] width 11 height 9
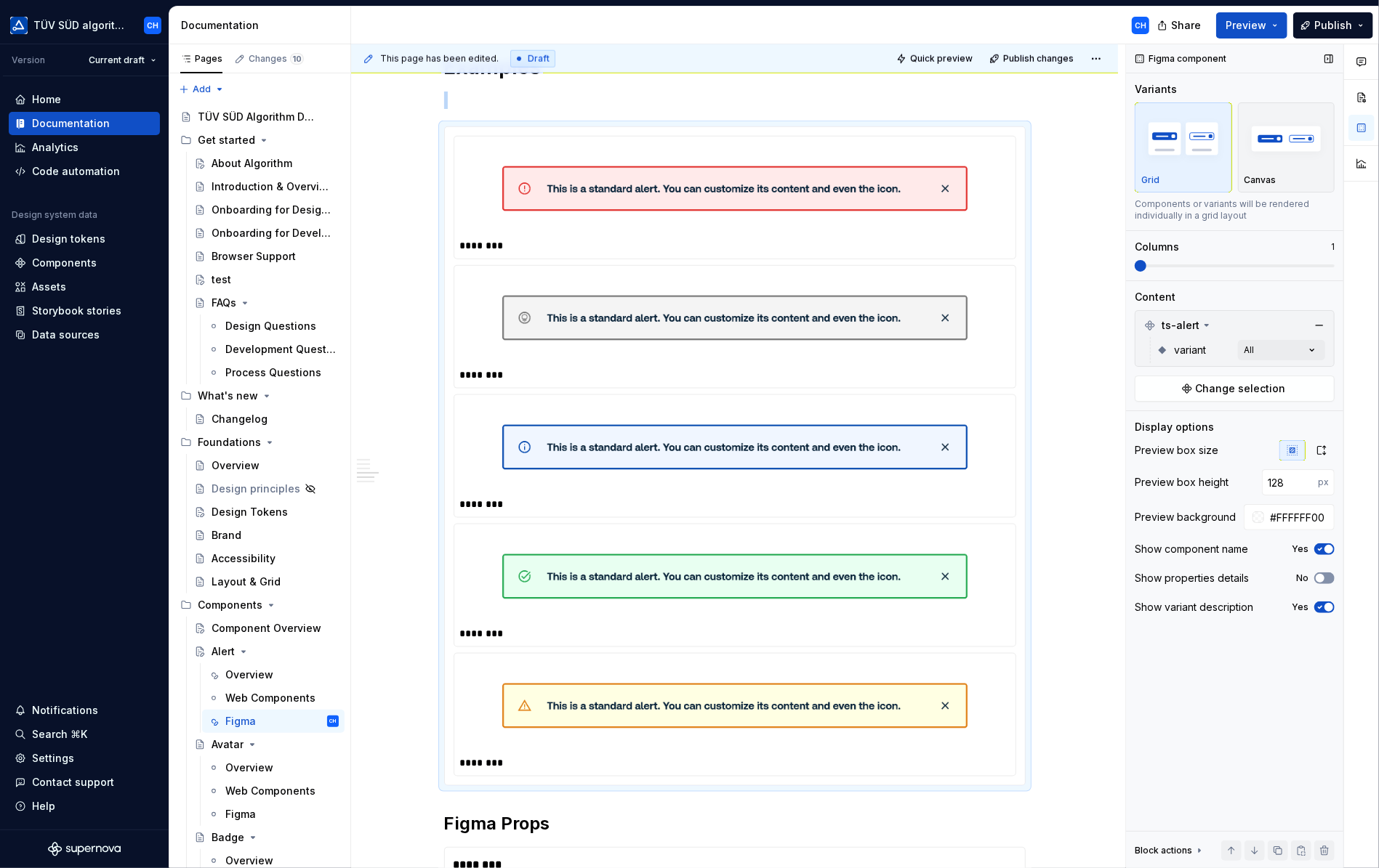
click at [1324, 575] on span "button" at bounding box center [1320, 578] width 9 height 9
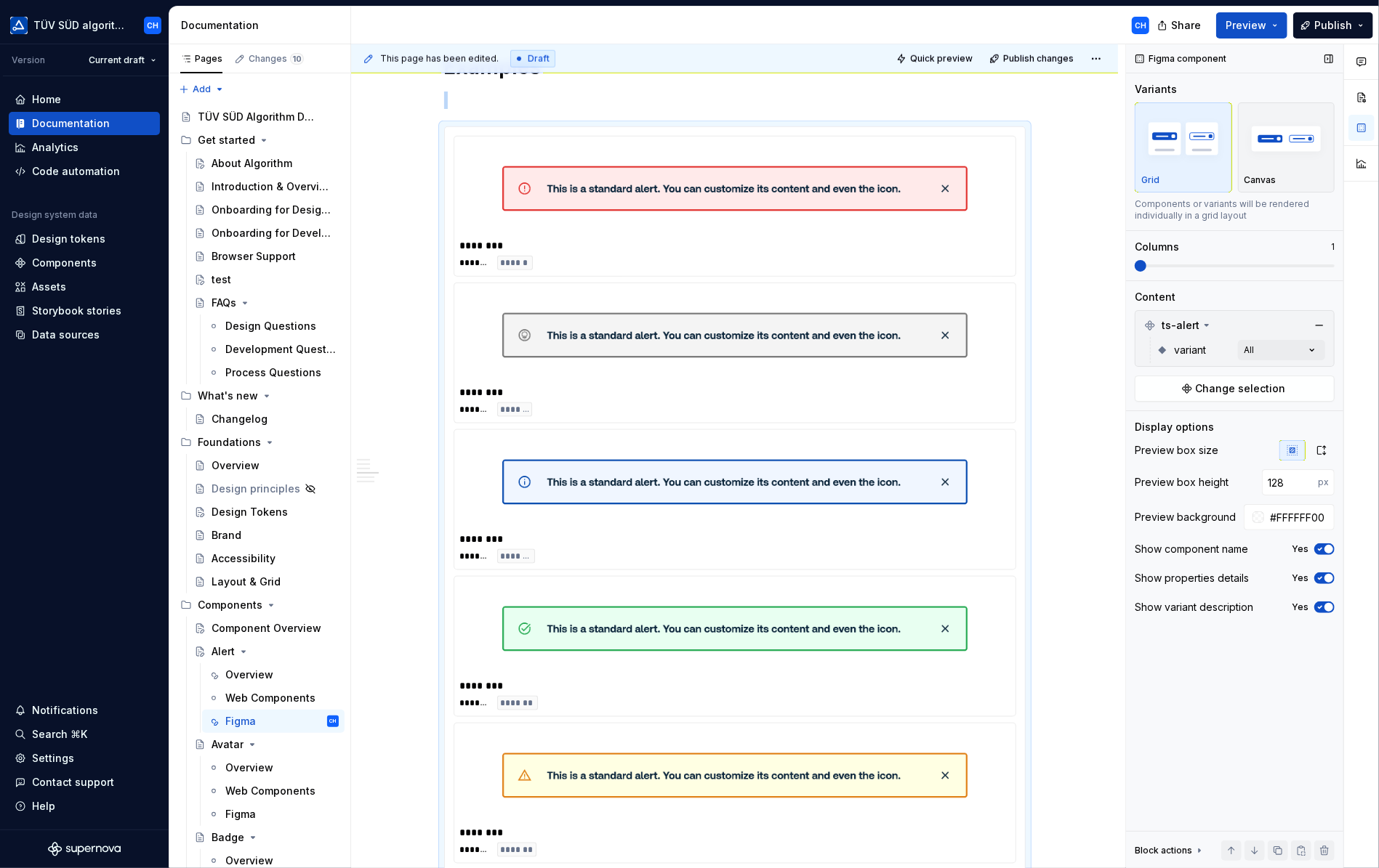
click at [1328, 608] on span "button" at bounding box center [1328, 607] width 9 height 9
click at [1324, 606] on icon "button" at bounding box center [1320, 607] width 11 height 9
click at [1206, 325] on icon at bounding box center [1207, 326] width 4 height 2
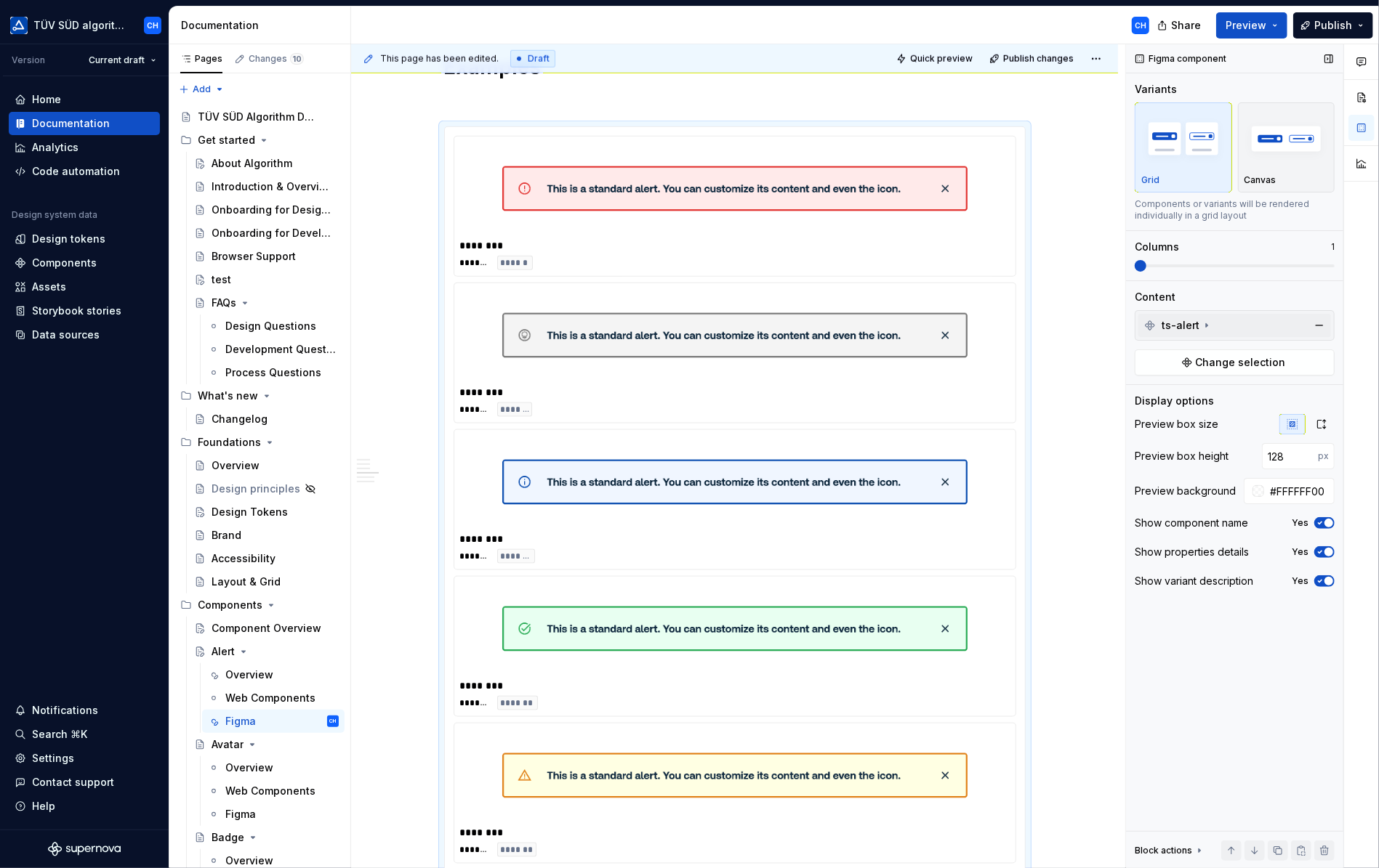
click at [1202, 323] on icon at bounding box center [1206, 326] width 11 height 11
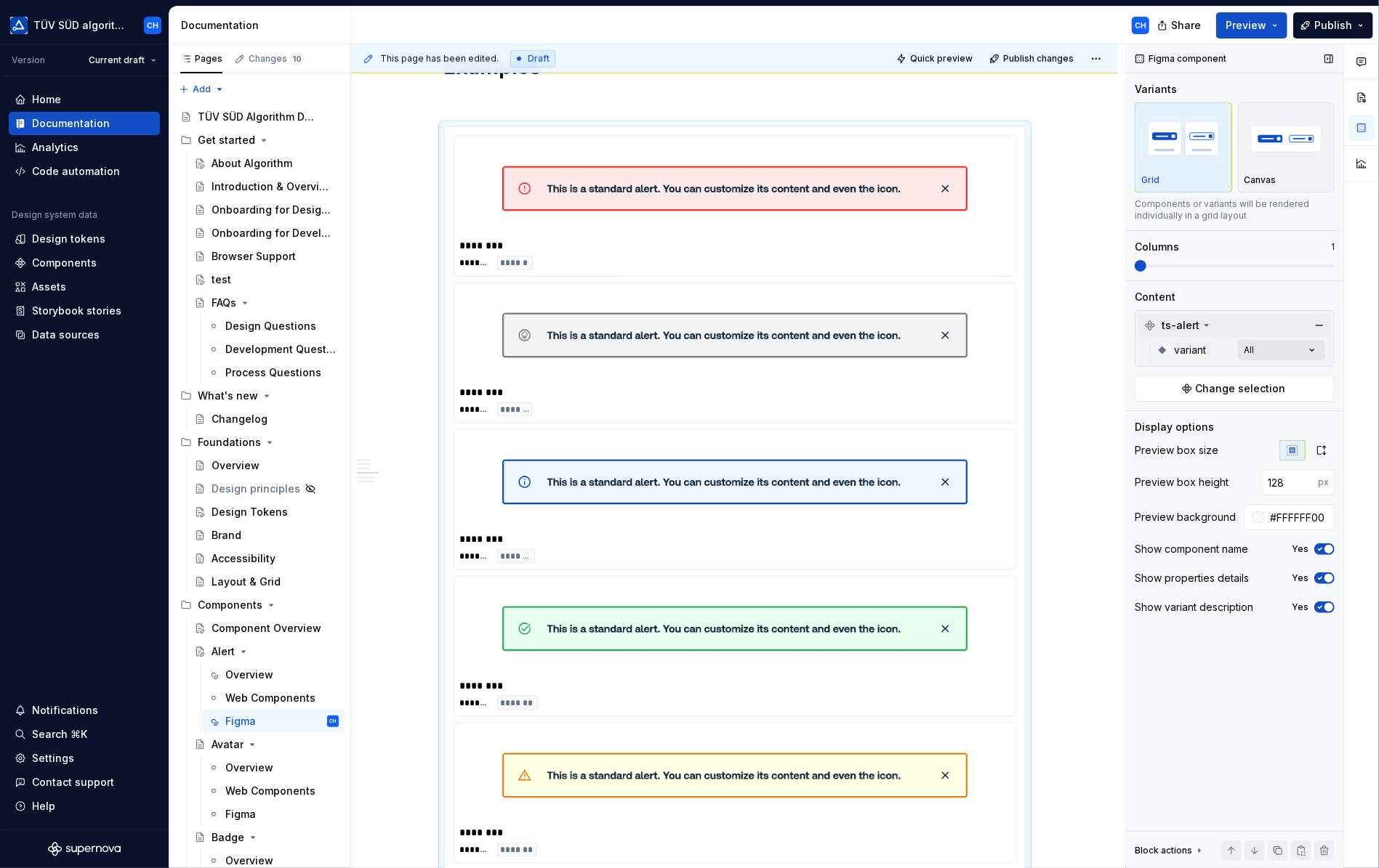
click at [1251, 346] on div "Comments Open comments No comments yet Select ‘Comment’ from the block context …" at bounding box center [1252, 456] width 253 height 825
click at [1056, 382] on html "TÜV SÜD algorithm CH Version Current draft Home Documentation Analytics Code au…" at bounding box center [690, 434] width 1379 height 868
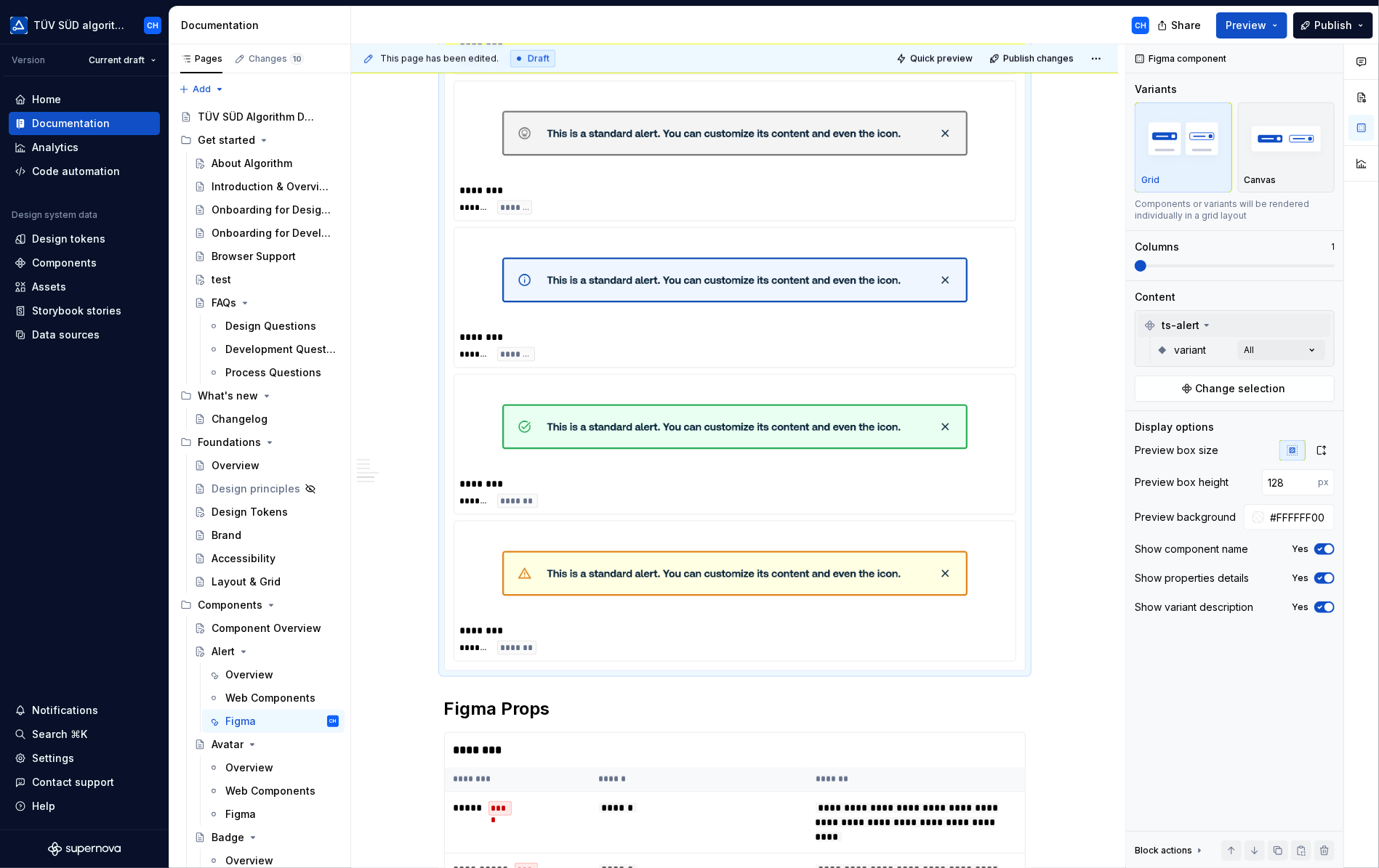
scroll to position [1524, 0]
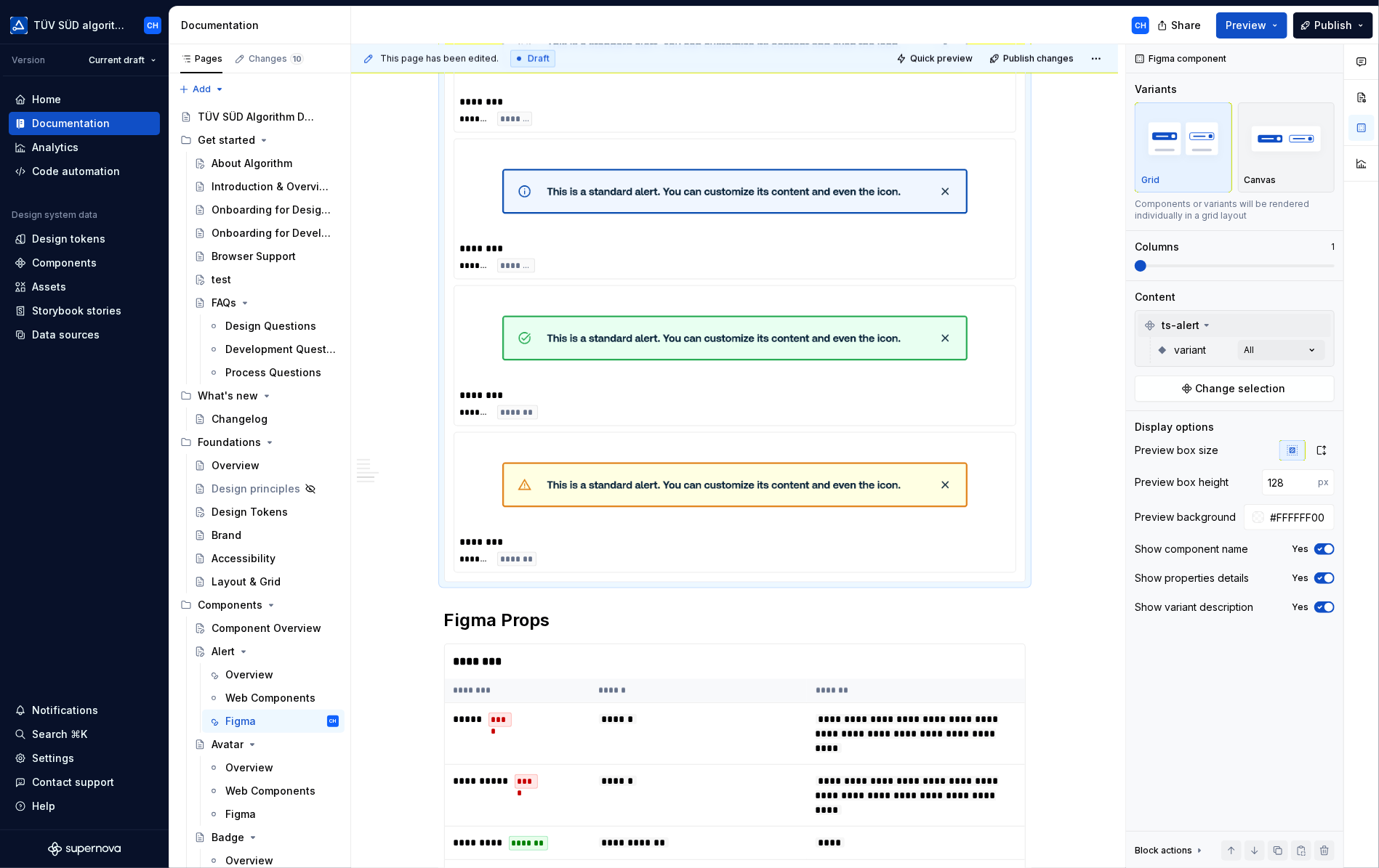
click at [776, 476] on img at bounding box center [735, 485] width 466 height 81
click at [1265, 351] on div "Comments Open comments No comments yet Select ‘Comment’ from the block context …" at bounding box center [1252, 456] width 253 height 825
click at [1264, 354] on div "Comments Open comments No comments yet Select ‘Comment’ from the block context …" at bounding box center [1252, 456] width 253 height 825
click at [1226, 389] on span "Change selection" at bounding box center [1241, 389] width 90 height 14
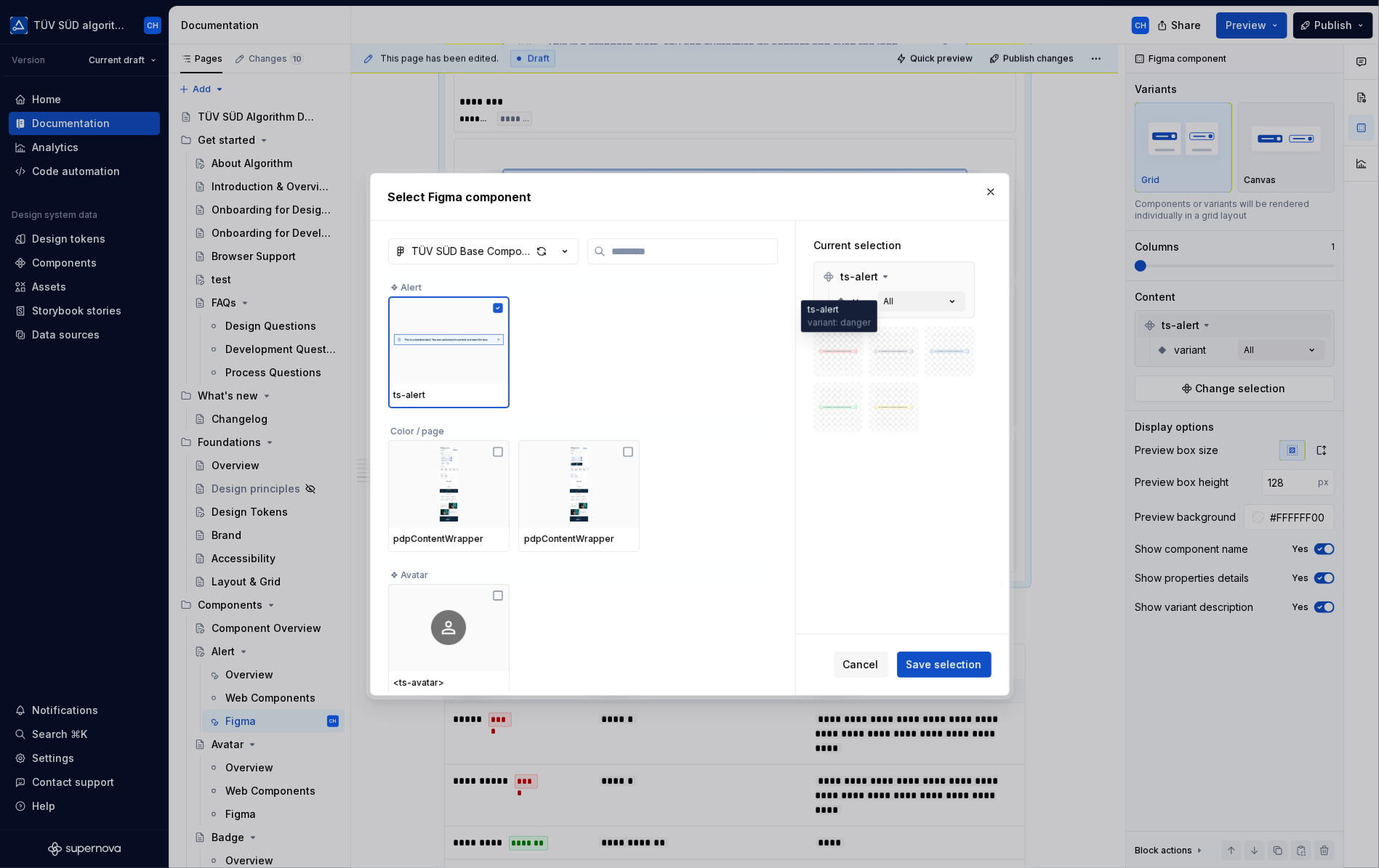
click at [843, 358] on img at bounding box center [839, 352] width 39 height 39
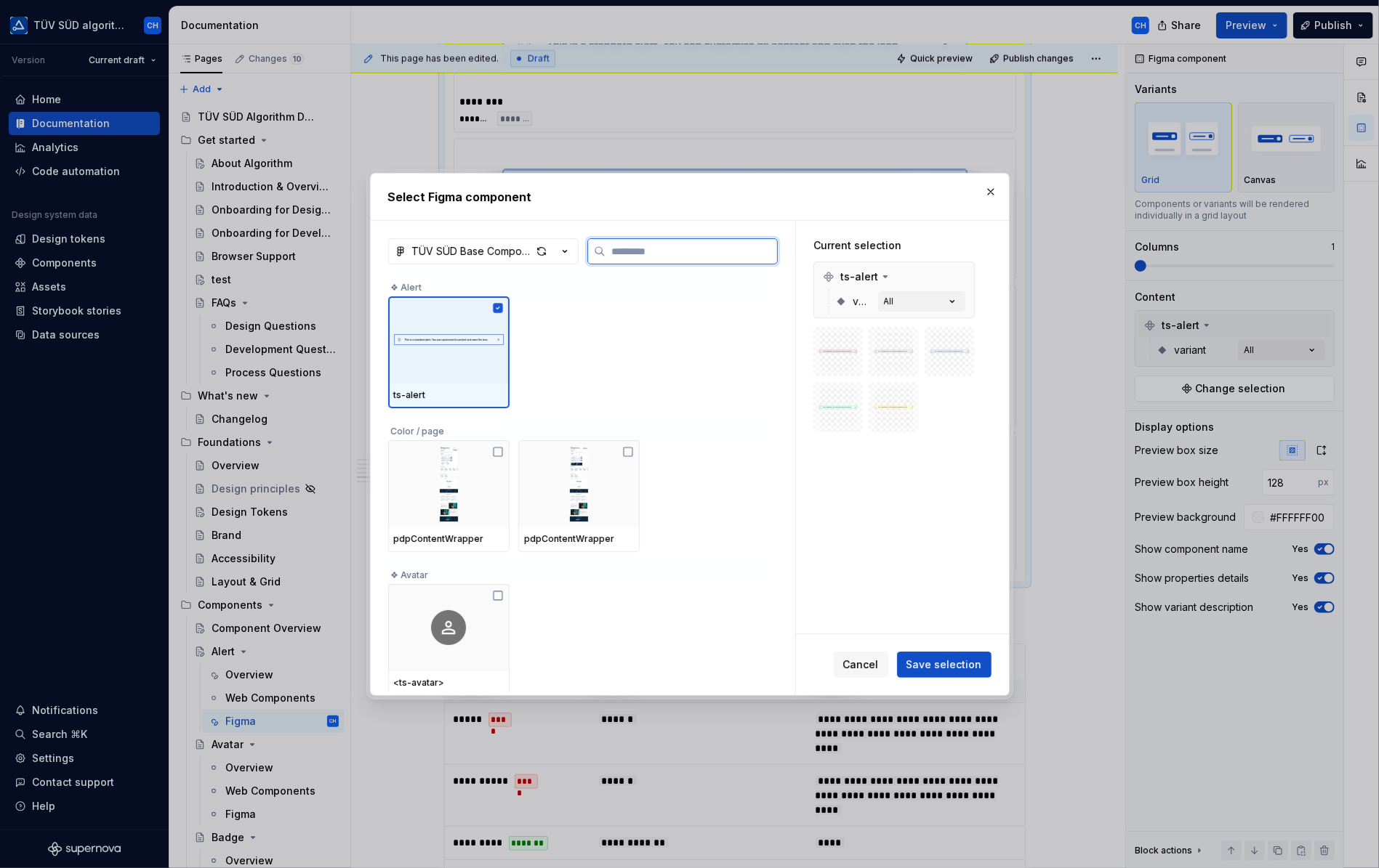
click at [459, 309] on div at bounding box center [449, 340] width 121 height 87
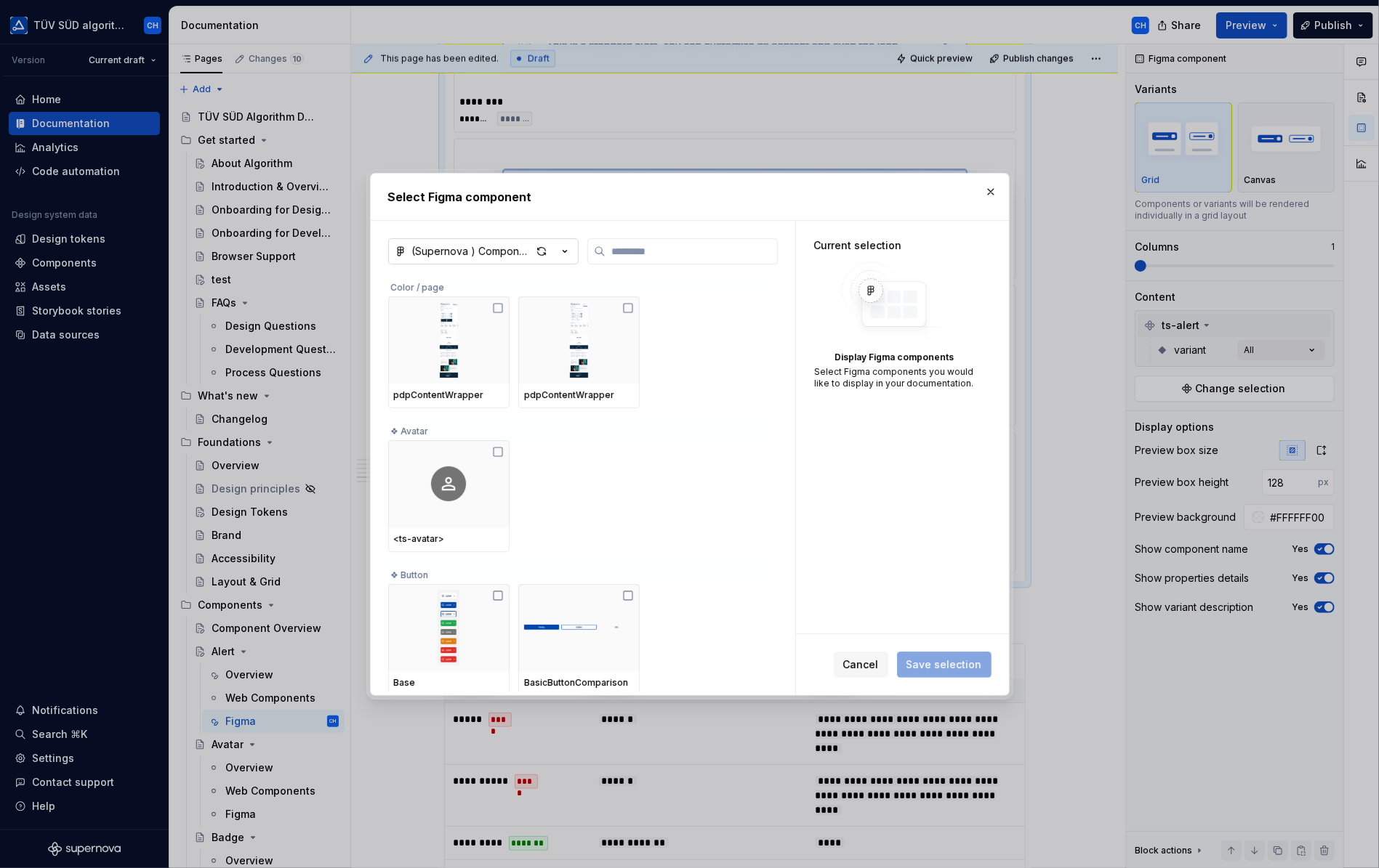
click at [525, 254] on div "(Supernova ) Component annotations" at bounding box center [472, 251] width 120 height 14
click at [519, 320] on div "TÜV SÜD Base Components" at bounding box center [499, 327] width 142 height 14
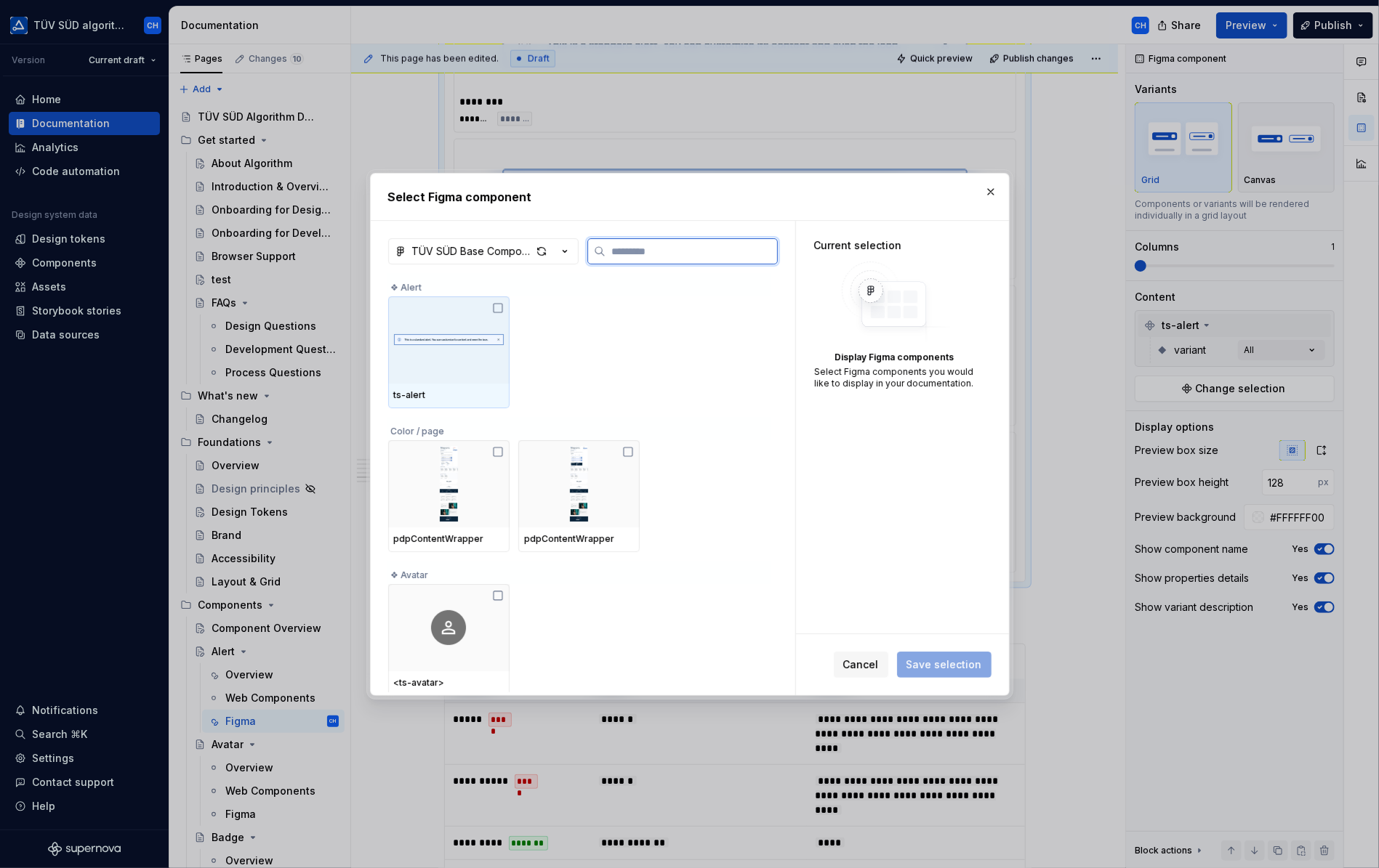
click at [466, 343] on img at bounding box center [449, 340] width 110 height 57
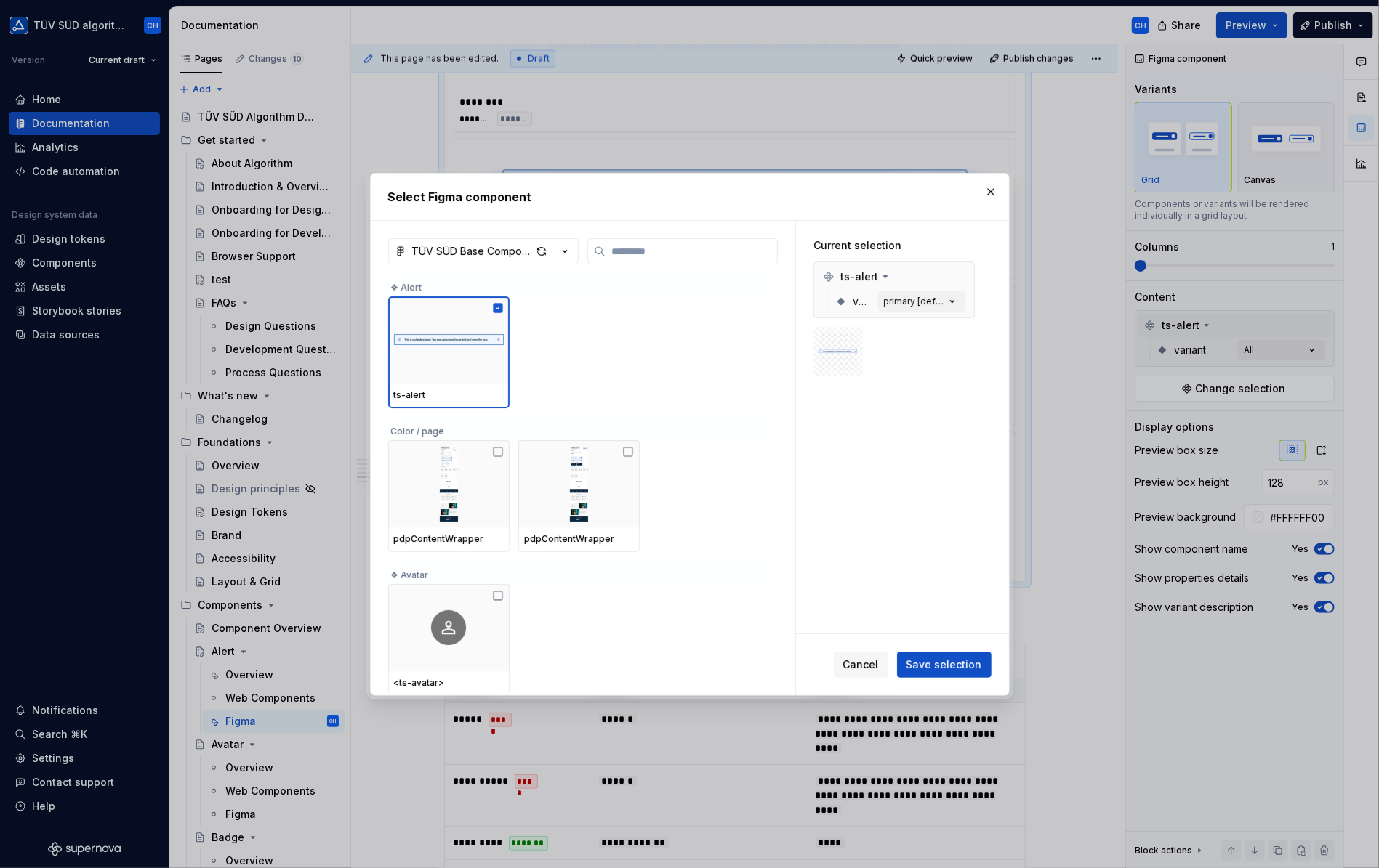
click at [930, 667] on span "Save selection" at bounding box center [945, 665] width 75 height 14
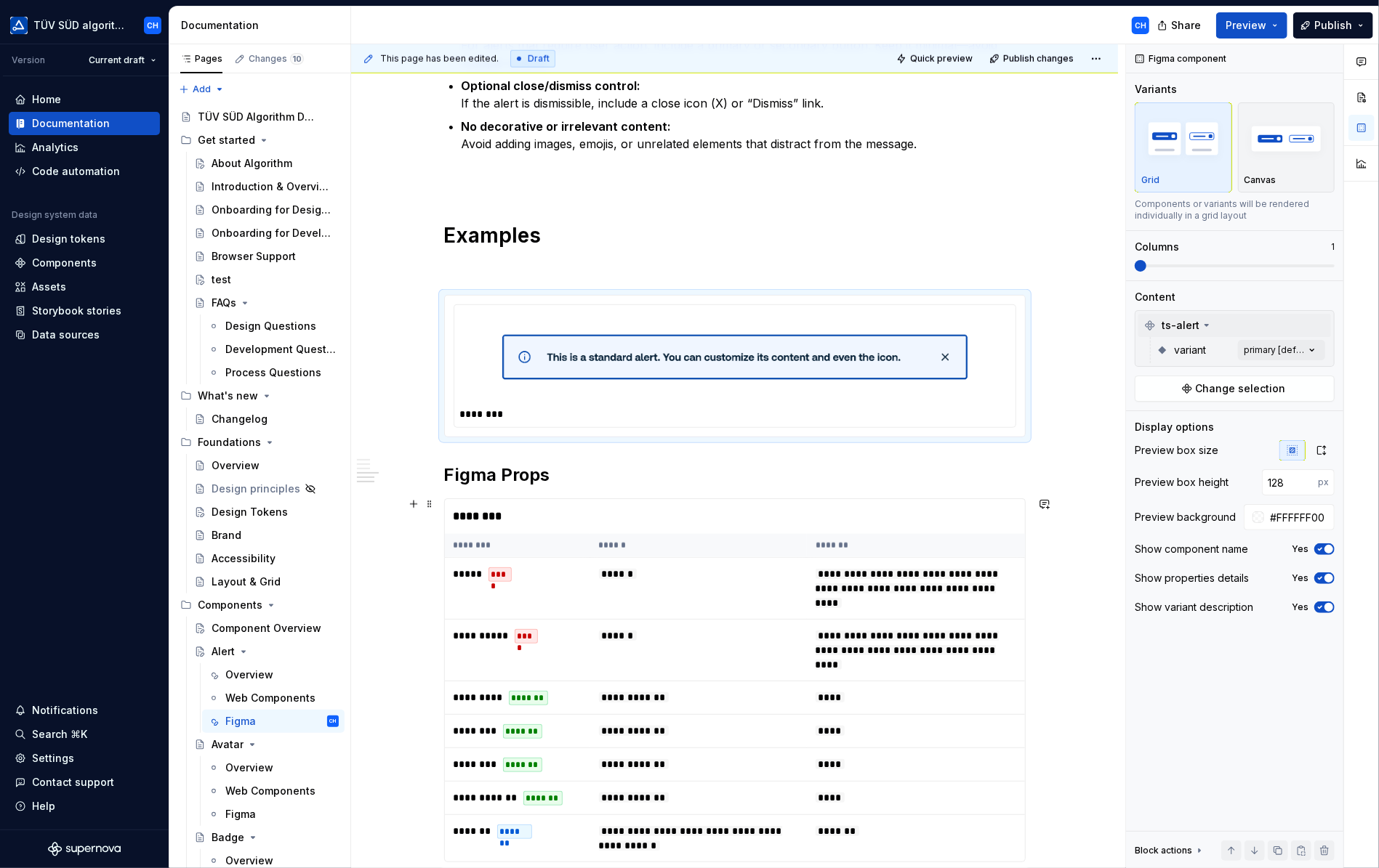
scroll to position [1146, 0]
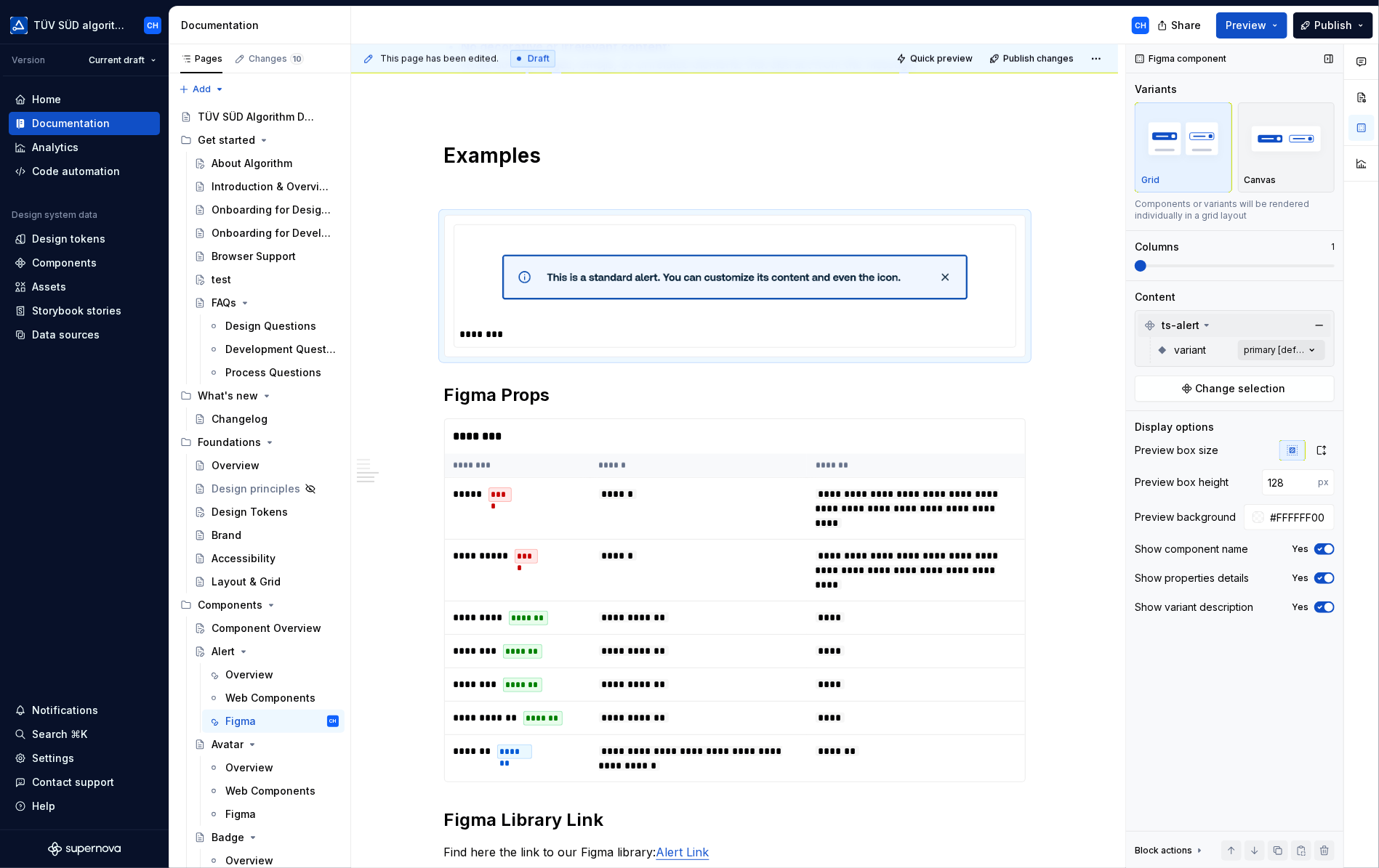
click at [1283, 348] on div "Comments Open comments No comments yet Select ‘Comment’ from the block context …" at bounding box center [1252, 456] width 253 height 825
click at [1146, 420] on div at bounding box center [1145, 419] width 11 height 11
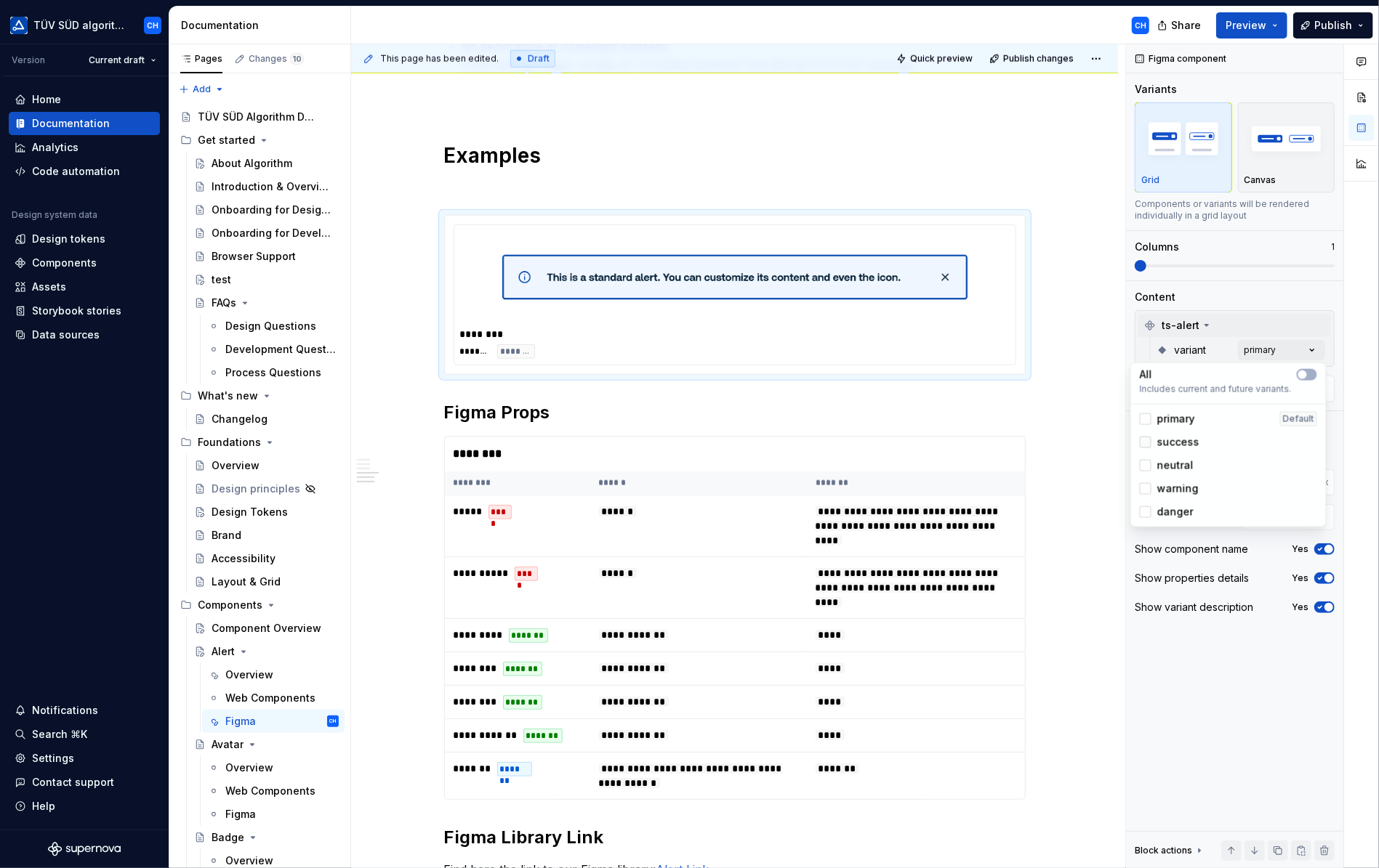
click at [1145, 442] on div at bounding box center [1145, 442] width 11 height 11
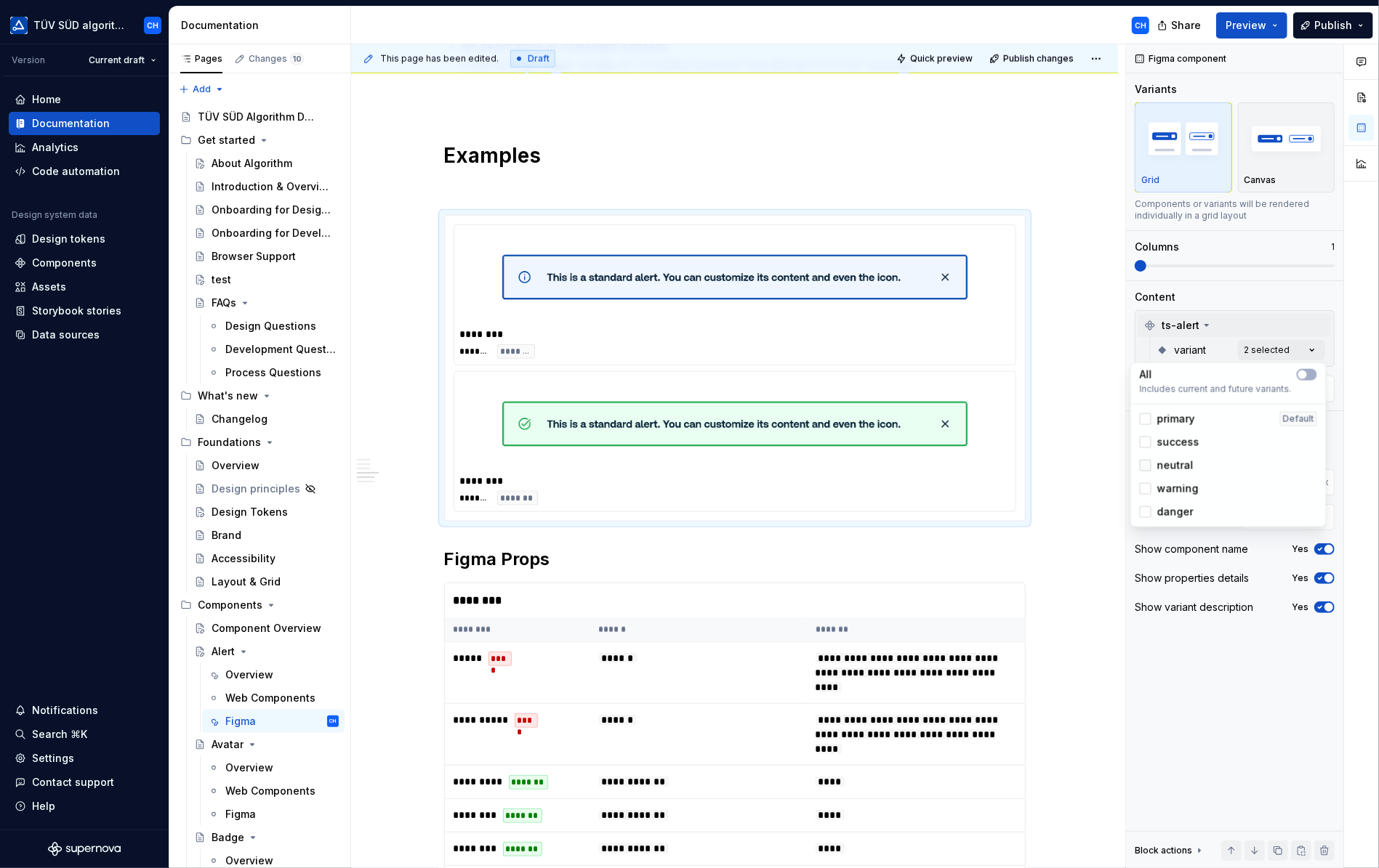
click at [1142, 464] on div at bounding box center [1145, 465] width 11 height 11
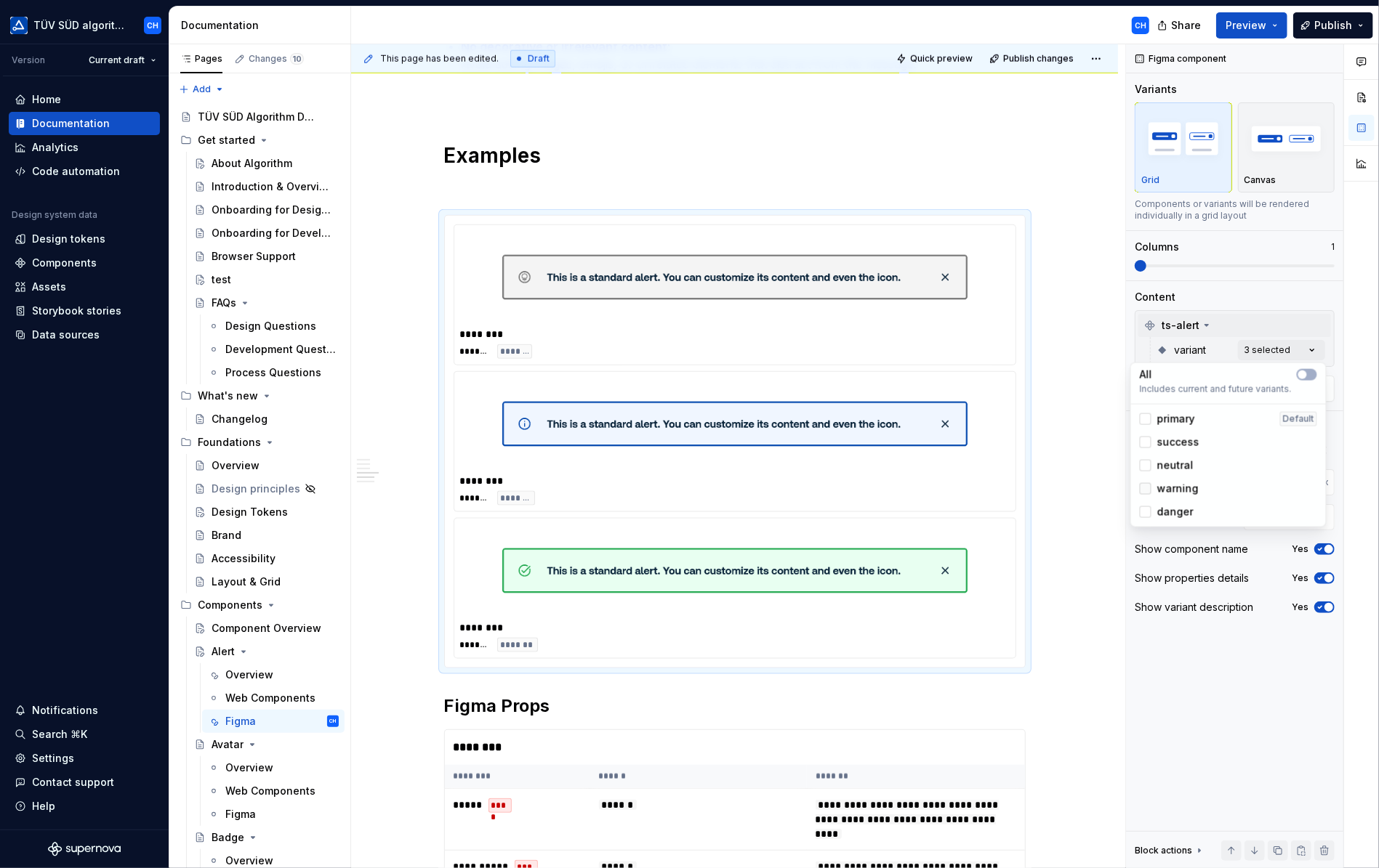
click at [1147, 486] on div at bounding box center [1145, 489] width 11 height 11
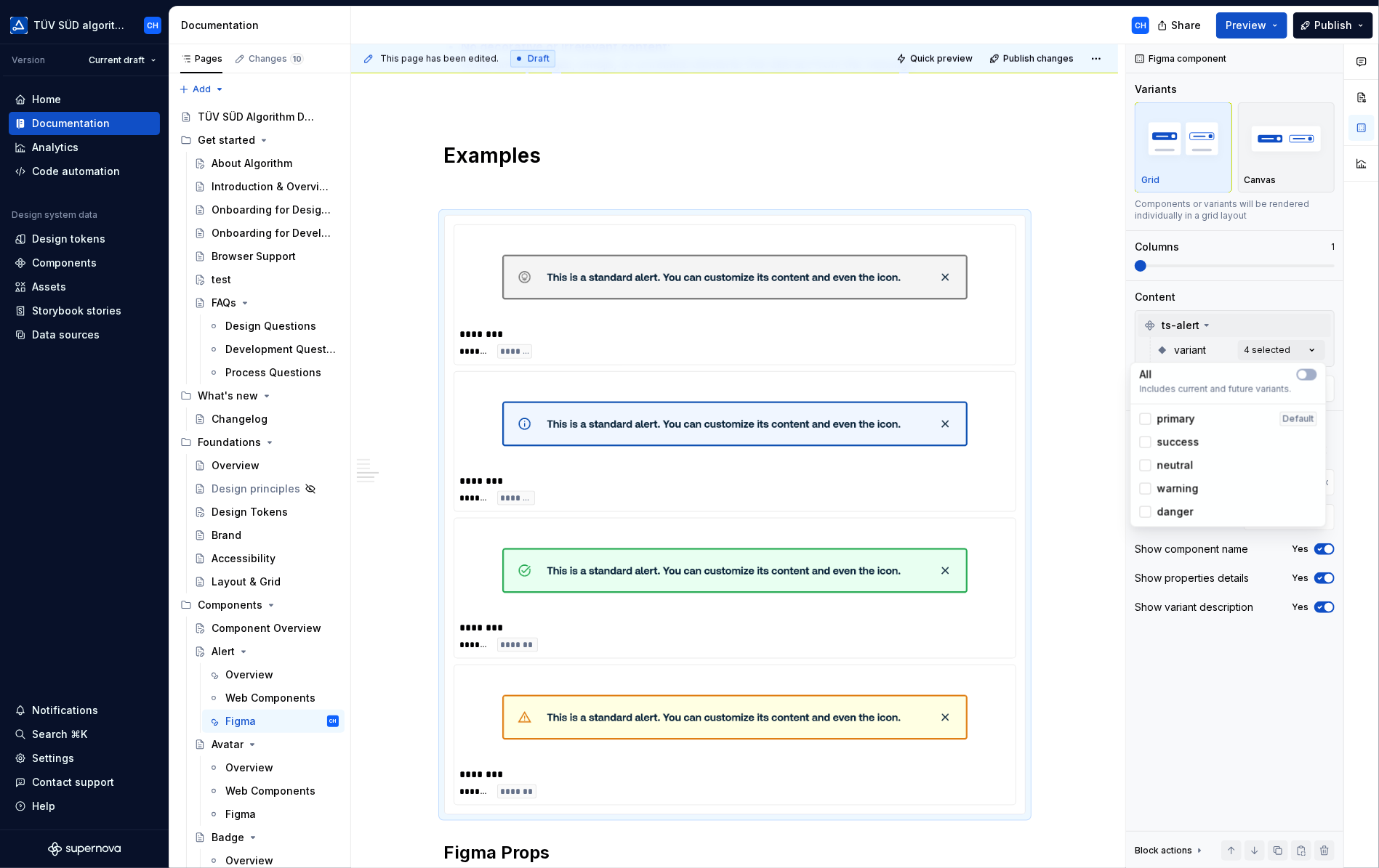
click at [1152, 512] on div "danger" at bounding box center [1166, 513] width 54 height 14
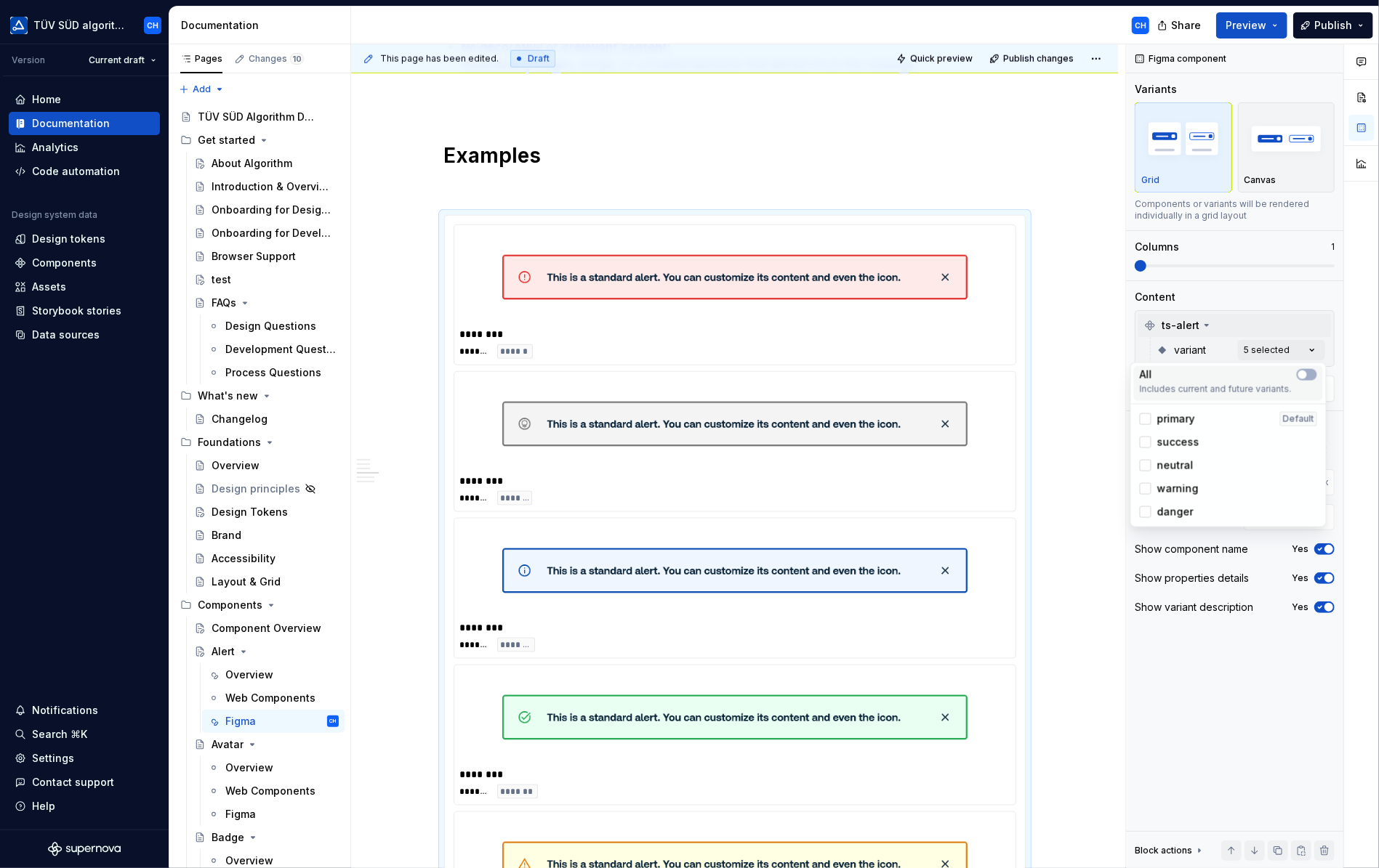
drag, startPoint x: 1182, startPoint y: 512, endPoint x: 1184, endPoint y: 374, distance: 138.0
click at [1240, 670] on div "Comments Open comments No comments yet Select ‘Comment’ from the block context …" at bounding box center [1252, 456] width 253 height 825
click at [1287, 158] on img "button" at bounding box center [1287, 138] width 84 height 53
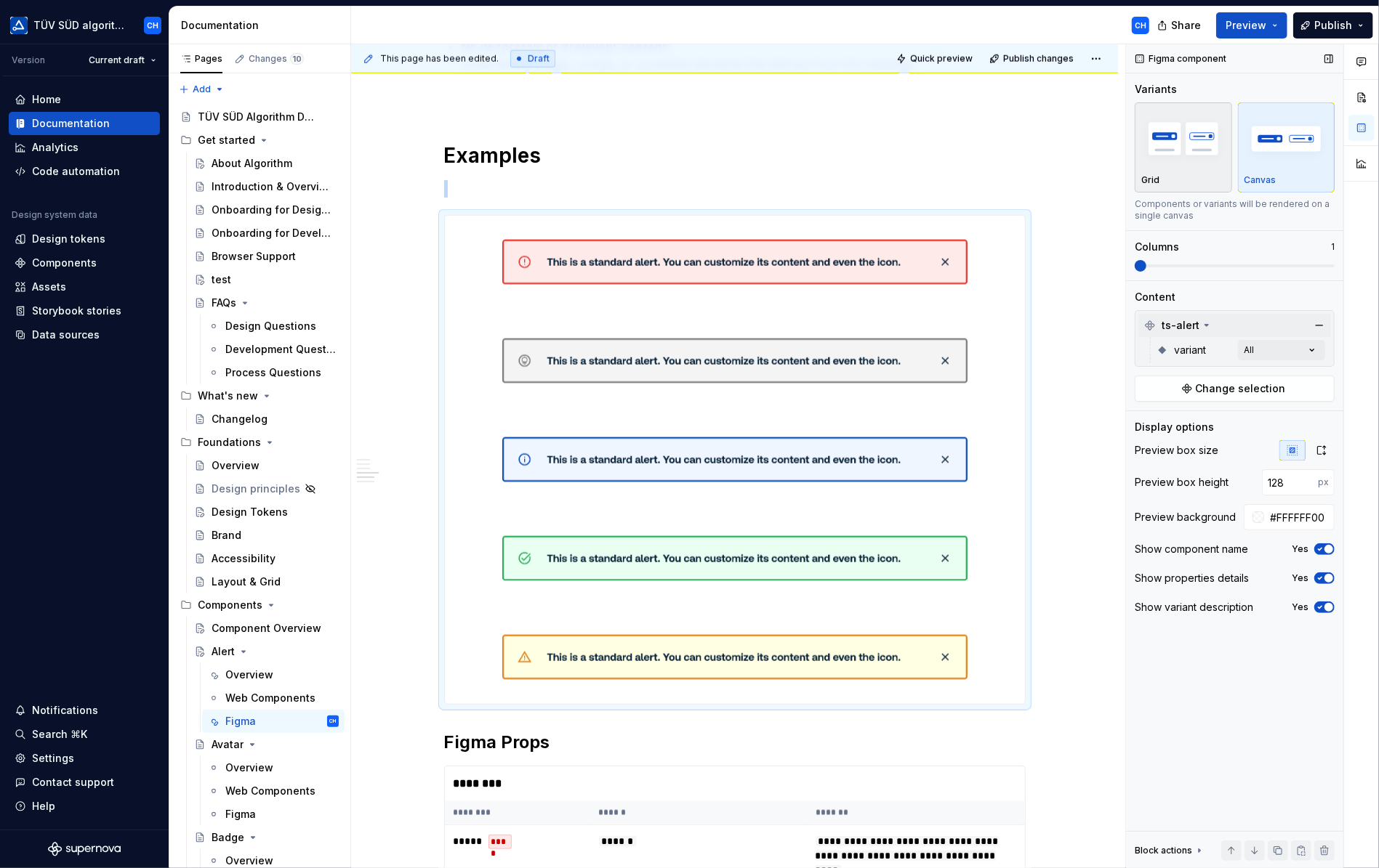
click at [1185, 185] on div "Grid" at bounding box center [1183, 180] width 84 height 11
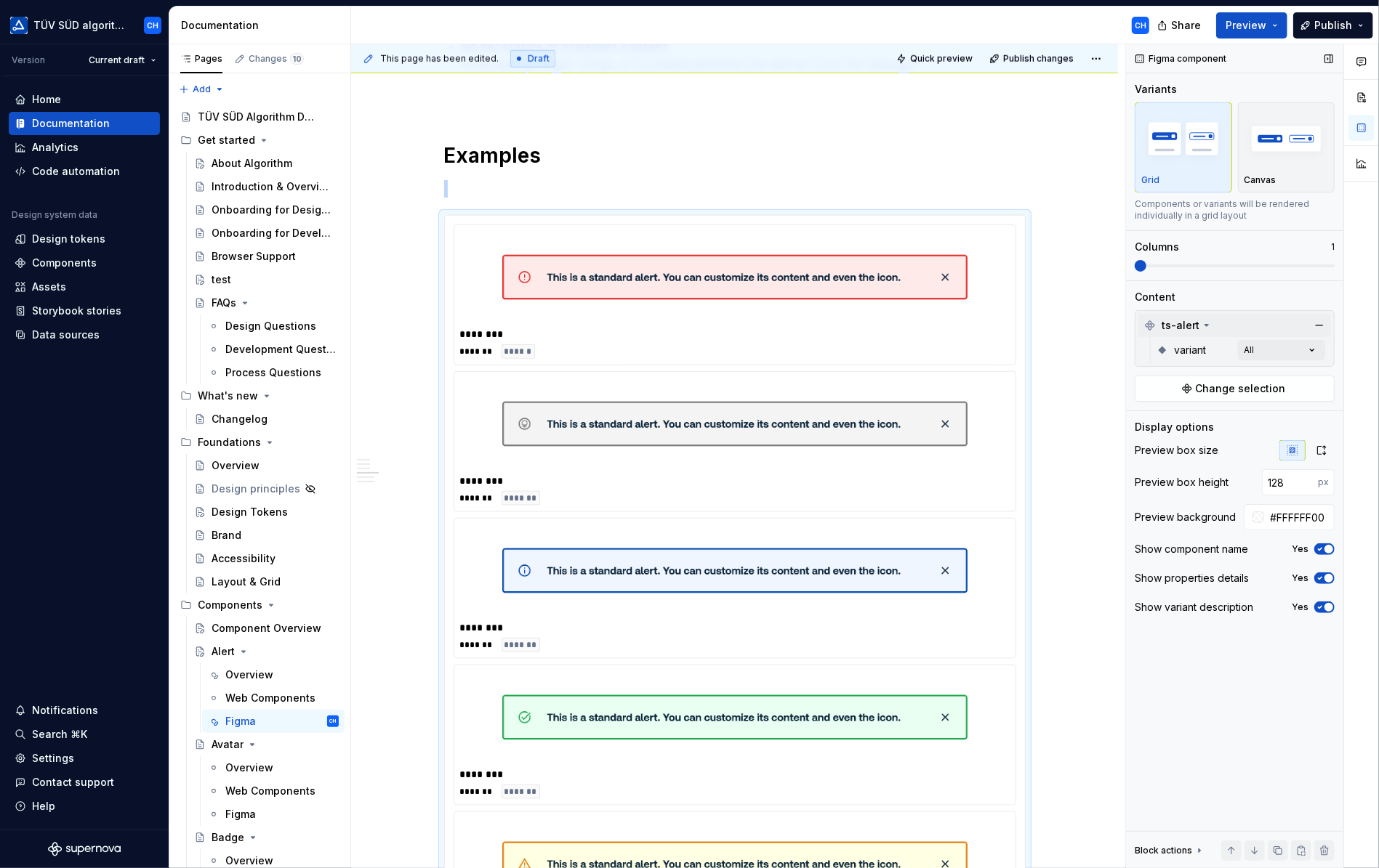
scroll to position [1234, 0]
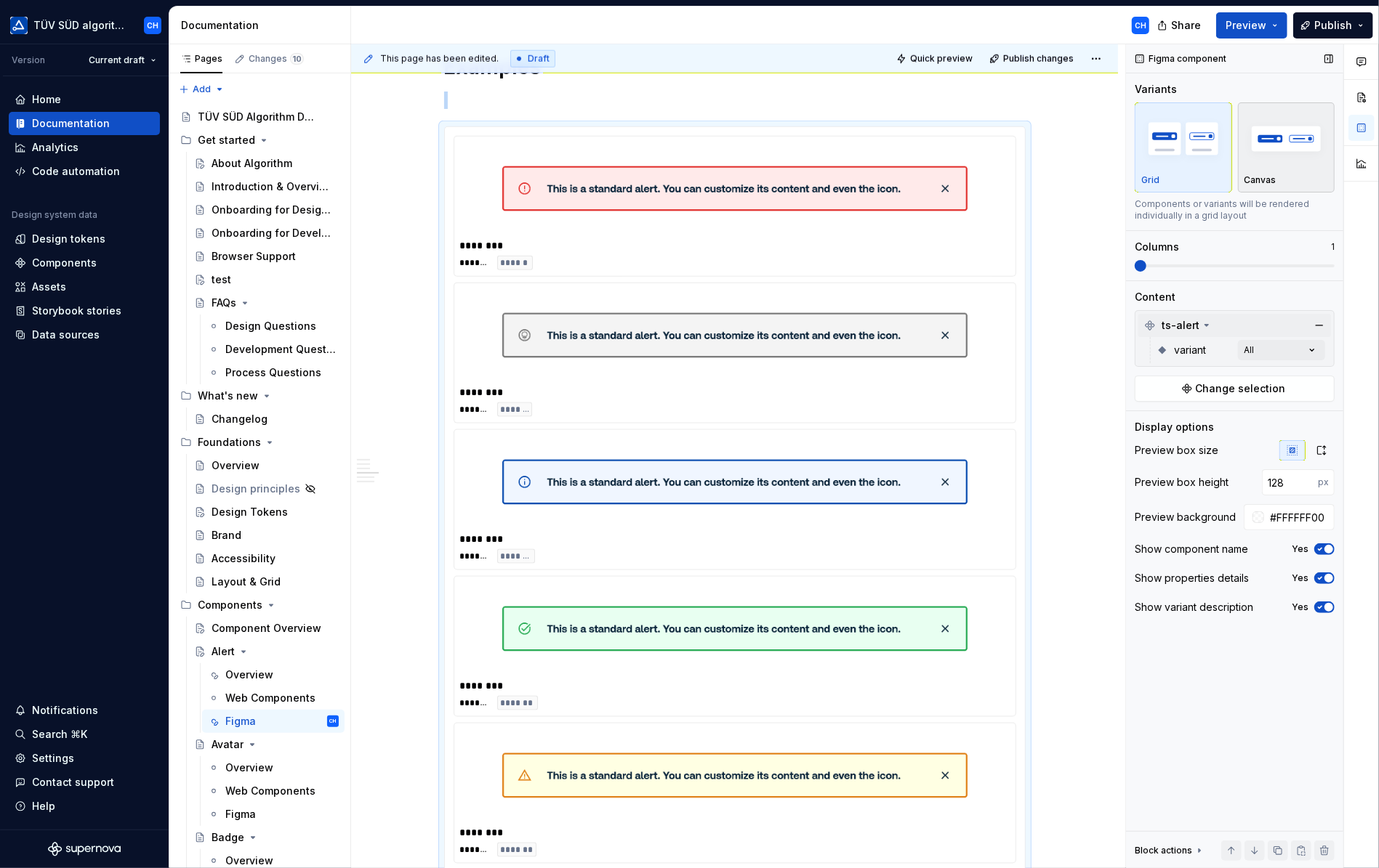
click at [1283, 171] on div "Canvas" at bounding box center [1287, 148] width 84 height 77
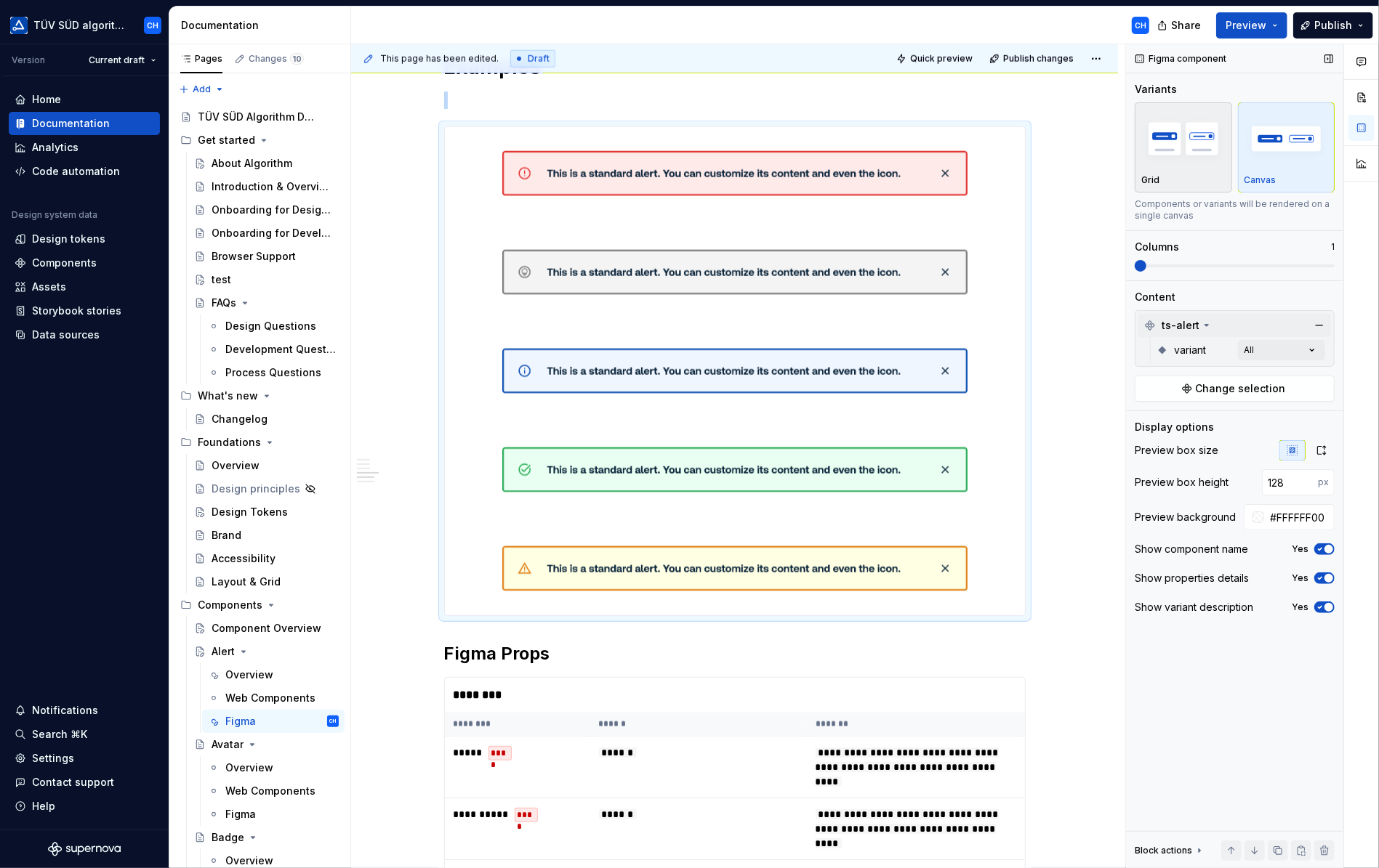
click at [1195, 176] on div "Grid" at bounding box center [1183, 180] width 84 height 11
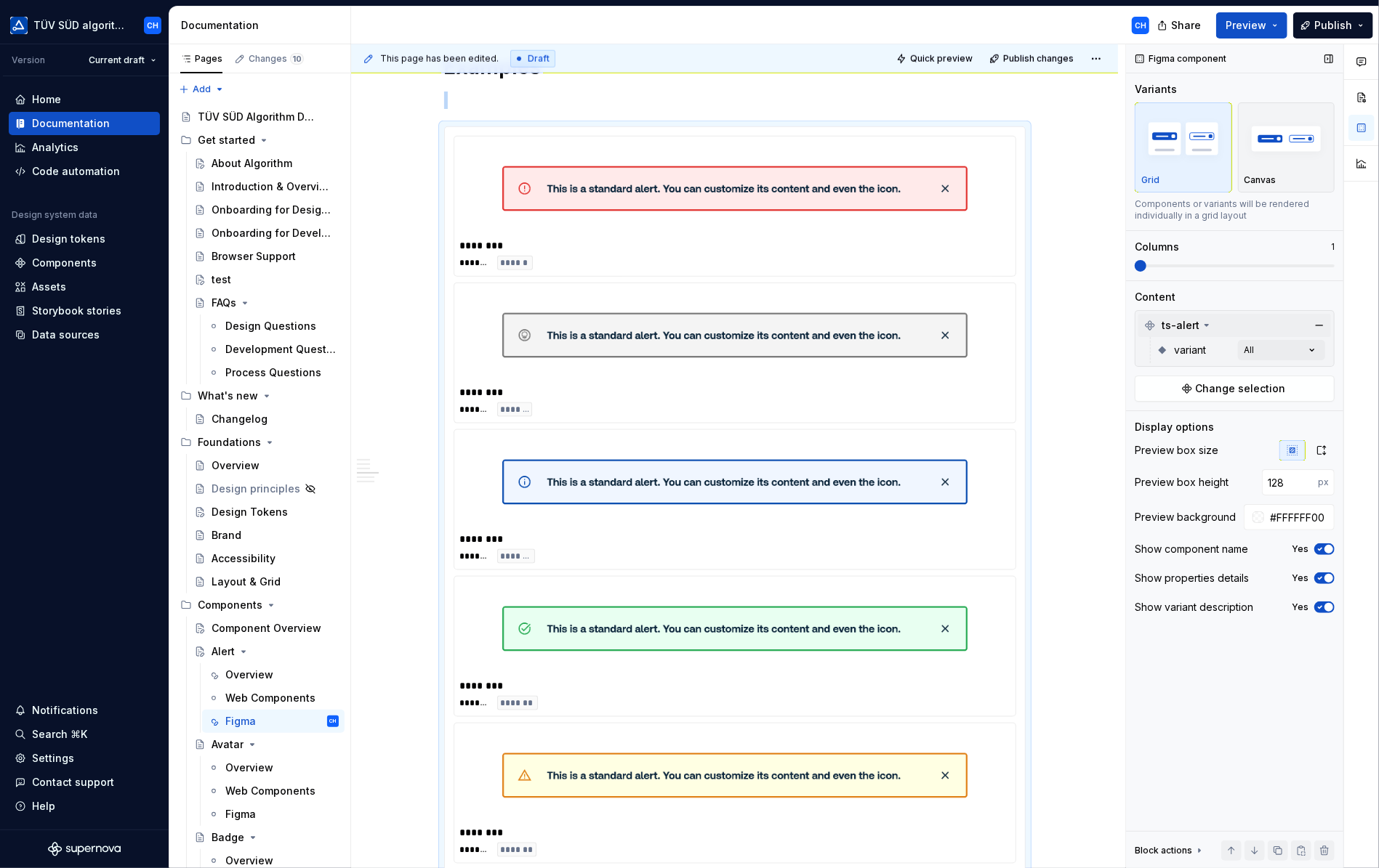
click at [1135, 272] on span at bounding box center [1141, 266] width 11 height 11
click at [1257, 852] on button "button" at bounding box center [1255, 850] width 20 height 20
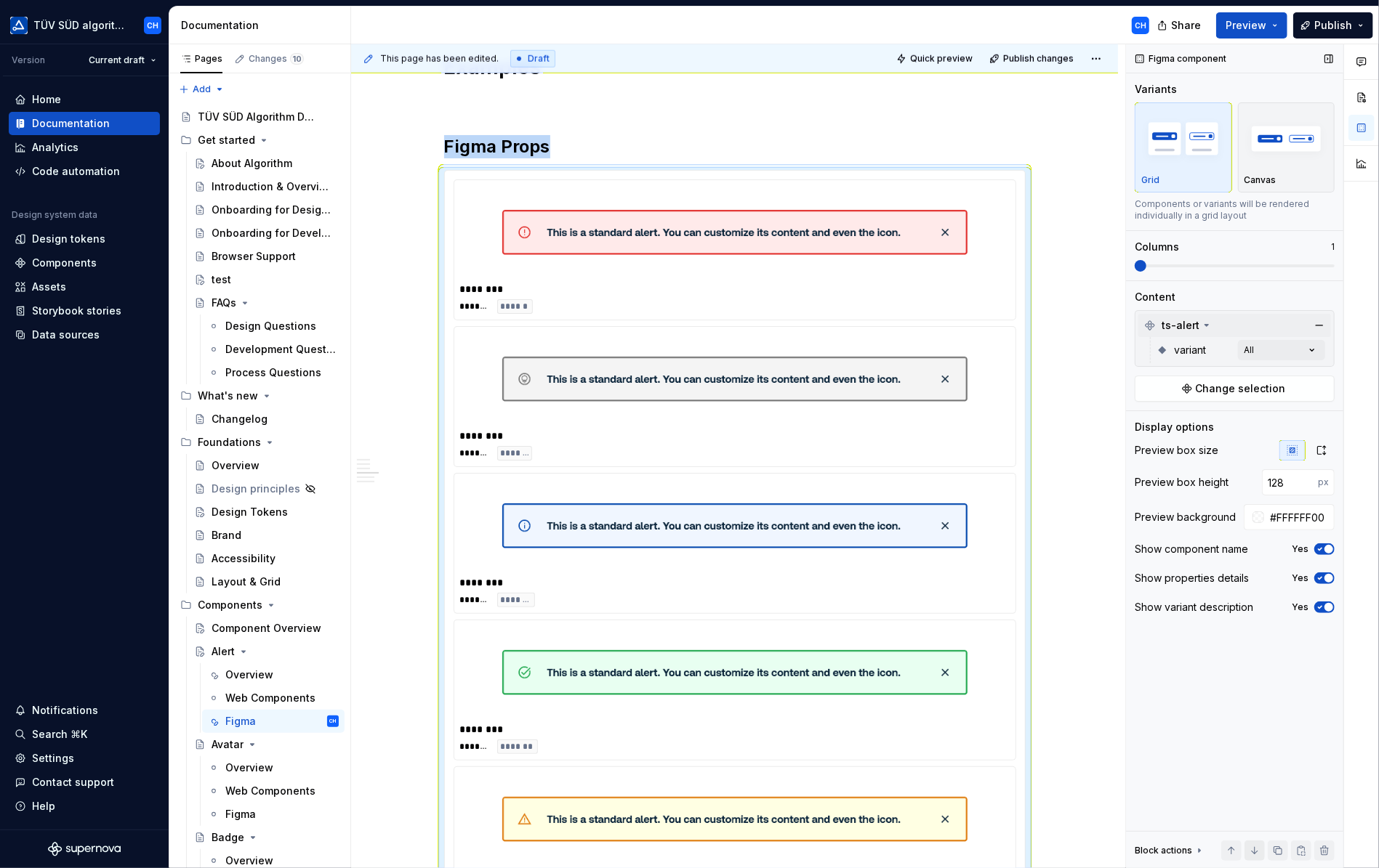
scroll to position [1277, 0]
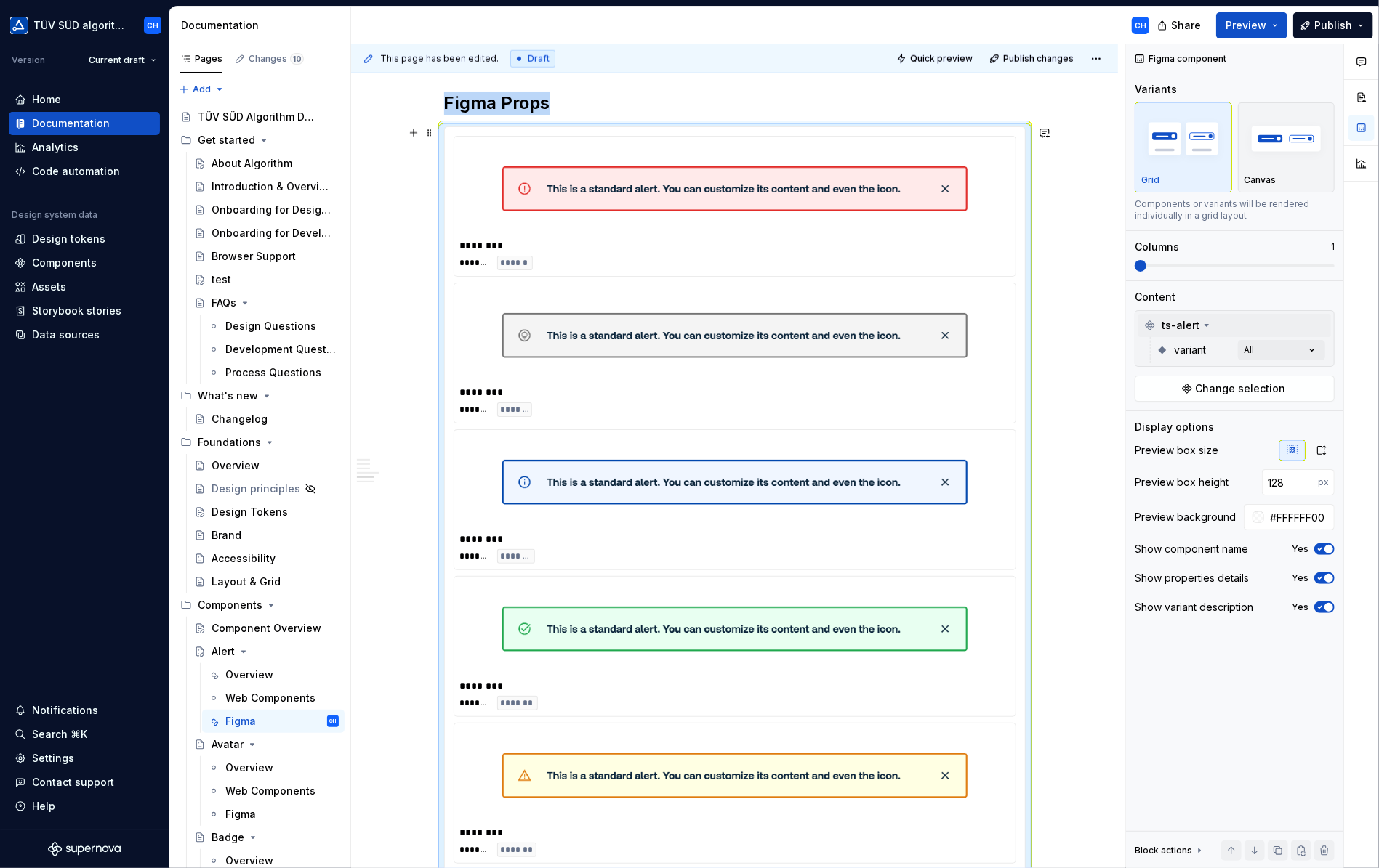
click at [820, 250] on div "********" at bounding box center [735, 245] width 551 height 14
click at [1257, 845] on button "button" at bounding box center [1255, 850] width 20 height 20
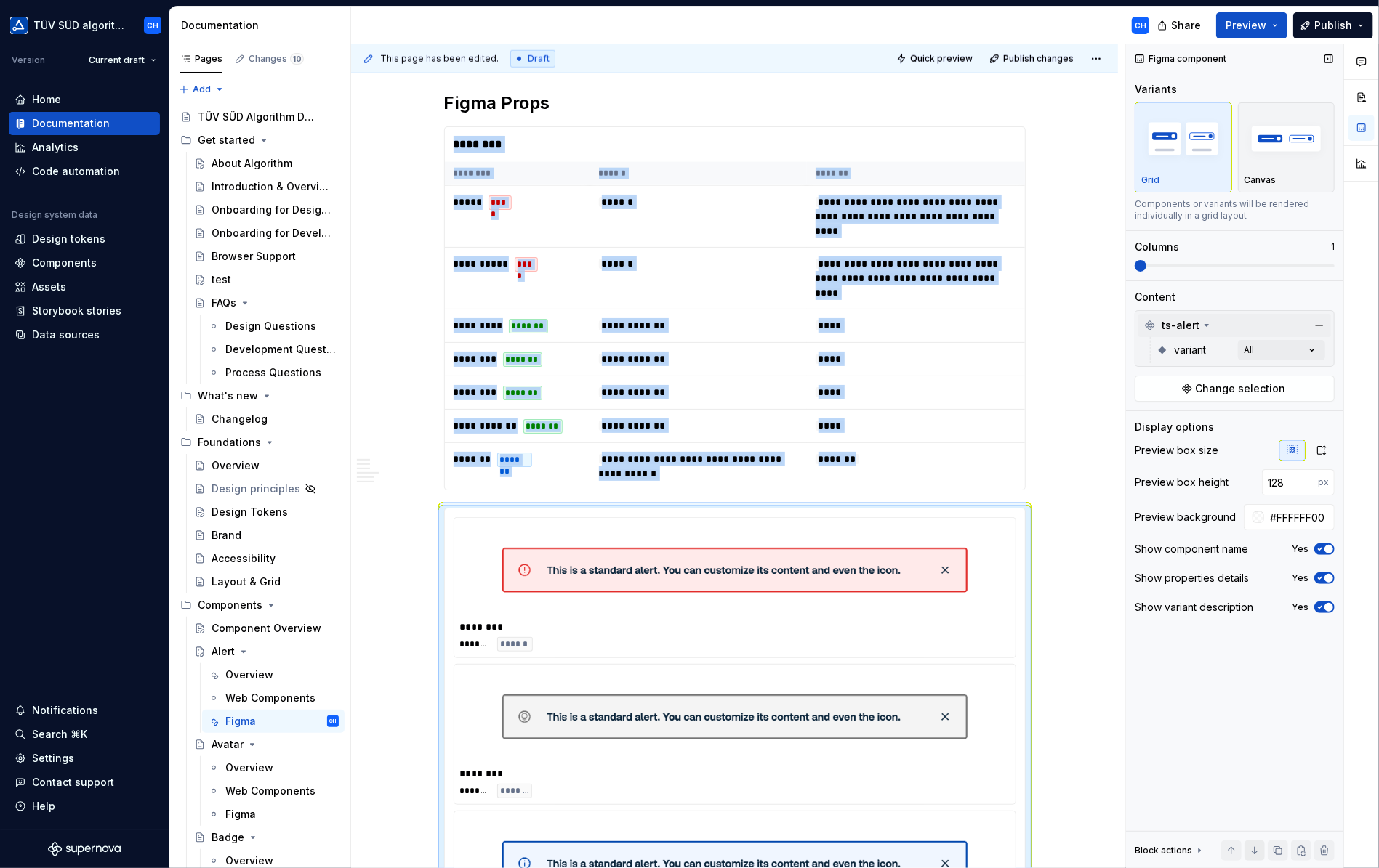
scroll to position [1656, 0]
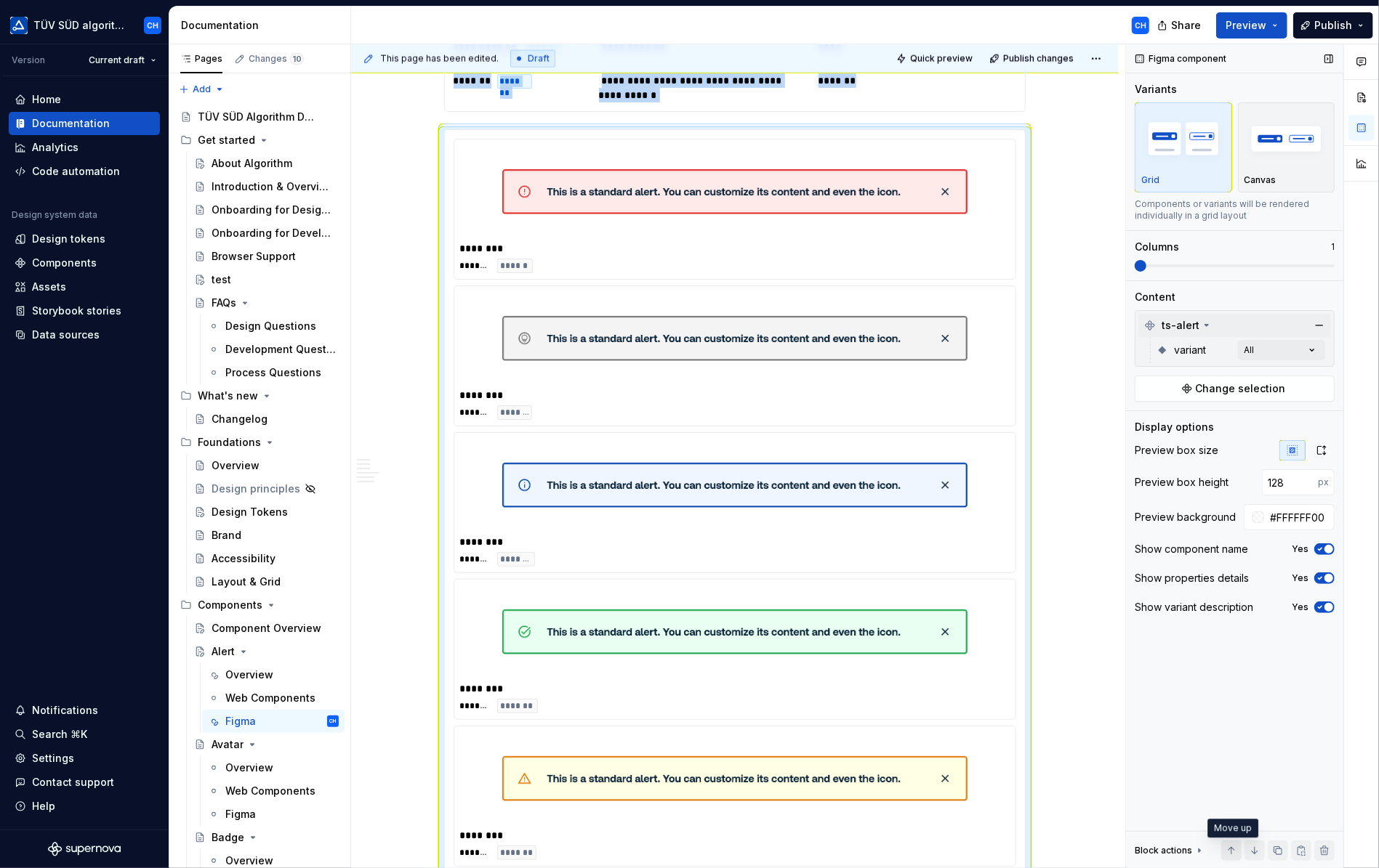
click at [1232, 845] on button "button" at bounding box center [1231, 850] width 20 height 20
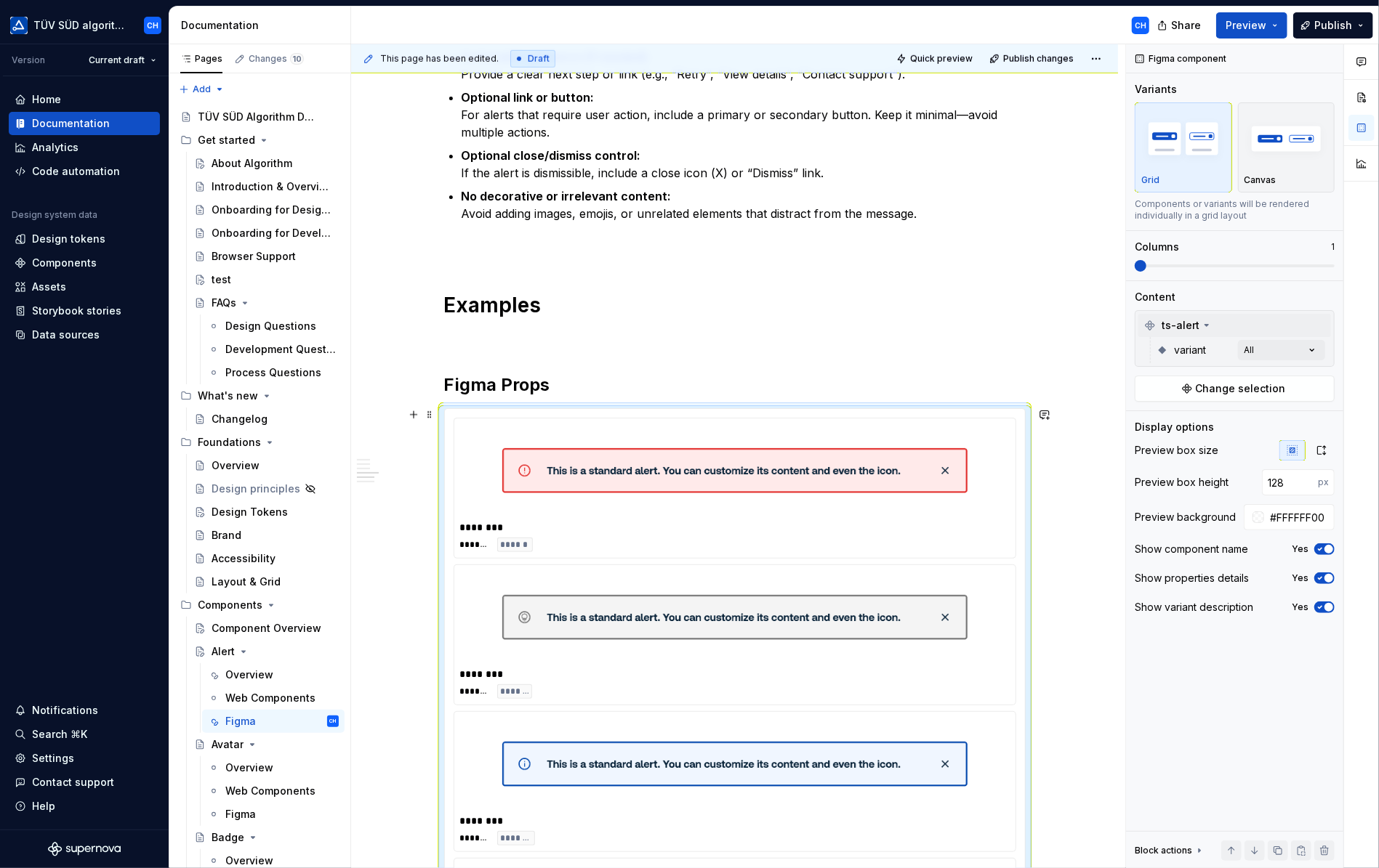
scroll to position [923, 0]
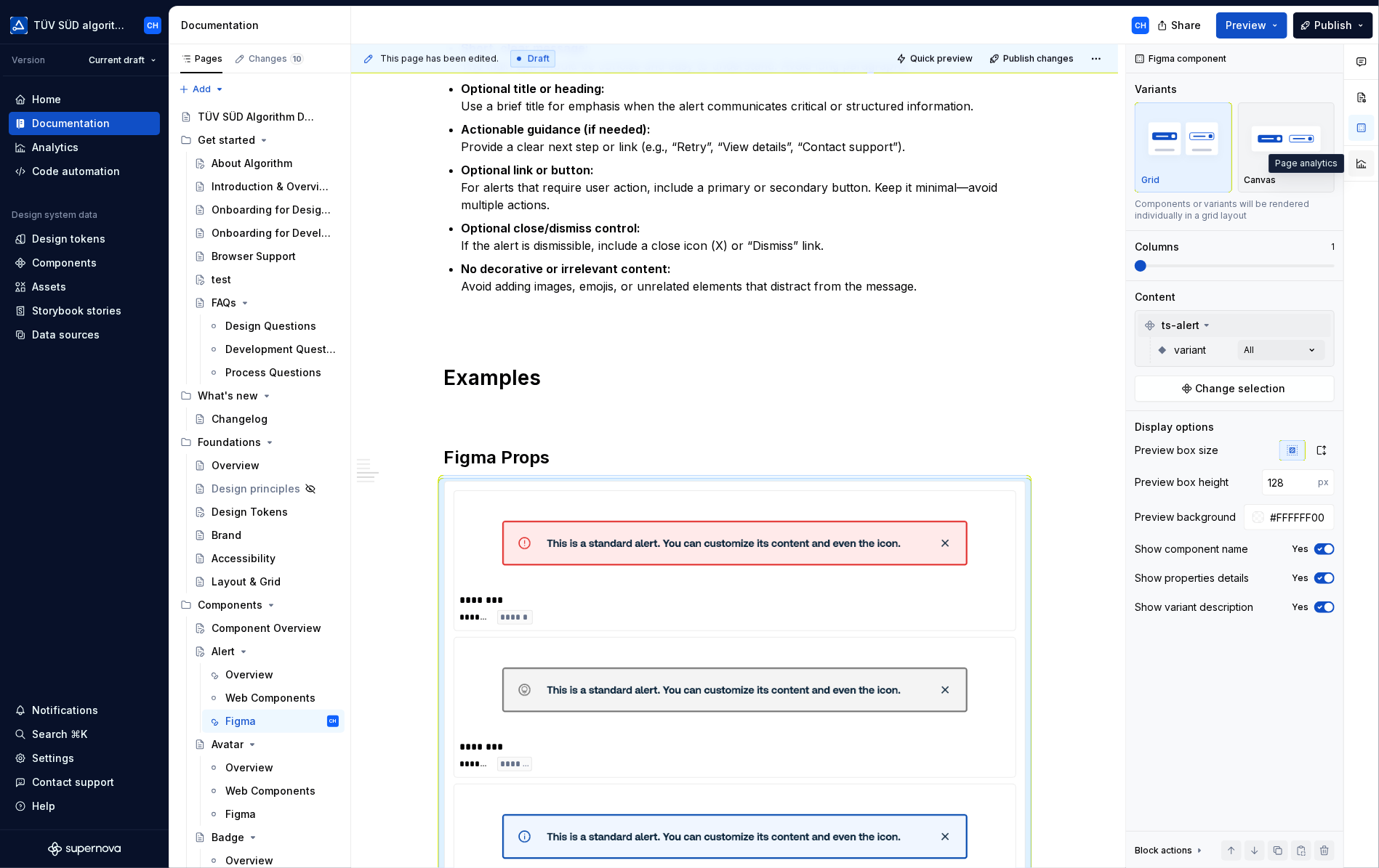
click at [1364, 162] on button "button" at bounding box center [1361, 163] width 26 height 26
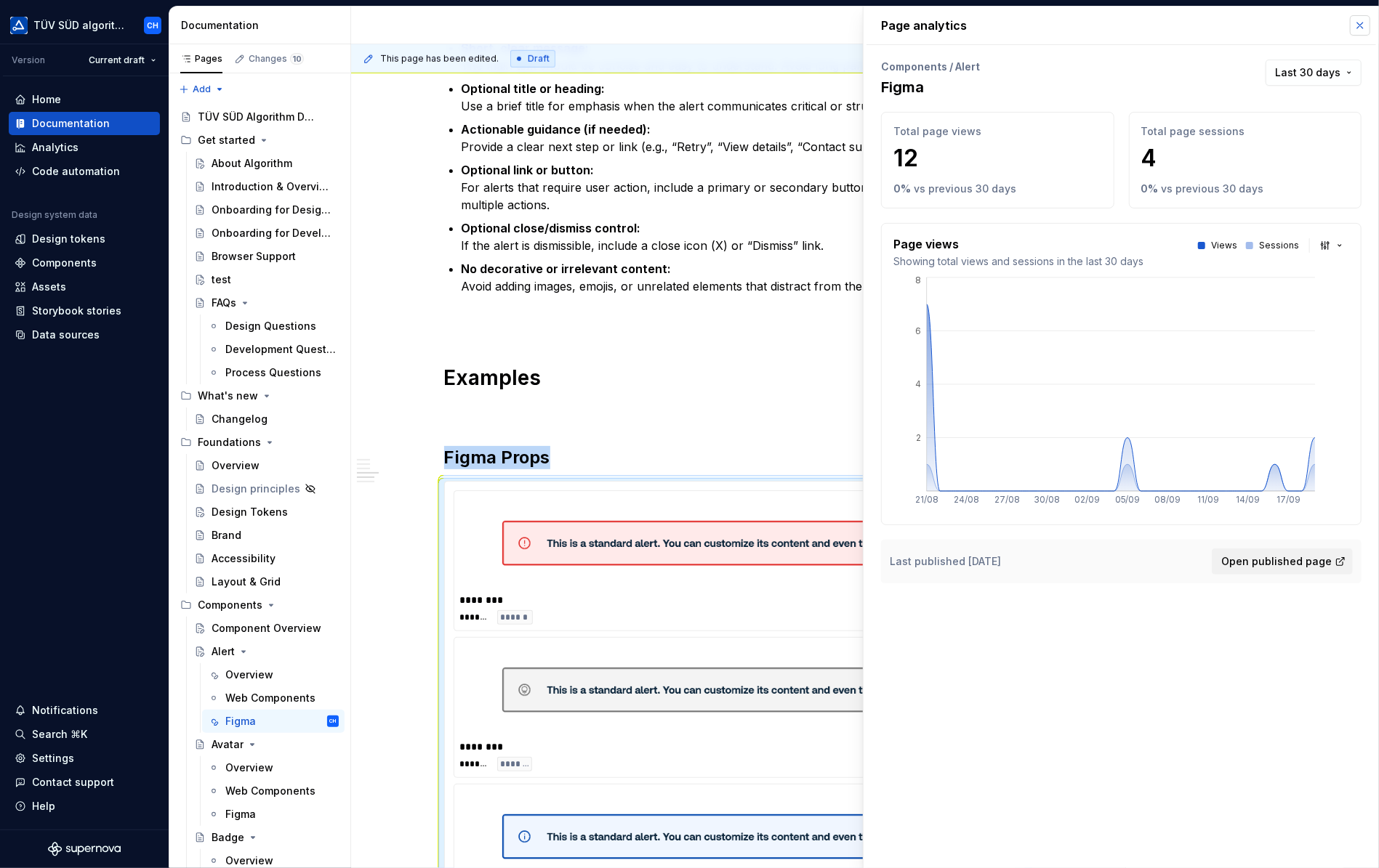
click at [1367, 27] on button "button" at bounding box center [1360, 25] width 20 height 20
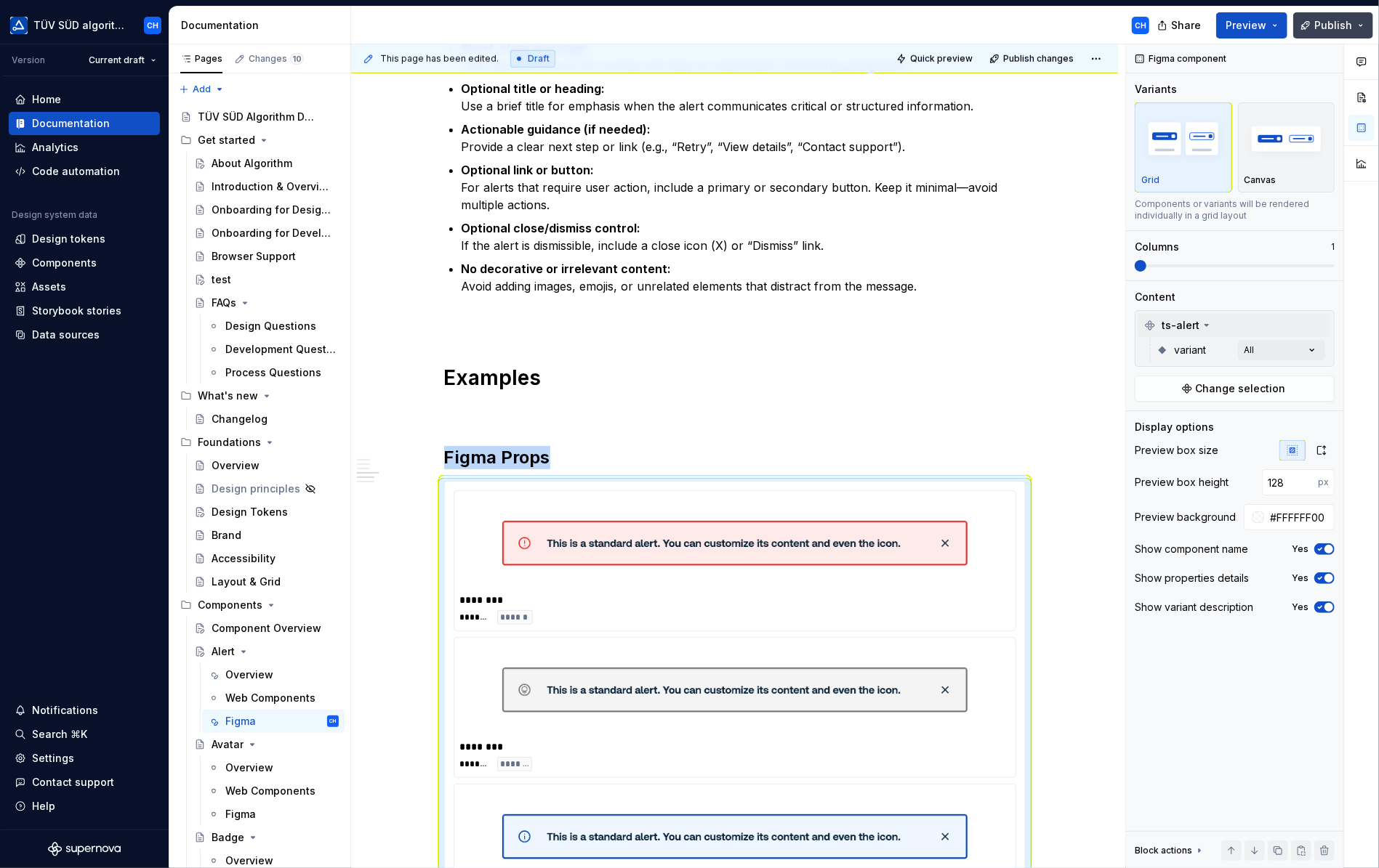
click at [1349, 25] on span "Publish" at bounding box center [1333, 26] width 38 height 14
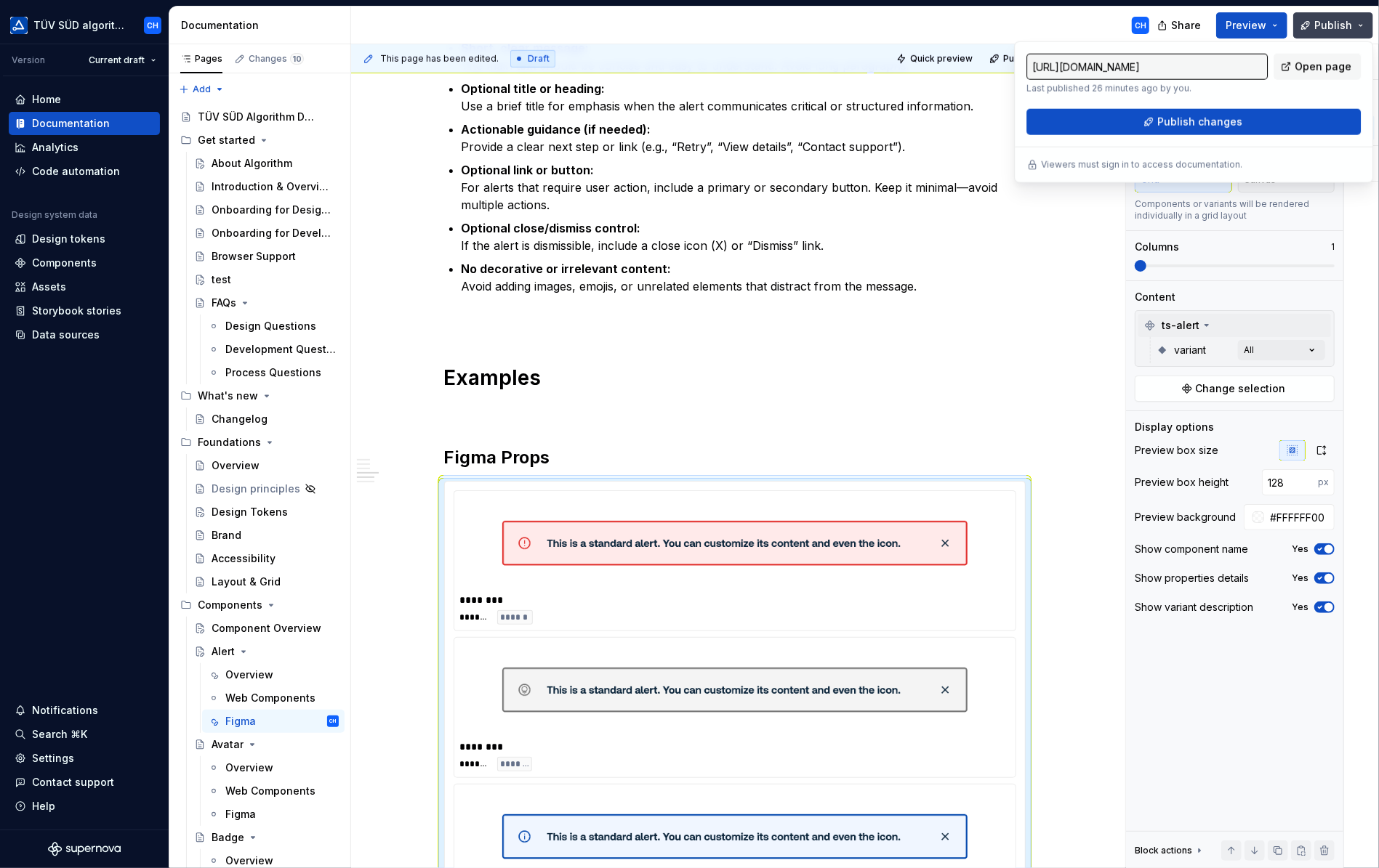
type textarea "*"
click at [1023, 312] on p at bounding box center [734, 321] width 582 height 18
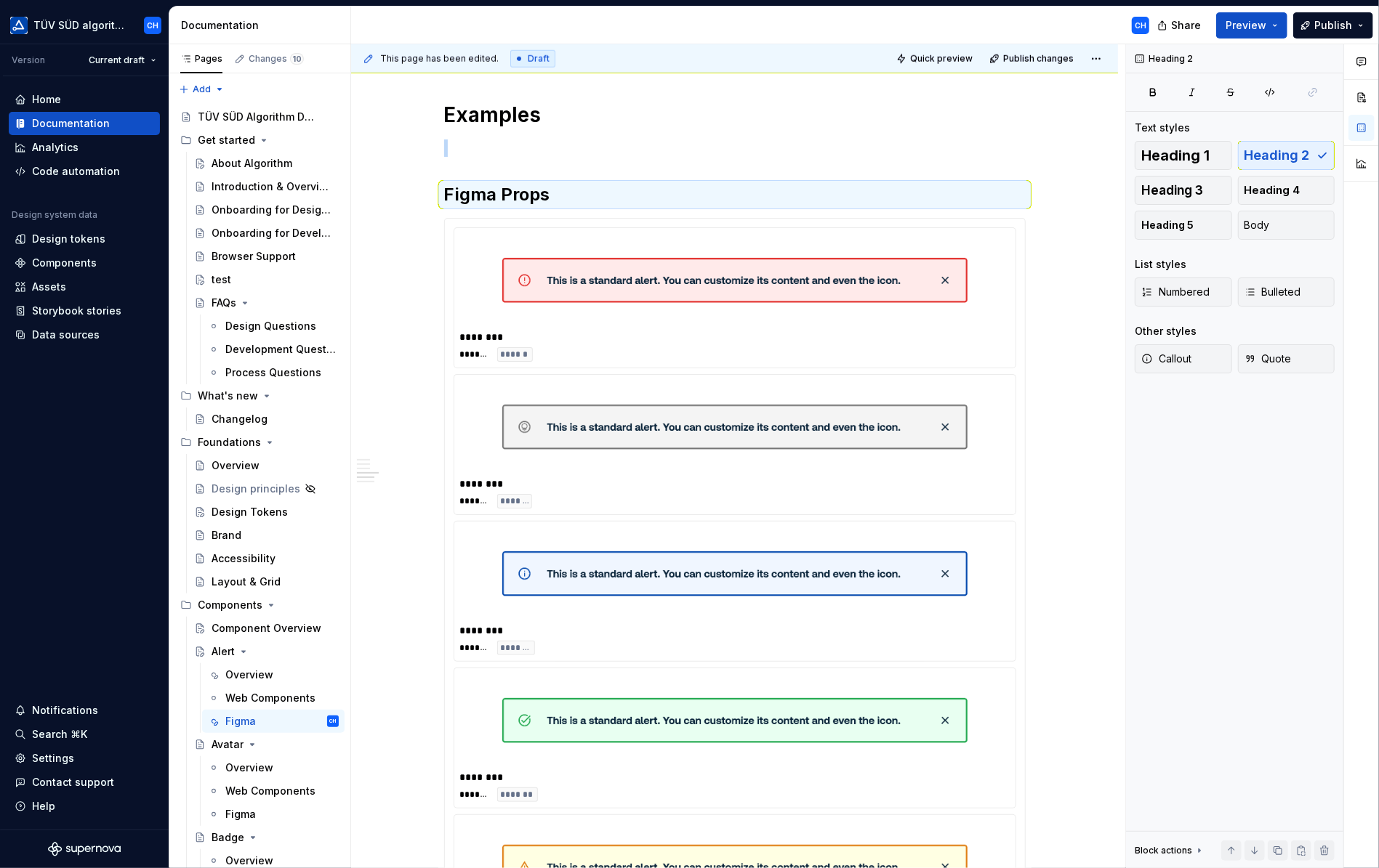
scroll to position [1189, 0]
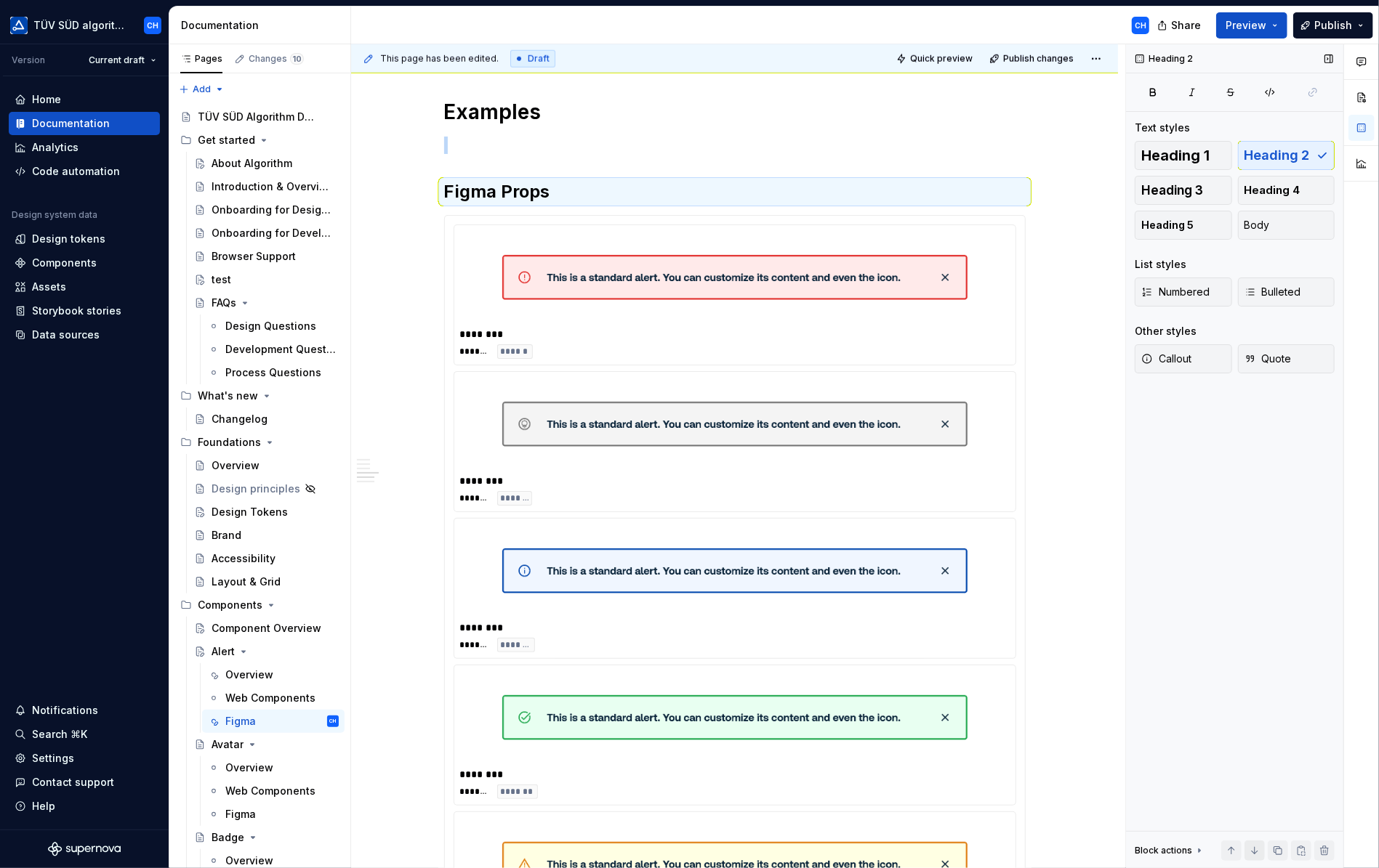
click at [1261, 854] on button "button" at bounding box center [1255, 850] width 20 height 20
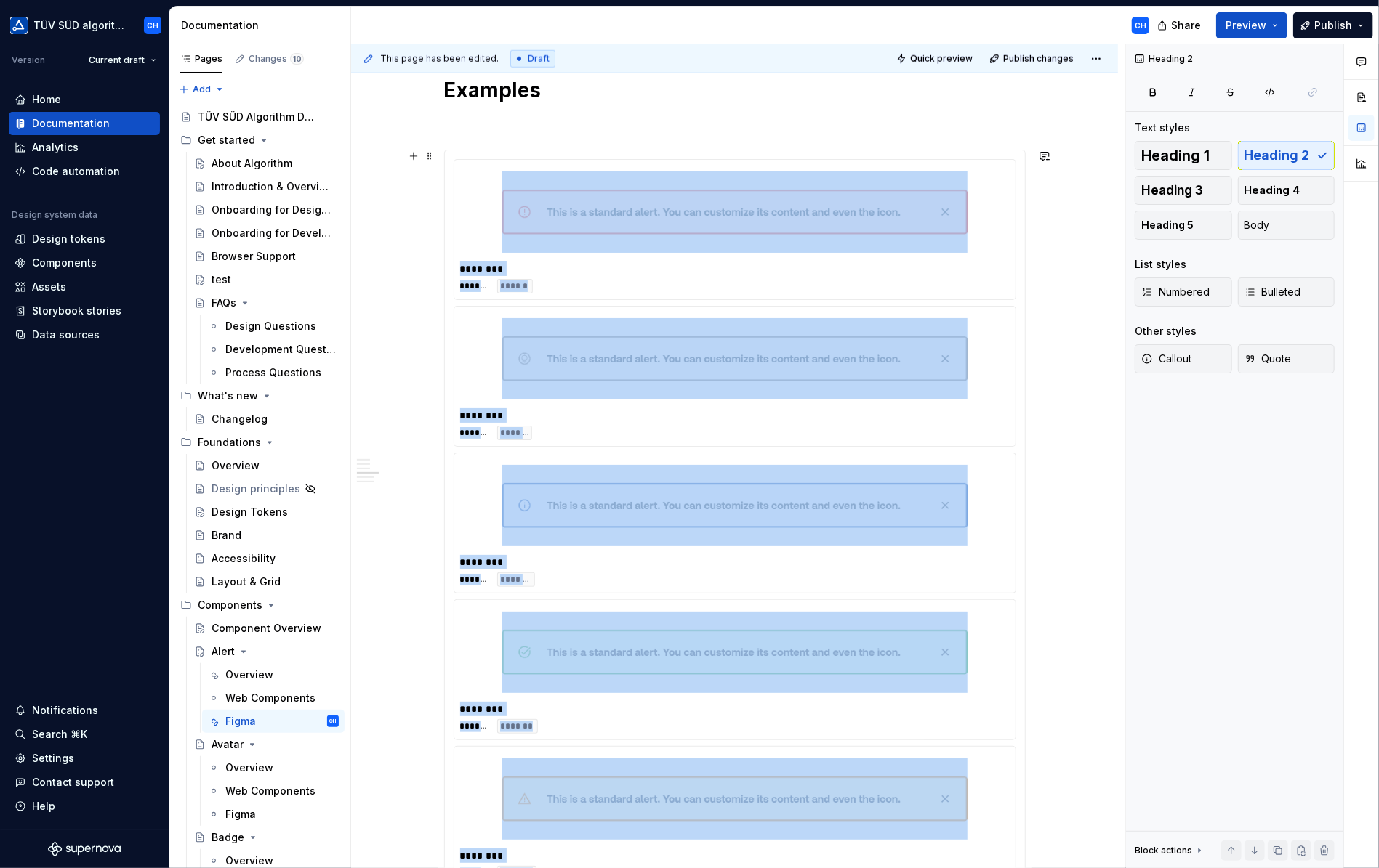
scroll to position [847, 0]
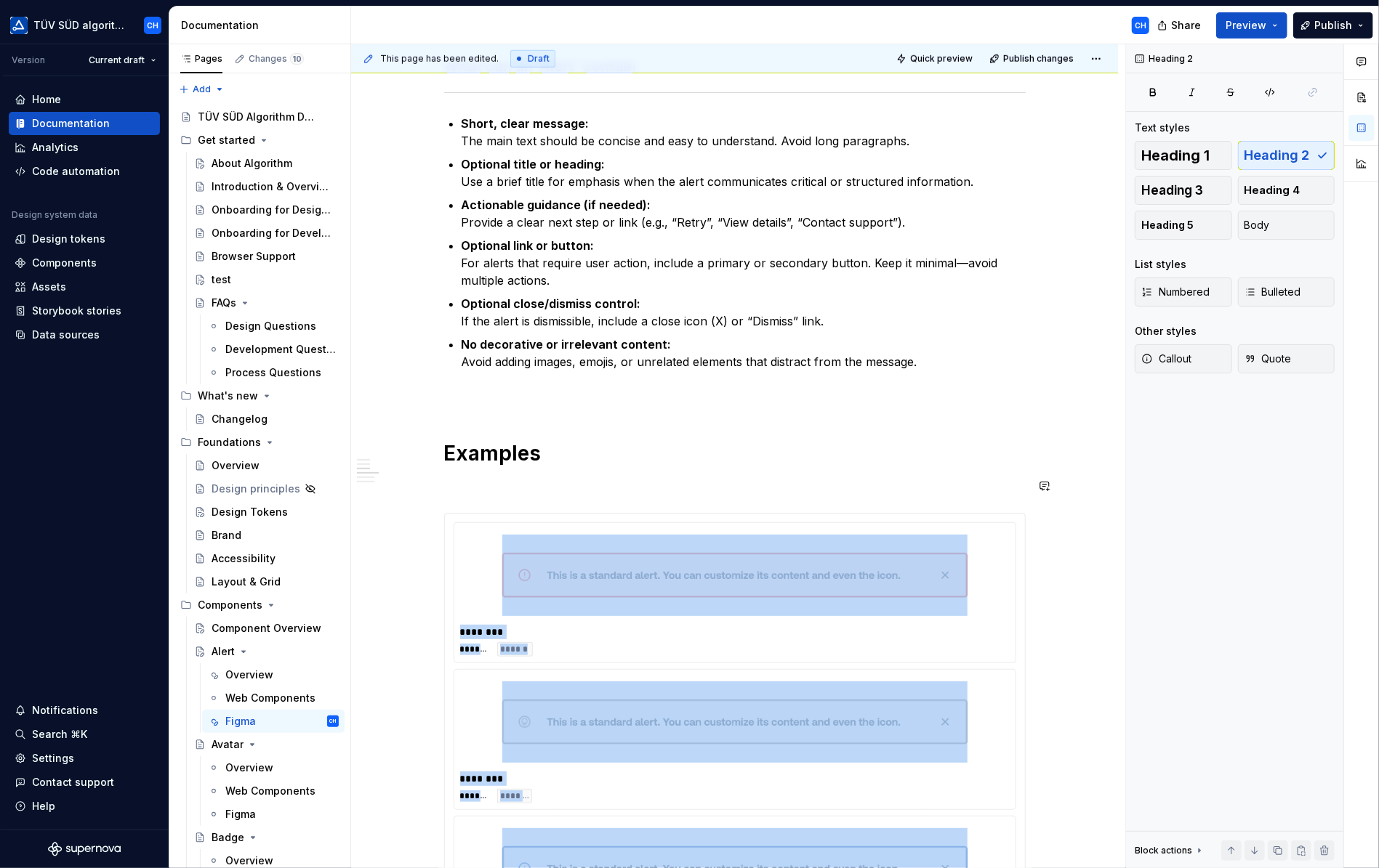
click at [470, 495] on div "Find here the link to our Figma library: Alert Link When to use When you need t…" at bounding box center [734, 614] width 582 height 2350
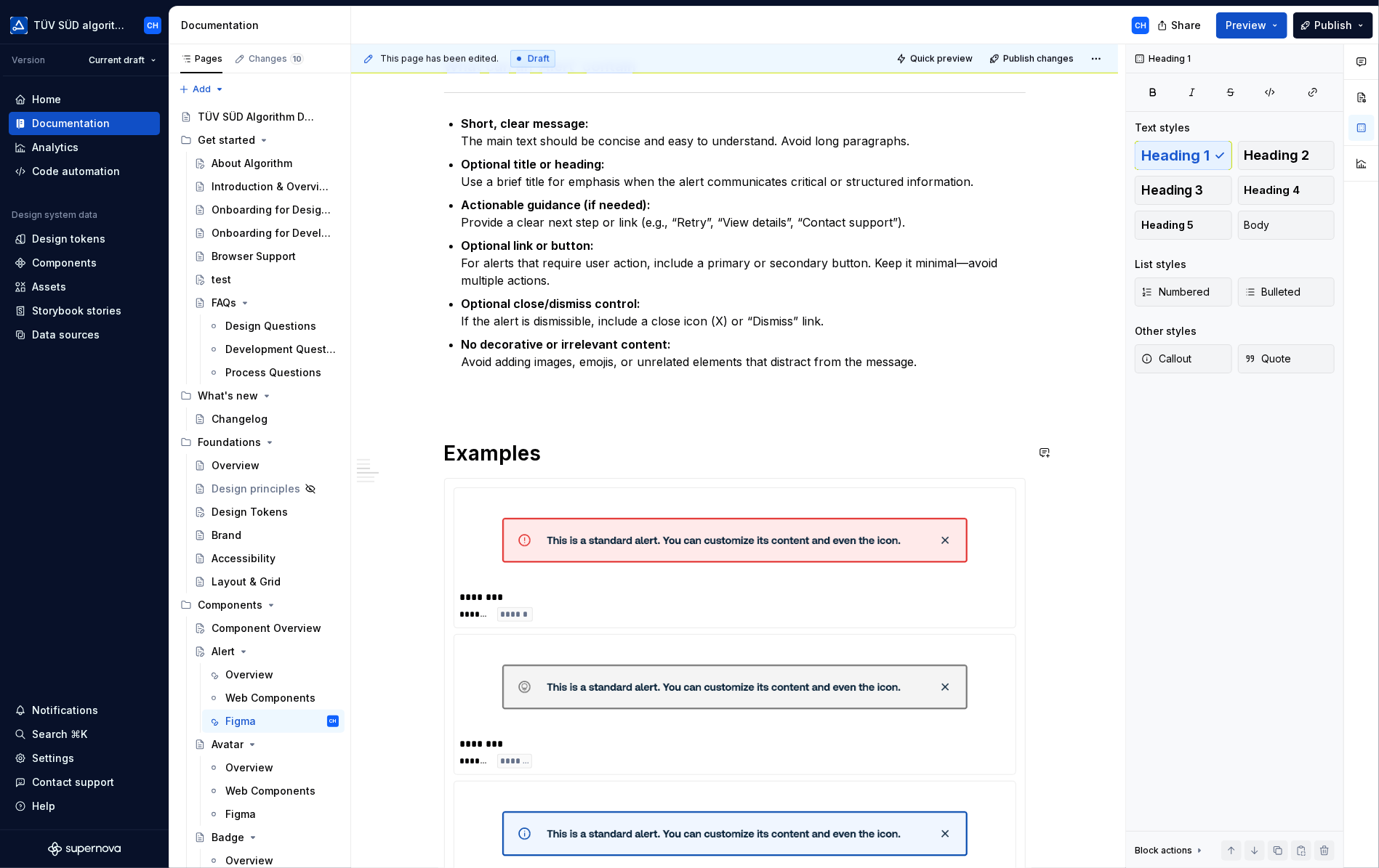
click at [675, 428] on div "Find here the link to our Figma library: Alert Link When to use When you need t…" at bounding box center [734, 598] width 582 height 2315
click at [1046, 481] on button "button" at bounding box center [1044, 484] width 20 height 20
click at [838, 529] on icon "Mention someone" at bounding box center [838, 531] width 14 height 14
click at [851, 492] on span "[PERSON_NAME]" at bounding box center [881, 490] width 83 height 14
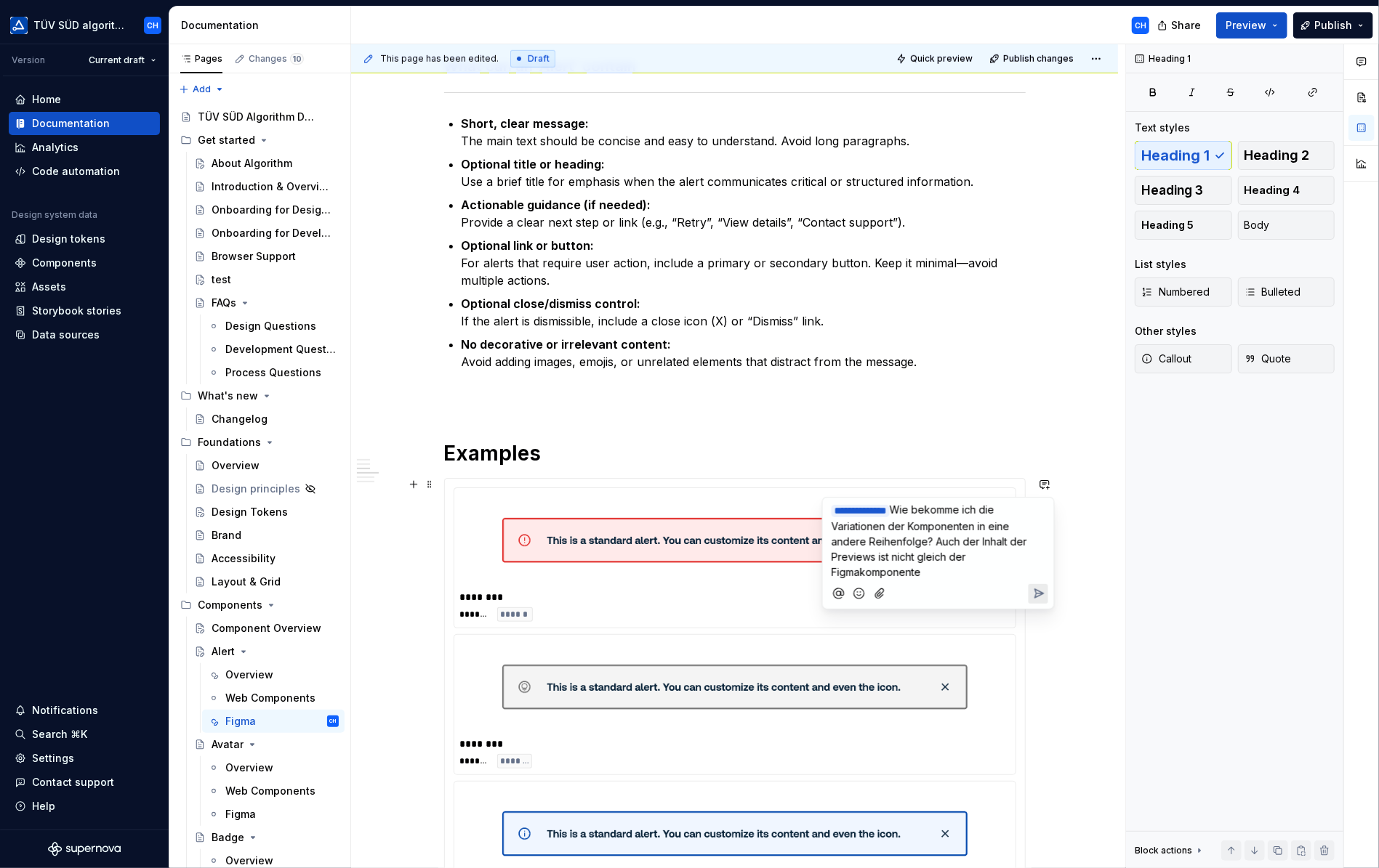
click at [953, 555] on span "Wie bekomme ich die Variationen der Komponenten in eine andere Reihenfolge? Auc…" at bounding box center [930, 541] width 198 height 75
click at [961, 556] on span "Wie bekomme ich die Variationen der Komponenten in eine andere Reihenfolge? Auc…" at bounding box center [930, 541] width 198 height 75
click at [1016, 557] on p "**********" at bounding box center [938, 541] width 214 height 78
click at [946, 569] on span "Wie bekomme ich die Variationen der Komponenten in eine andere Reihenfolge? Auc…" at bounding box center [933, 549] width 202 height 90
click at [946, 571] on span "Wie bekomme ich die Variationen der Komponenten in eine andere Reihenfolge? Auc…" at bounding box center [933, 549] width 202 height 90
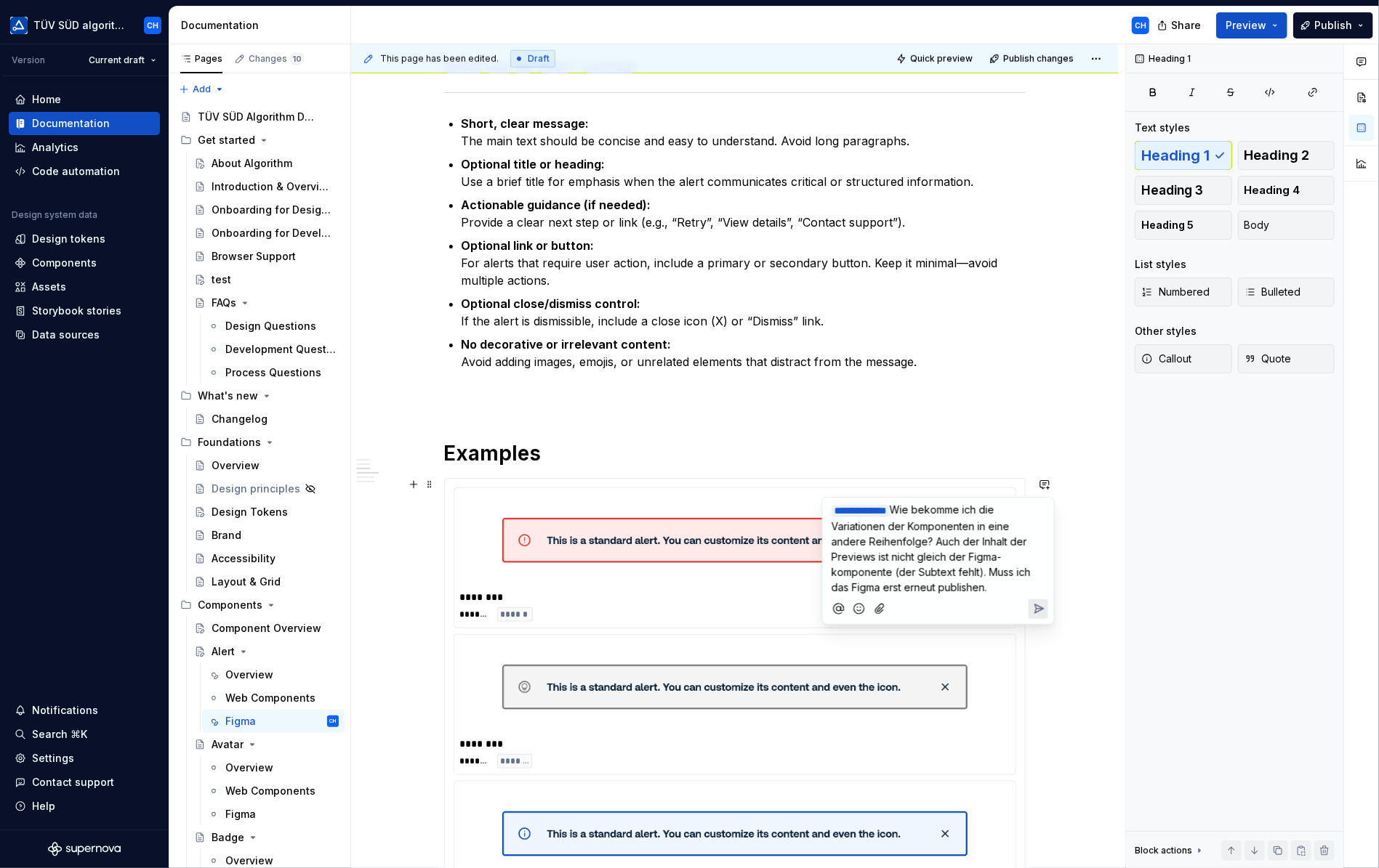
click at [1000, 570] on span "Wie bekomme ich die Variationen der Komponenten in eine andere Reihenfolge? Auc…" at bounding box center [933, 549] width 202 height 90
click at [922, 583] on p "**********" at bounding box center [938, 549] width 214 height 93
click at [1037, 627] on icon "Send" at bounding box center [1038, 624] width 14 height 14
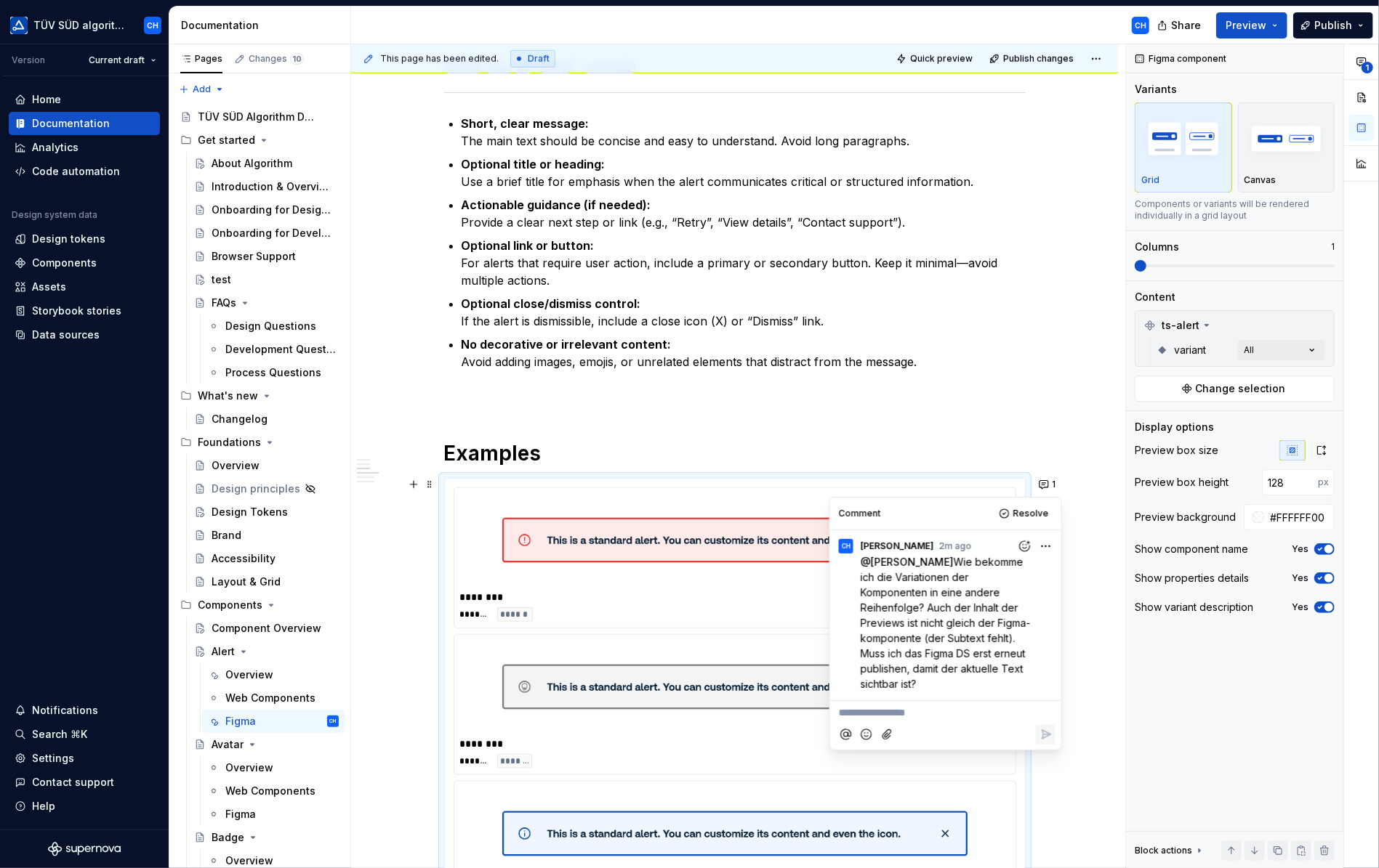
click at [985, 444] on h1 "Examples" at bounding box center [734, 453] width 582 height 26
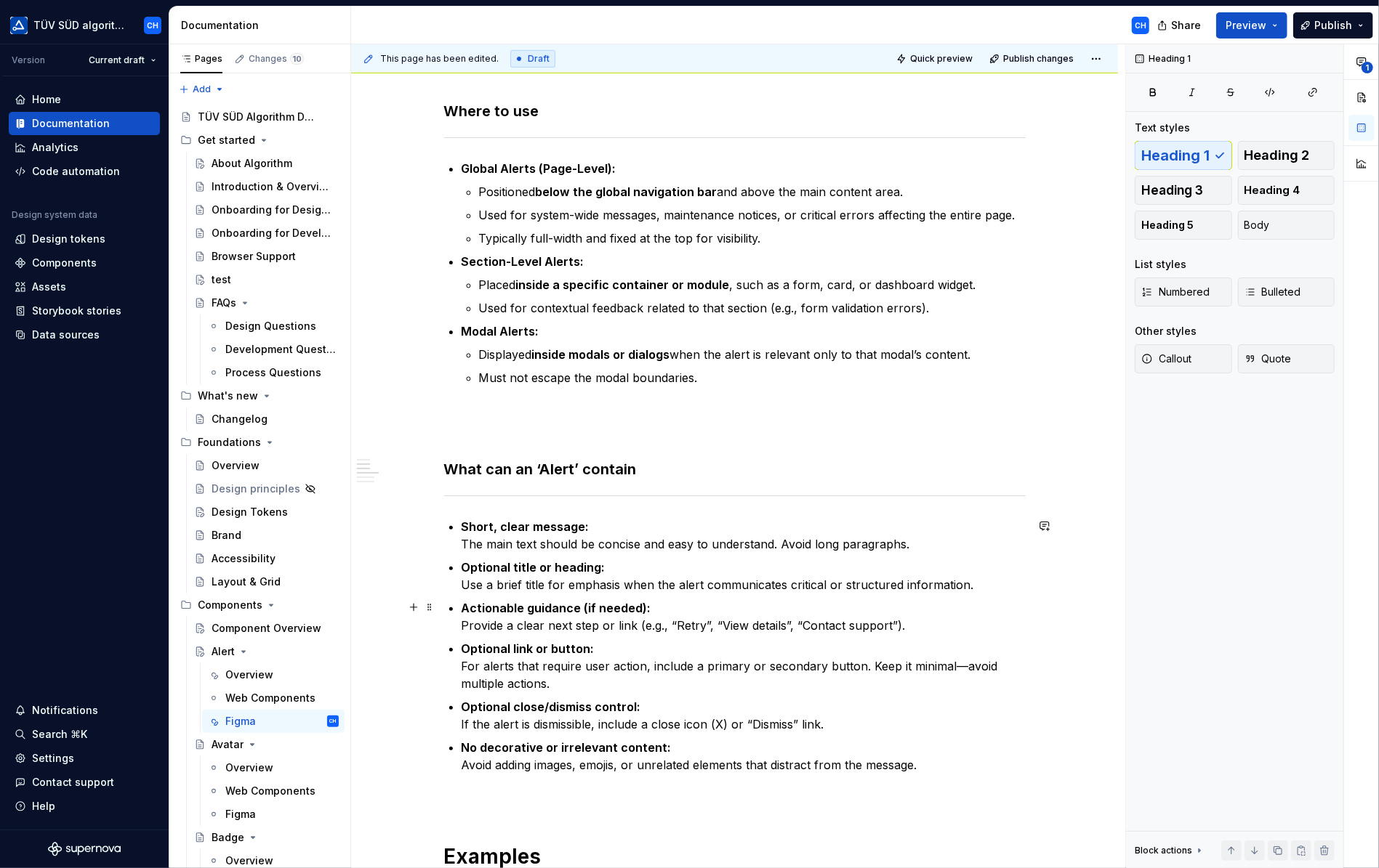
scroll to position [339, 0]
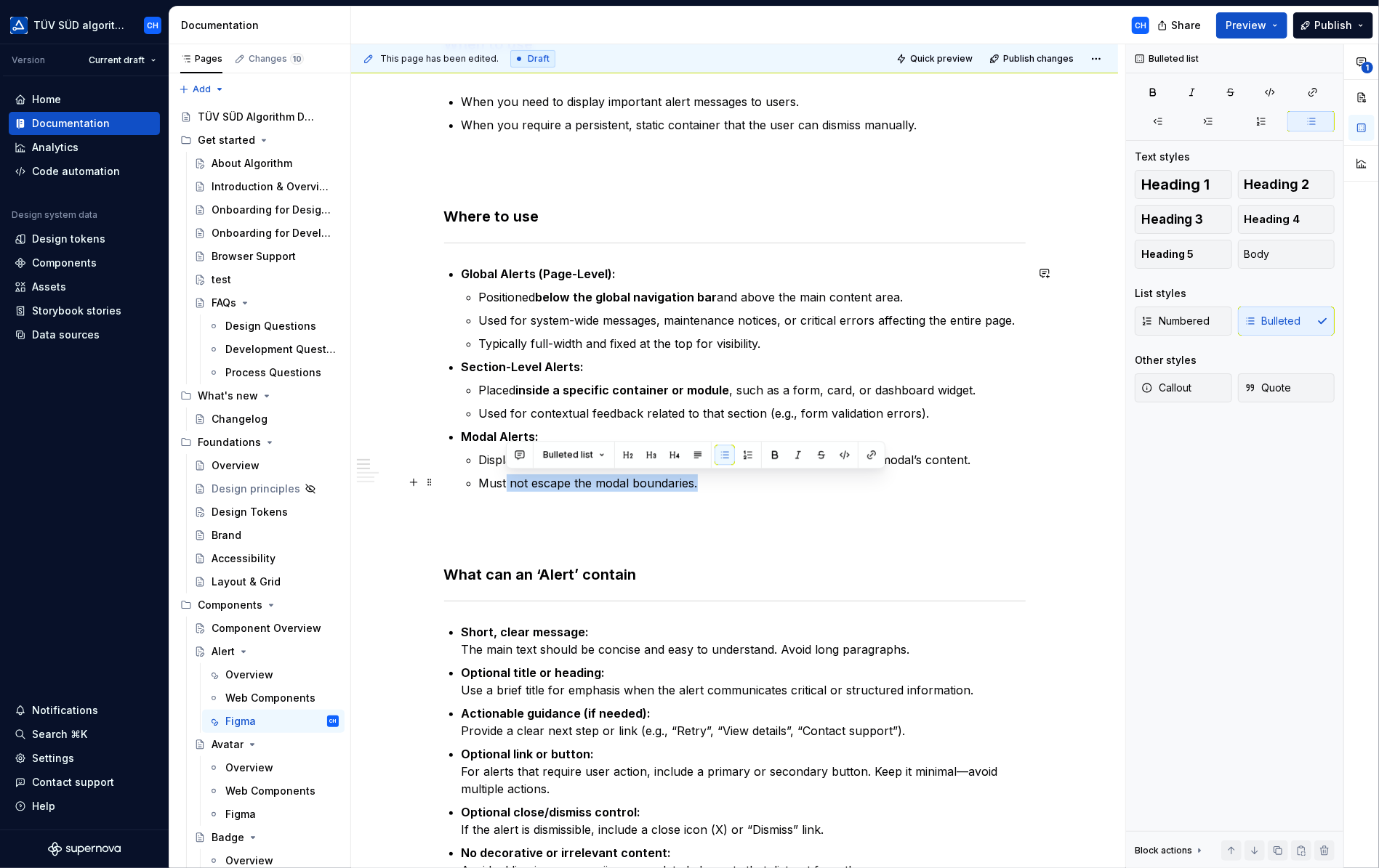
drag, startPoint x: 710, startPoint y: 485, endPoint x: 505, endPoint y: 474, distance: 205.3
click at [505, 474] on p "Must not escape the modal boundaries." at bounding box center [752, 483] width 547 height 18
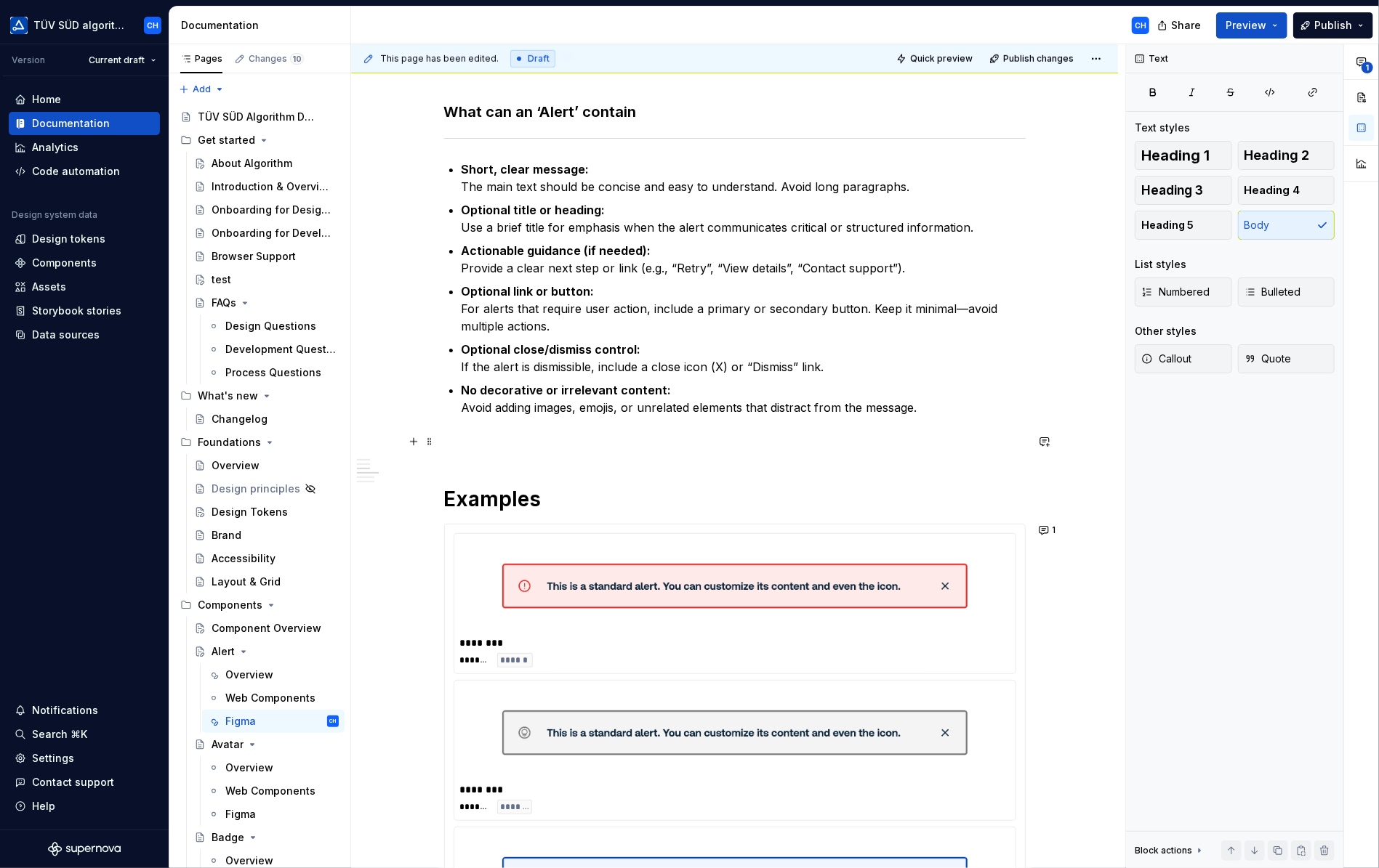
scroll to position [872, 0]
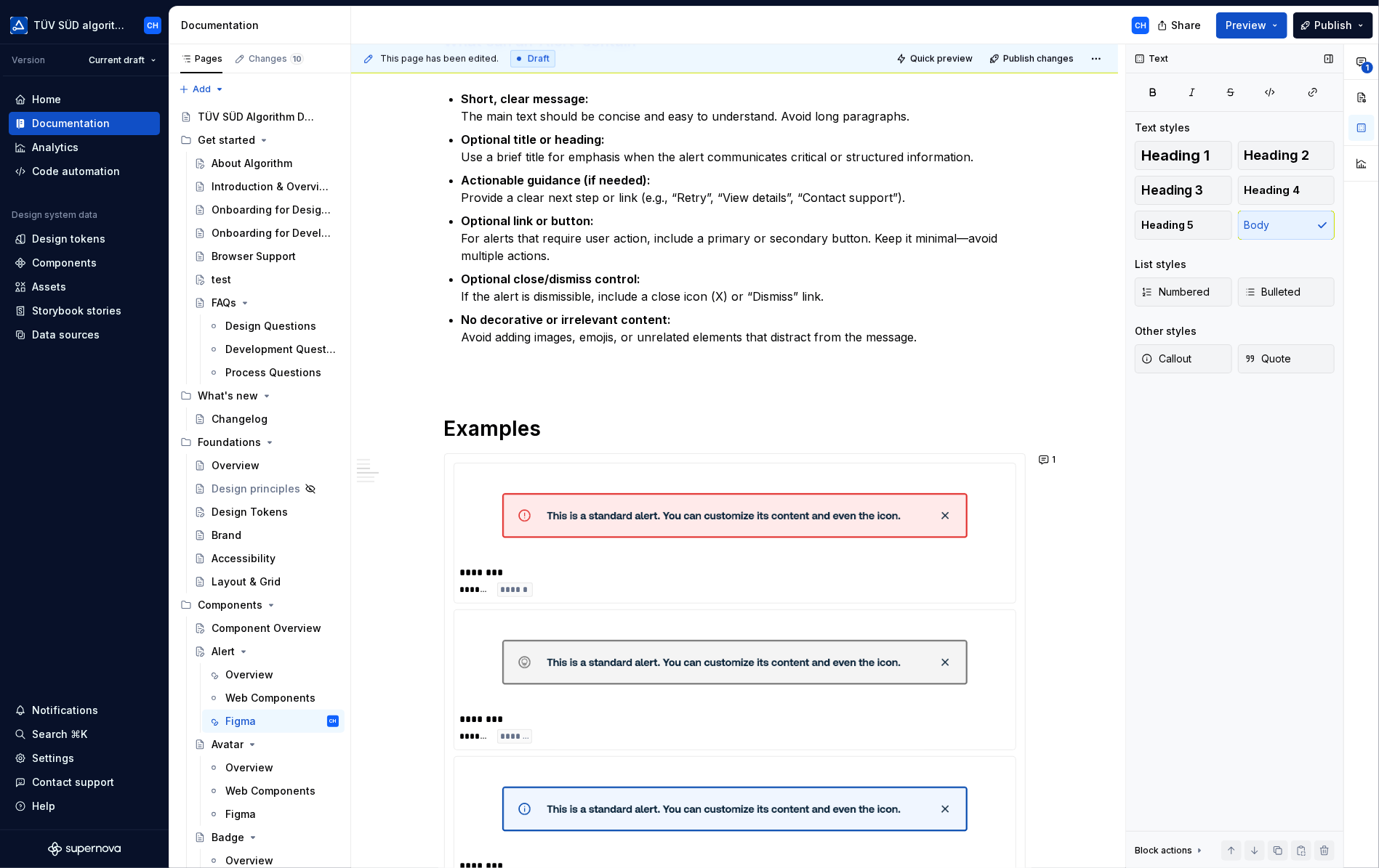
type textarea "*"
